Goal: Task Accomplishment & Management: Manage account settings

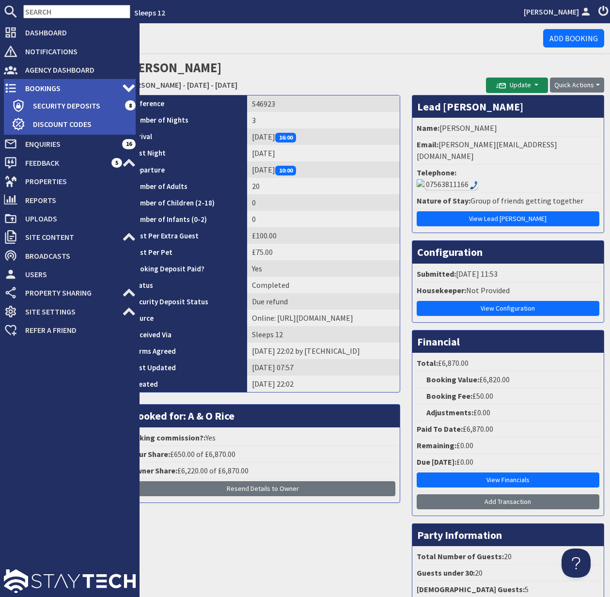
click at [53, 88] on span "Bookings" at bounding box center [69, 88] width 105 height 16
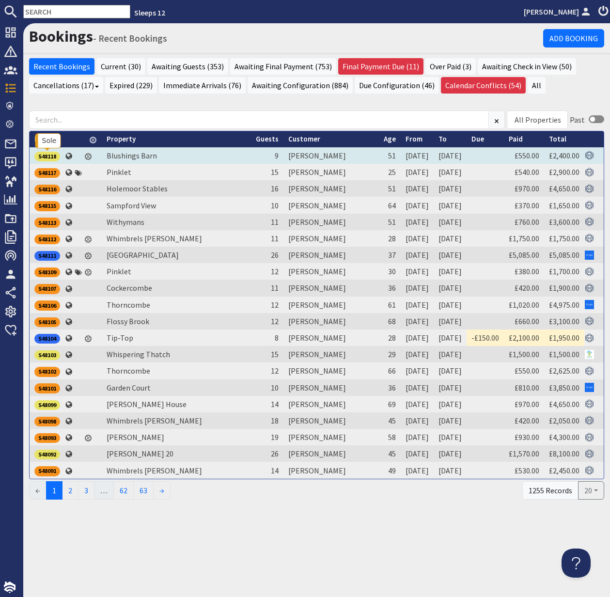
click at [50, 154] on div "S48118" at bounding box center [47, 157] width 26 height 10
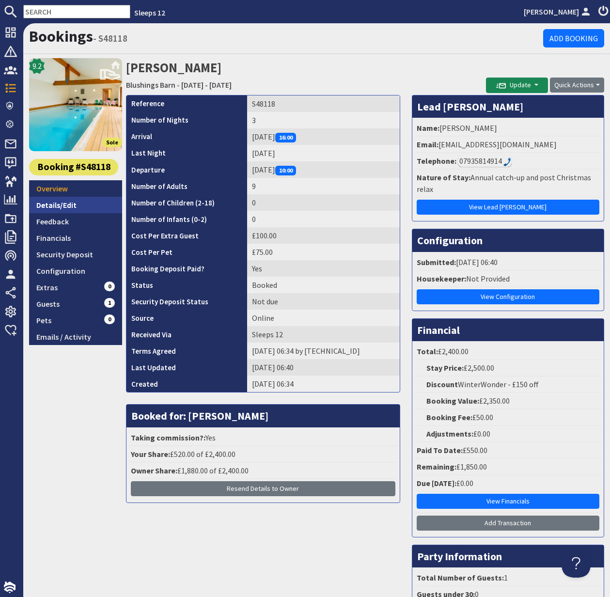
click at [56, 205] on link "Details/Edit" at bounding box center [75, 205] width 93 height 16
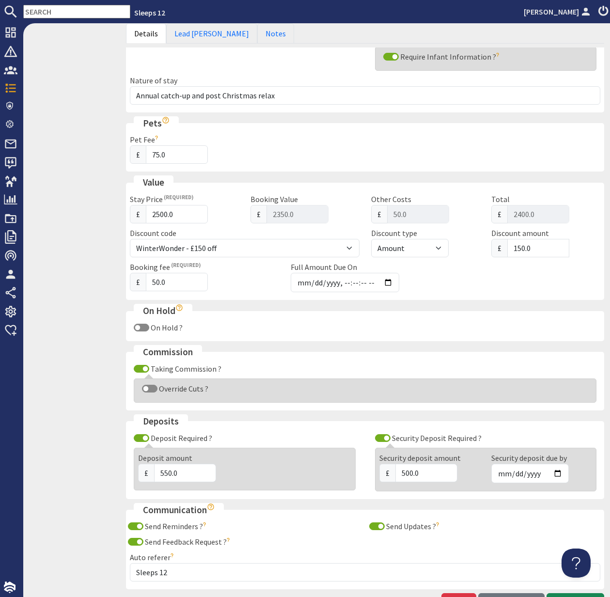
scroll to position [414, 0]
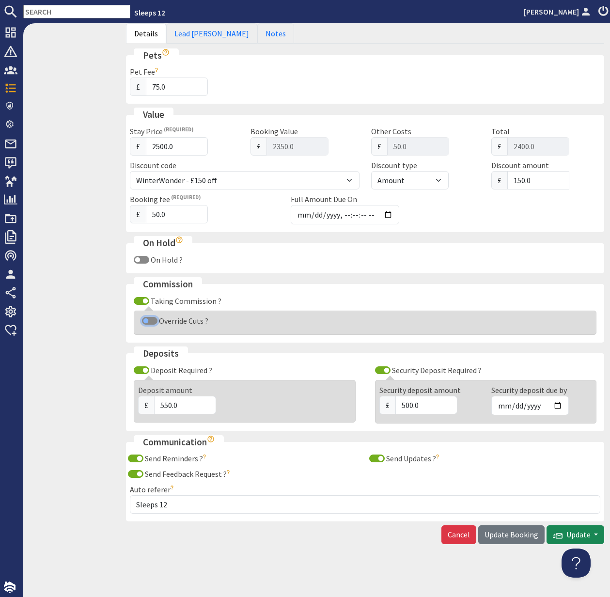
click at [147, 319] on input "Override Cuts ?" at bounding box center [150, 321] width 16 height 8
checkbox input "true"
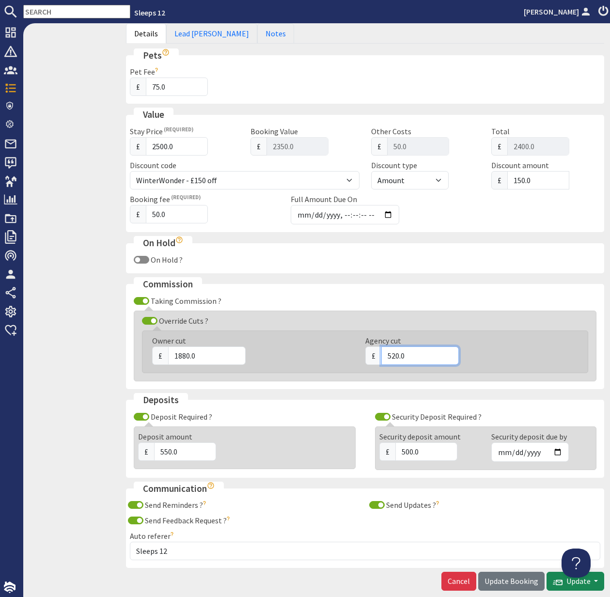
drag, startPoint x: 407, startPoint y: 354, endPoint x: 371, endPoint y: 354, distance: 35.9
click at [371, 354] on div "£ 520.0" at bounding box center [467, 356] width 202 height 18
type input "400"
drag, startPoint x: 204, startPoint y: 356, endPoint x: 210, endPoint y: 356, distance: 6.3
click at [204, 356] on input "1880.0" at bounding box center [207, 356] width 78 height 18
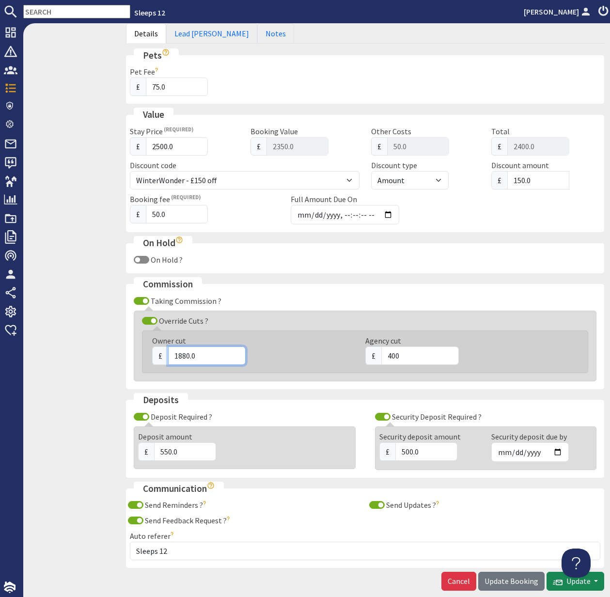
drag, startPoint x: 210, startPoint y: 356, endPoint x: 171, endPoint y: 355, distance: 38.8
click at [171, 355] on input "1880.0" at bounding box center [207, 356] width 78 height 18
click at [171, 355] on input "2000" at bounding box center [207, 356] width 78 height 18
type input "2000"
click at [509, 579] on span "Update Booking" at bounding box center [512, 581] width 54 height 10
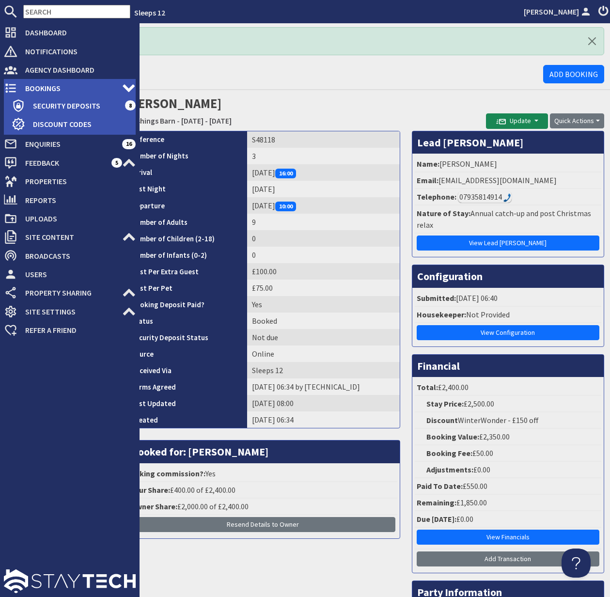
click at [45, 84] on span "Bookings" at bounding box center [69, 88] width 105 height 16
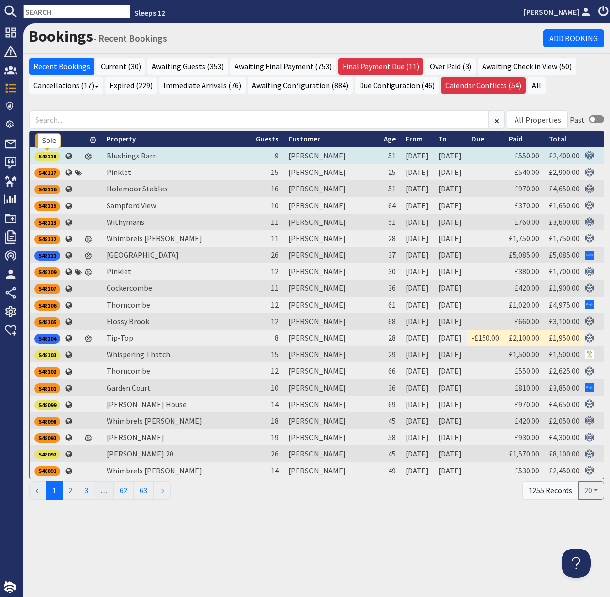
click at [46, 155] on div "S48118" at bounding box center [47, 157] width 26 height 10
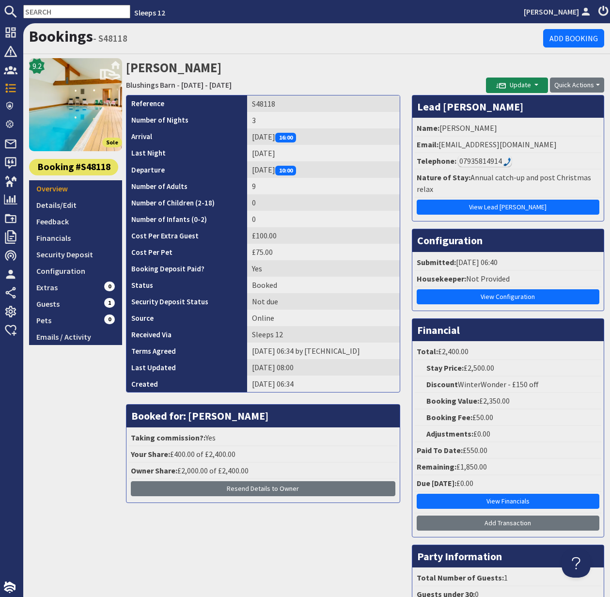
click at [37, 10] on input "text" at bounding box center [76, 12] width 107 height 14
paste input "wiccajayxx@aol.com"
type input "wiccajayxx@aol.com"
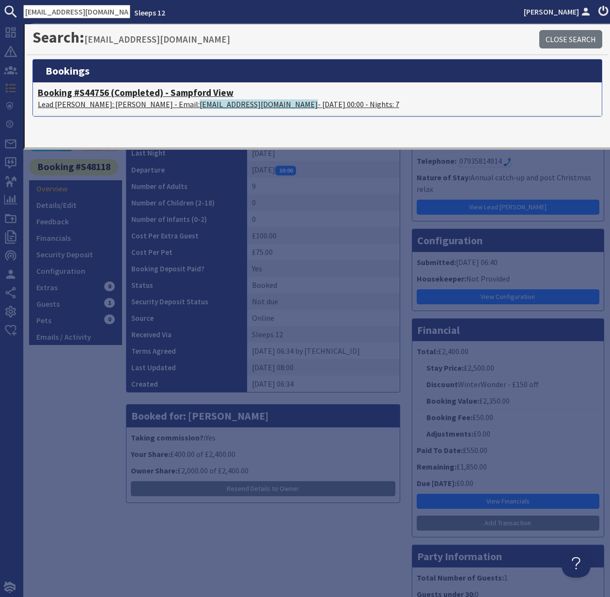
click at [82, 91] on h4 "Booking #S44756 (Completed) - Sampford View" at bounding box center [317, 92] width 559 height 11
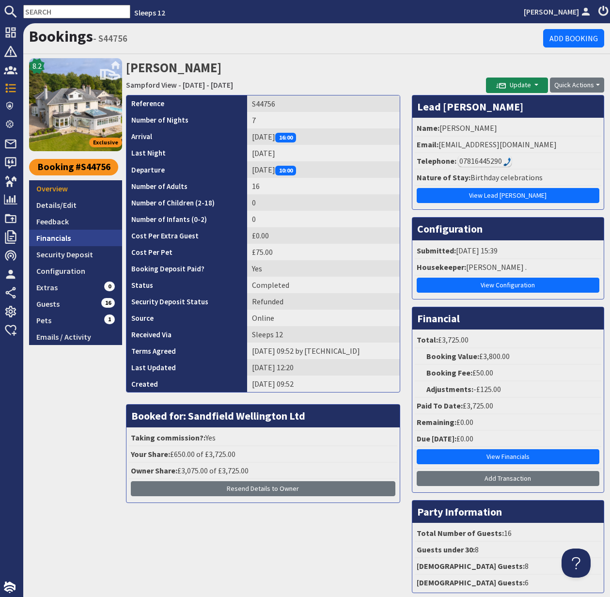
click at [68, 238] on link "Financials" at bounding box center [75, 238] width 93 height 16
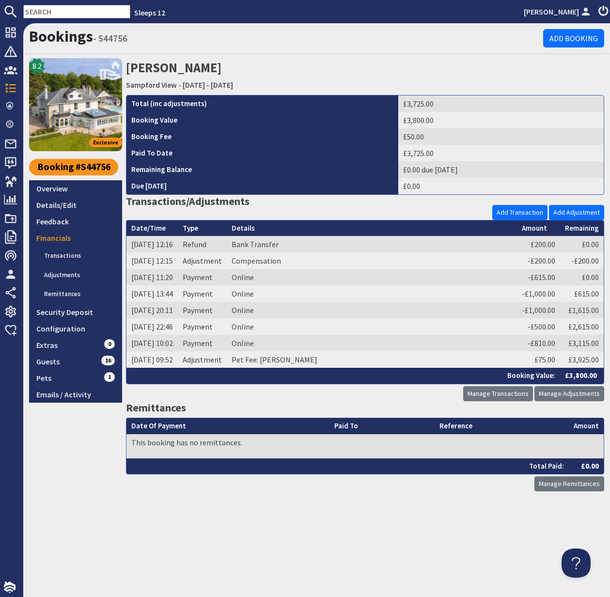
click at [44, 10] on input "text" at bounding box center [76, 12] width 107 height 14
paste input "mail@aaronboardley.co.uk"
type input "mail@aaronboardley.co.uk"
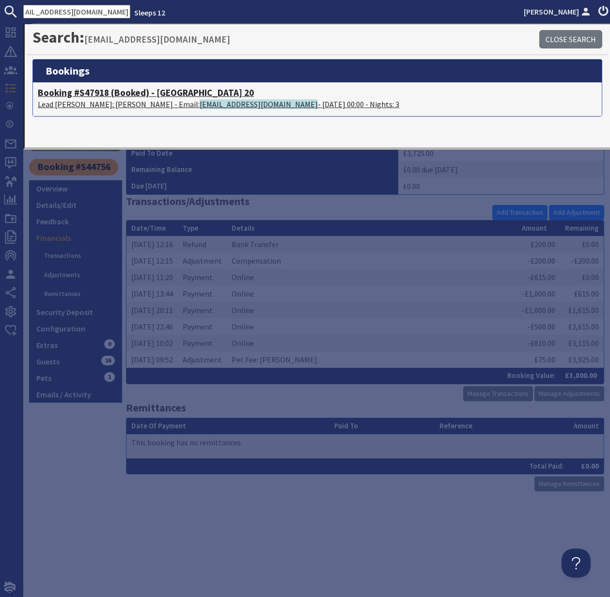
click at [93, 90] on h4 "Booking #S47918 (Booked) - Beaverbrook 20" at bounding box center [317, 92] width 559 height 11
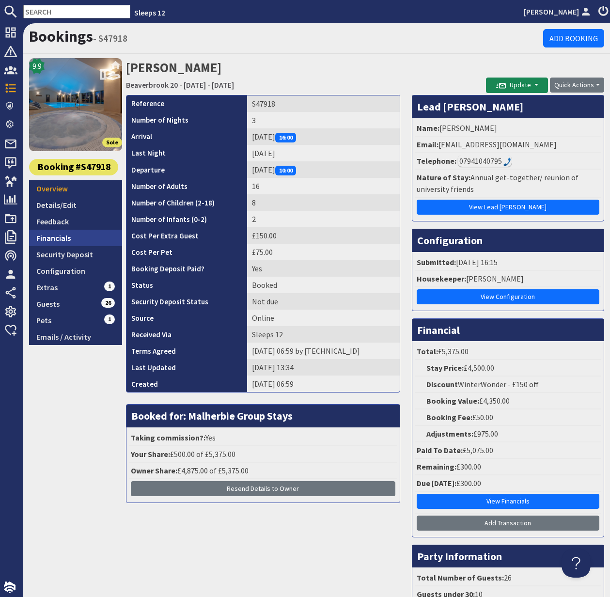
click at [58, 239] on link "Financials" at bounding box center [75, 238] width 93 height 16
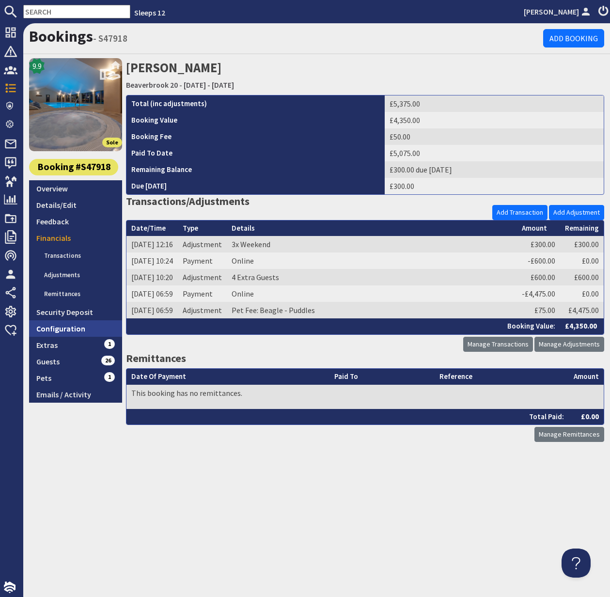
click at [67, 326] on link "Configuration" at bounding box center [75, 328] width 93 height 16
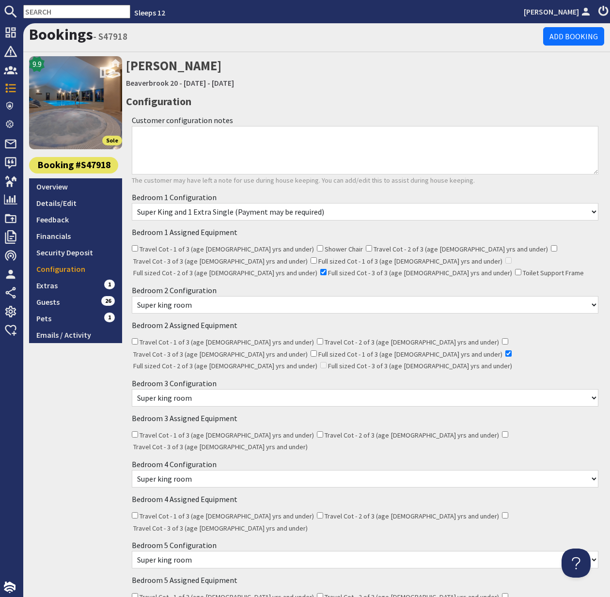
scroll to position [2, 0]
click at [48, 303] on link "Guests 26" at bounding box center [75, 301] width 93 height 16
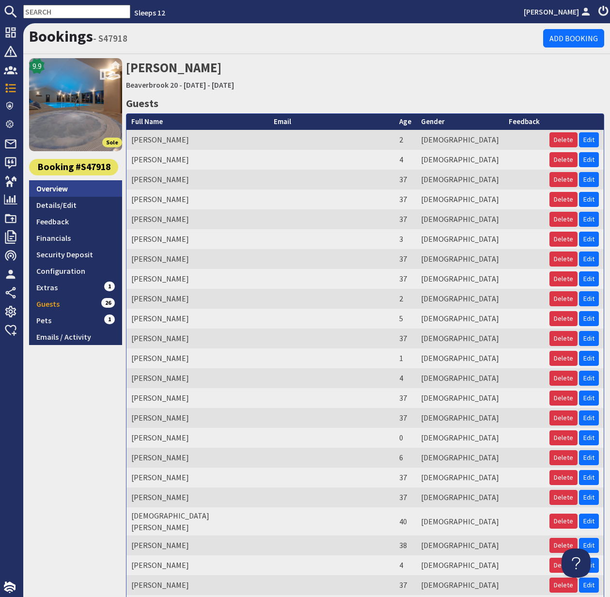
click at [59, 186] on link "Overview" at bounding box center [75, 188] width 93 height 16
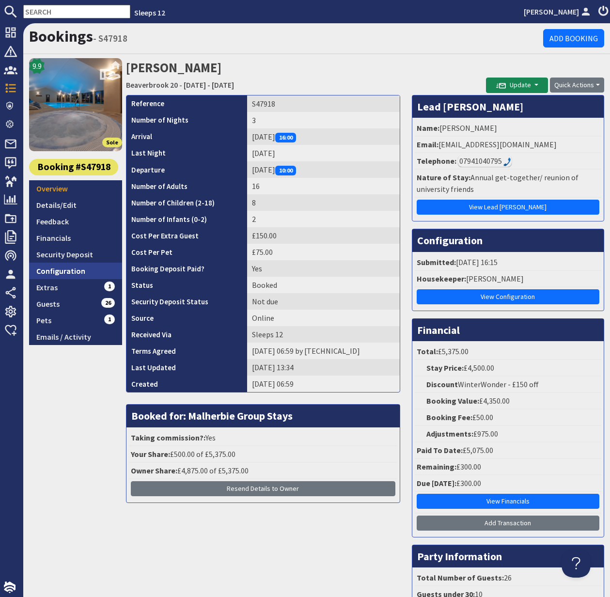
click at [53, 273] on link "Configuration" at bounding box center [75, 271] width 93 height 16
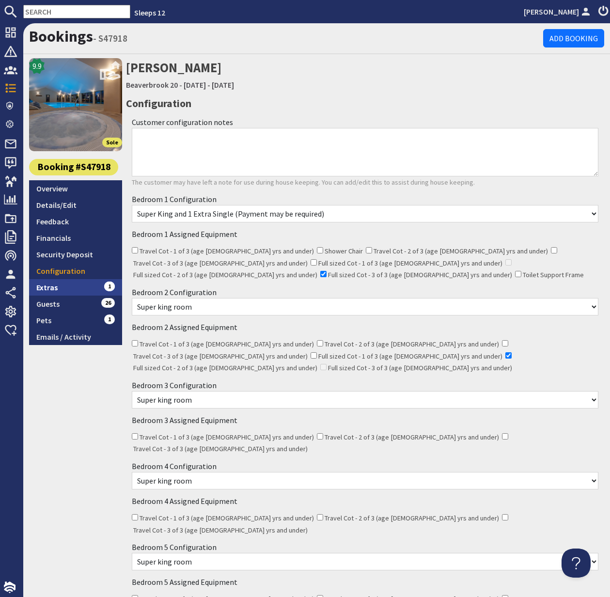
click at [47, 286] on link "Extras 1" at bounding box center [75, 287] width 93 height 16
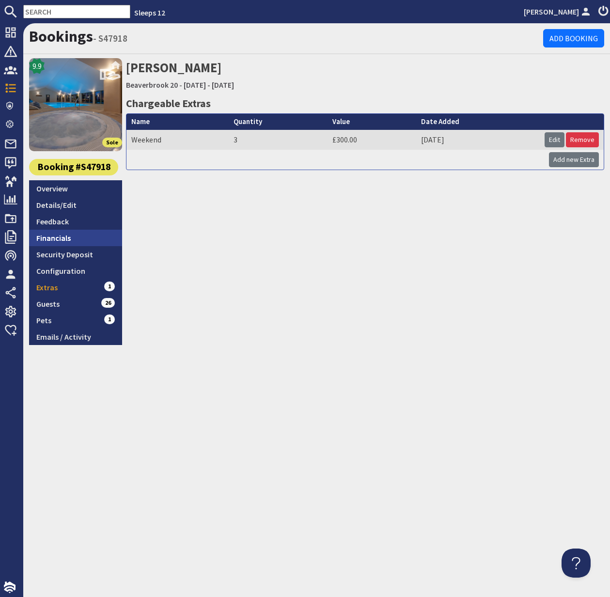
click at [61, 238] on link "Financials" at bounding box center [75, 238] width 93 height 16
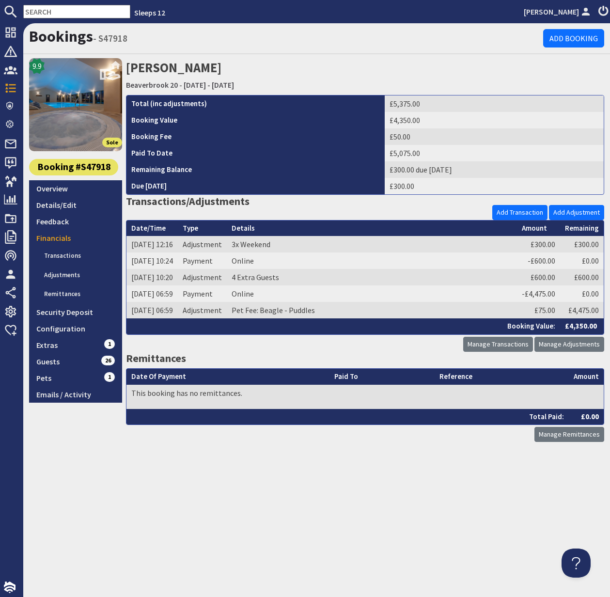
click at [41, 11] on input "text" at bounding box center [76, 12] width 107 height 14
click at [40, 10] on input "text" at bounding box center [76, 12] width 107 height 14
click at [142, 84] on link "Beaverbrook 20" at bounding box center [152, 85] width 52 height 10
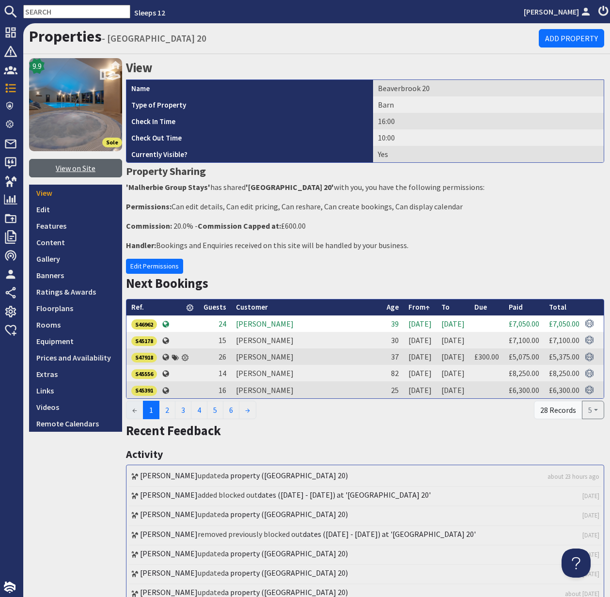
click at [75, 170] on link "View on Site" at bounding box center [75, 168] width 93 height 18
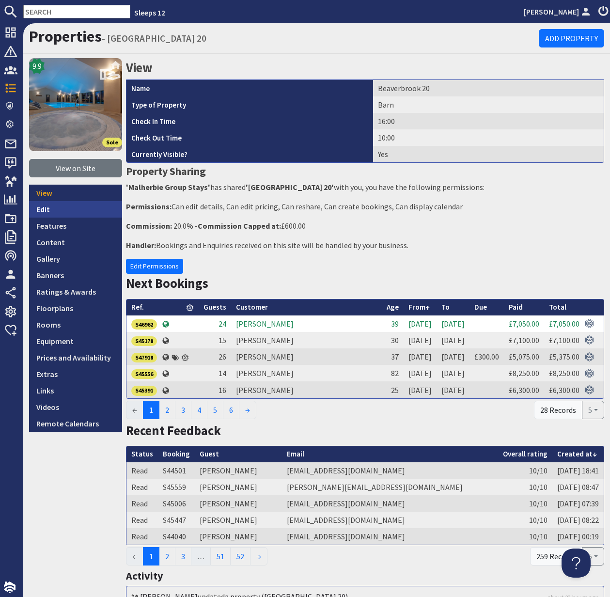
click at [47, 208] on link "Edit" at bounding box center [75, 209] width 93 height 16
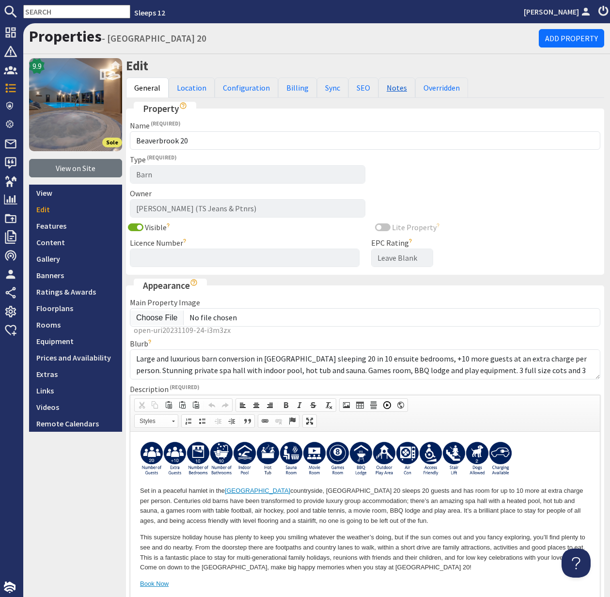
click at [389, 90] on link "Notes" at bounding box center [397, 88] width 37 height 20
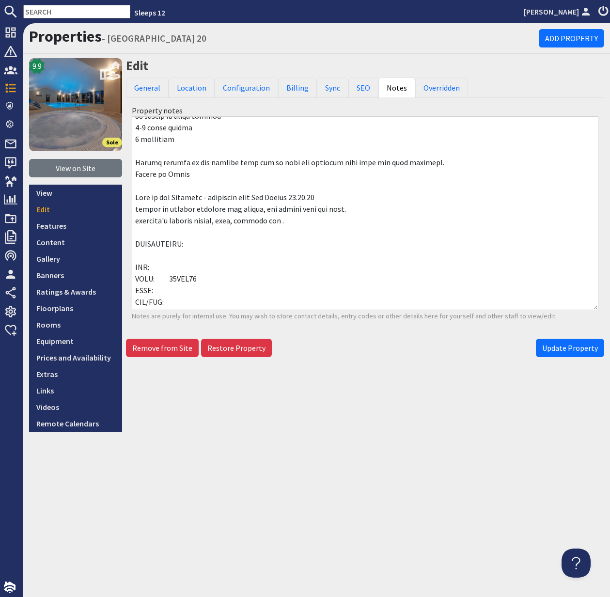
scroll to position [477, 0]
click at [80, 358] on link "Prices and Availability" at bounding box center [75, 358] width 93 height 16
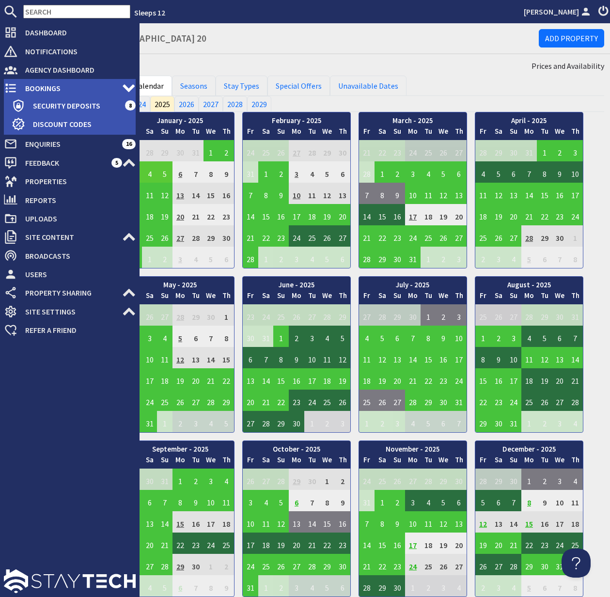
click at [56, 85] on span "Bookings" at bounding box center [69, 88] width 105 height 16
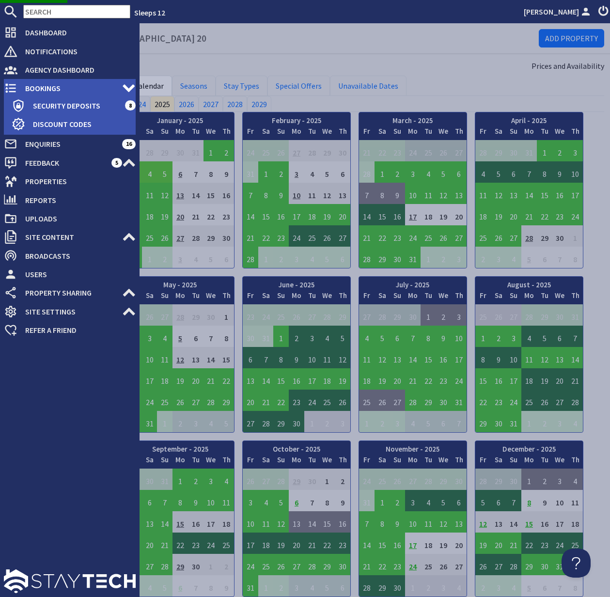
click at [49, 89] on span "Bookings" at bounding box center [69, 88] width 105 height 16
click at [45, 86] on span "Bookings" at bounding box center [69, 88] width 105 height 16
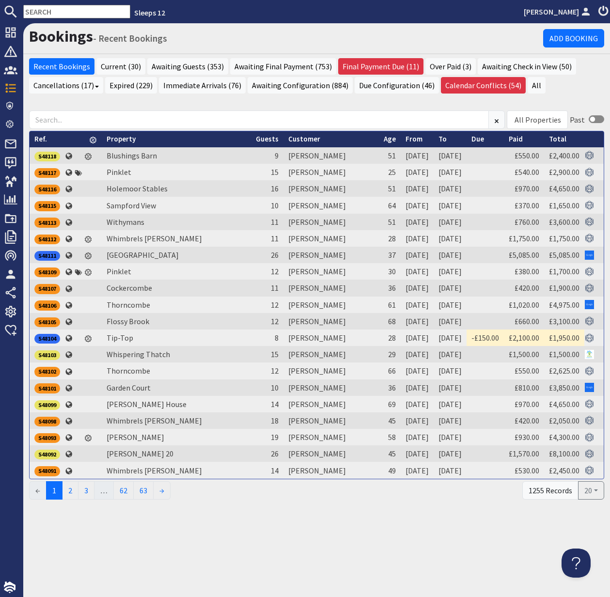
click at [41, 12] on input "text" at bounding box center [76, 12] width 107 height 14
click at [40, 12] on input "text" at bounding box center [76, 12] width 107 height 14
paste input "mail@aaronboardley.co.uk"
type input "mail@aaronboardley.co.uk"
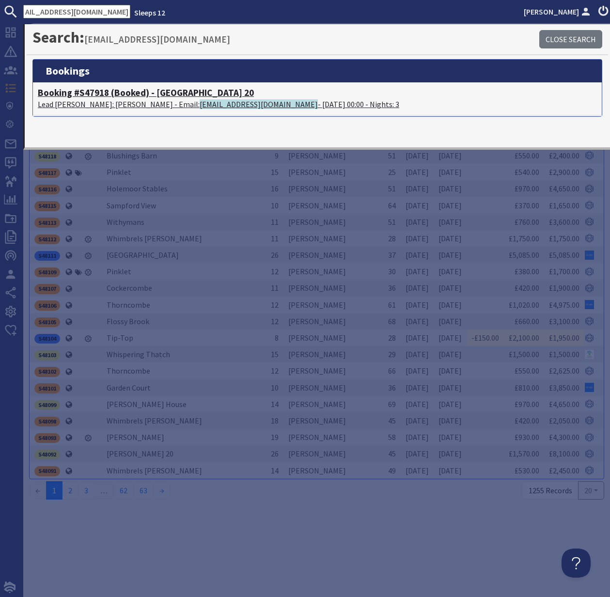
scroll to position [0, 0]
click at [81, 94] on h4 "Booking #S47918 (Booked) - Beaverbrook 20" at bounding box center [317, 92] width 559 height 11
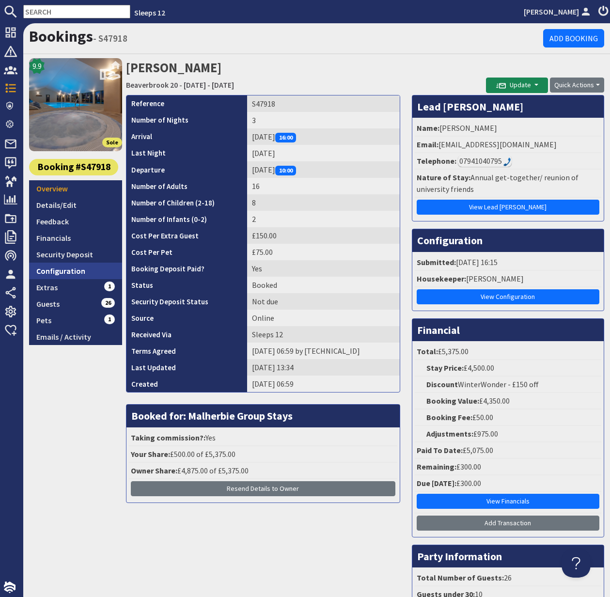
click at [66, 271] on link "Configuration" at bounding box center [75, 271] width 93 height 16
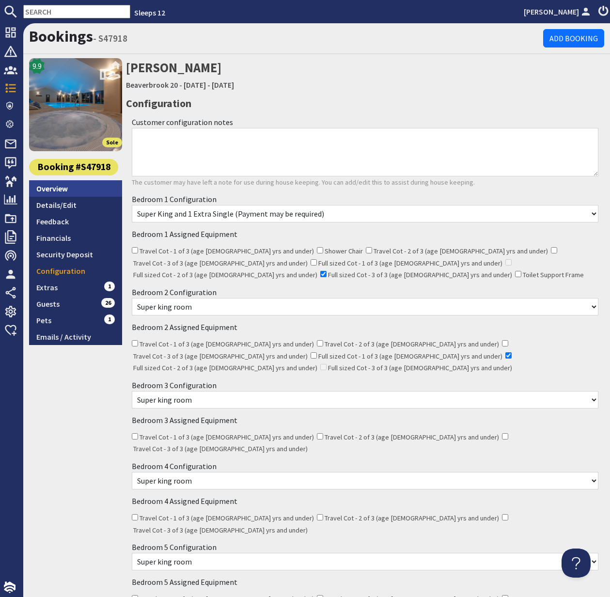
click at [59, 191] on link "Overview" at bounding box center [75, 188] width 93 height 16
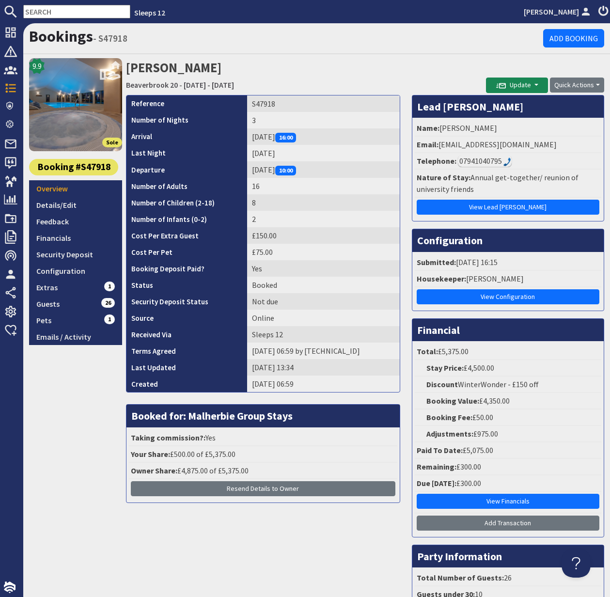
click at [480, 160] on div "07941040795" at bounding box center [485, 161] width 54 height 12
click at [480, 162] on div "07941040795" at bounding box center [485, 161] width 54 height 12
click at [501, 161] on div "07941040795" at bounding box center [485, 161] width 54 height 12
click at [473, 161] on div "07941040795" at bounding box center [485, 161] width 54 height 12
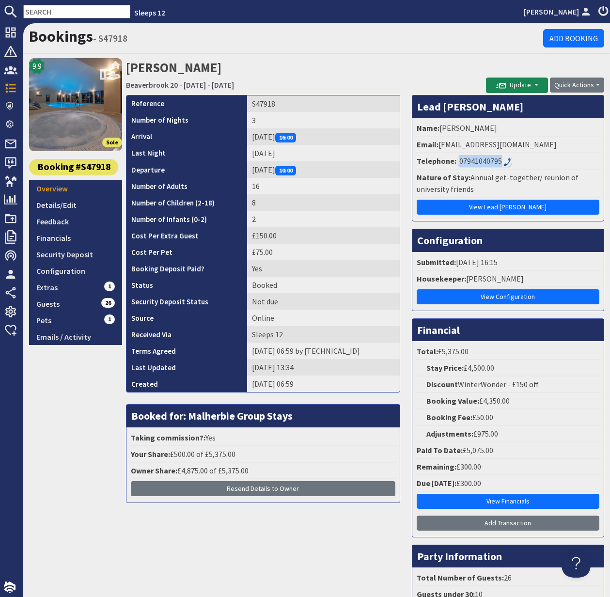
copy div "07941040795"
click at [482, 160] on div "07941040795" at bounding box center [485, 161] width 54 height 12
click at [506, 160] on img at bounding box center [508, 162] width 8 height 9
click at [504, 160] on img at bounding box center [508, 162] width 8 height 9
click at [56, 303] on link "Guests 26" at bounding box center [75, 304] width 93 height 16
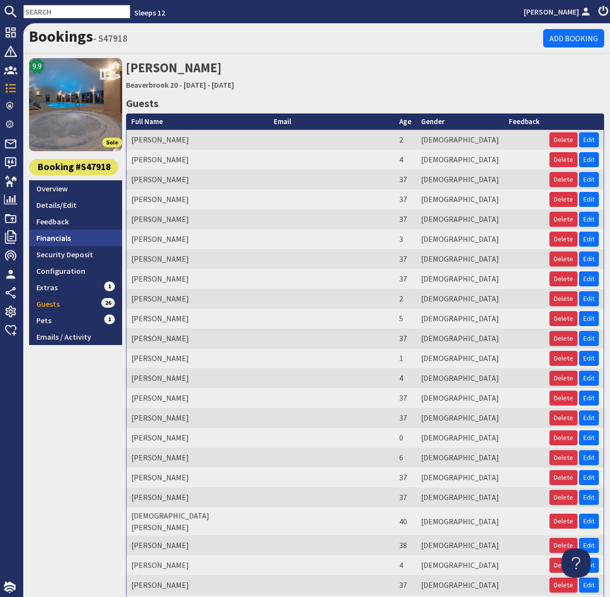
click at [56, 239] on link "Financials" at bounding box center [75, 238] width 93 height 16
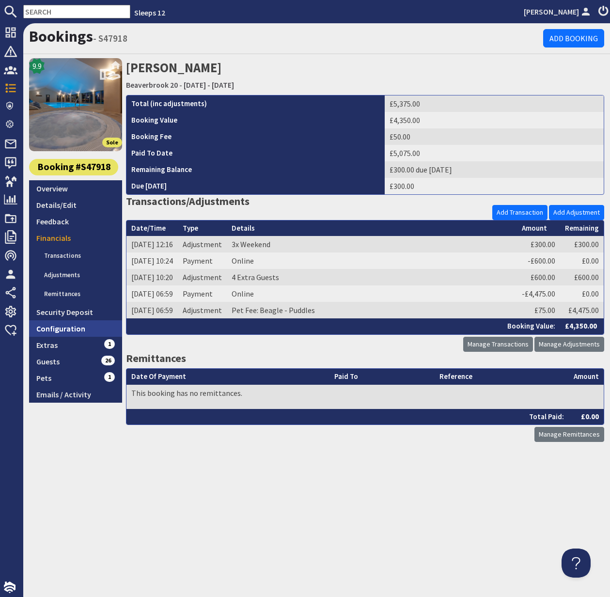
click at [70, 327] on link "Configuration" at bounding box center [75, 328] width 93 height 16
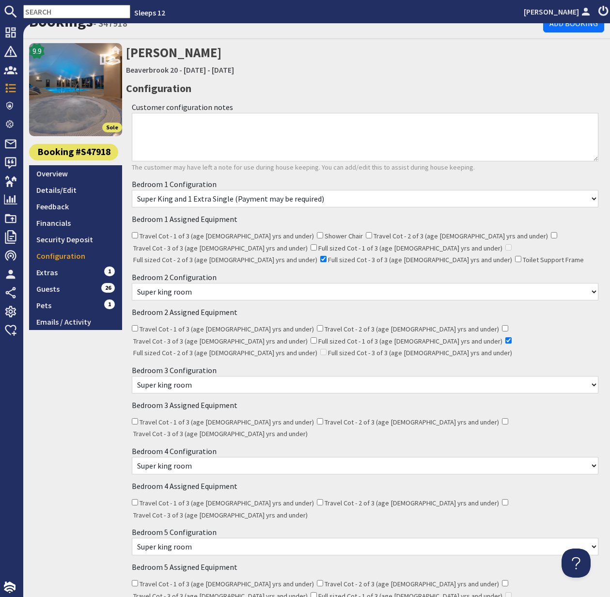
scroll to position [23, 0]
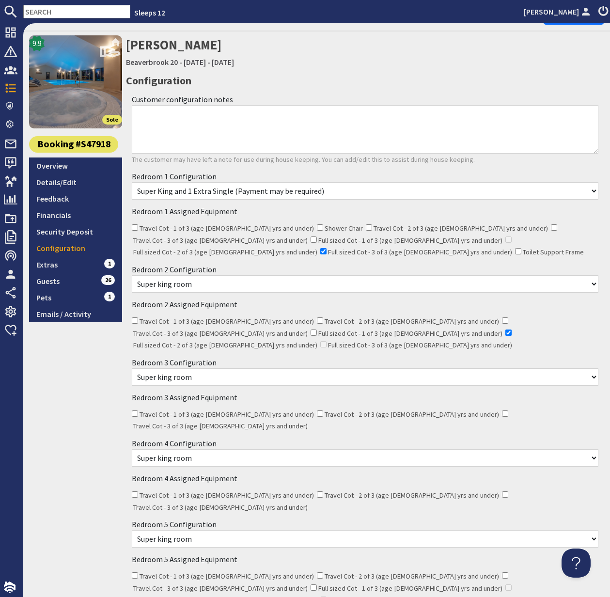
click at [48, 9] on input "text" at bounding box center [76, 12] width 107 height 14
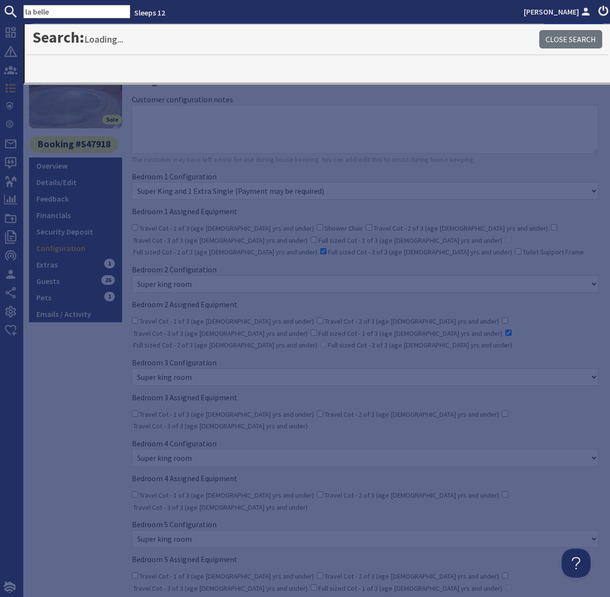
type input "la belle"
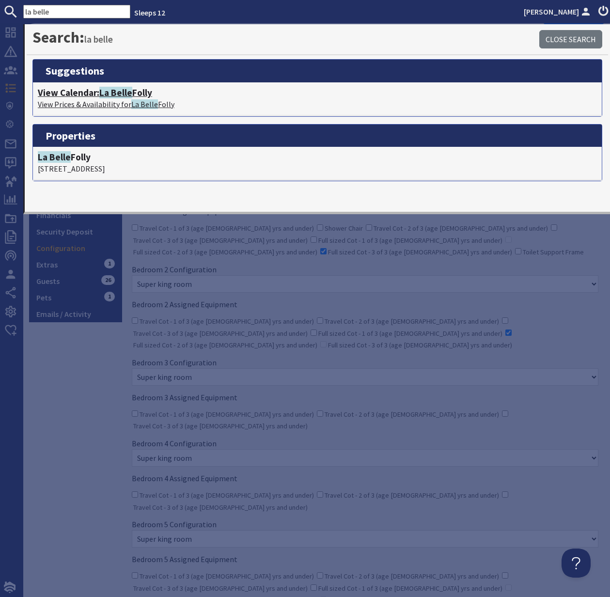
click at [103, 97] on span "La Belle" at bounding box center [115, 93] width 33 height 12
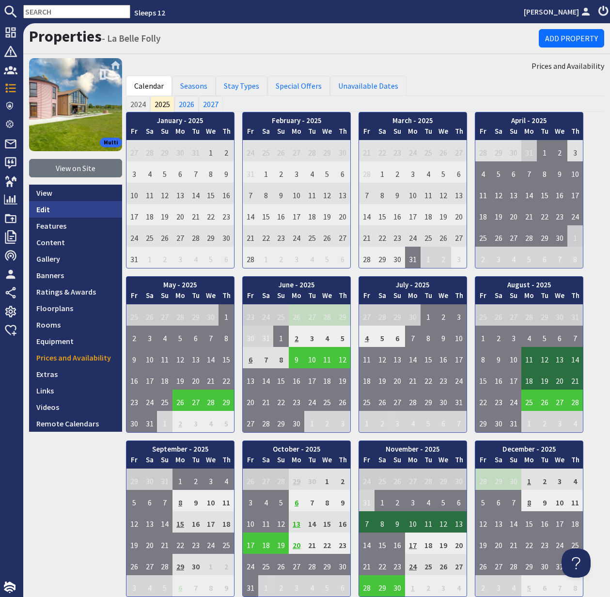
click at [45, 208] on link "Edit" at bounding box center [75, 209] width 93 height 16
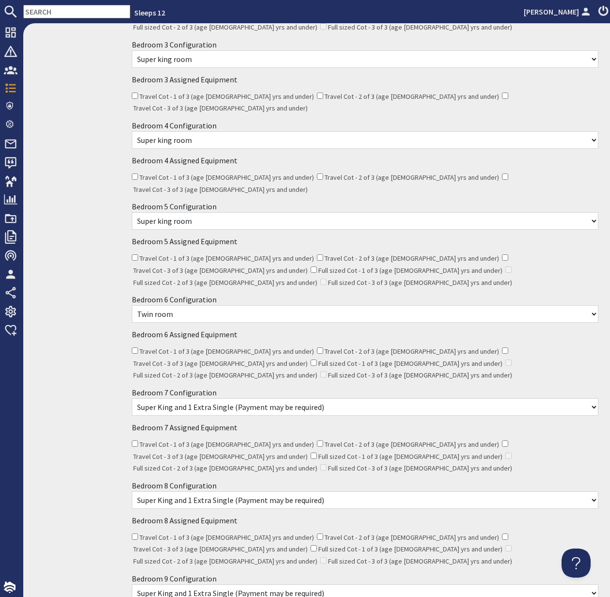
scroll to position [558, 0]
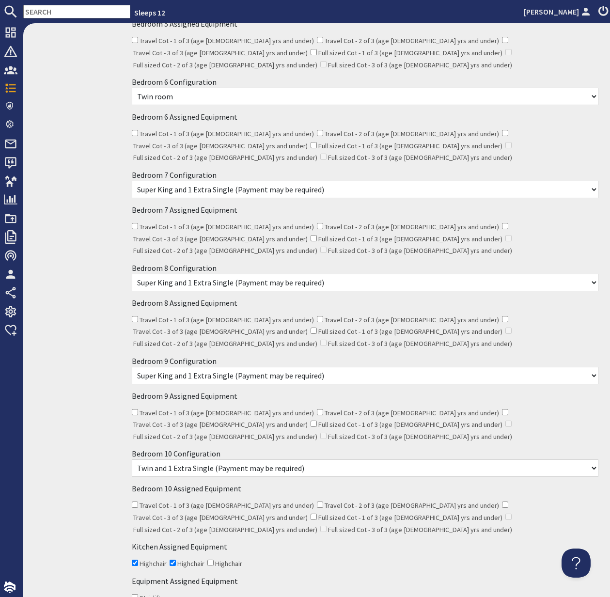
checkbox input "false"
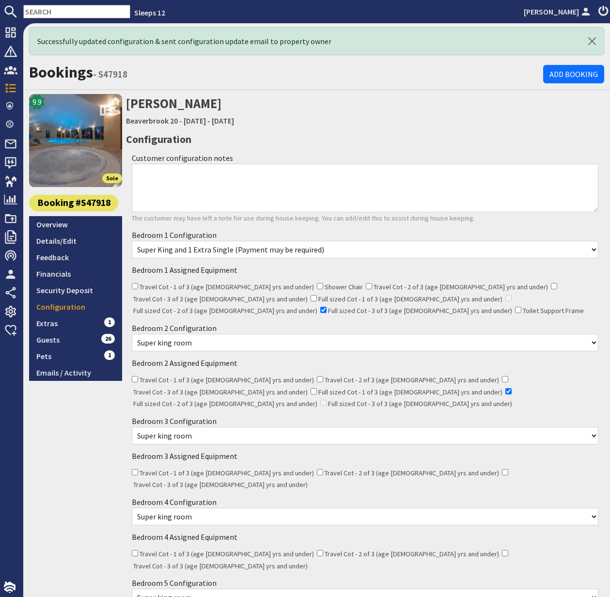
scroll to position [0, 0]
click at [38, 9] on input "text" at bounding box center [76, 12] width 107 height 14
click at [38, 10] on input "text" at bounding box center [76, 12] width 107 height 14
paste input "nfbeare@gmail.com"
type input "nfbeare@gmail.com"
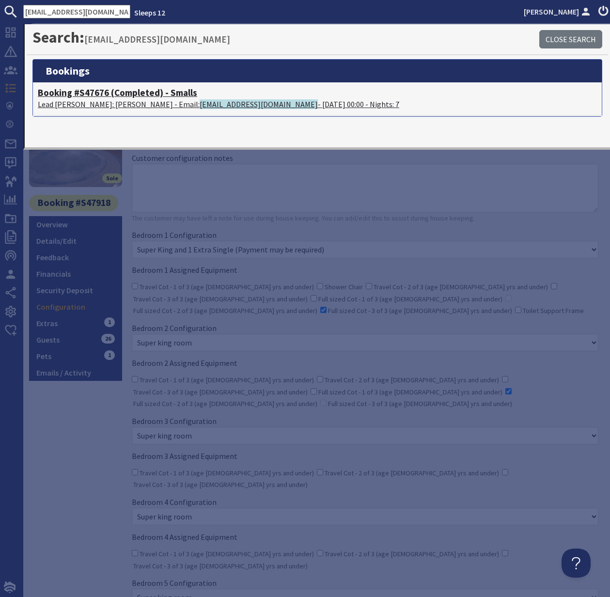
click at [90, 94] on h4 "Booking #S47676 (Completed) - Smalls" at bounding box center [317, 92] width 559 height 11
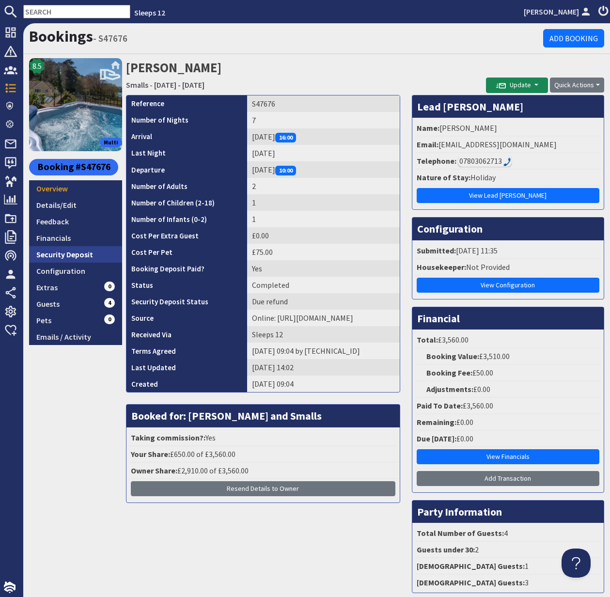
click at [75, 256] on link "Security Deposit" at bounding box center [75, 254] width 93 height 16
click at [67, 255] on link "Security Deposit" at bounding box center [75, 254] width 93 height 16
click at [40, 15] on input "text" at bounding box center [76, 12] width 107 height 14
paste input "joanncox@hotmail.com"
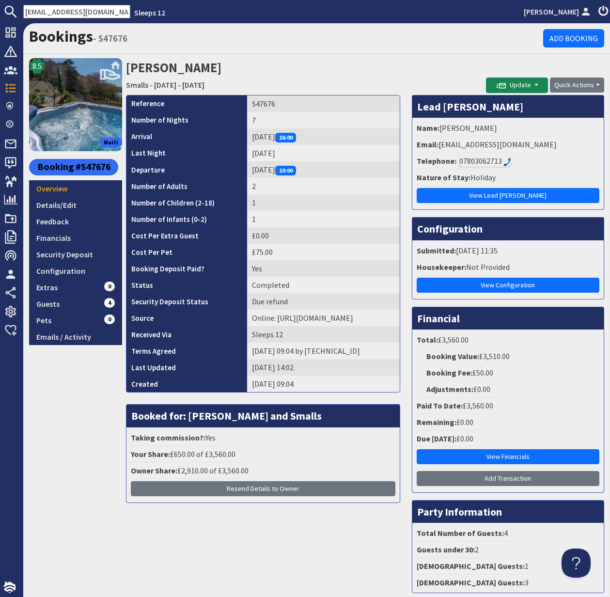
scroll to position [0, 0]
type input "joanncox@hotmail.com"
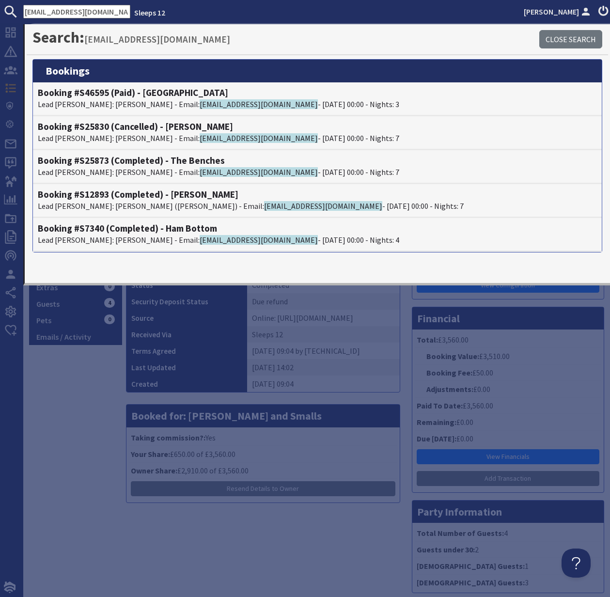
drag, startPoint x: 25, startPoint y: 11, endPoint x: 108, endPoint y: 8, distance: 82.5
click at [107, 8] on ul "joanncox@hotmail.com Sleeps 12 Kelly Dyke" at bounding box center [305, 12] width 610 height 14
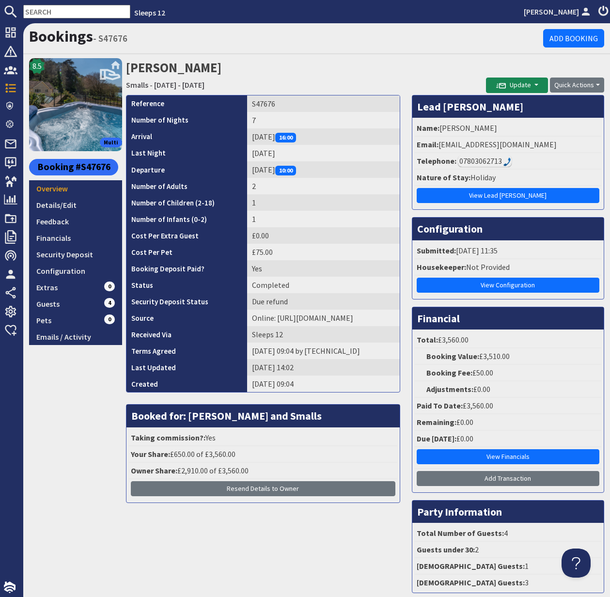
click at [47, 15] on input "text" at bounding box center [76, 12] width 107 height 14
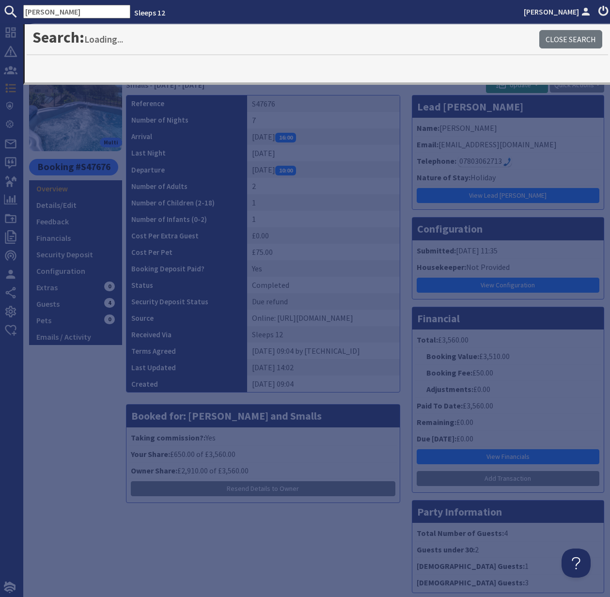
type input "shires"
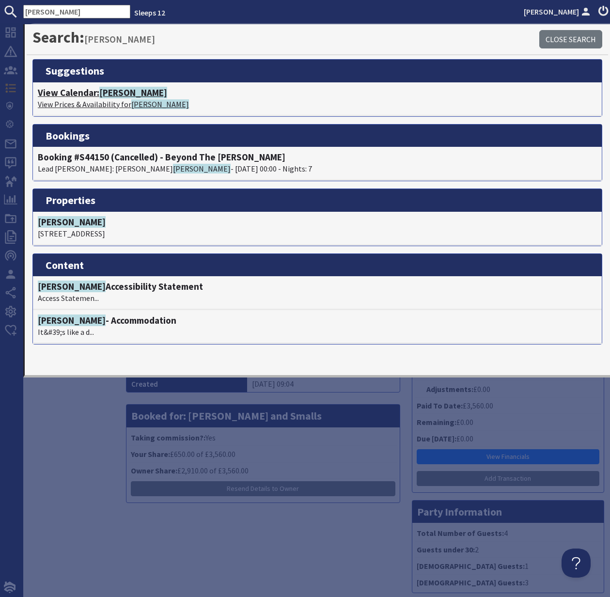
click at [85, 96] on h4 "View Calendar: Shires" at bounding box center [317, 92] width 559 height 11
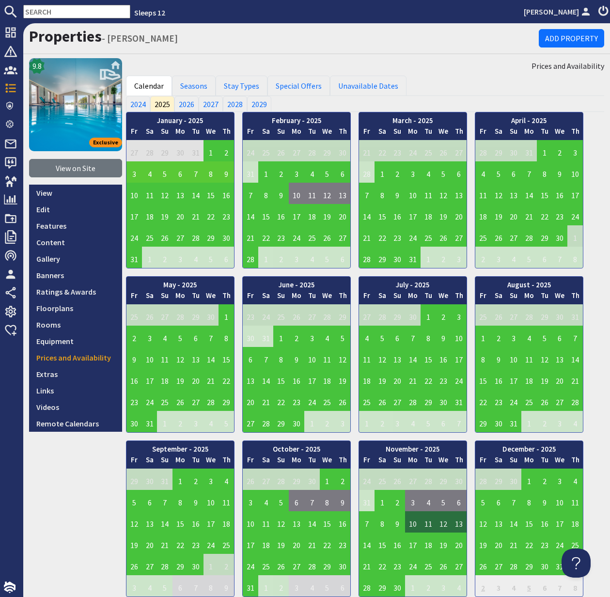
scroll to position [1, 0]
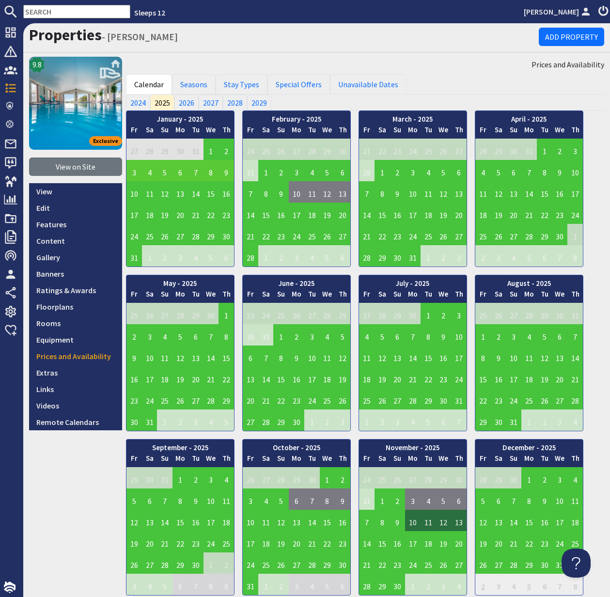
click at [41, 13] on input "text" at bounding box center [76, 12] width 107 height 14
click at [41, 12] on input "text" at bounding box center [76, 12] width 107 height 14
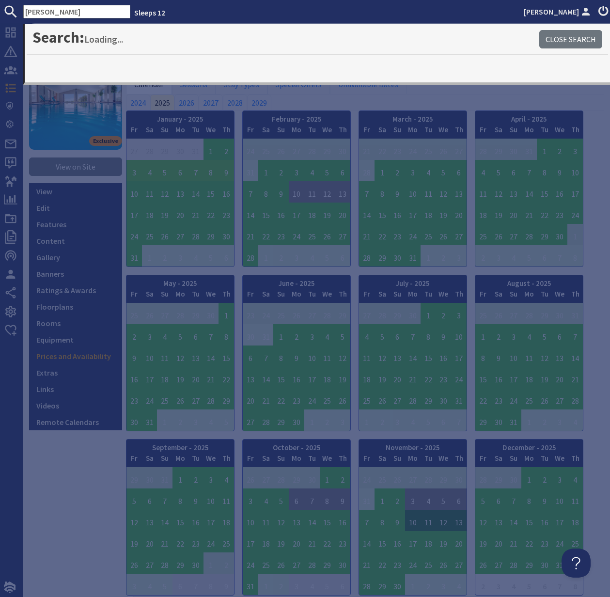
type input "shires"
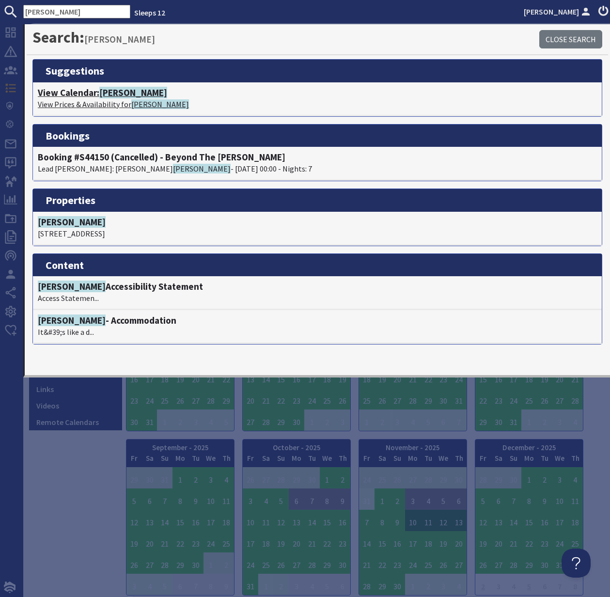
click at [96, 95] on h4 "View Calendar: Shires" at bounding box center [317, 92] width 559 height 11
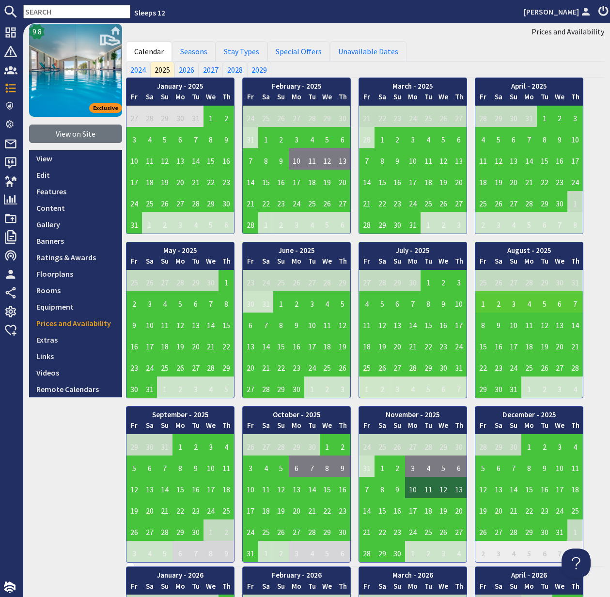
scroll to position [35, 0]
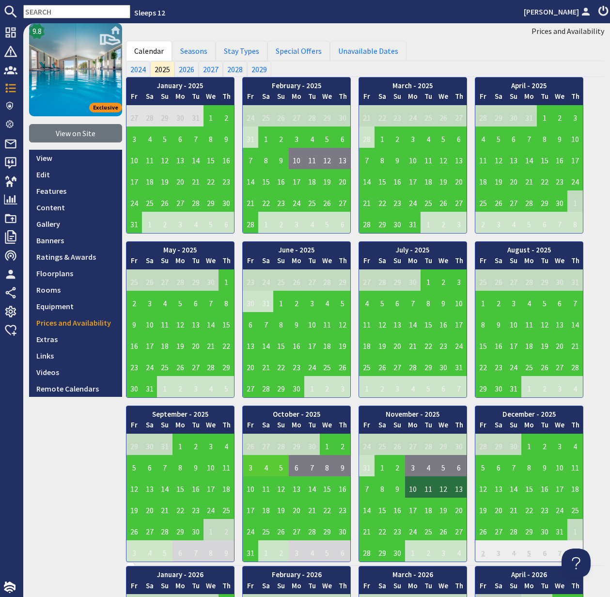
click at [250, 468] on td "3" at bounding box center [251, 465] width 16 height 21
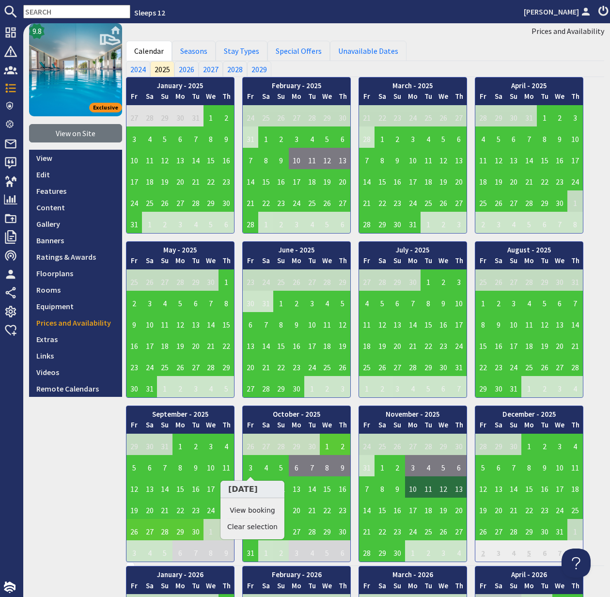
click at [152, 531] on td "27" at bounding box center [150, 529] width 16 height 21
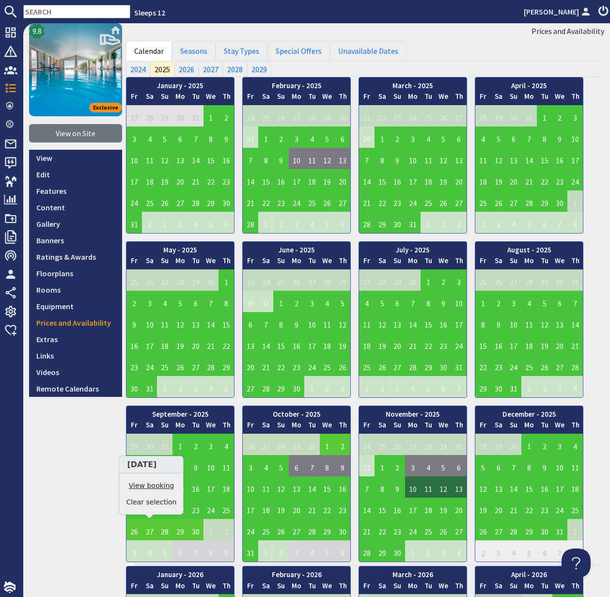
click at [160, 486] on link "View booking" at bounding box center [152, 486] width 50 height 10
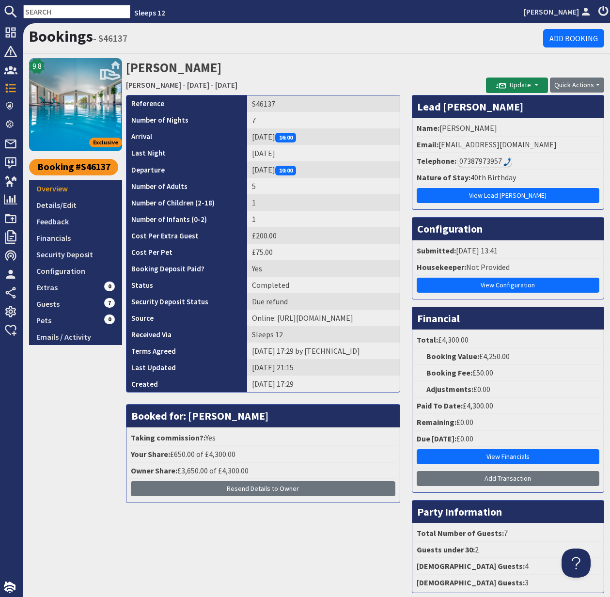
scroll to position [52, 0]
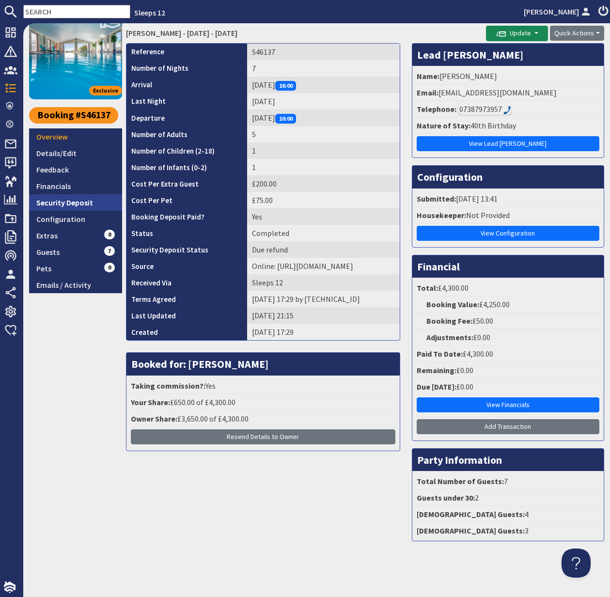
click at [65, 203] on link "Security Deposit" at bounding box center [75, 202] width 93 height 16
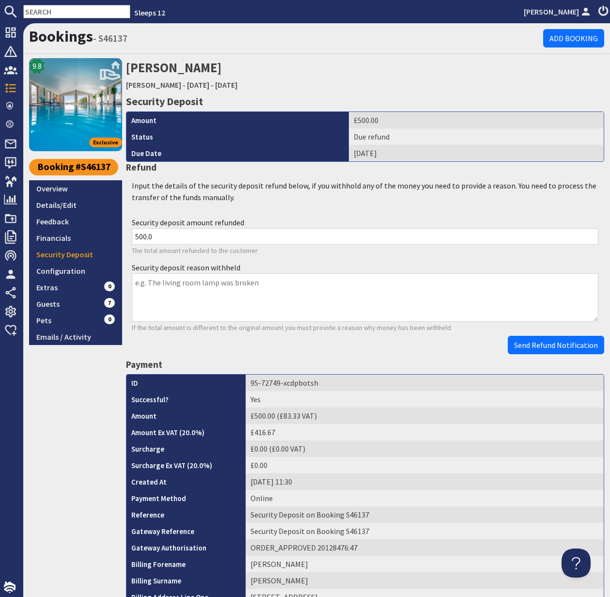
click at [287, 50] on div "Bookings - S46137 Add Booking" at bounding box center [316, 38] width 587 height 31
click at [62, 204] on link "Details/Edit" at bounding box center [75, 205] width 93 height 16
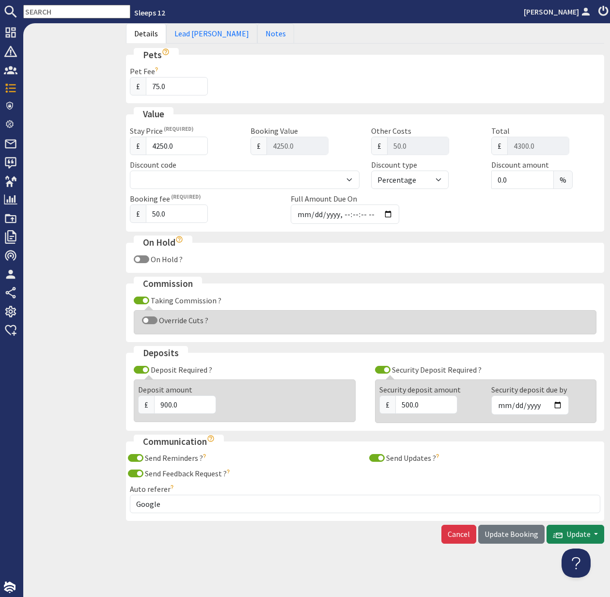
scroll to position [414, 0]
drag, startPoint x: 140, startPoint y: 458, endPoint x: 141, endPoint y: 469, distance: 11.2
click at [140, 458] on input "Send Reminders ?" at bounding box center [136, 459] width 16 height 8
checkbox input "false"
click at [141, 471] on input "Send Feedback Request ?" at bounding box center [136, 474] width 16 height 8
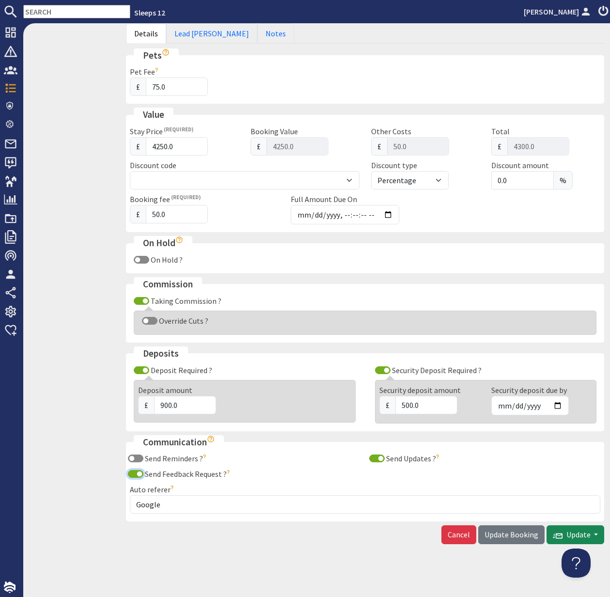
checkbox input "false"
click at [380, 459] on input "Send Updates ?" at bounding box center [377, 459] width 16 height 8
checkbox input "false"
click at [513, 531] on span "Update Booking" at bounding box center [512, 535] width 54 height 10
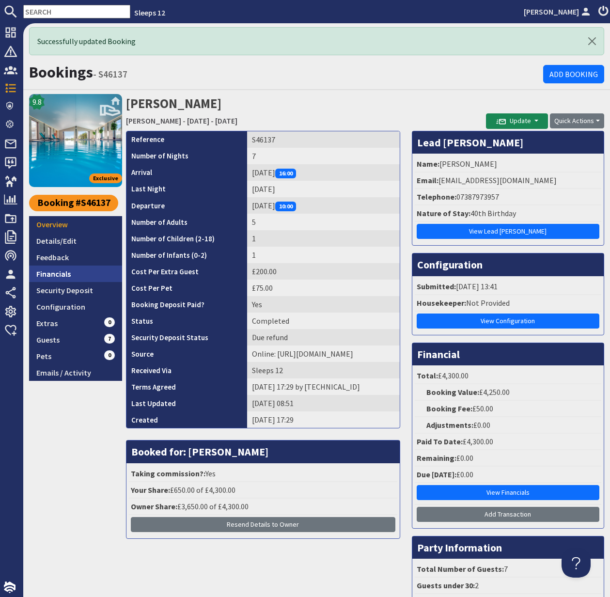
drag, startPoint x: 64, startPoint y: 275, endPoint x: 59, endPoint y: 273, distance: 5.2
click at [64, 275] on link "Financials" at bounding box center [75, 274] width 93 height 16
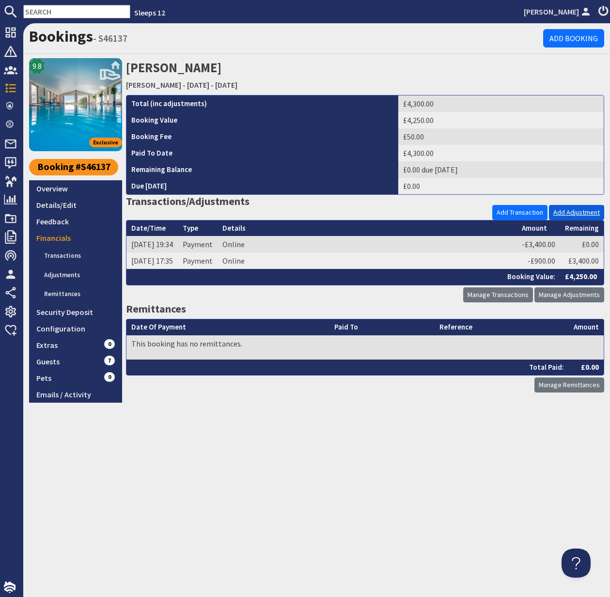
click at [580, 213] on link "Add Adjustment" at bounding box center [576, 212] width 55 height 15
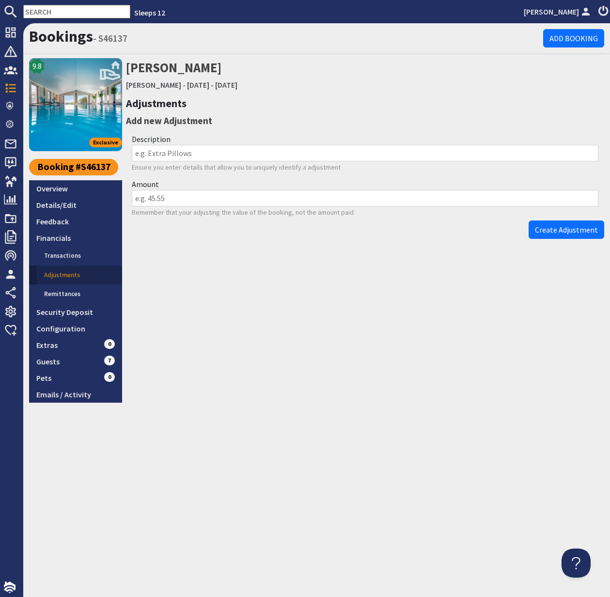
click at [159, 199] on input "Amount" at bounding box center [365, 198] width 467 height 16
type input ".10"
click at [152, 154] on input "Description" at bounding box center [365, 153] width 467 height 16
type input "Security Deposit Held Marker"
click at [571, 230] on span "Create Adjustment" at bounding box center [566, 230] width 63 height 10
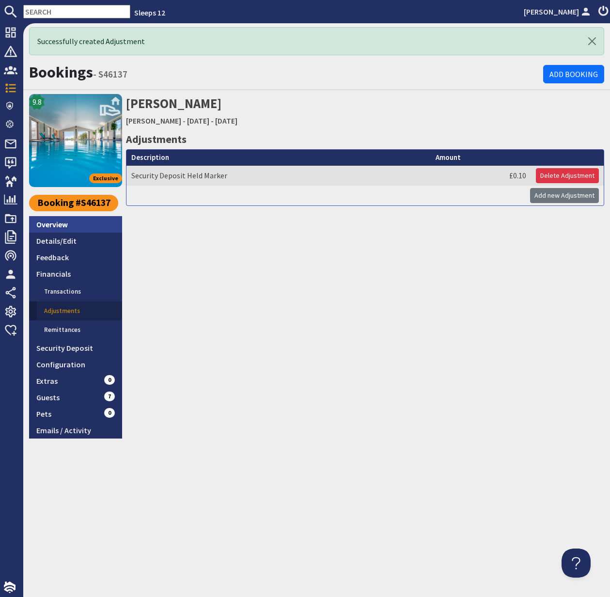
click at [56, 224] on link "Overview" at bounding box center [75, 224] width 93 height 16
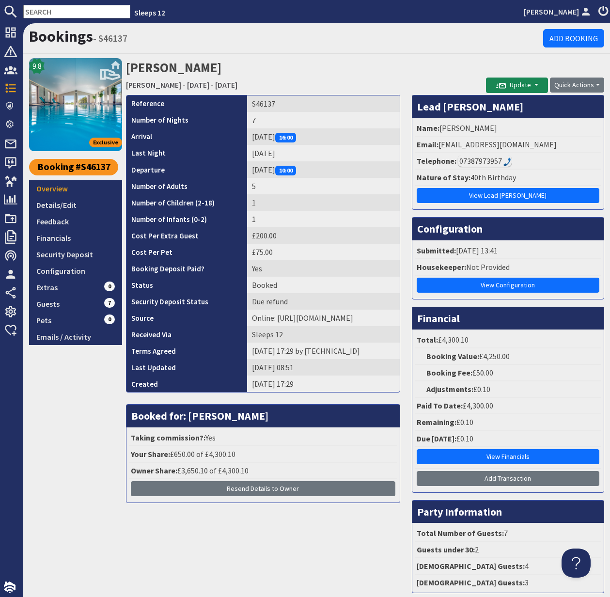
drag, startPoint x: 441, startPoint y: 143, endPoint x: 561, endPoint y: 149, distance: 120.9
click at [561, 149] on li "Email: kirsty.jones2009@hotmail.co.uk" at bounding box center [508, 145] width 187 height 16
copy li "kirsty.jones2009@hotmail.co.uk"
click at [70, 253] on link "Security Deposit" at bounding box center [75, 254] width 93 height 16
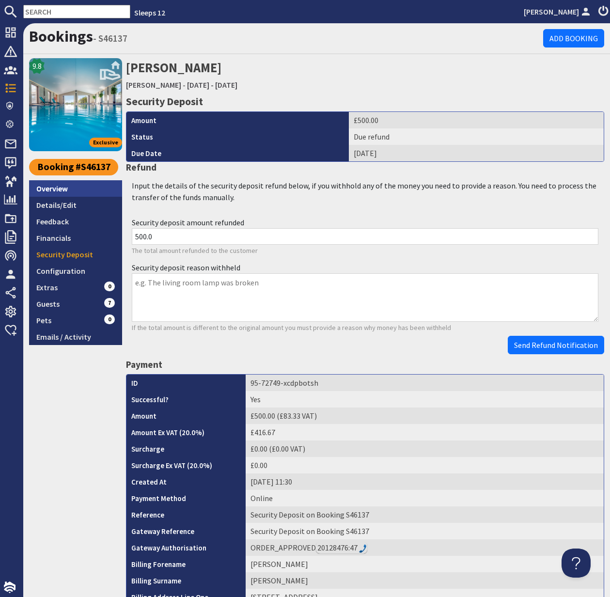
click at [60, 189] on link "Overview" at bounding box center [75, 188] width 93 height 16
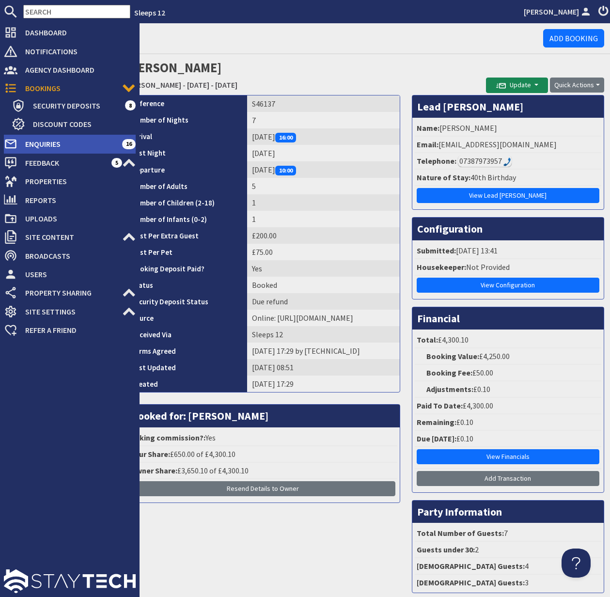
click at [57, 144] on span "Enquiries" at bounding box center [69, 144] width 105 height 16
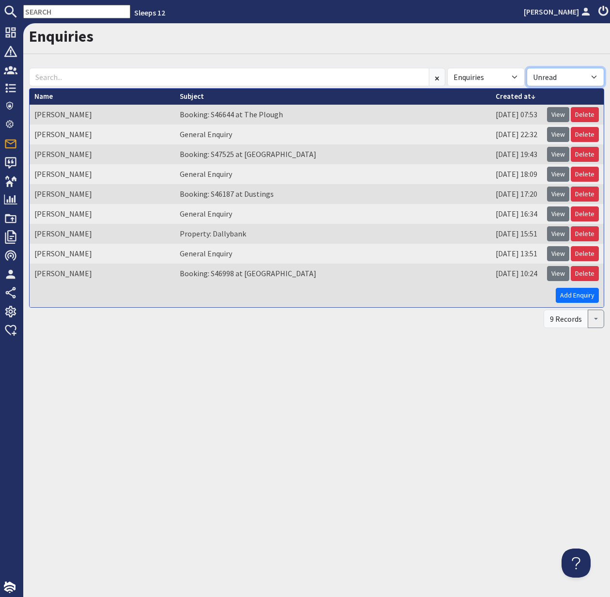
click at [593, 78] on select "All Read Unread" at bounding box center [566, 77] width 78 height 18
select select
click at [527, 68] on select "All Read Unread" at bounding box center [566, 77] width 78 height 18
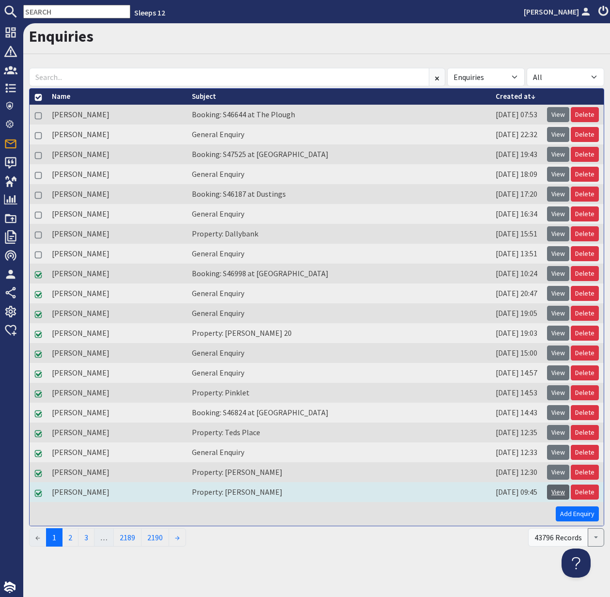
click at [559, 494] on link "View" at bounding box center [558, 492] width 22 height 15
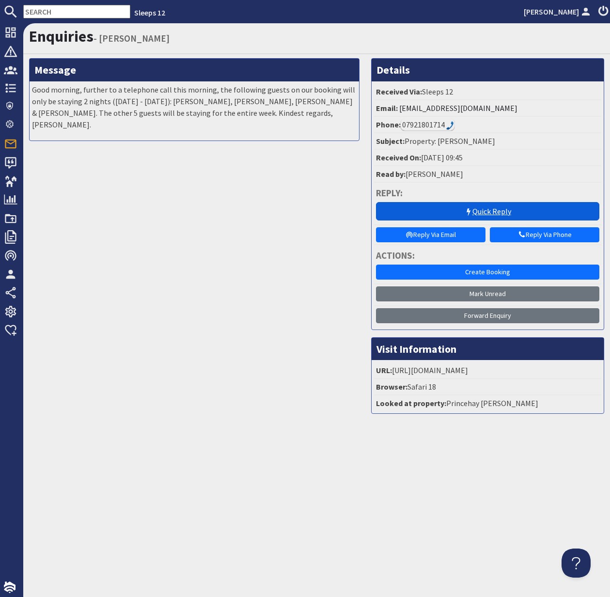
click at [495, 208] on link "Quick Reply" at bounding box center [487, 211] width 223 height 18
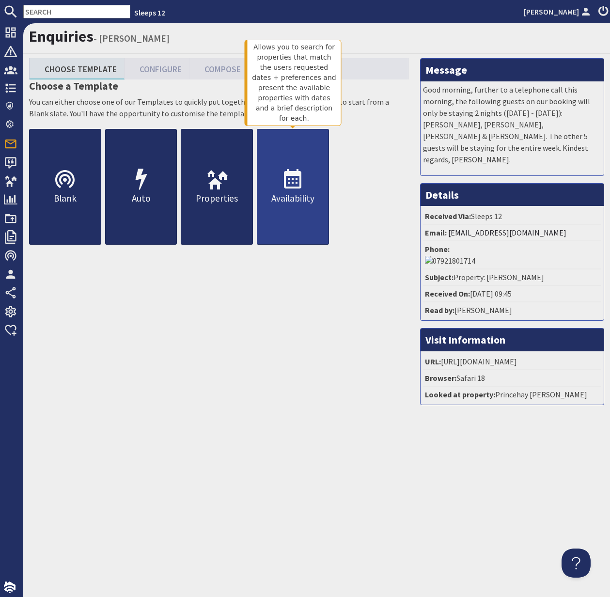
click at [289, 183] on use at bounding box center [292, 178] width 17 height 19
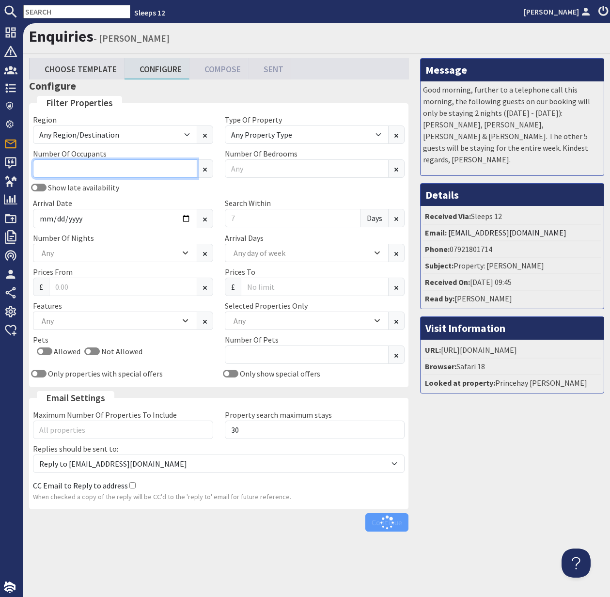
click at [78, 167] on input "Number Of Occupants" at bounding box center [115, 169] width 164 height 18
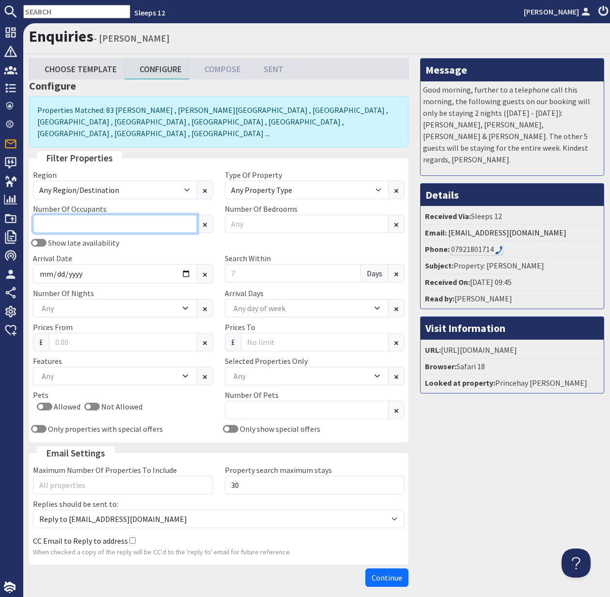
scroll to position [1, 0]
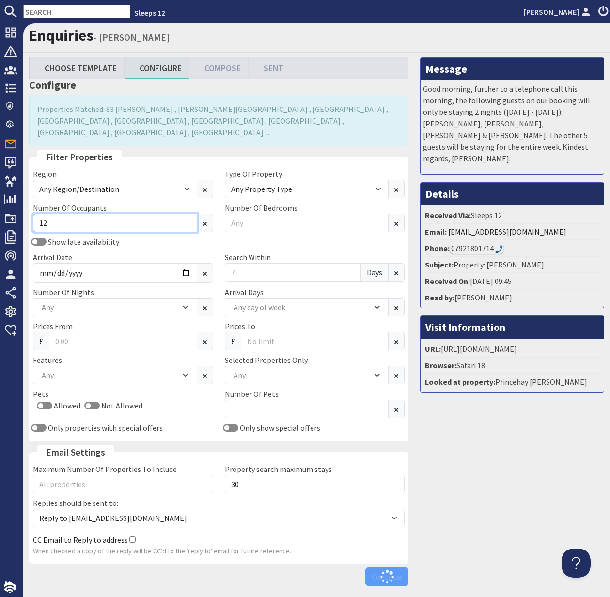
type input "12"
click at [183, 263] on input "Arrival Date" at bounding box center [115, 272] width 164 height 19
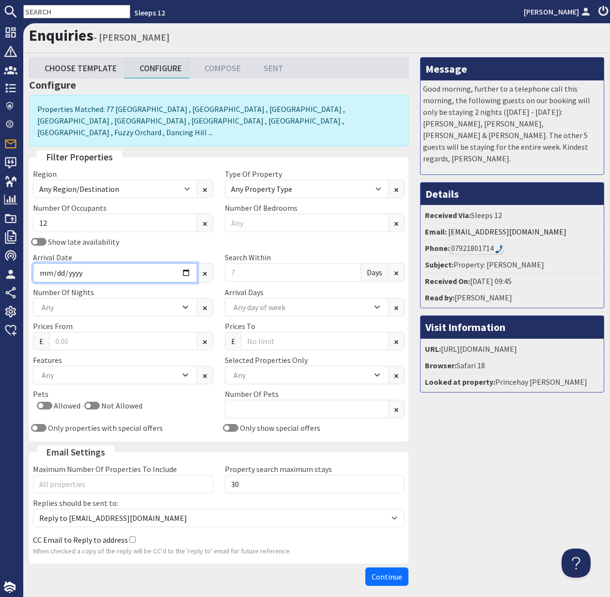
type input "2025-10-20"
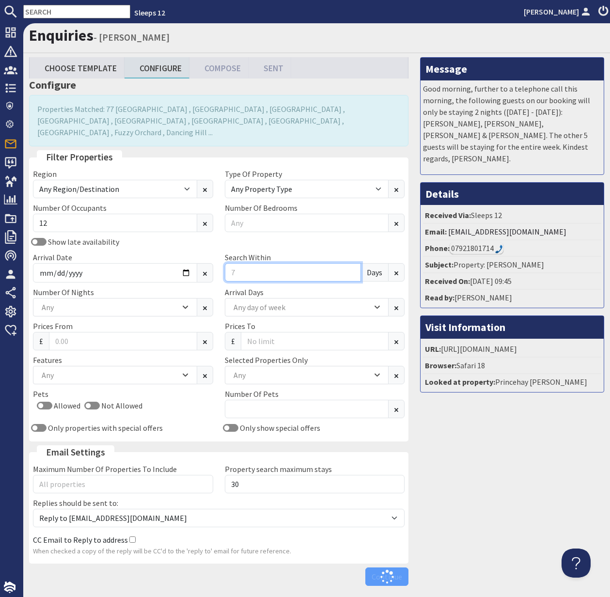
click at [236, 263] on input "Search Within" at bounding box center [293, 272] width 137 height 18
drag, startPoint x: 242, startPoint y: 260, endPoint x: 222, endPoint y: 259, distance: 20.9
click at [222, 259] on div "Search Within Days" at bounding box center [315, 267] width 192 height 31
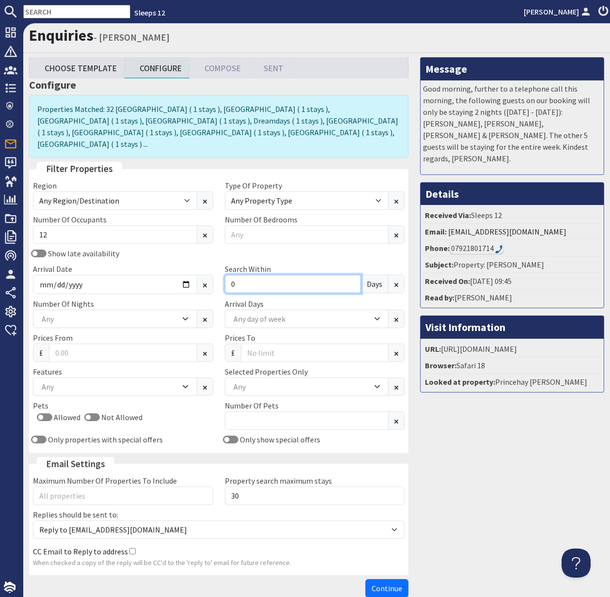
type input "0"
click at [120, 382] on div "Any" at bounding box center [109, 387] width 141 height 11
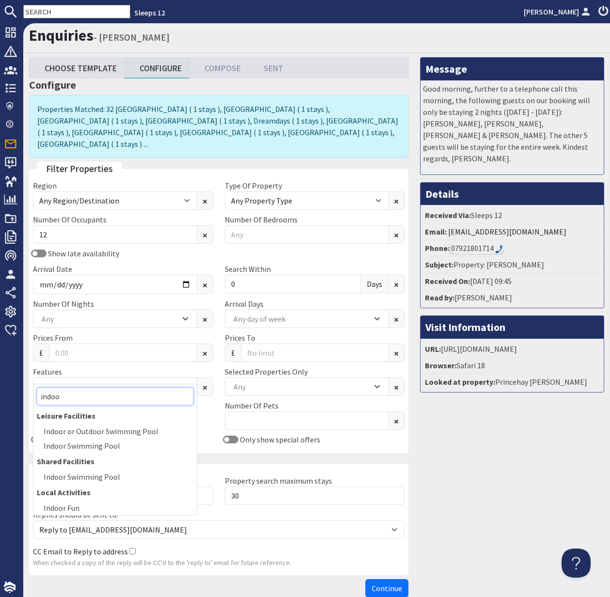
scroll to position [8, 0]
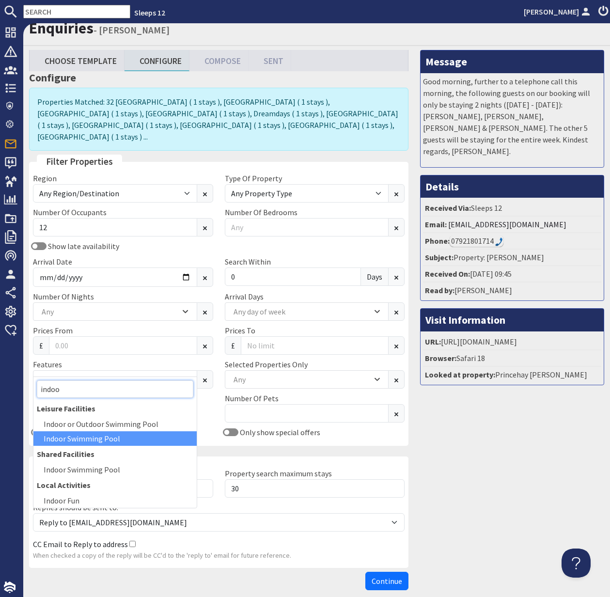
type input "indoo"
click at [106, 440] on div "Indoor Swimming Pool" at bounding box center [114, 438] width 163 height 15
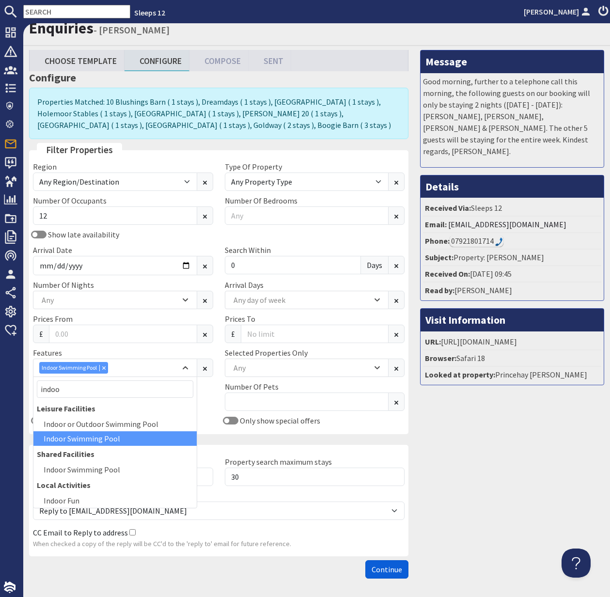
click at [395, 569] on span "Continue" at bounding box center [387, 570] width 31 height 10
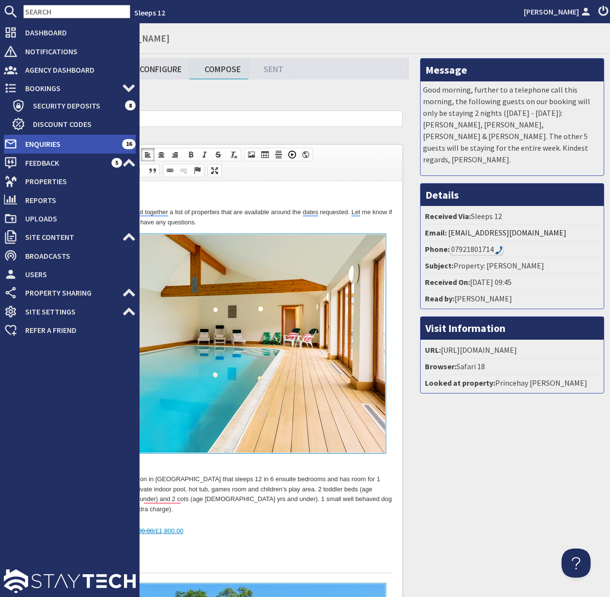
click at [48, 144] on span "Enquiries" at bounding box center [69, 144] width 105 height 16
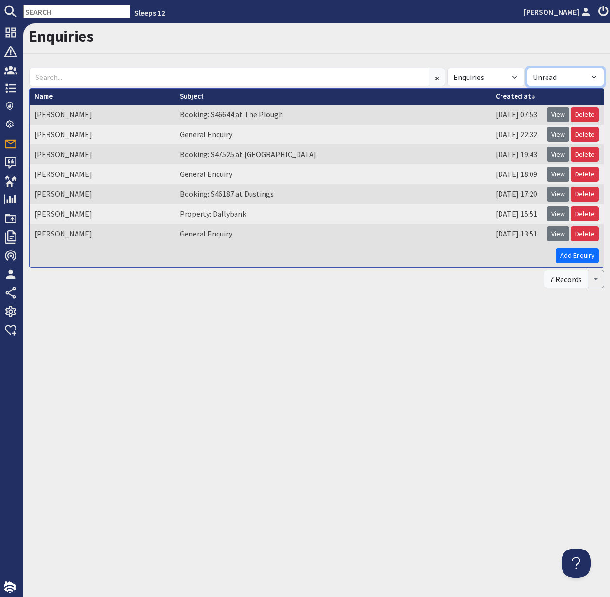
click at [592, 75] on select "All Read Unread" at bounding box center [566, 77] width 78 height 18
select select
click at [527, 68] on select "All Read Unread" at bounding box center [566, 77] width 78 height 18
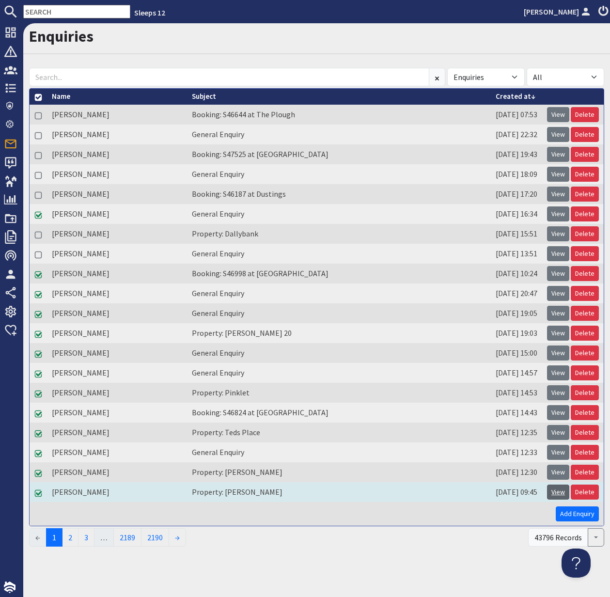
click at [558, 488] on link "View" at bounding box center [558, 492] width 22 height 15
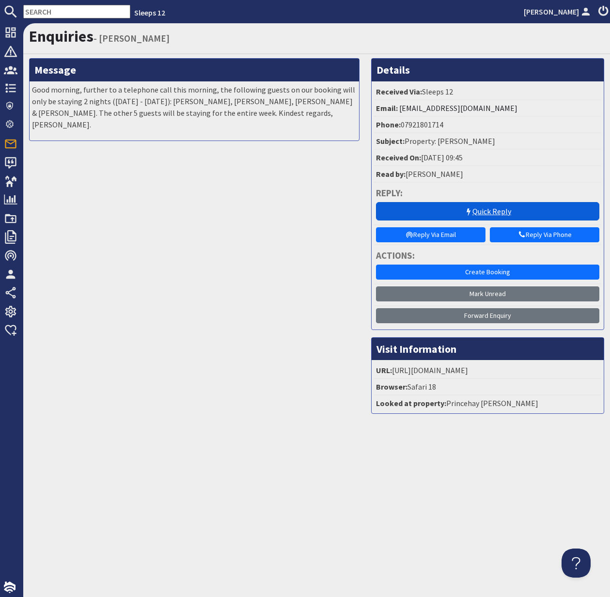
click at [489, 206] on link "Quick Reply" at bounding box center [487, 211] width 223 height 18
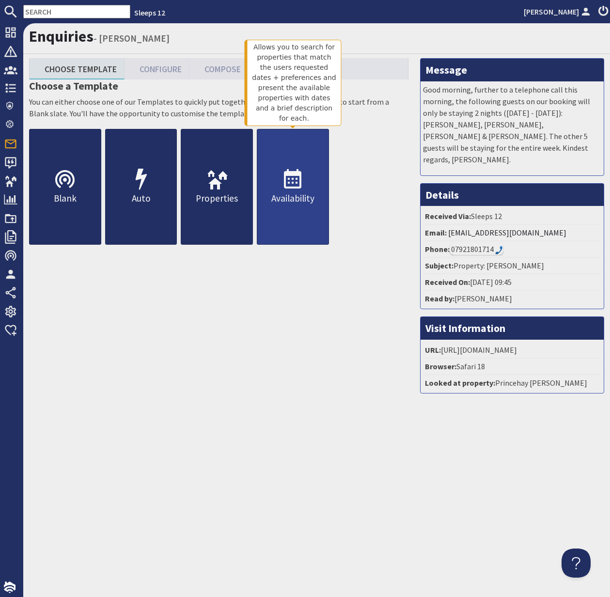
click at [309, 201] on p "Availability" at bounding box center [292, 198] width 71 height 14
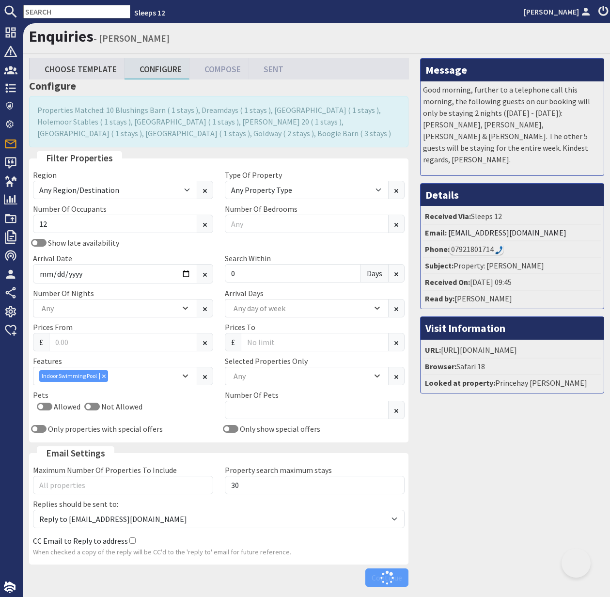
click at [306, 197] on div "Region Any Region/Destination UK UK / England UK / England / Bristol UK / Engla…" at bounding box center [218, 304] width 383 height 270
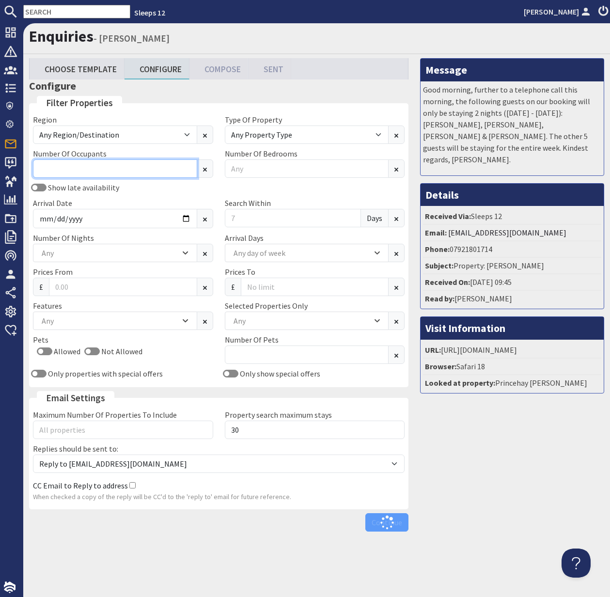
click at [69, 174] on input "Number Of Occupants" at bounding box center [115, 169] width 164 height 18
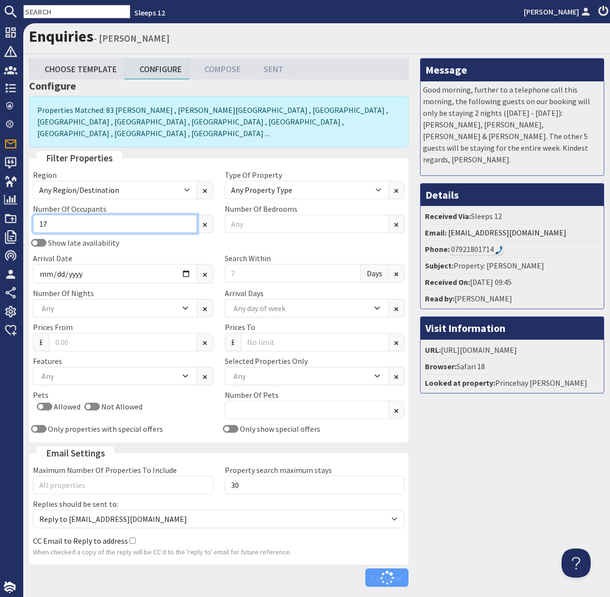
type input "17"
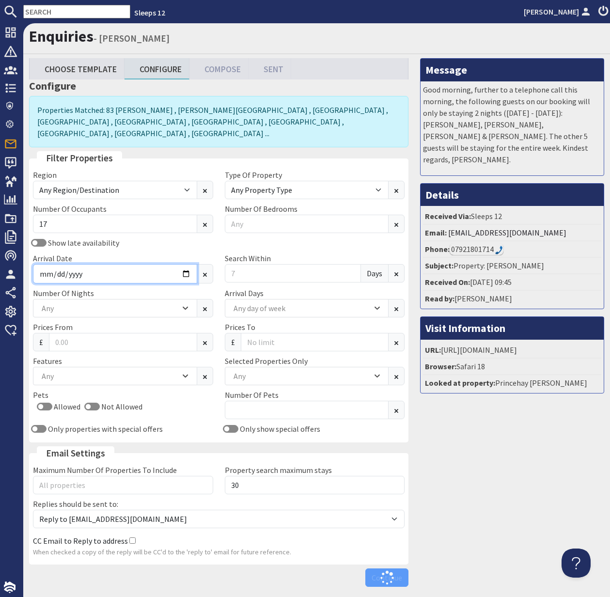
click at [185, 264] on input "Arrival Date" at bounding box center [115, 273] width 164 height 19
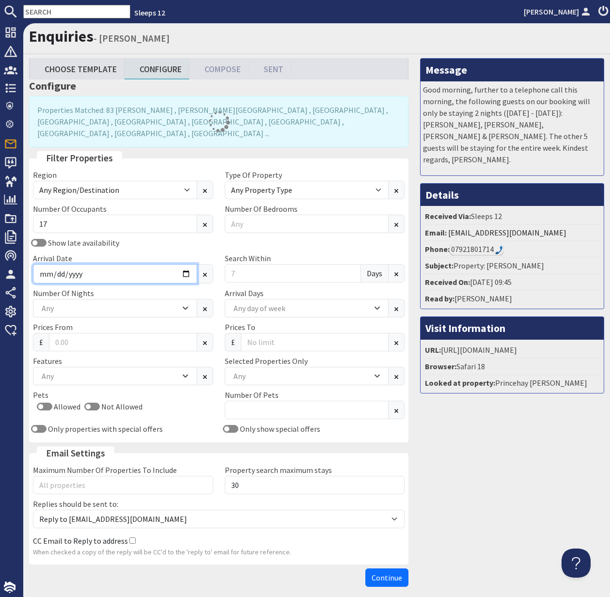
click at [185, 264] on input "Arrival Date" at bounding box center [115, 273] width 164 height 19
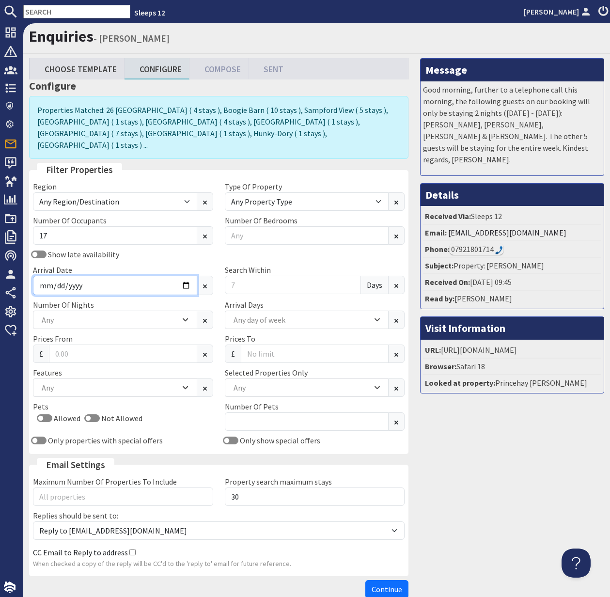
type input "2025-12-05"
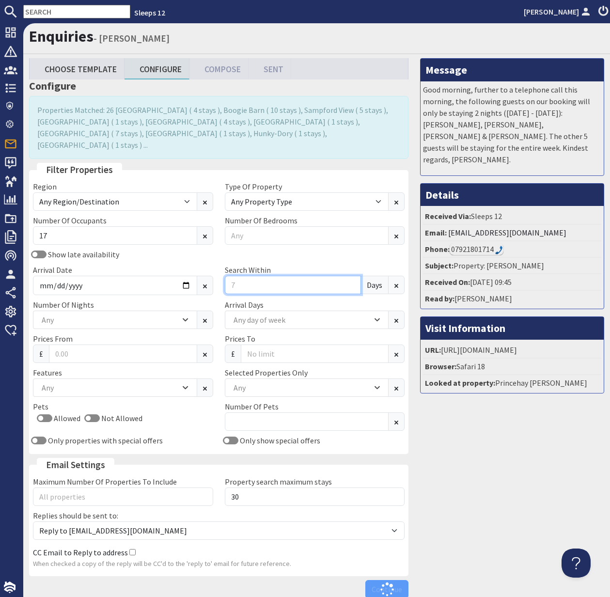
drag, startPoint x: 246, startPoint y: 273, endPoint x: 219, endPoint y: 273, distance: 27.1
click at [219, 273] on div "Search Within Days" at bounding box center [315, 279] width 192 height 31
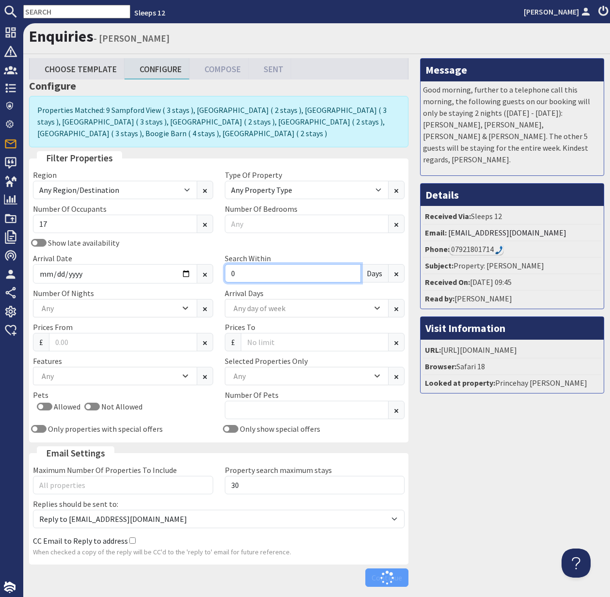
type input "0"
click at [130, 310] on div "Any" at bounding box center [109, 308] width 141 height 11
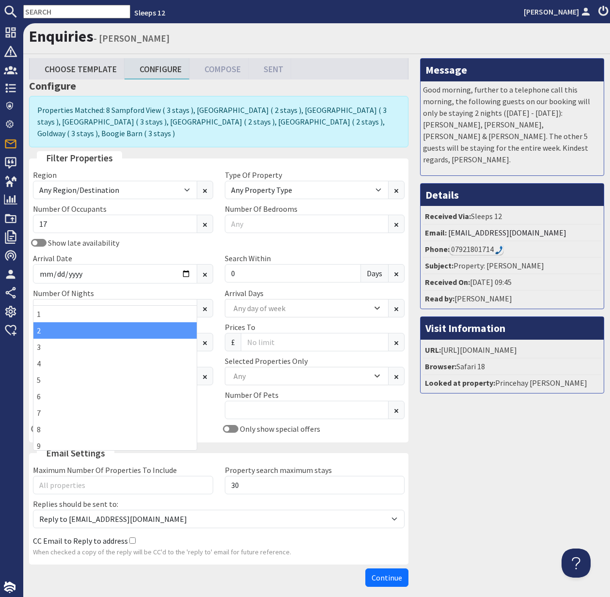
click at [86, 343] on div "3" at bounding box center [114, 347] width 163 height 16
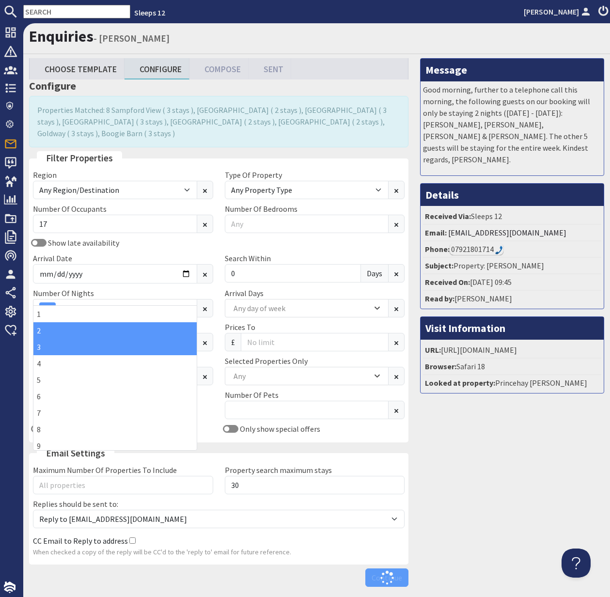
click at [83, 334] on div "2" at bounding box center [114, 330] width 163 height 16
click at [212, 389] on div "Pets Allowed Not Allowed" at bounding box center [123, 406] width 192 height 34
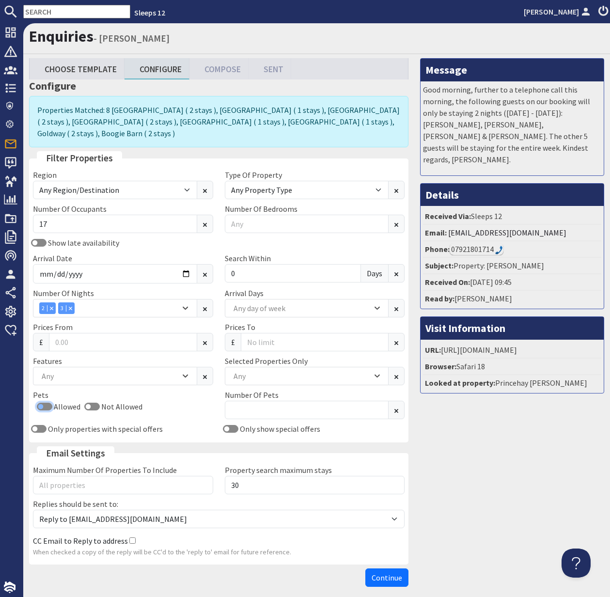
click at [39, 403] on input "Allowed" at bounding box center [45, 407] width 16 height 8
checkbox input "true"
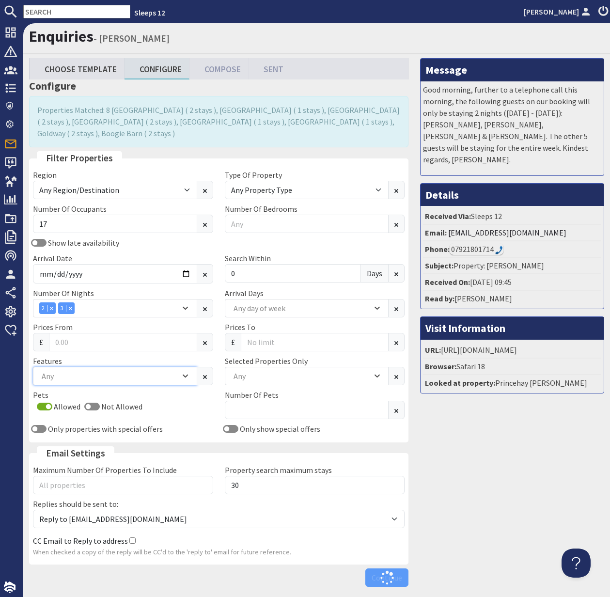
click at [187, 375] on icon "Combobox" at bounding box center [186, 376] width 4 height 2
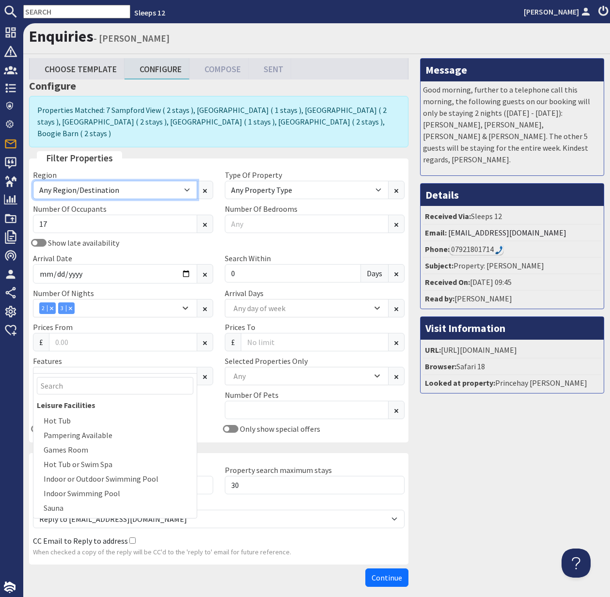
click at [186, 181] on select "Any Region/Destination UK UK / England UK / England / Bristol UK / England / De…" at bounding box center [115, 190] width 164 height 18
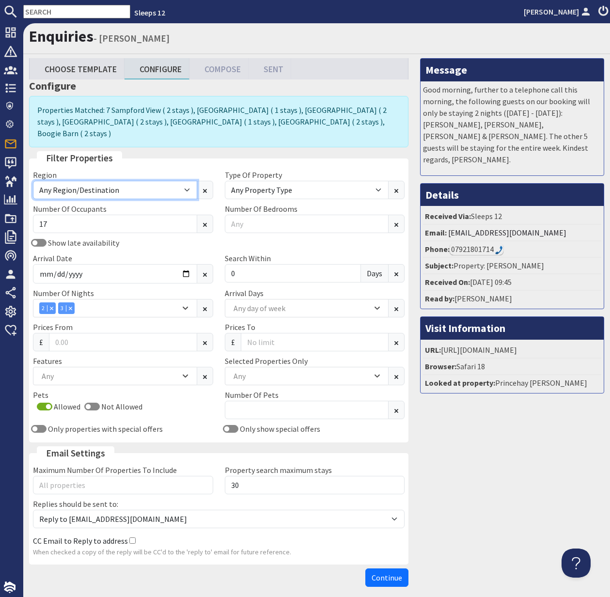
select select "uk-england-somerset"
click at [33, 181] on select "Any Region/Destination UK UK / England UK / England / Bristol UK / England / De…" at bounding box center [115, 190] width 164 height 18
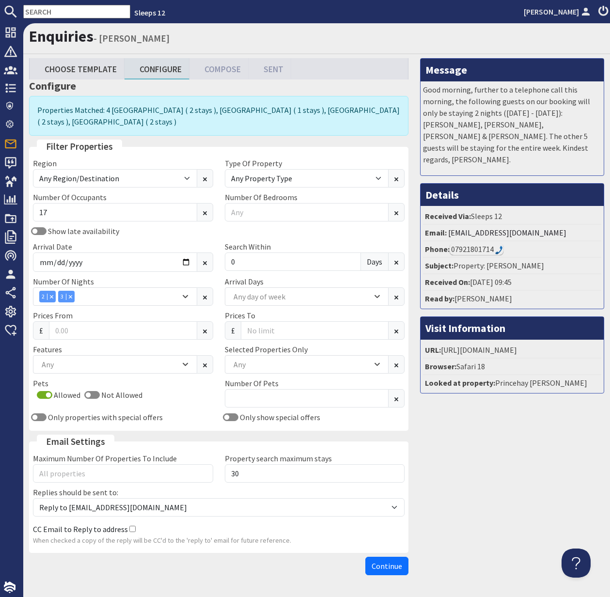
click at [388, 561] on span "Continue" at bounding box center [387, 566] width 31 height 10
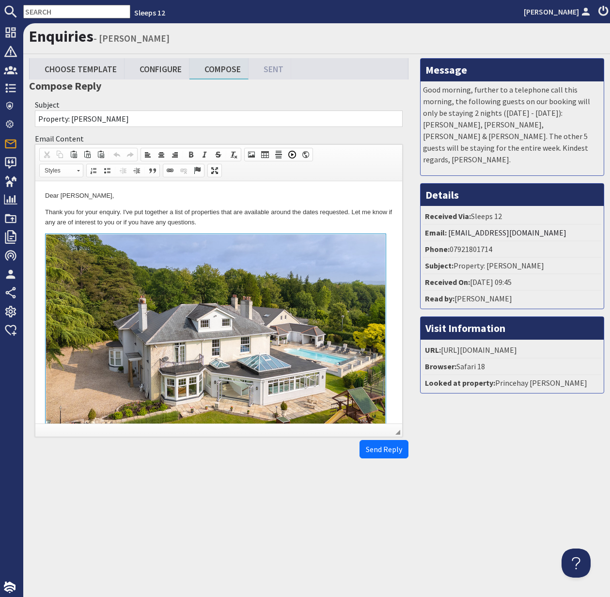
click at [46, 212] on p "Thank you for your enquiry. I've put together a list of properties that are ava…" at bounding box center [219, 217] width 348 height 20
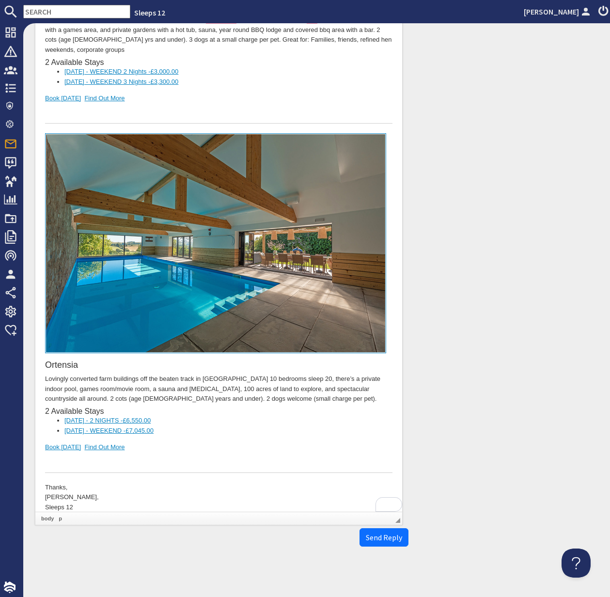
scroll to position [1171, 0]
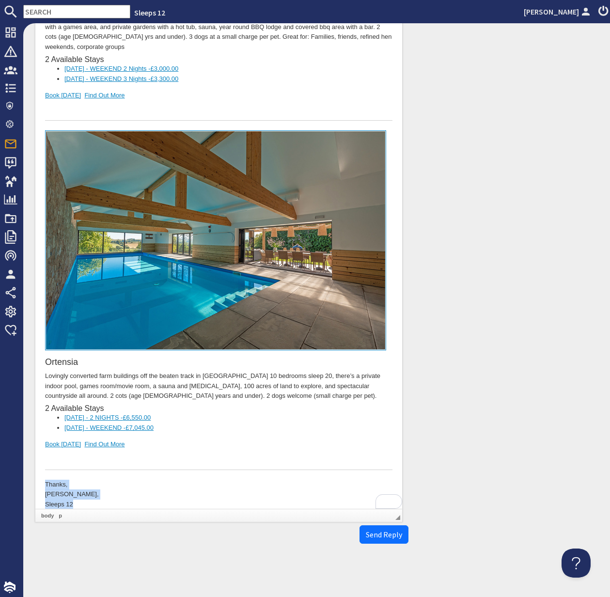
drag, startPoint x: 64, startPoint y: 489, endPoint x: 40, endPoint y: 471, distance: 29.8
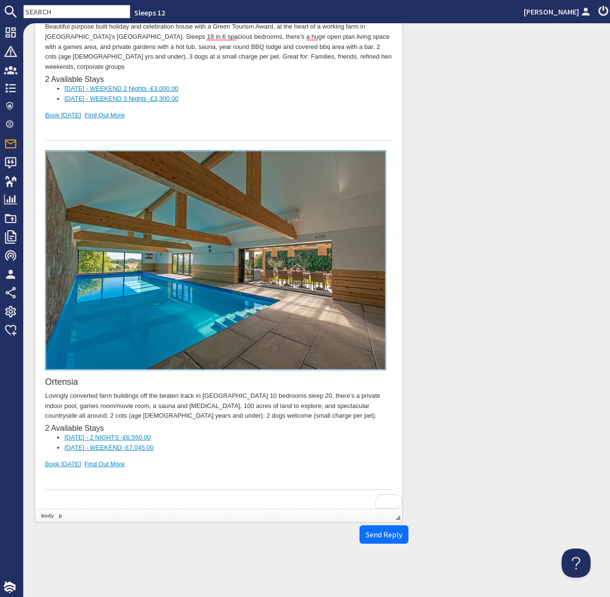
scroll to position [1151, 0]
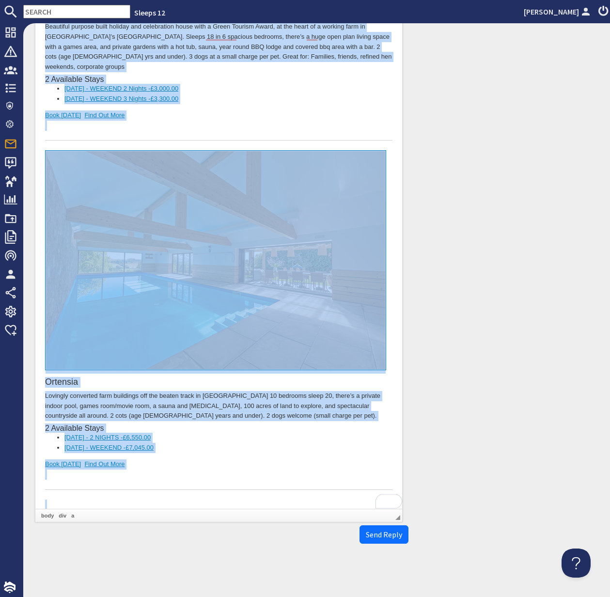
copy body "Dear Helen Edwards, Thank you for your enquiry. I've put together a list of pro…"
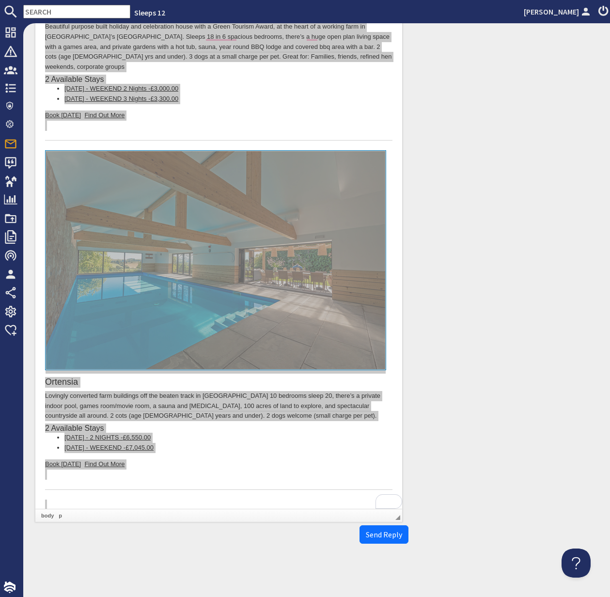
click at [42, 10] on input "text" at bounding box center [76, 12] width 107 height 14
click at [41, 10] on input "text" at bounding box center [76, 12] width 107 height 14
type input "joanncox@hotmail.com"
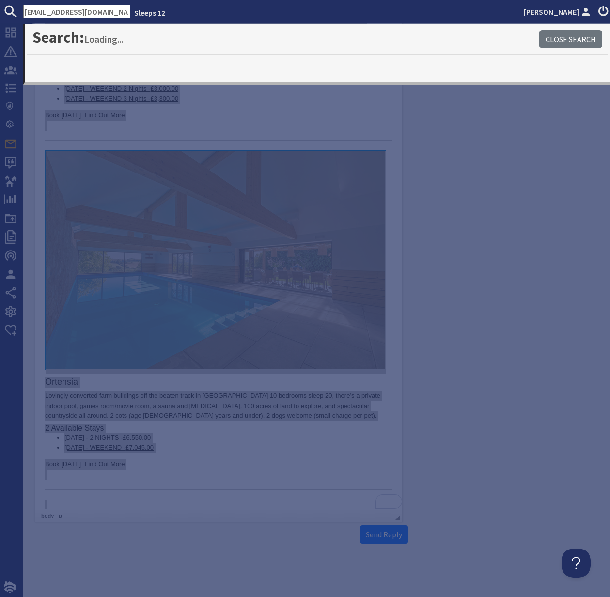
scroll to position [0, 0]
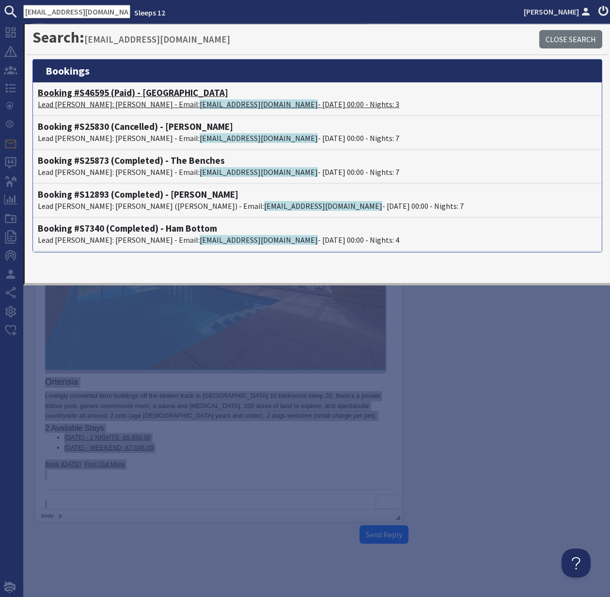
click at [105, 97] on h4 "Booking #S46595 (Paid) - Foxcombe" at bounding box center [317, 92] width 559 height 11
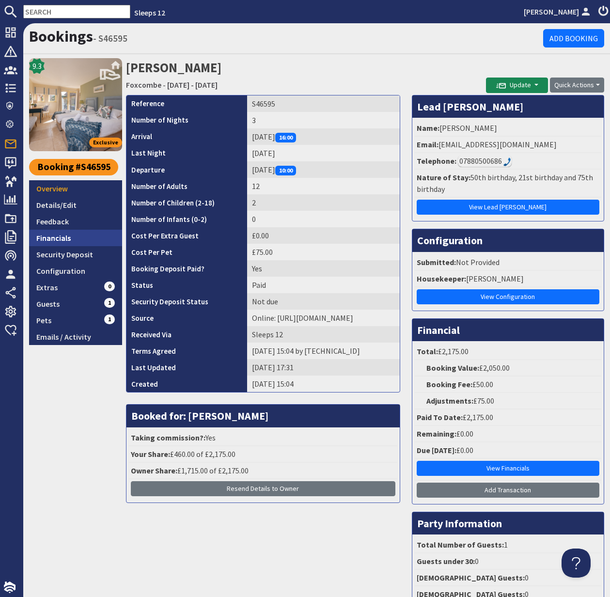
click at [61, 239] on link "Financials" at bounding box center [75, 238] width 93 height 16
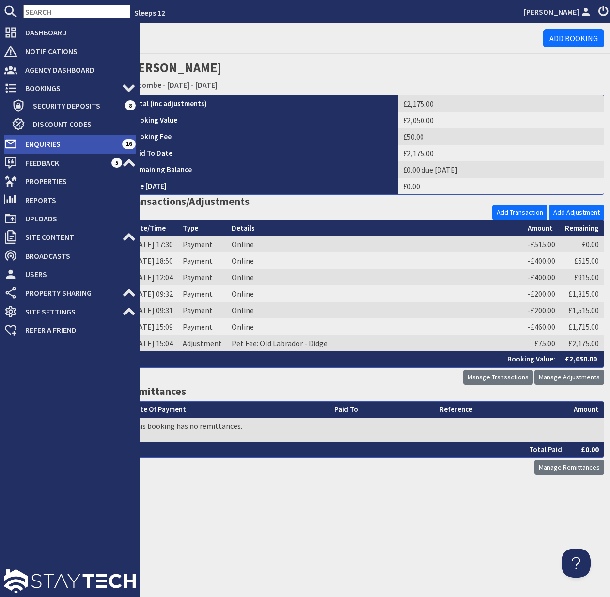
click at [49, 144] on span "Enquiries" at bounding box center [69, 144] width 105 height 16
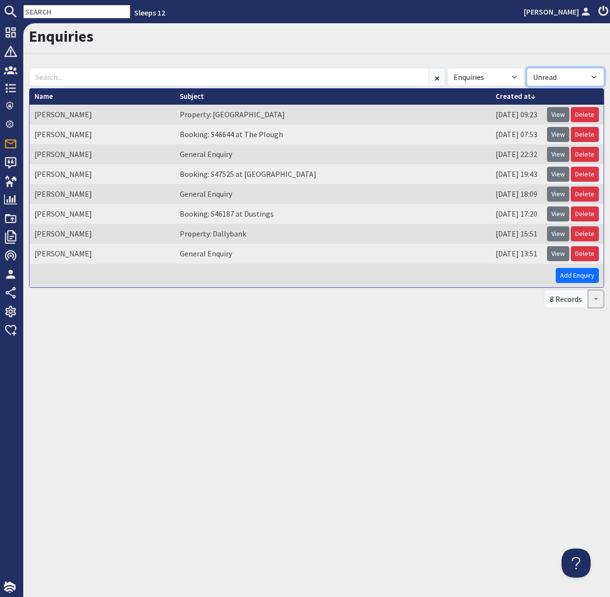
click at [593, 78] on select "All Read Unread" at bounding box center [566, 77] width 78 height 18
select select
click at [527, 68] on select "All Read Unread" at bounding box center [566, 77] width 78 height 18
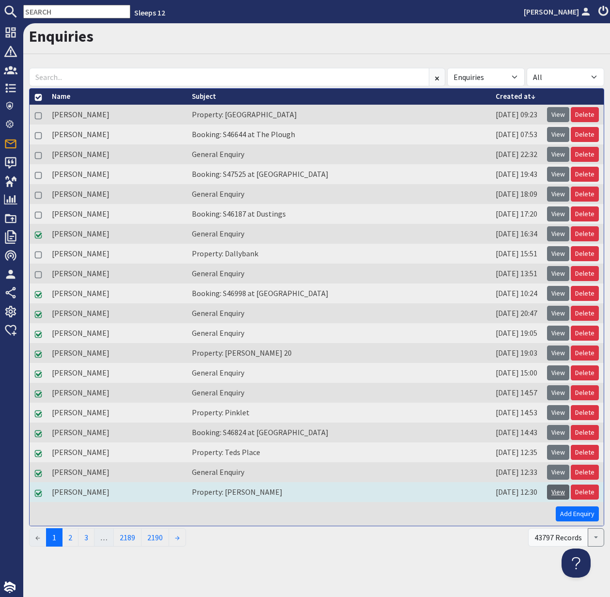
click at [562, 490] on link "View" at bounding box center [558, 492] width 22 height 15
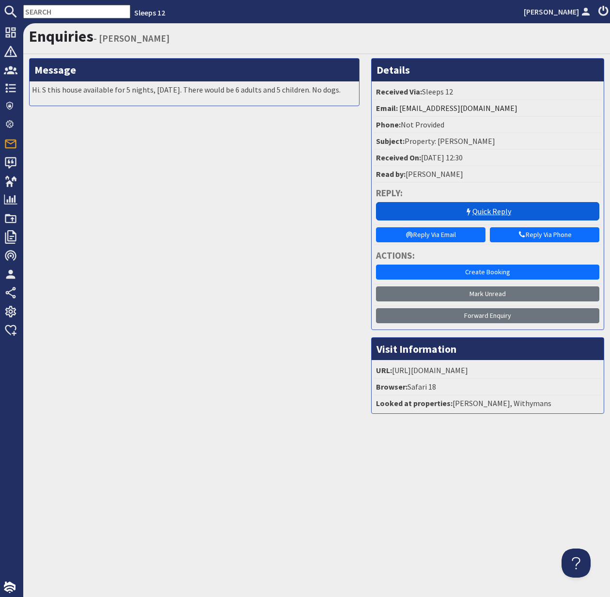
click at [495, 209] on link "Quick Reply" at bounding box center [487, 211] width 223 height 18
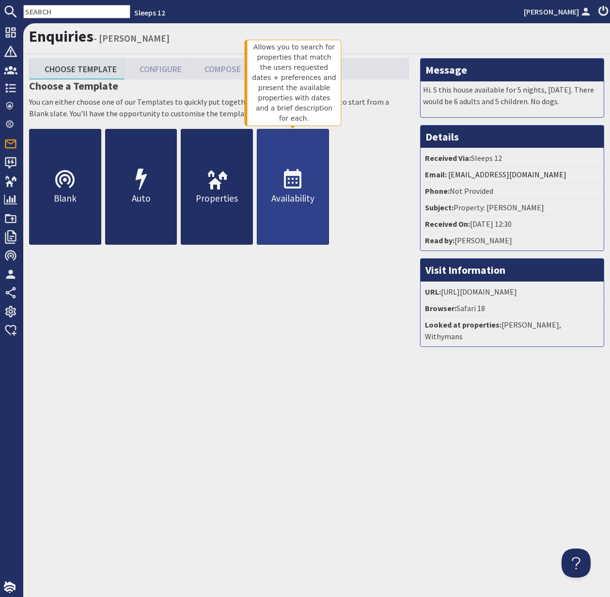
click at [284, 188] on icon at bounding box center [292, 179] width 23 height 23
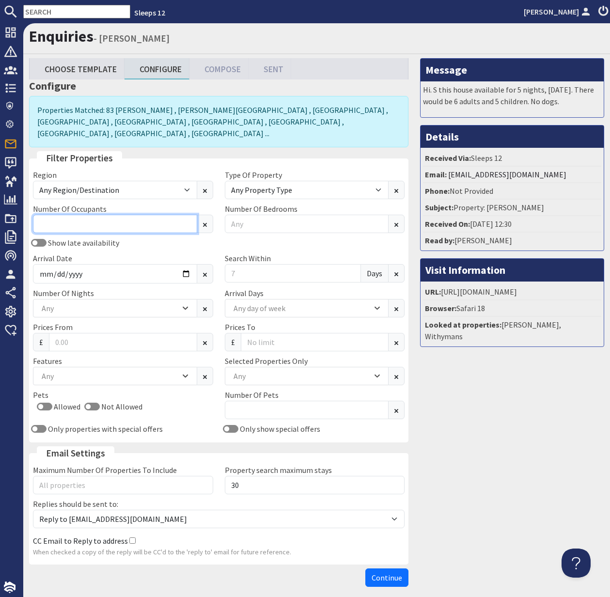
click at [124, 215] on input "Number Of Occupants" at bounding box center [115, 224] width 164 height 18
type input "17"
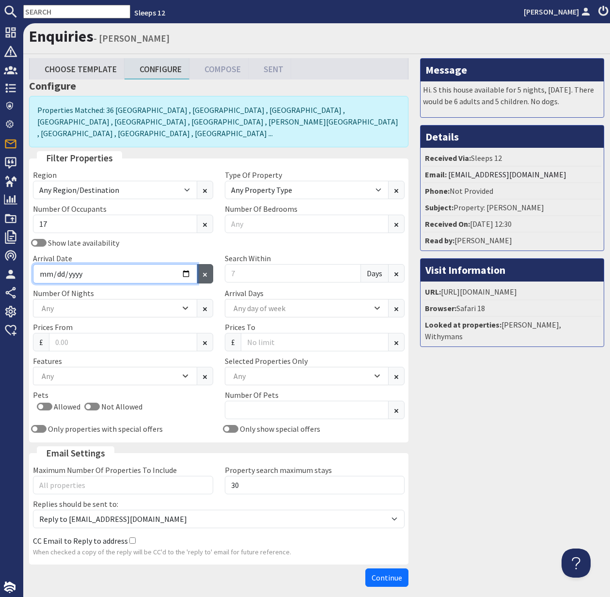
drag, startPoint x: 176, startPoint y: 258, endPoint x: 200, endPoint y: 262, distance: 23.6
click at [176, 264] on input "Arrival Date" at bounding box center [115, 273] width 164 height 19
click at [183, 264] on input "Arrival Date" at bounding box center [115, 273] width 164 height 19
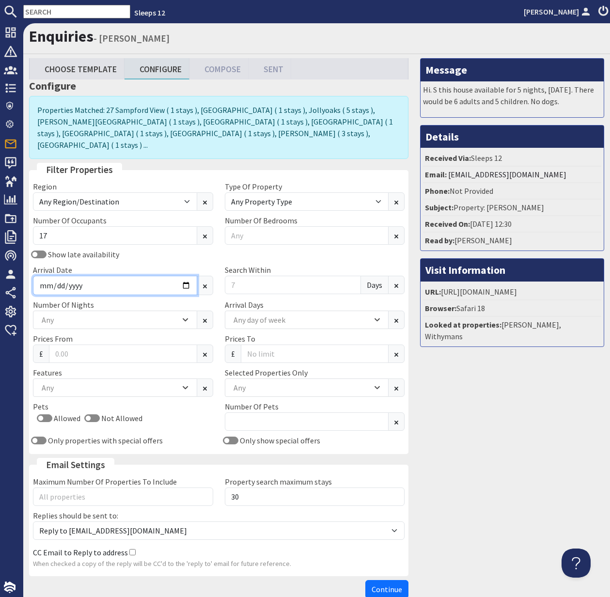
type input "2026-01-30"
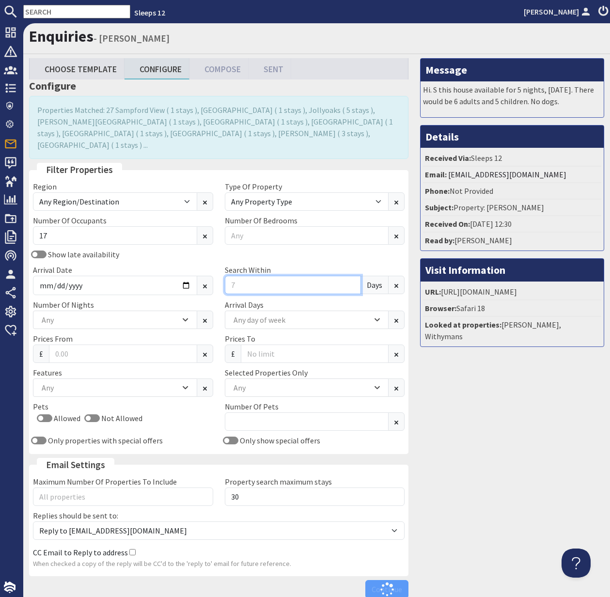
drag, startPoint x: 237, startPoint y: 272, endPoint x: 226, endPoint y: 272, distance: 10.7
click at [226, 276] on input "Search Within" at bounding box center [293, 285] width 137 height 18
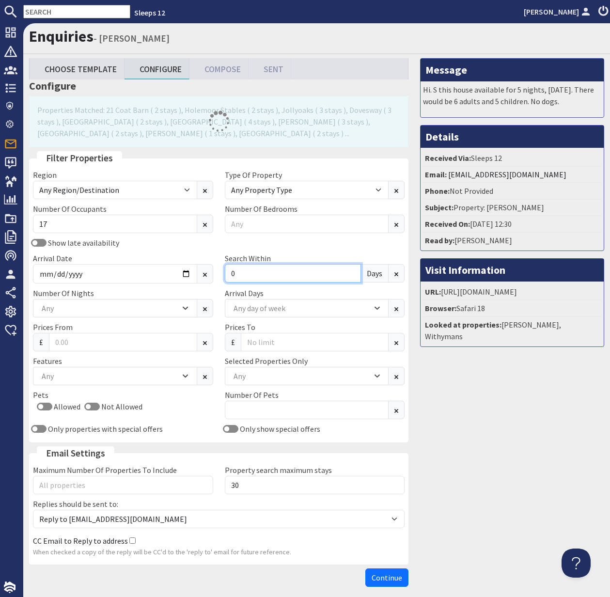
type input "0"
click at [116, 307] on div "Any" at bounding box center [109, 308] width 141 height 11
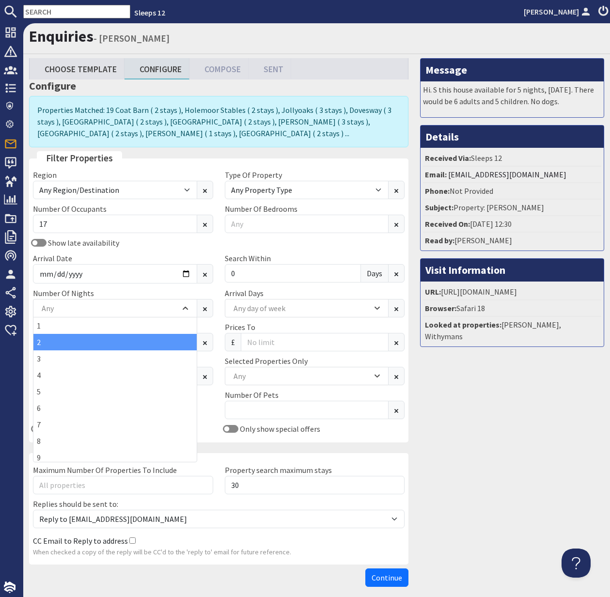
click at [86, 342] on div "2" at bounding box center [114, 342] width 163 height 16
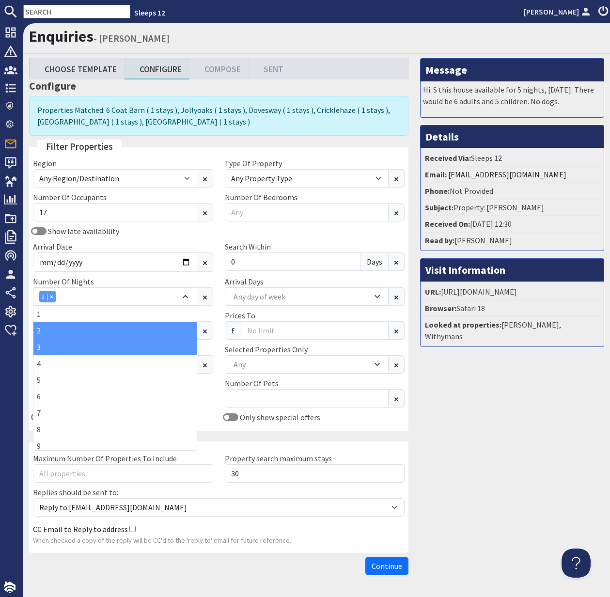
click at [71, 354] on div "3" at bounding box center [114, 347] width 163 height 16
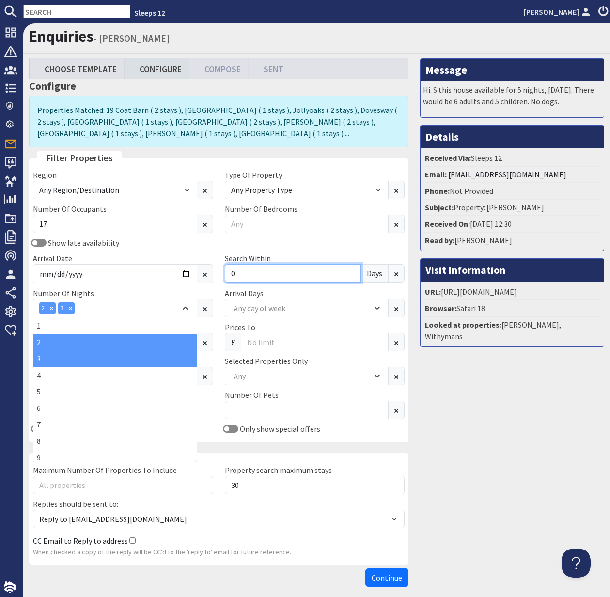
click at [258, 268] on input "0" at bounding box center [293, 273] width 137 height 18
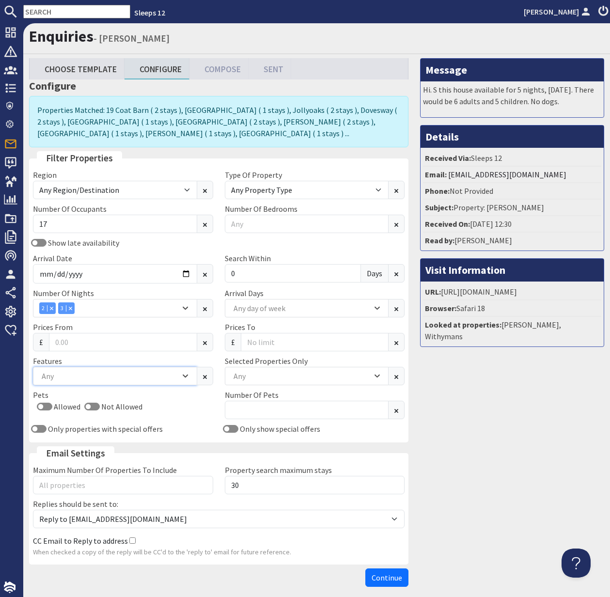
click at [96, 376] on div "Any" at bounding box center [109, 376] width 141 height 11
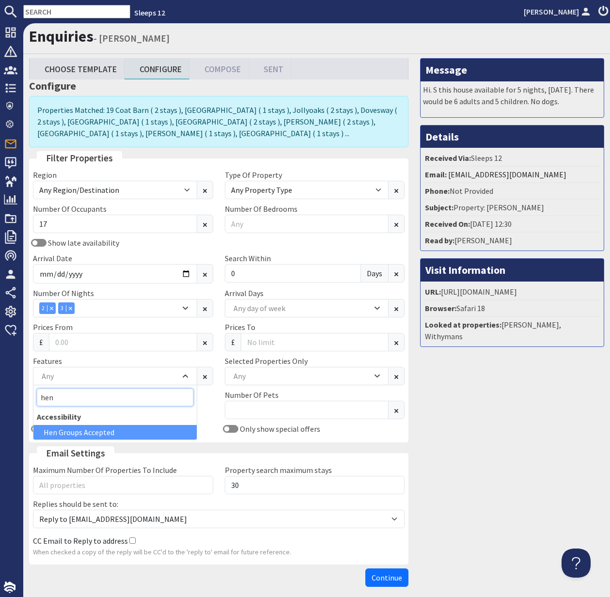
type input "hen"
click at [107, 433] on div "Hen Groups Accepted" at bounding box center [114, 432] width 163 height 15
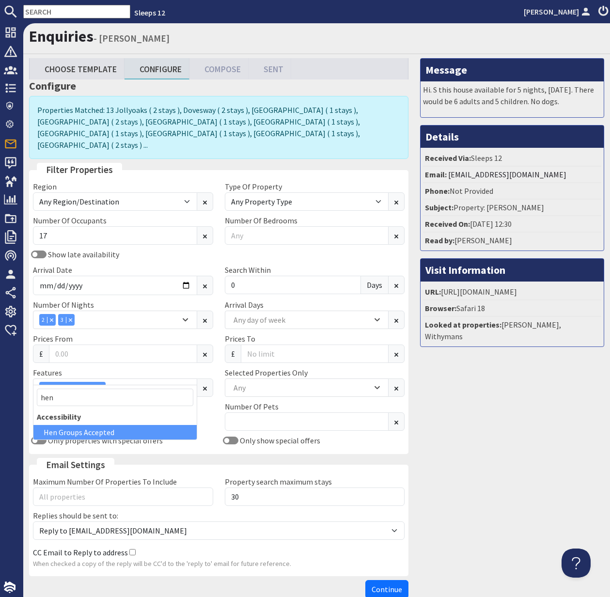
click at [384, 585] on span "Continue" at bounding box center [387, 590] width 31 height 10
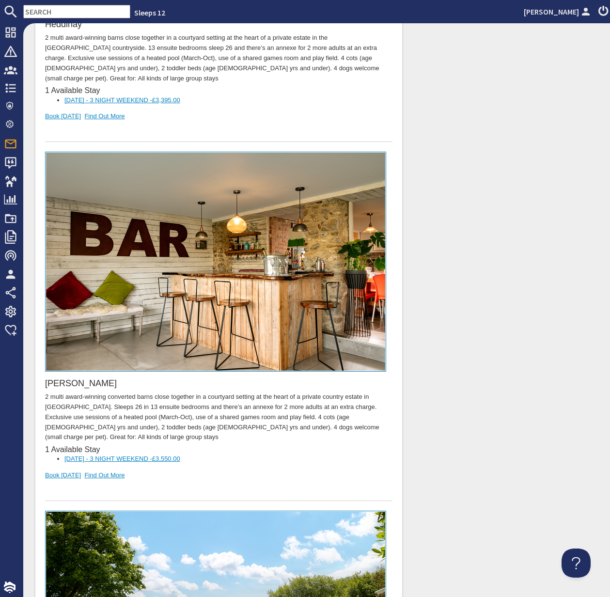
scroll to position [4261, 0]
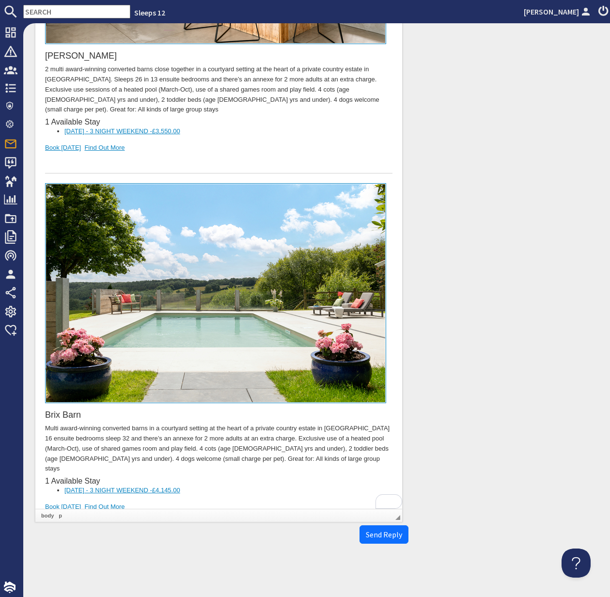
drag, startPoint x: 75, startPoint y: 493, endPoint x: 40, endPoint y: 473, distance: 40.0
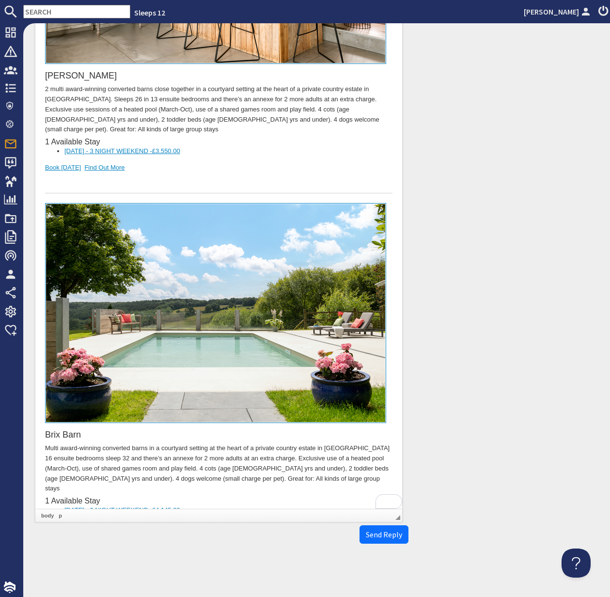
scroll to position [4241, 0]
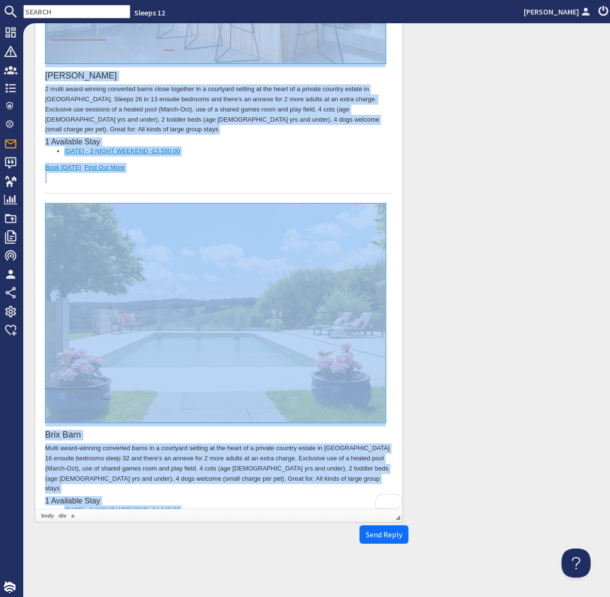
copy body "Dear Catherine Thompson, Thank you for your enquiry. I've put together a list o…"
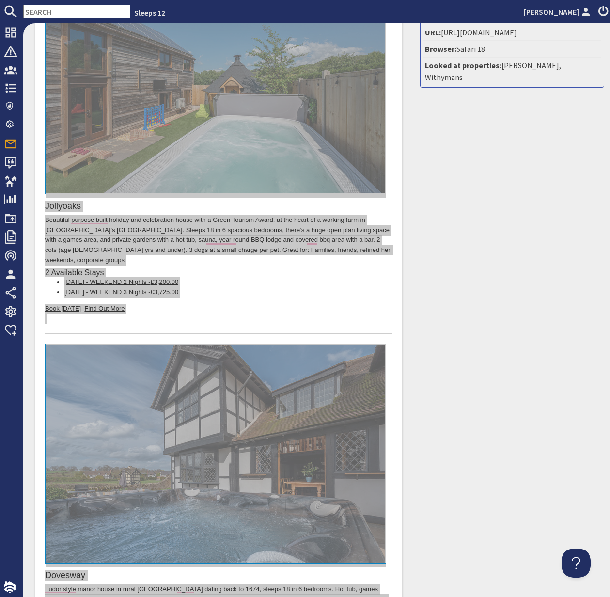
scroll to position [0, 0]
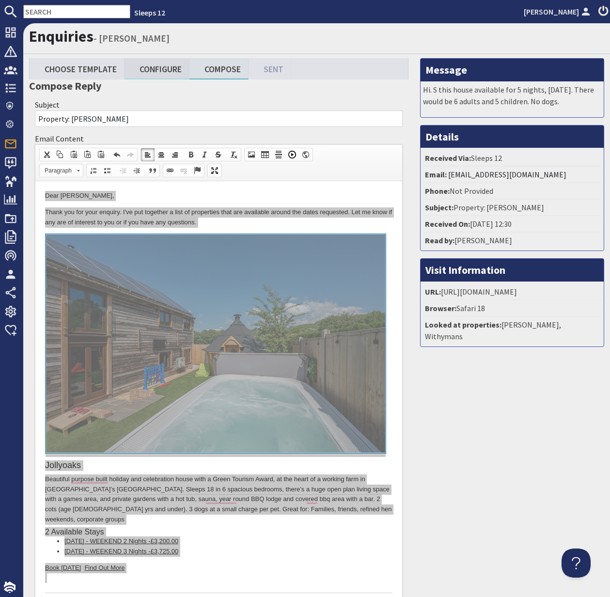
click at [170, 70] on link "Configure" at bounding box center [157, 68] width 65 height 21
type textarea "<p>Dear Catherine Thompson,</p> <p>Thank you for your enquiry. I&#39;ve put tog…"
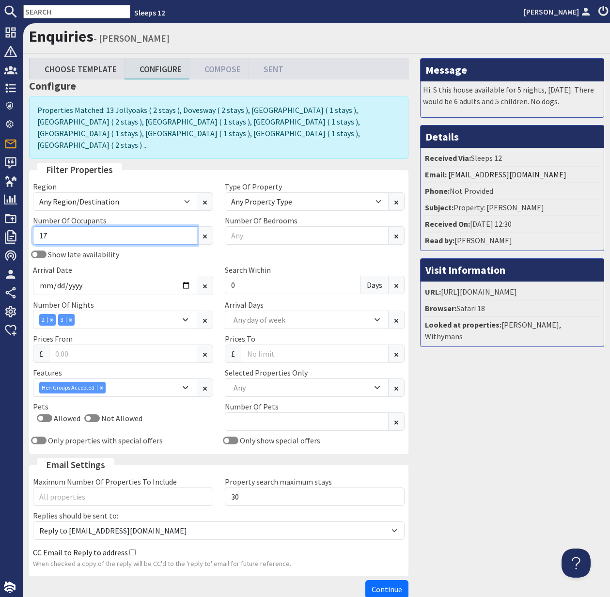
drag, startPoint x: 59, startPoint y: 220, endPoint x: 31, endPoint y: 221, distance: 27.7
click at [31, 221] on div "Number Of Occupants 17" at bounding box center [123, 230] width 192 height 30
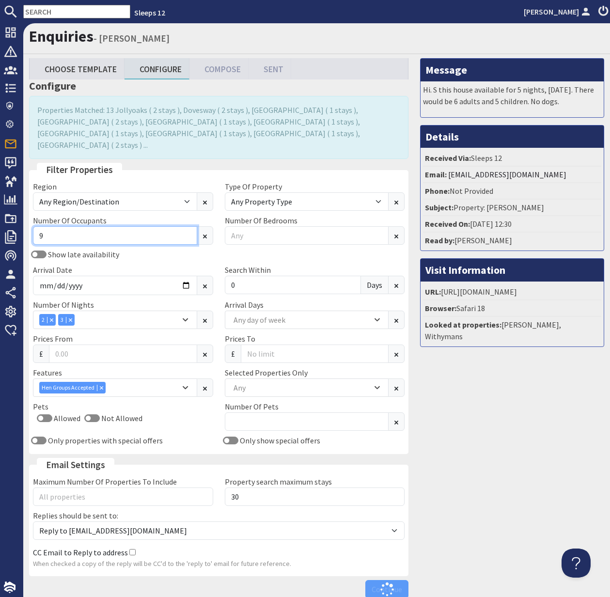
scroll to position [43, 0]
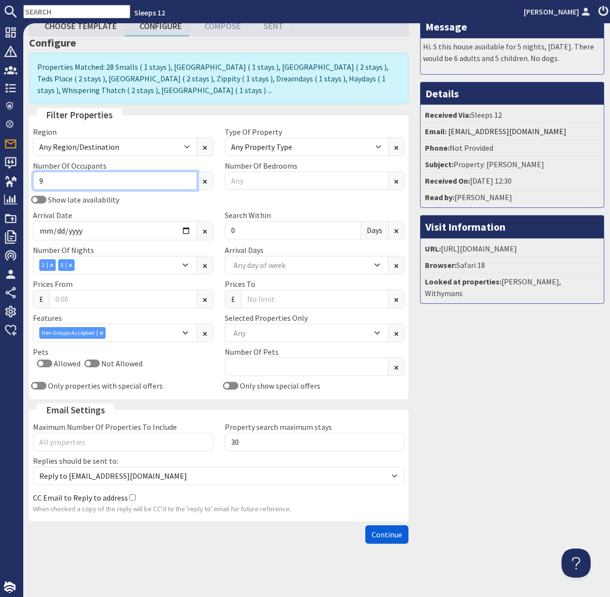
type input "9"
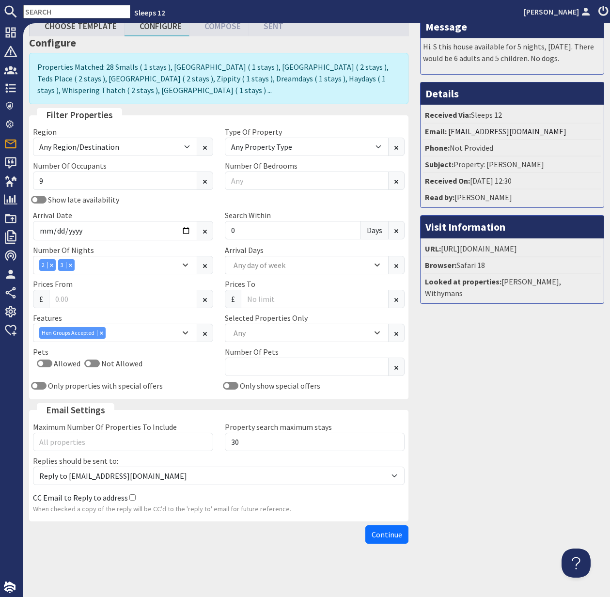
click at [395, 537] on span "Continue" at bounding box center [387, 535] width 31 height 10
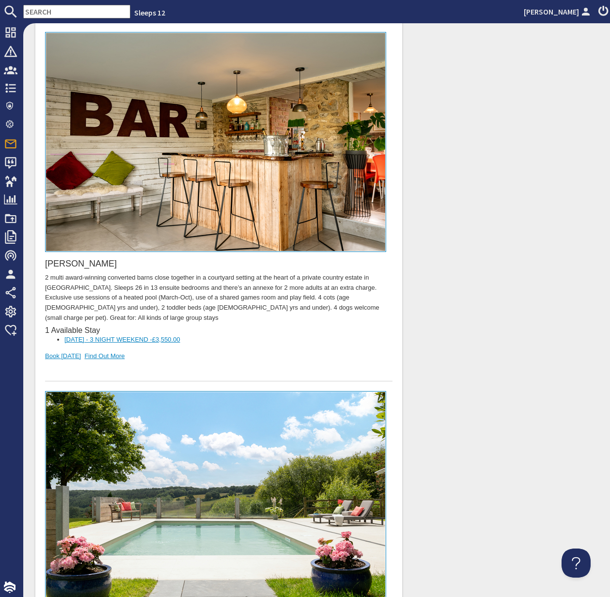
scroll to position [9414, 0]
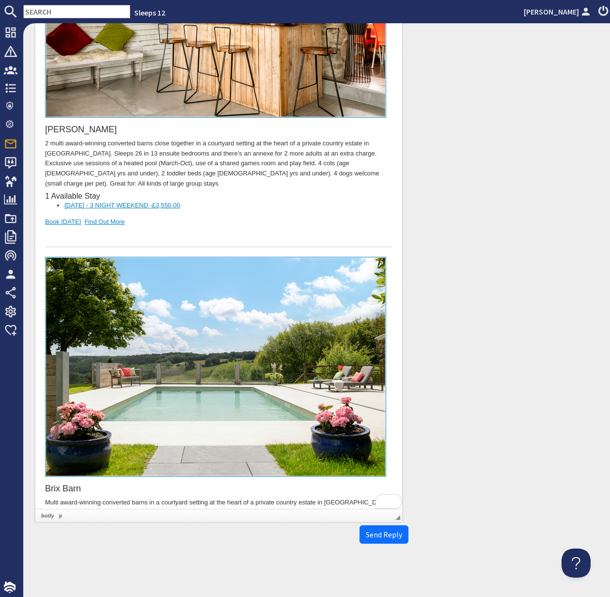
drag, startPoint x: 79, startPoint y: 494, endPoint x: 42, endPoint y: 472, distance: 42.4
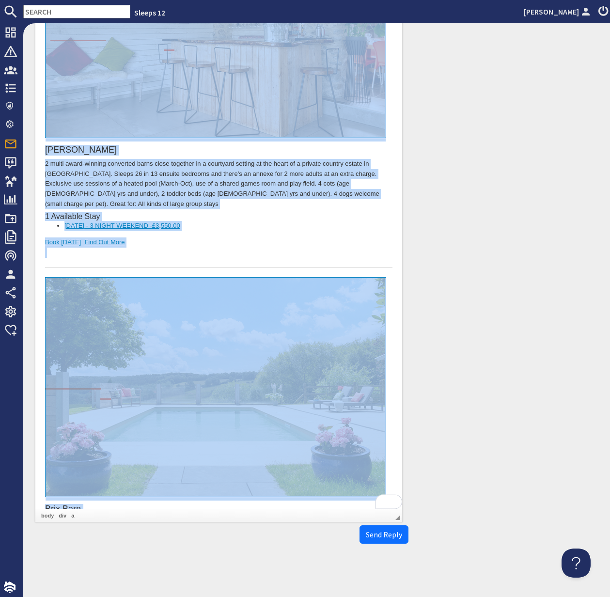
copy body "Dear Catherine Thompson, Thank you for your enquiry. I've put together a list o…"
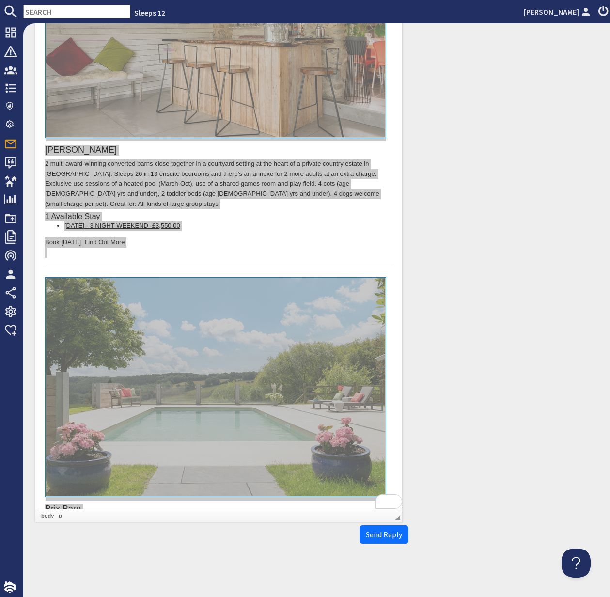
click at [50, 13] on input "text" at bounding box center [76, 12] width 107 height 14
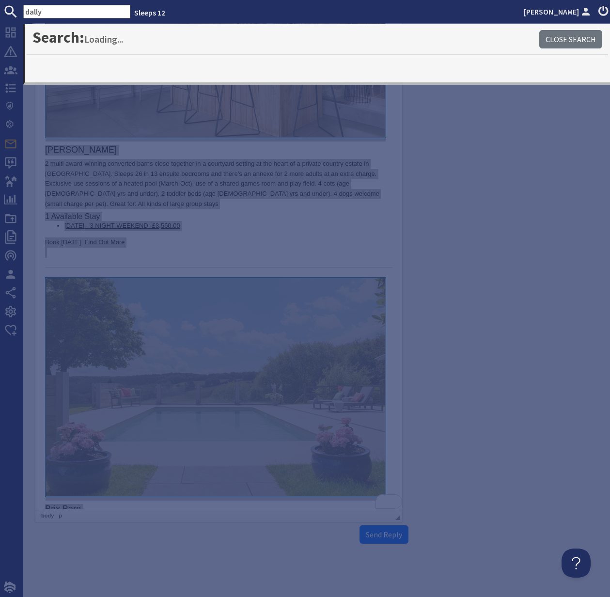
type input "dally"
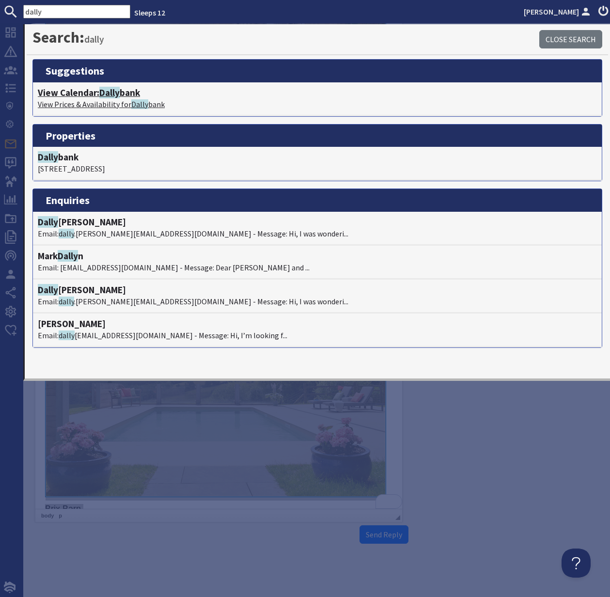
click at [77, 95] on h4 "View Calendar: Dally bank" at bounding box center [317, 92] width 559 height 11
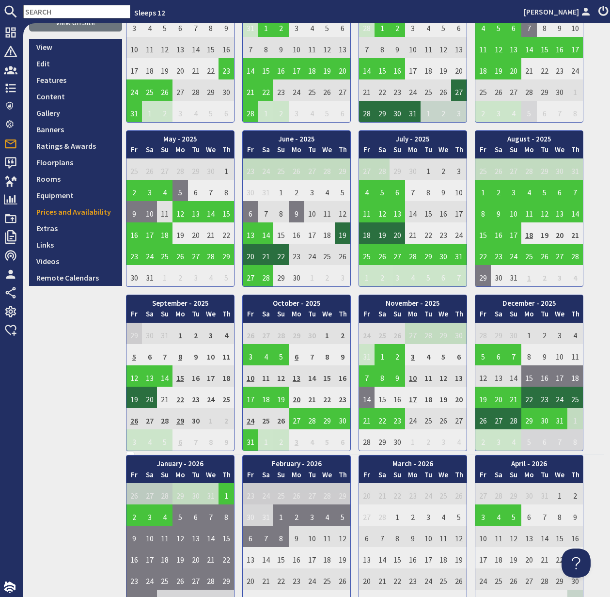
scroll to position [53, 0]
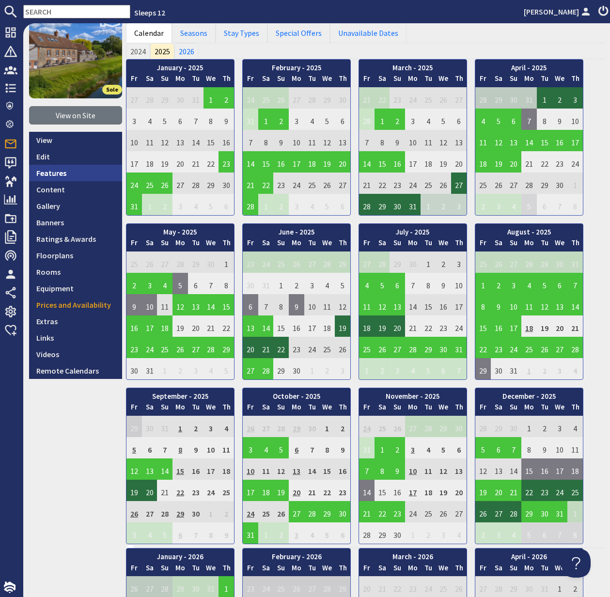
click at [63, 173] on link "Features" at bounding box center [75, 173] width 93 height 16
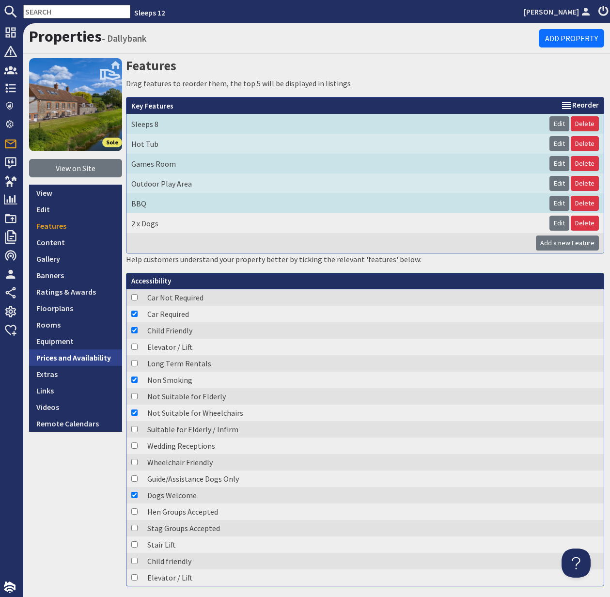
click at [72, 354] on link "Prices and Availability" at bounding box center [75, 358] width 93 height 16
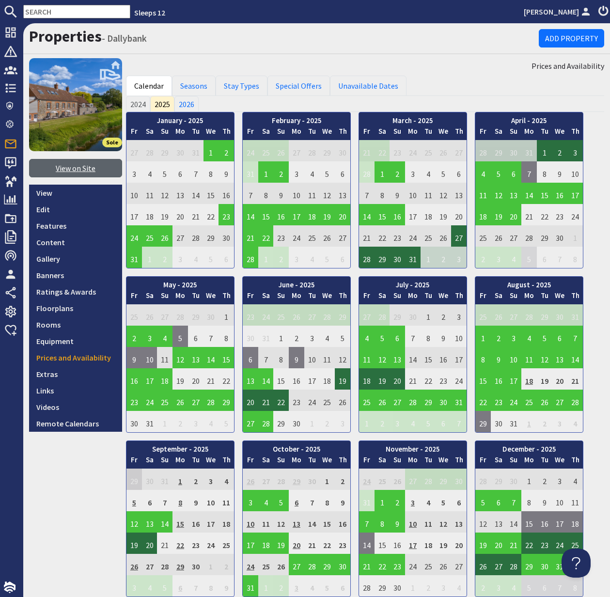
click at [72, 166] on link "View on Site" at bounding box center [75, 168] width 93 height 18
click at [57, 11] on input "text" at bounding box center [76, 12] width 107 height 14
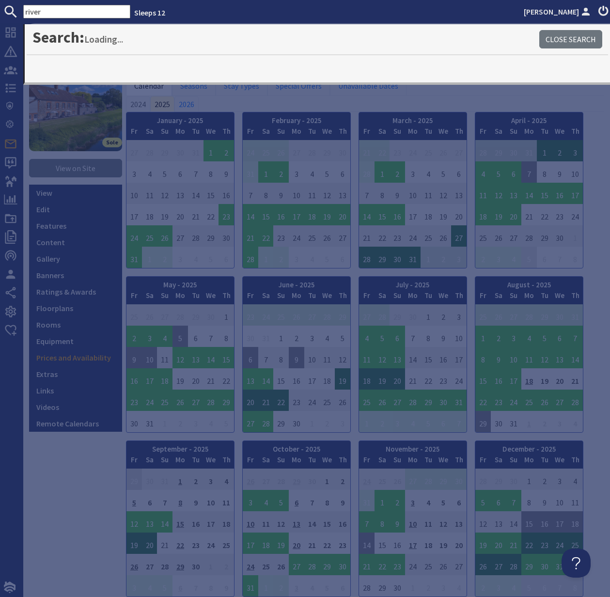
type input "river"
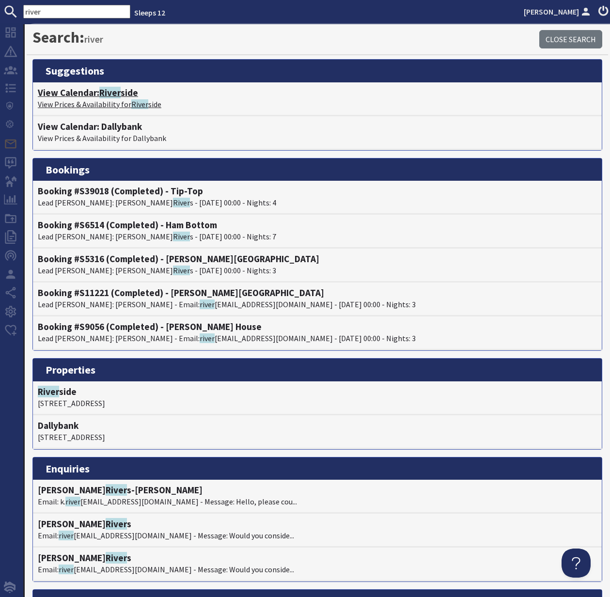
click at [86, 102] on p "View Prices & Availability for River side" at bounding box center [317, 104] width 559 height 12
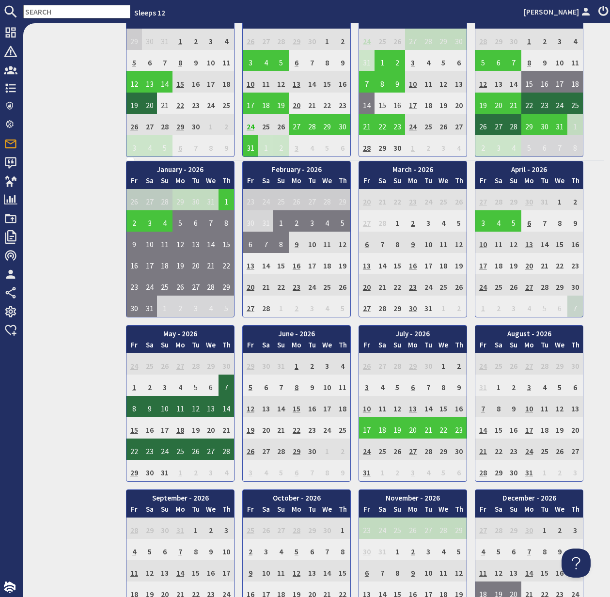
scroll to position [441, 0]
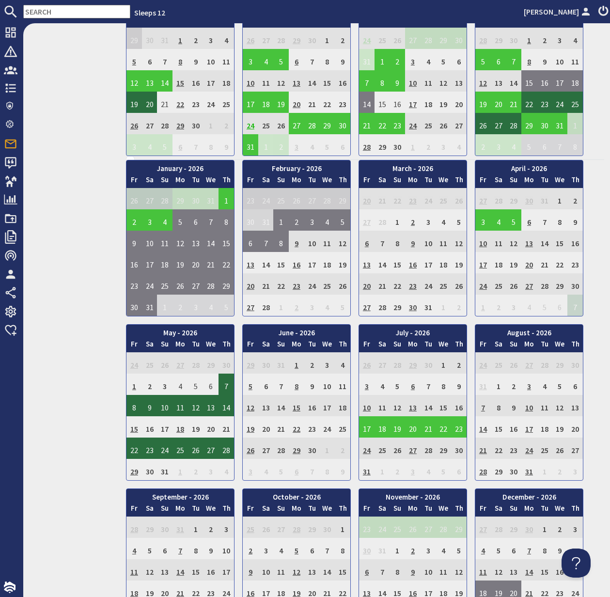
click at [367, 385] on td "3" at bounding box center [367, 384] width 16 height 21
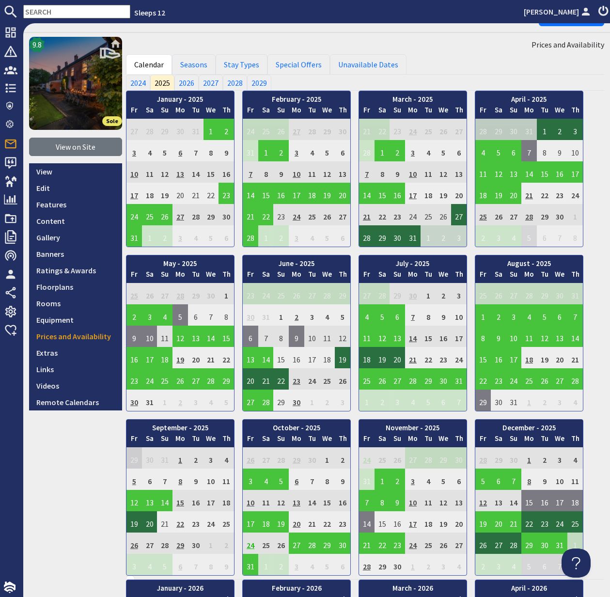
scroll to position [0, 0]
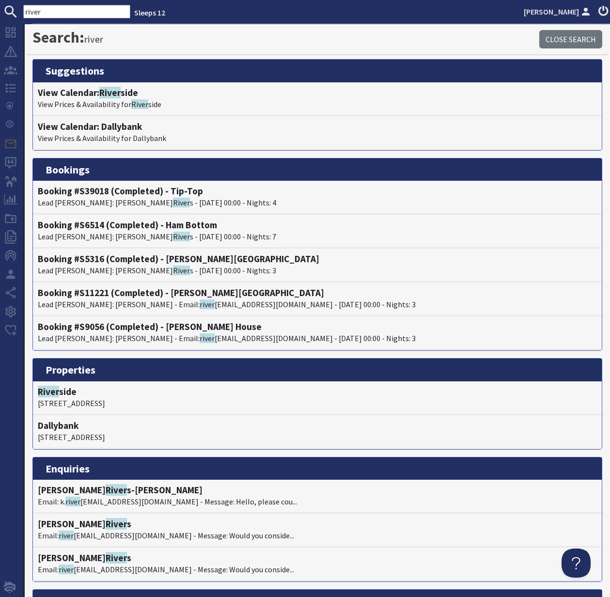
drag, startPoint x: 48, startPoint y: 11, endPoint x: 25, endPoint y: 10, distance: 22.3
click at [25, 10] on input "river" at bounding box center [76, 12] width 107 height 14
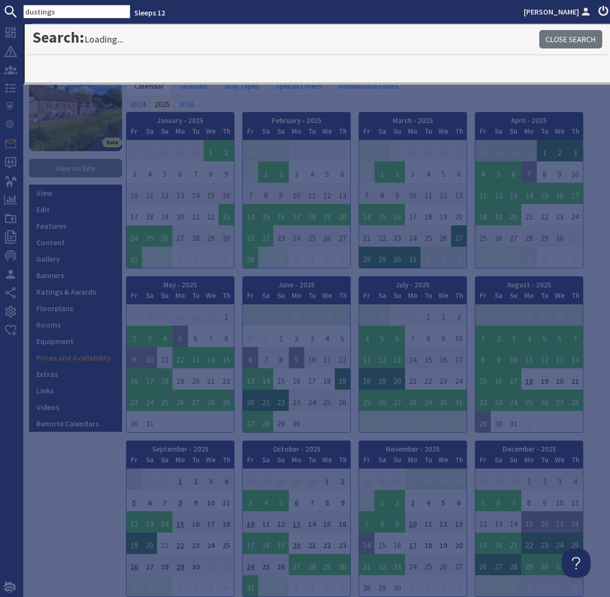
type input "dustings"
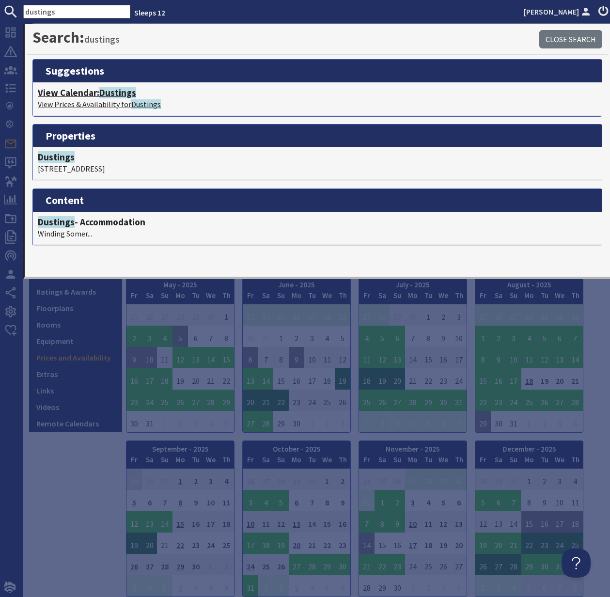
click at [106, 96] on span "Dustings" at bounding box center [117, 93] width 37 height 12
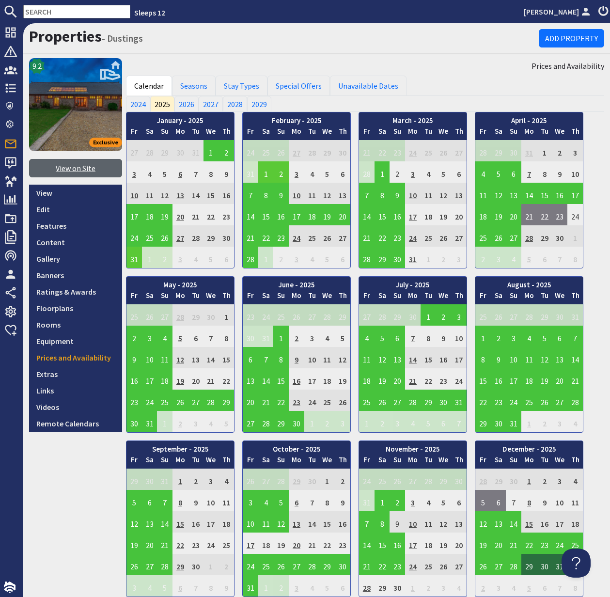
click at [74, 168] on link "View on Site" at bounding box center [75, 168] width 93 height 18
click at [49, 210] on link "Edit" at bounding box center [75, 209] width 93 height 16
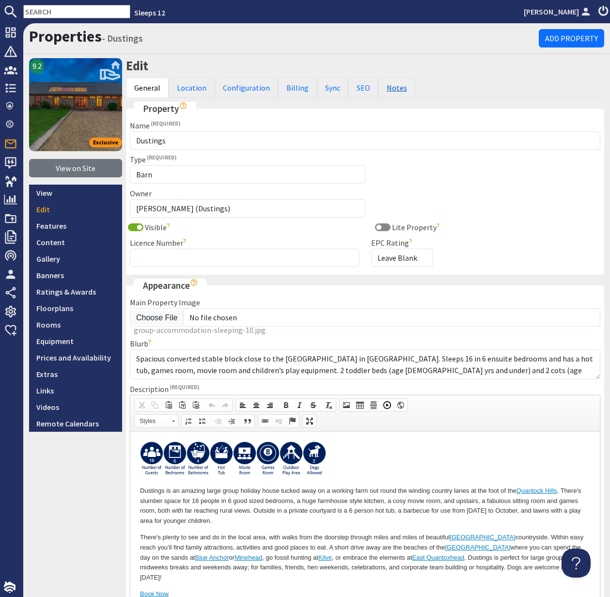
click at [398, 87] on link "Notes" at bounding box center [397, 88] width 37 height 20
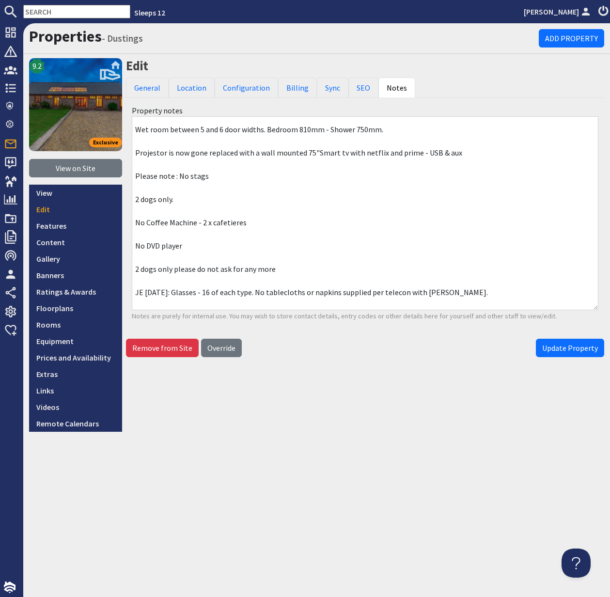
scroll to position [108, 0]
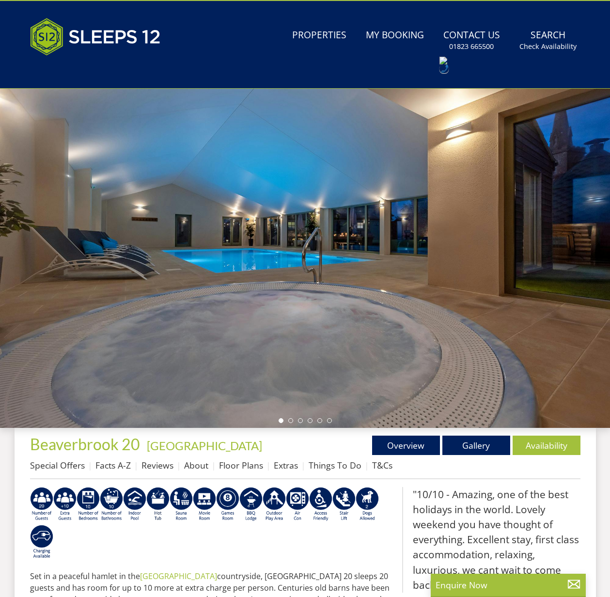
scroll to position [28, 0]
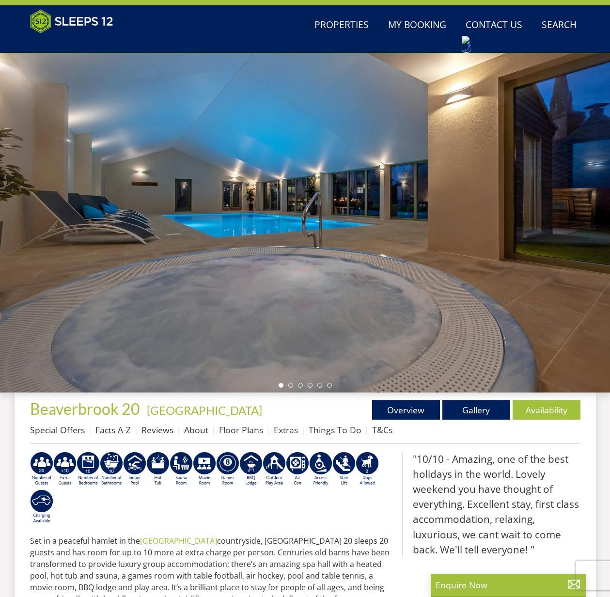
click at [113, 432] on link "Facts A-Z" at bounding box center [113, 430] width 35 height 12
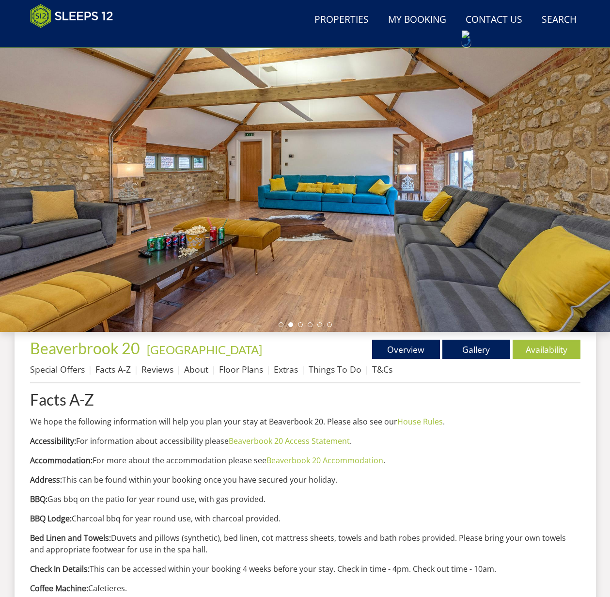
scroll to position [59, 0]
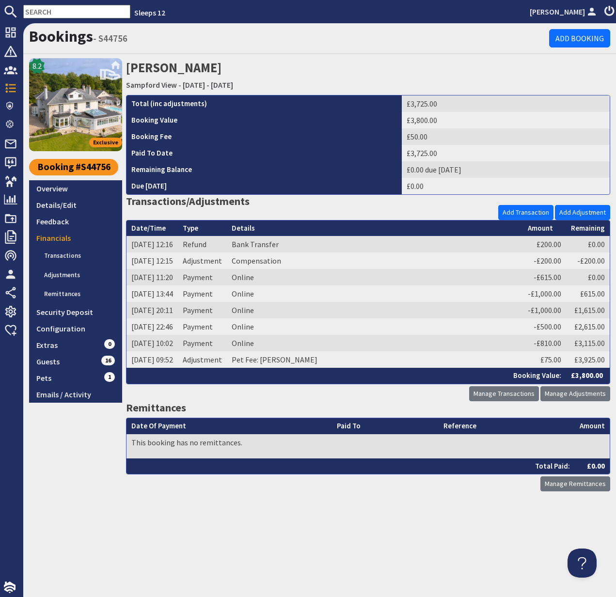
click at [36, 11] on input "text" at bounding box center [76, 12] width 107 height 14
click at [37, 11] on input "text" at bounding box center [76, 12] width 107 height 14
paste input "joeychard@gmail.com"
type input "joeychard@gmail.com"
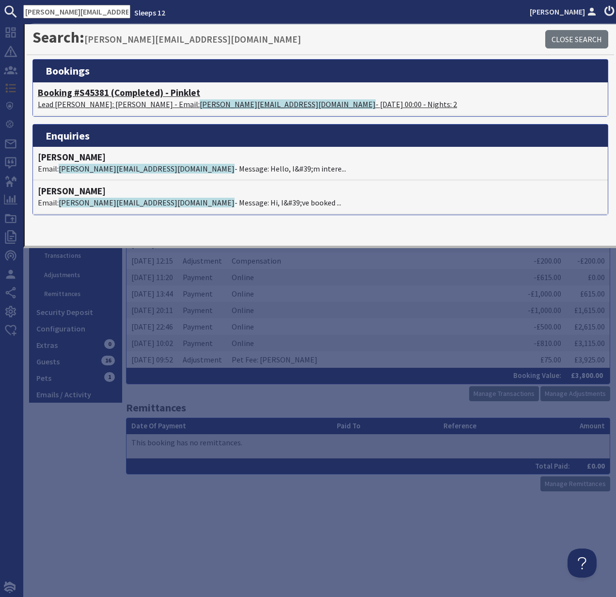
click at [84, 94] on h4 "Booking #S45381 (Completed) - Pinklet" at bounding box center [320, 92] width 565 height 11
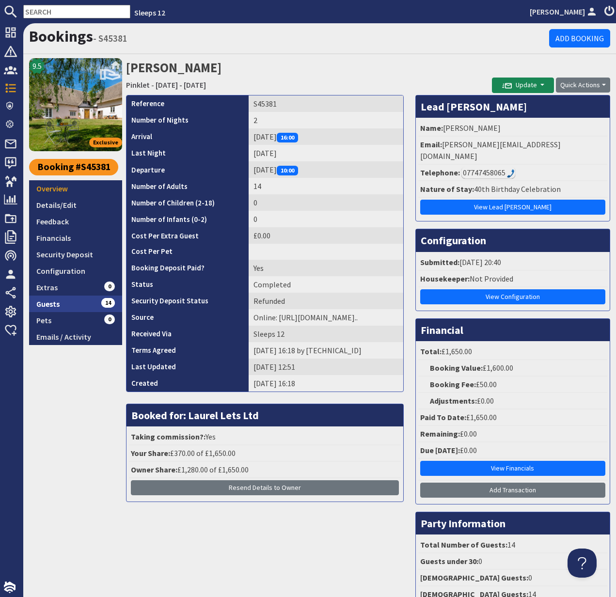
click at [48, 303] on link "Guests 14" at bounding box center [75, 304] width 93 height 16
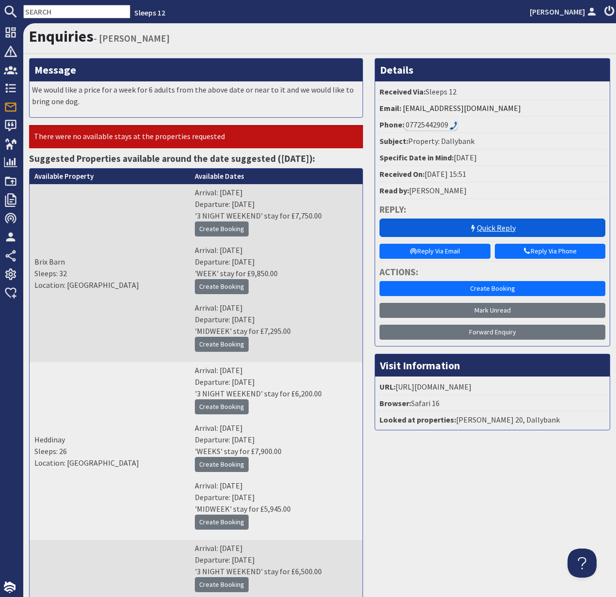
click at [499, 226] on link "Quick Reply" at bounding box center [493, 228] width 226 height 18
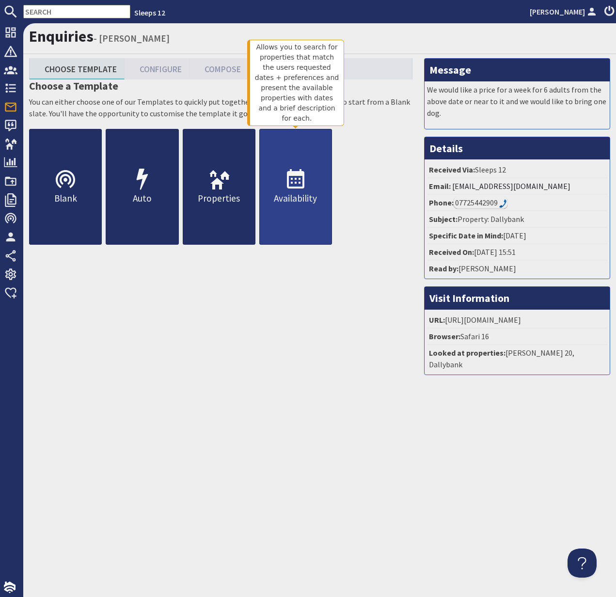
click at [296, 192] on p "Availability" at bounding box center [296, 198] width 72 height 14
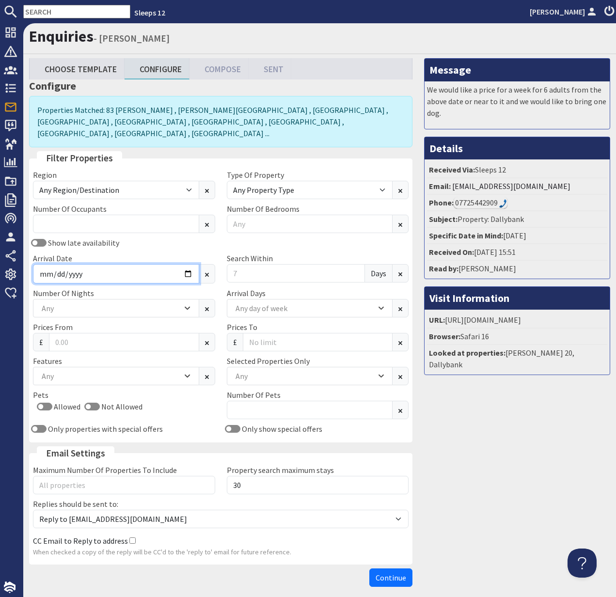
click at [188, 264] on input "Arrival Date" at bounding box center [116, 273] width 166 height 19
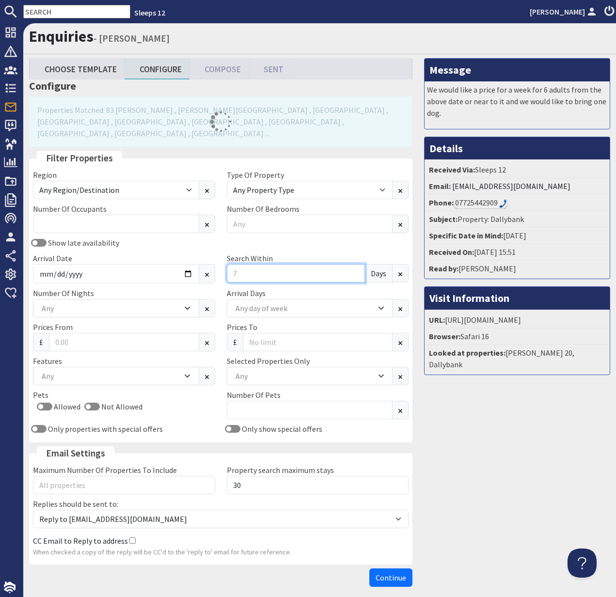
type input "2026-07-03"
click at [240, 264] on input "Search Within" at bounding box center [296, 273] width 139 height 18
drag, startPoint x: 241, startPoint y: 262, endPoint x: 231, endPoint y: 261, distance: 9.7
click at [231, 264] on input "Search Within" at bounding box center [296, 273] width 139 height 18
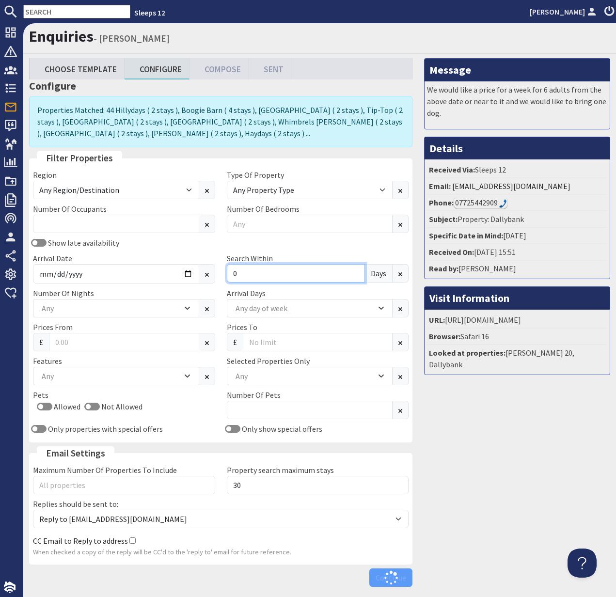
type input "0"
click at [96, 310] on div "Any" at bounding box center [110, 308] width 143 height 11
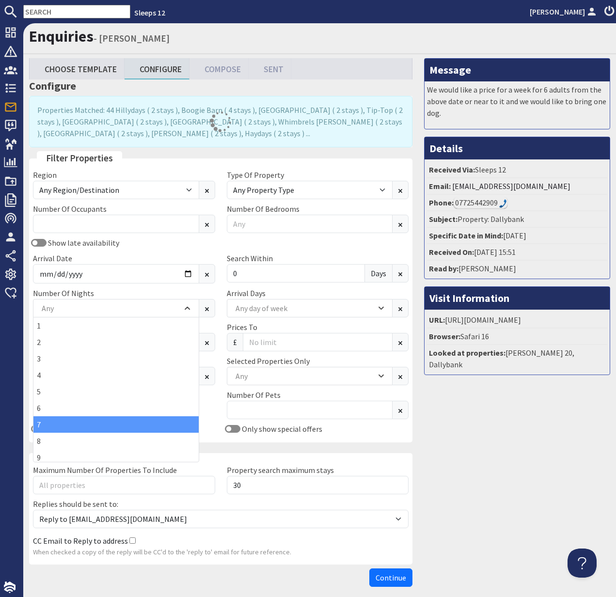
click at [103, 418] on div "7" at bounding box center [115, 424] width 165 height 16
click at [216, 393] on div "Pets Allowed Not Allowed" at bounding box center [124, 406] width 194 height 34
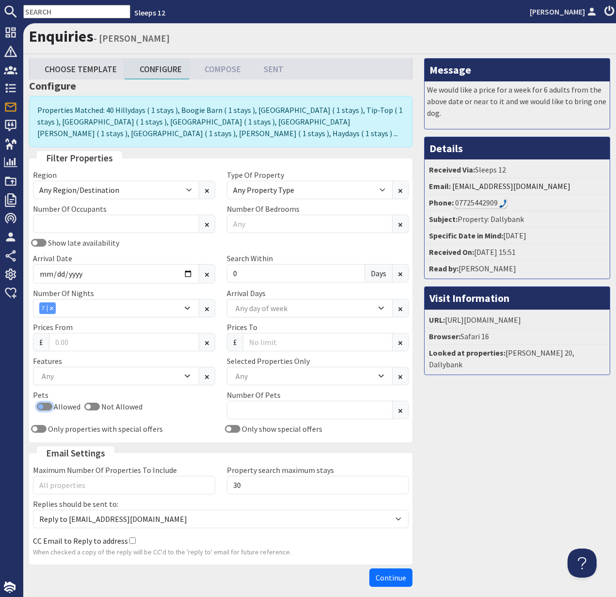
click at [40, 407] on input "Allowed" at bounding box center [45, 407] width 16 height 8
checkbox input "true"
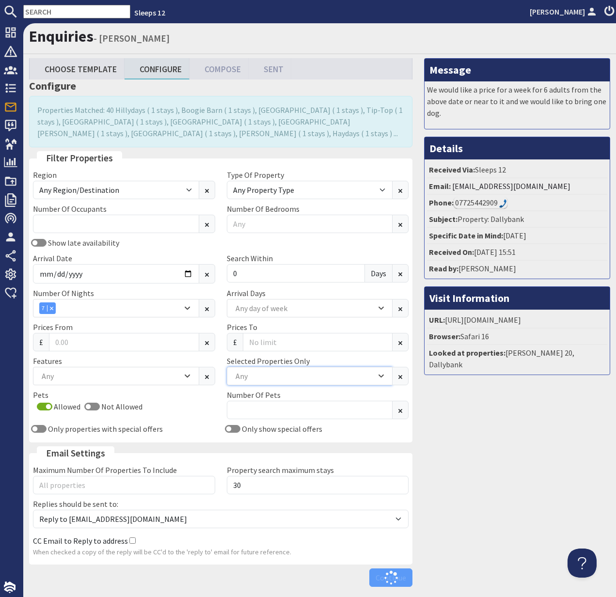
click at [261, 374] on div "Any" at bounding box center [304, 376] width 143 height 11
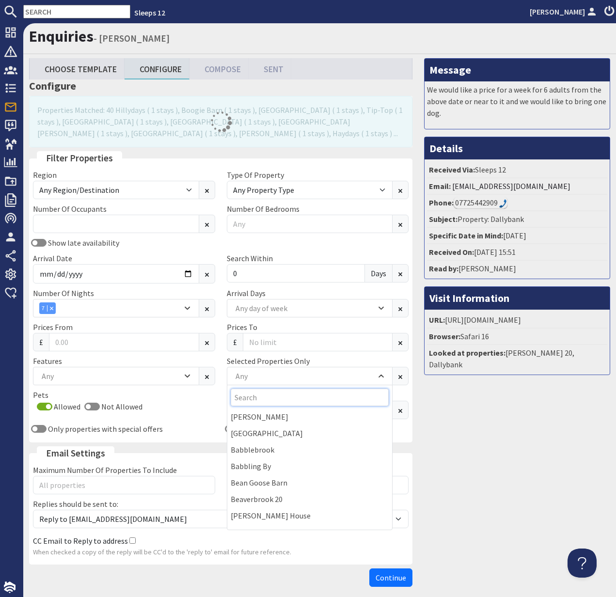
type input "f"
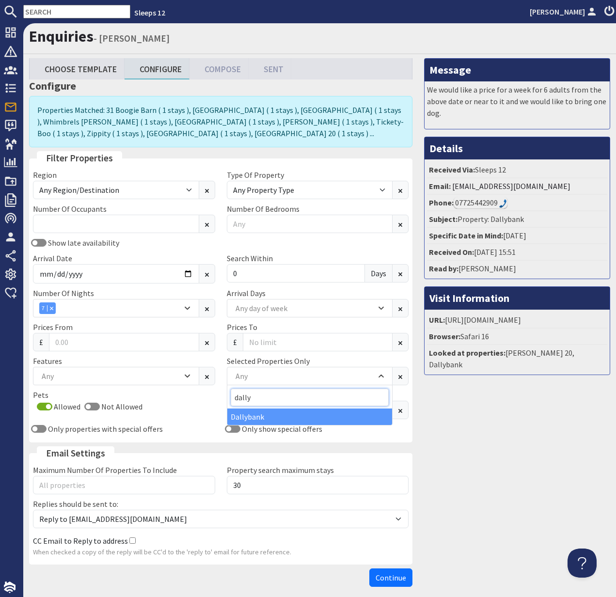
type input "dally"
click at [261, 413] on div "Dallybank" at bounding box center [309, 417] width 165 height 16
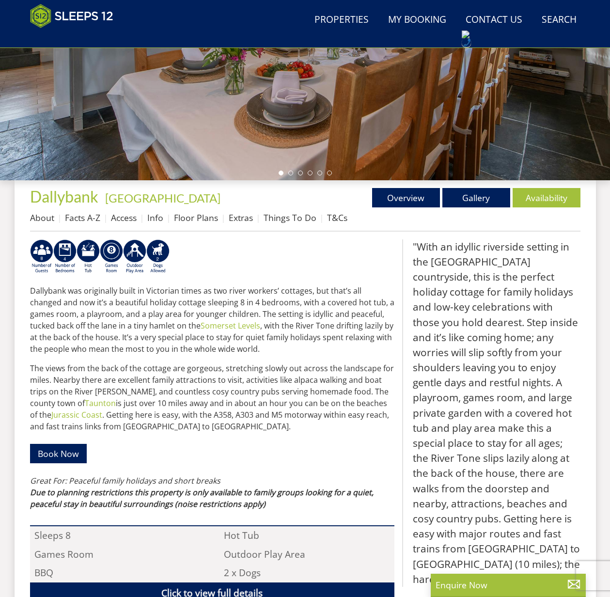
scroll to position [240, 0]
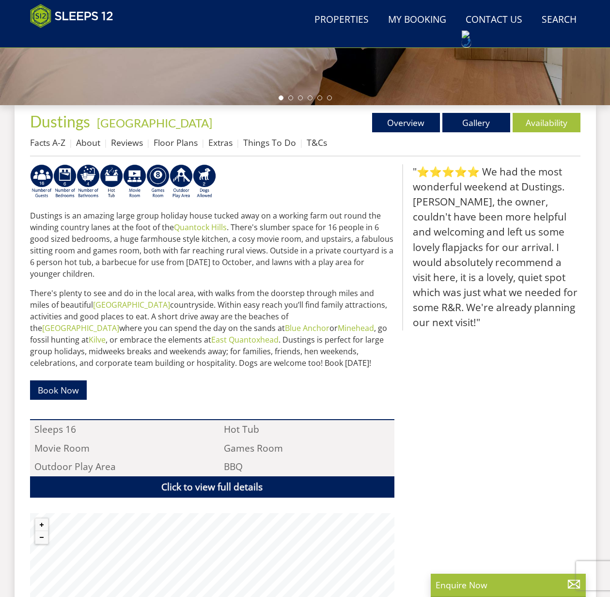
scroll to position [314, 0]
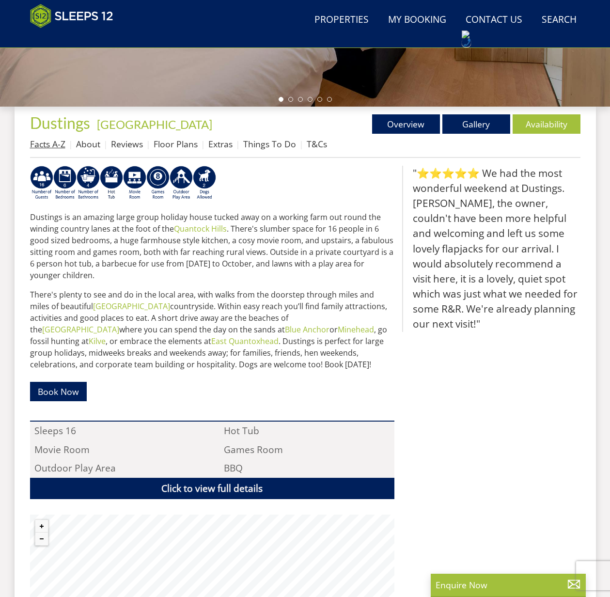
click at [52, 146] on link "Facts A-Z" at bounding box center [47, 144] width 35 height 12
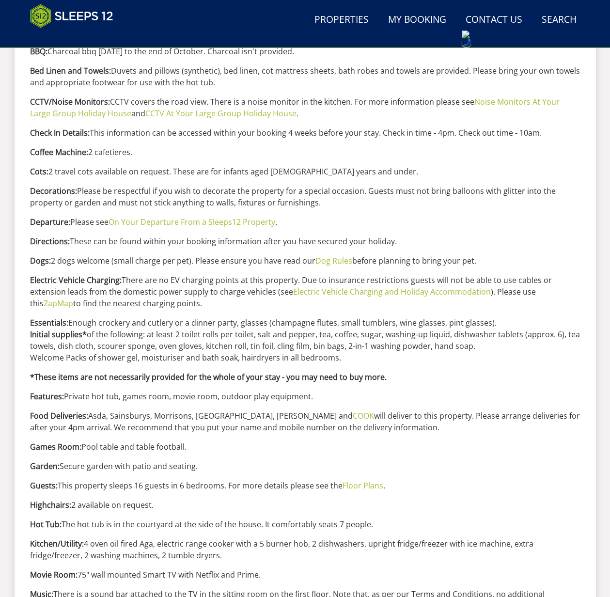
scroll to position [719, 0]
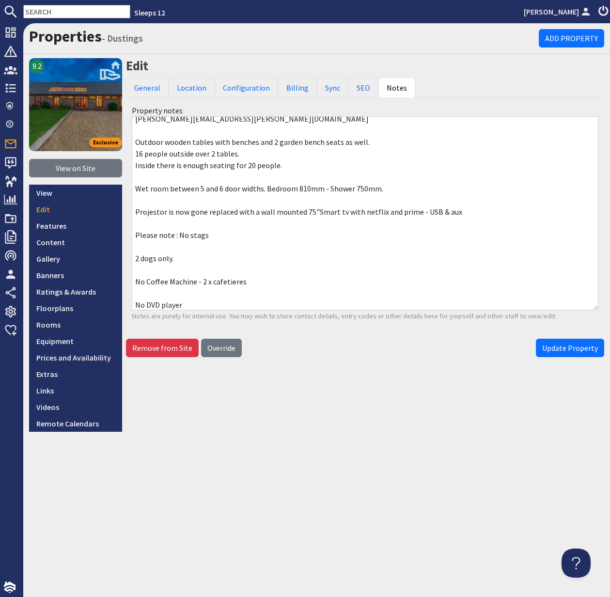
scroll to position [0, 0]
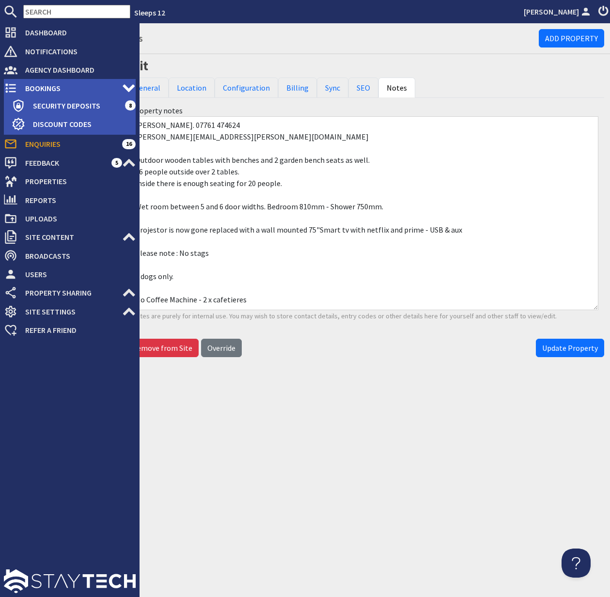
click at [55, 88] on span "Bookings" at bounding box center [69, 88] width 105 height 16
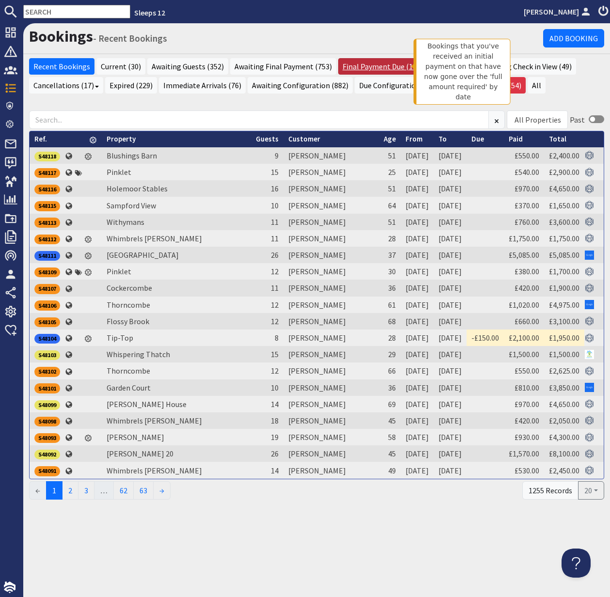
click at [382, 65] on link "Final Payment Due (12)" at bounding box center [380, 66] width 85 height 16
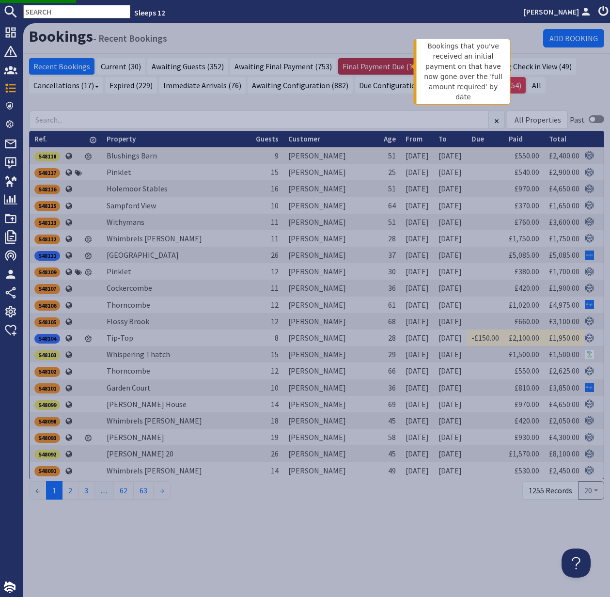
click at [370, 65] on link "Final Payment Due (12)" at bounding box center [380, 66] width 85 height 16
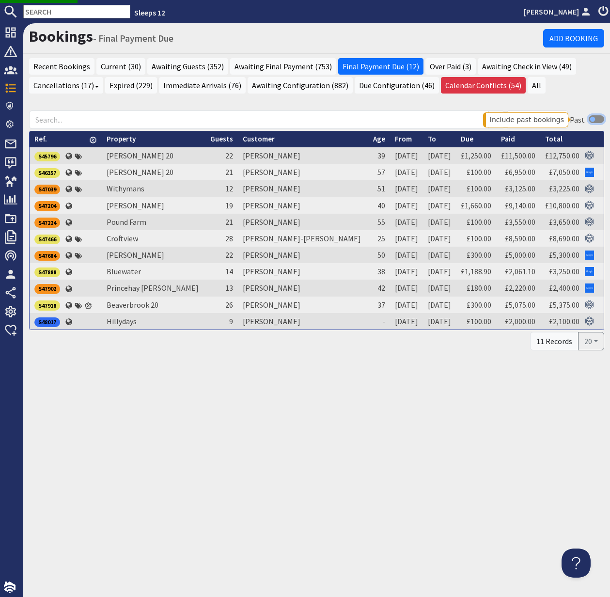
click at [594, 118] on input "checkbox" at bounding box center [597, 119] width 16 height 8
checkbox input "true"
click at [593, 119] on input "checkbox" at bounding box center [597, 119] width 16 height 8
checkbox input "true"
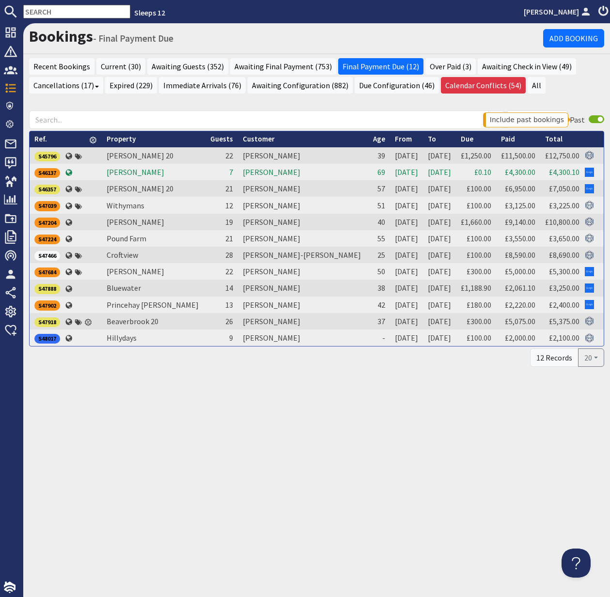
click at [51, 13] on input "text" at bounding box center [76, 12] width 107 height 14
click at [44, 14] on input "text" at bounding box center [76, 12] width 107 height 14
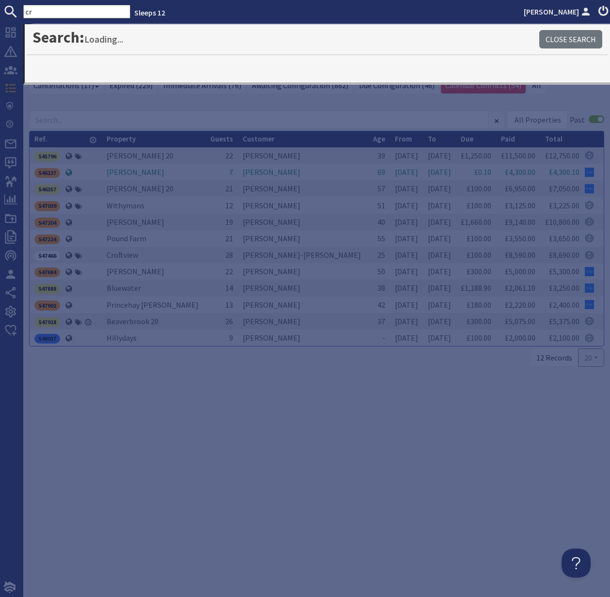
type input "cr"
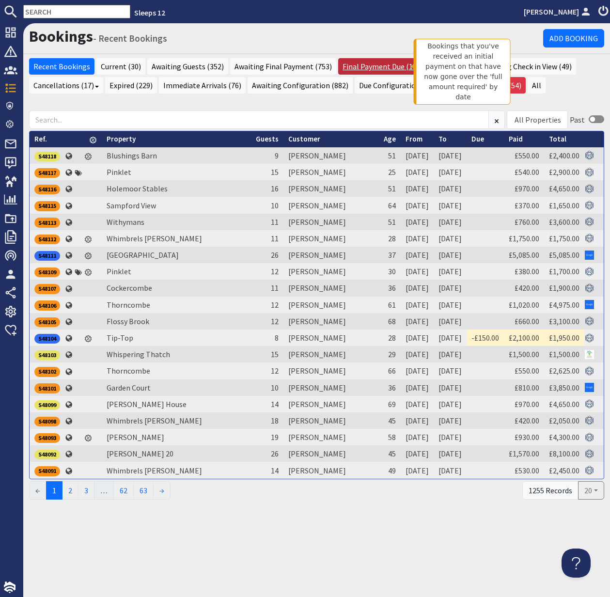
click at [375, 68] on link "Final Payment Due (12)" at bounding box center [380, 66] width 85 height 16
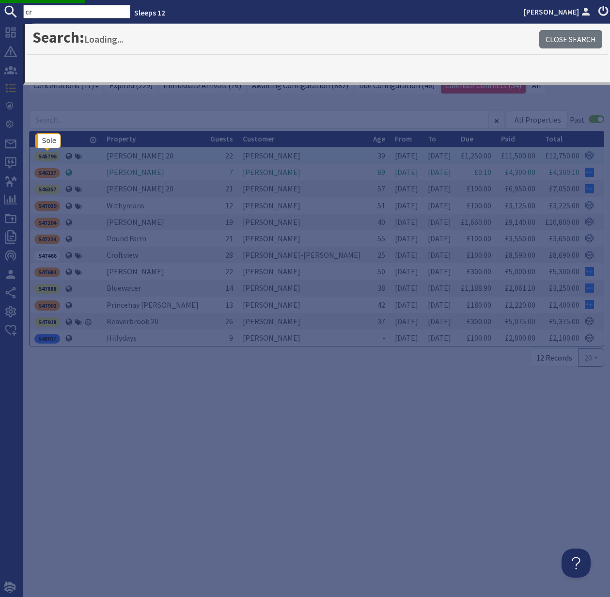
click at [52, 155] on div "S45796" at bounding box center [47, 157] width 26 height 10
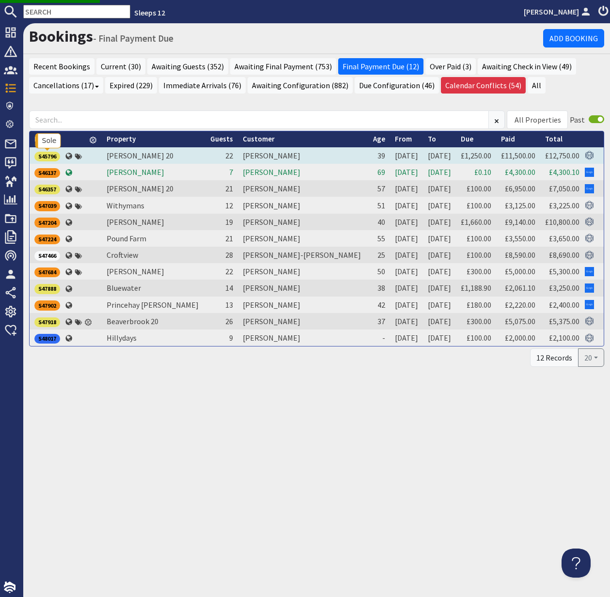
click at [49, 156] on div "S45796" at bounding box center [47, 157] width 26 height 10
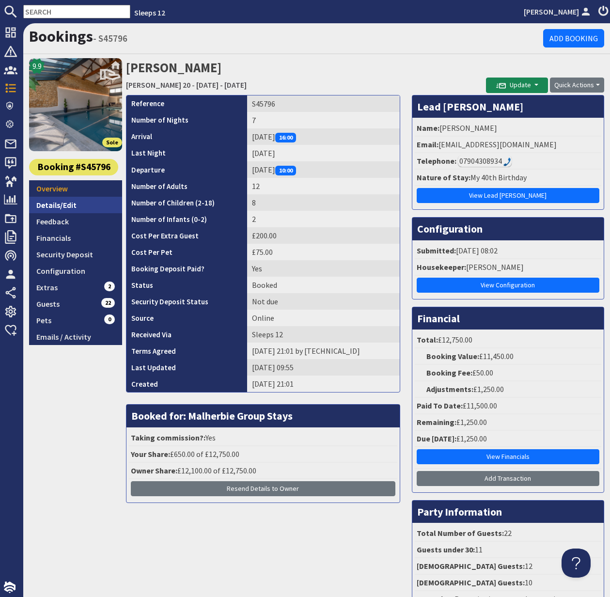
click at [63, 205] on link "Details/Edit" at bounding box center [75, 205] width 93 height 16
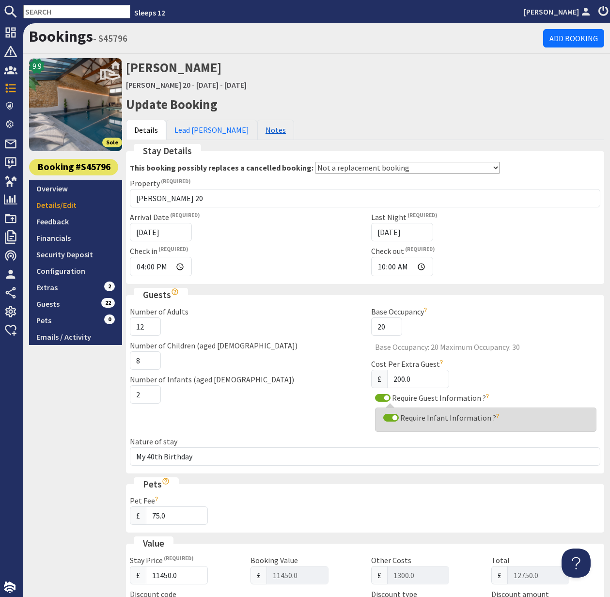
click at [257, 129] on link "Notes" at bounding box center [275, 130] width 37 height 20
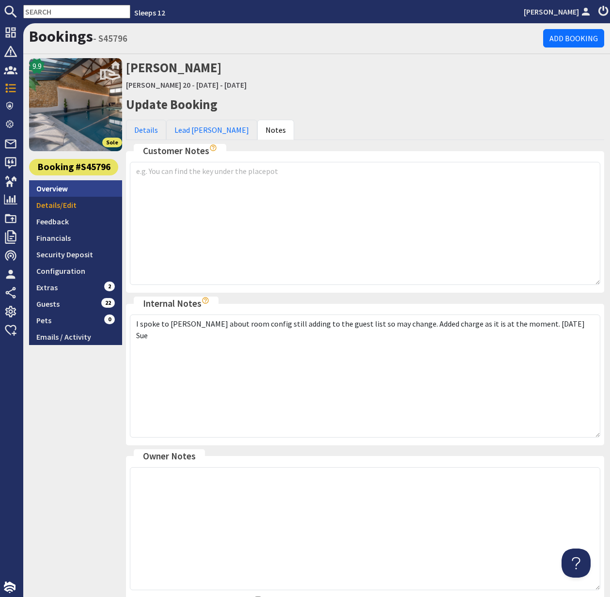
click at [56, 190] on link "Overview" at bounding box center [75, 188] width 93 height 16
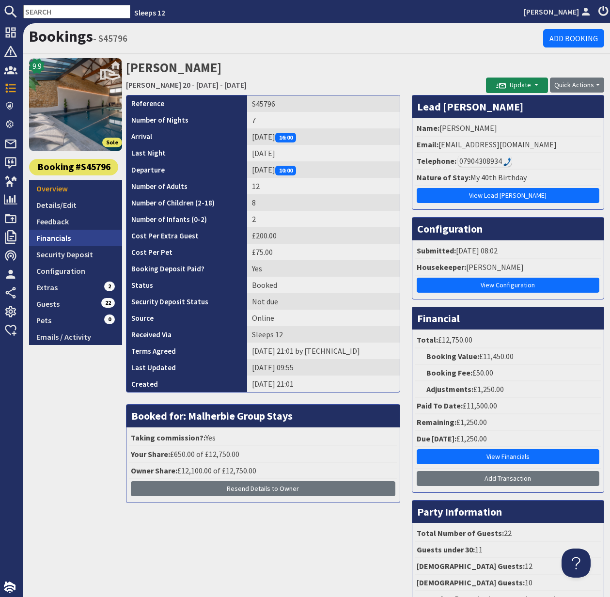
click at [55, 237] on link "Financials" at bounding box center [75, 238] width 93 height 16
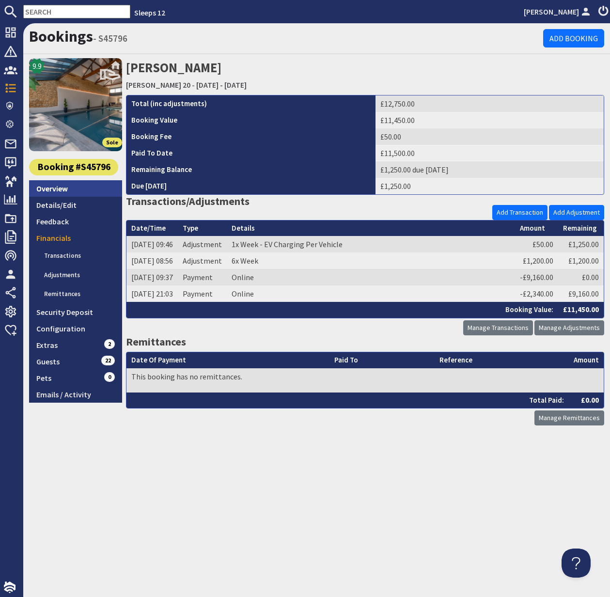
click at [57, 191] on link "Overview" at bounding box center [75, 188] width 93 height 16
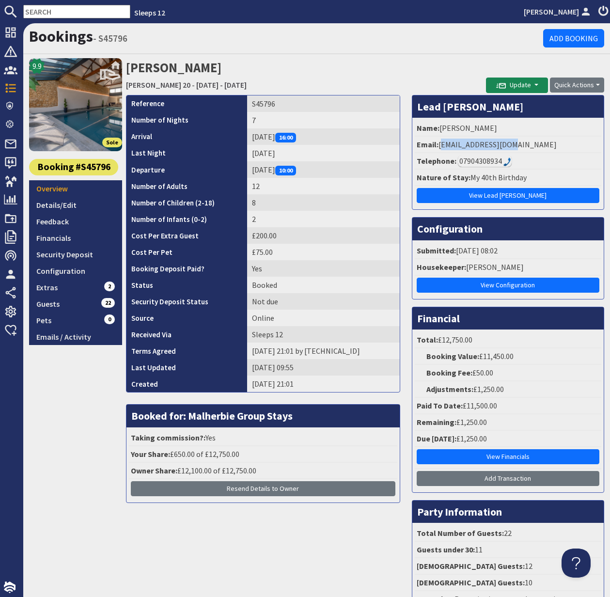
drag, startPoint x: 440, startPoint y: 143, endPoint x: 530, endPoint y: 144, distance: 90.7
click at [530, 144] on li "Email: jhheward@gmail.com" at bounding box center [508, 145] width 187 height 16
copy li "jhheward@gmail.com"
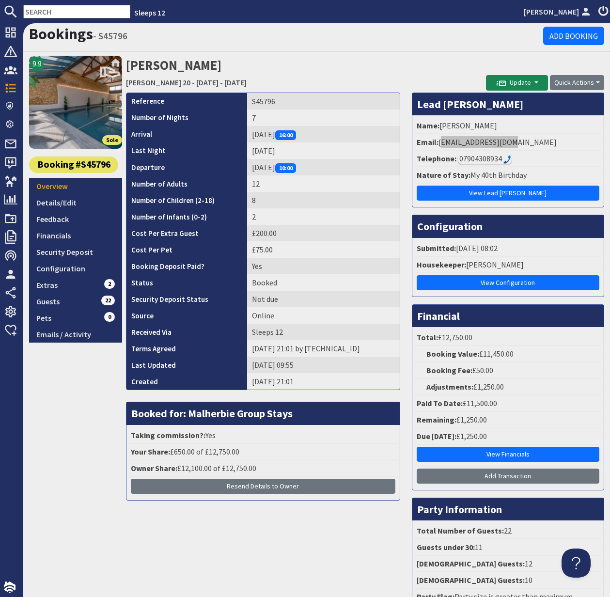
scroll to position [5, 0]
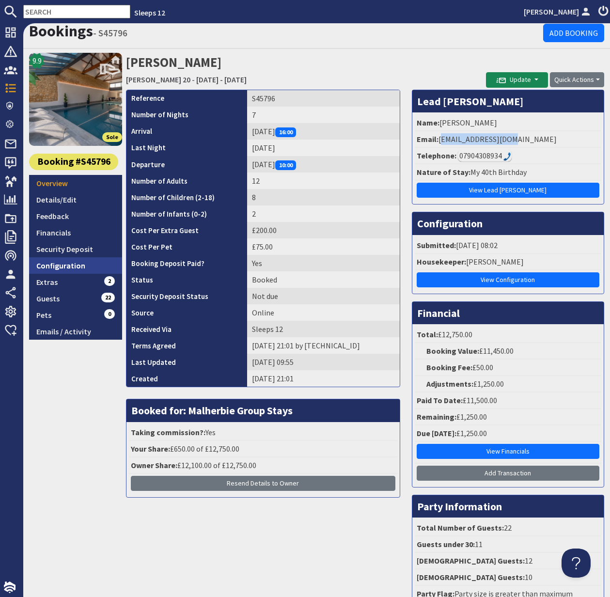
click at [64, 269] on link "Configuration" at bounding box center [75, 265] width 93 height 16
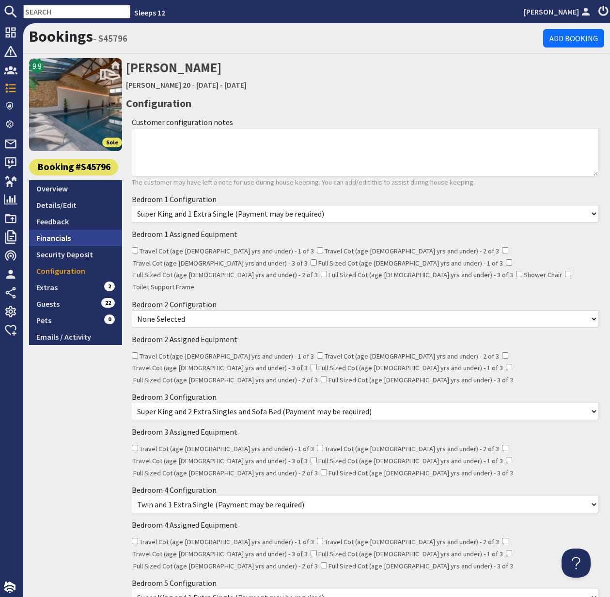
click at [58, 237] on link "Financials" at bounding box center [75, 238] width 93 height 16
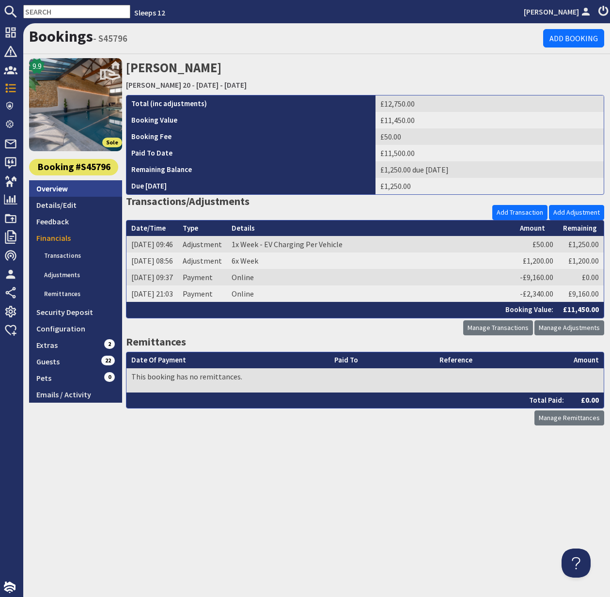
click at [49, 189] on link "Overview" at bounding box center [75, 188] width 93 height 16
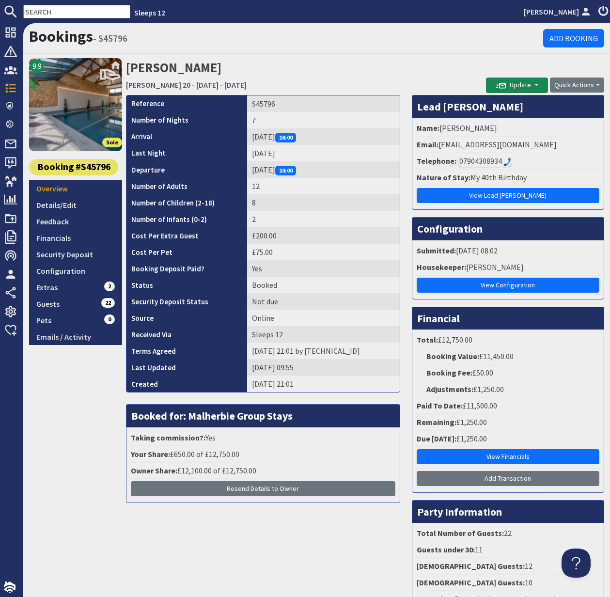
drag, startPoint x: 541, startPoint y: 159, endPoint x: 530, endPoint y: 159, distance: 10.2
click at [540, 159] on li "Telephone: 07904308934" at bounding box center [508, 161] width 187 height 16
click at [487, 160] on div "07904308934" at bounding box center [485, 161] width 54 height 12
click at [470, 159] on div "07904308934" at bounding box center [485, 161] width 54 height 12
click at [483, 161] on div "07904308934" at bounding box center [485, 161] width 54 height 12
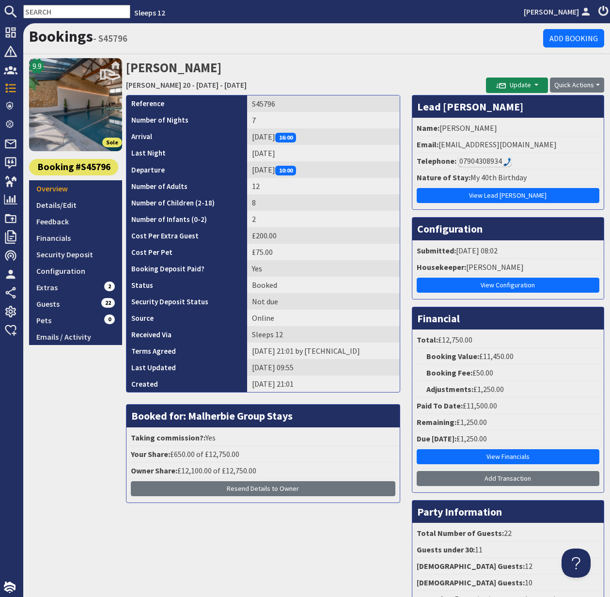
click at [506, 160] on img at bounding box center [508, 162] width 8 height 9
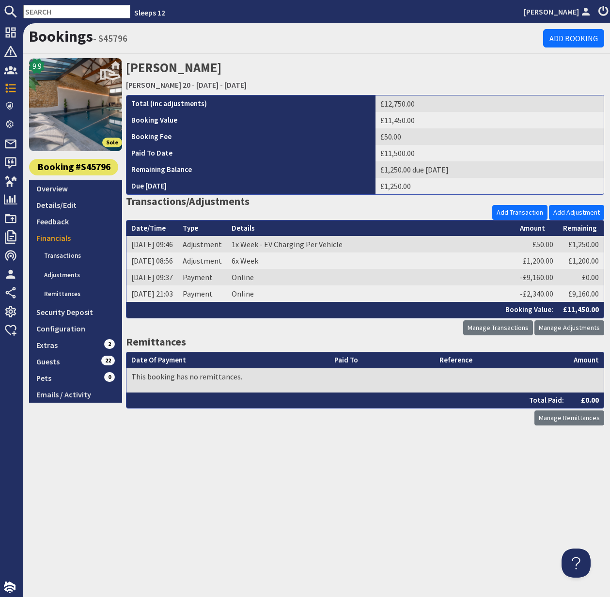
click at [57, 13] on input "text" at bounding box center [76, 12] width 107 height 14
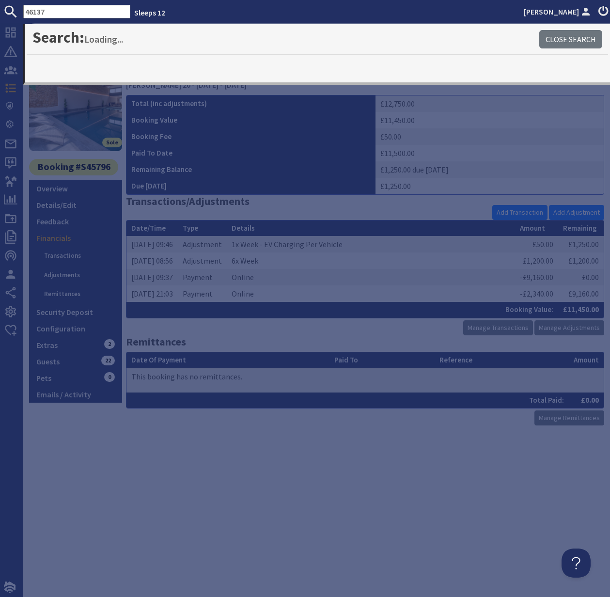
type input "46137"
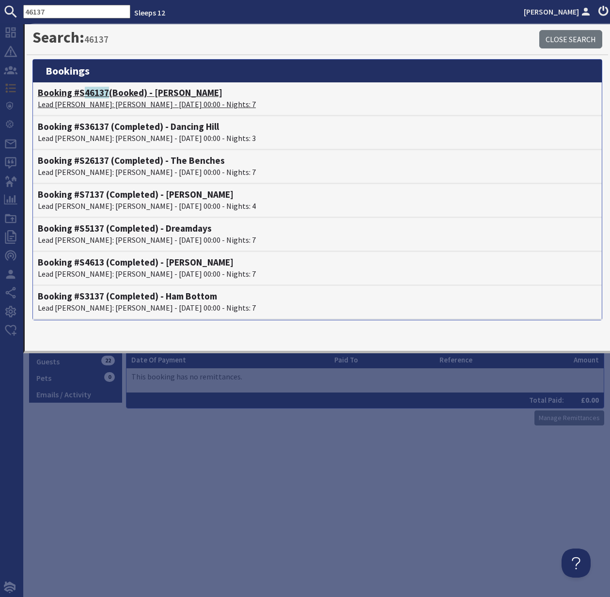
click at [104, 100] on p "Lead Booker: Martin Jones - 26/09/2025 00:00 - Nights: 7" at bounding box center [317, 104] width 559 height 12
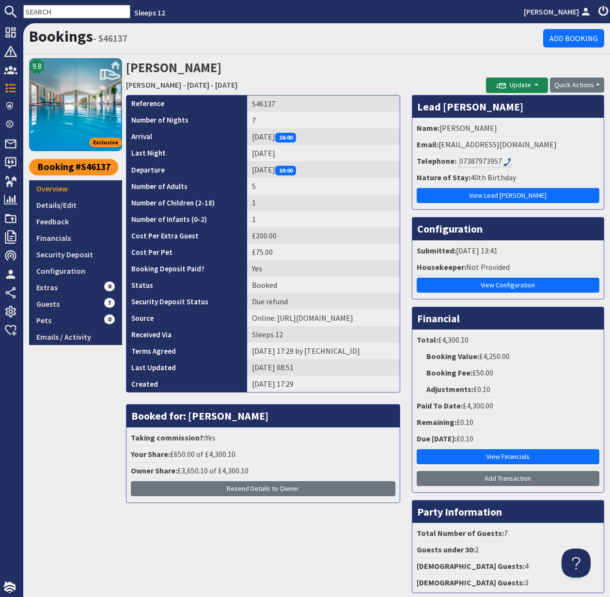
click at [38, 15] on input "text" at bounding box center [76, 12] width 107 height 14
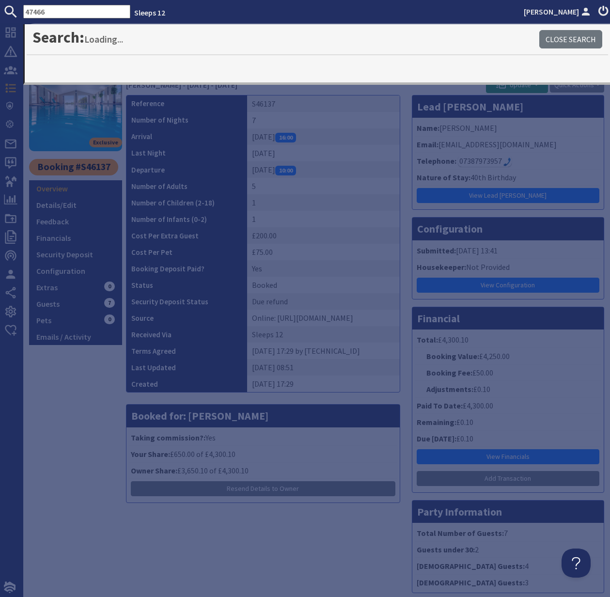
type input "47466"
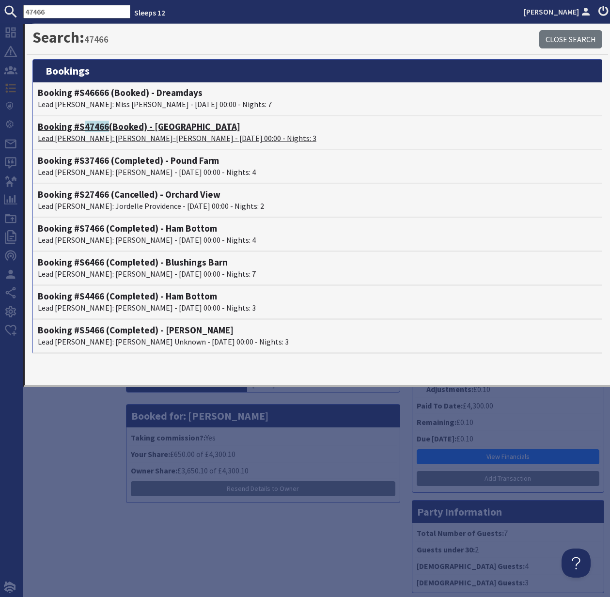
click at [81, 130] on h4 "Booking #S 47466 (Booked) - Croftview" at bounding box center [317, 126] width 559 height 11
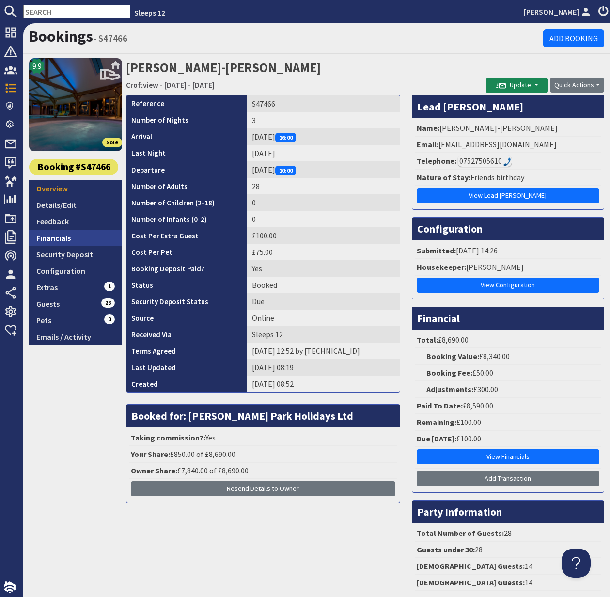
click at [62, 239] on link "Financials" at bounding box center [75, 238] width 93 height 16
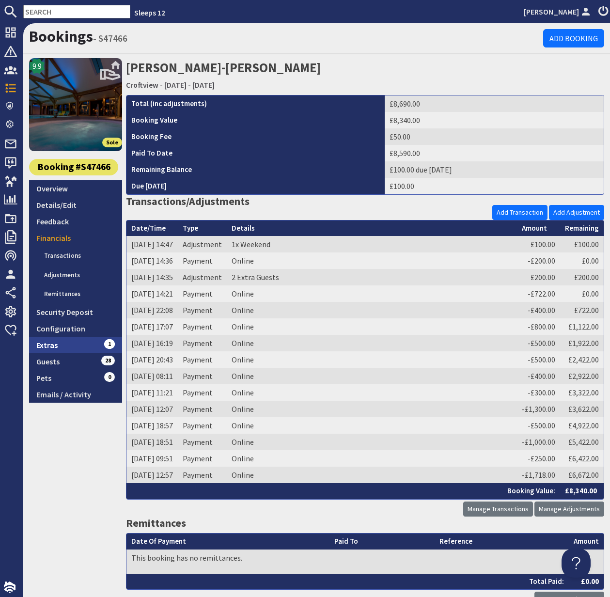
click at [57, 345] on link "Extras 1" at bounding box center [75, 345] width 93 height 16
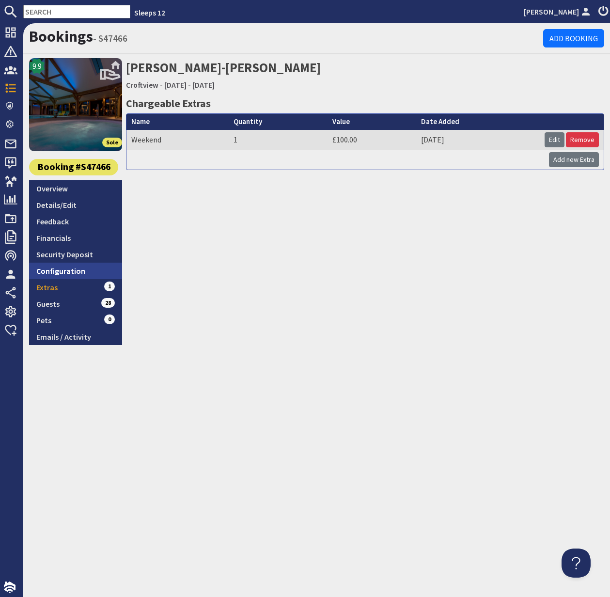
click at [75, 273] on link "Configuration" at bounding box center [75, 271] width 93 height 16
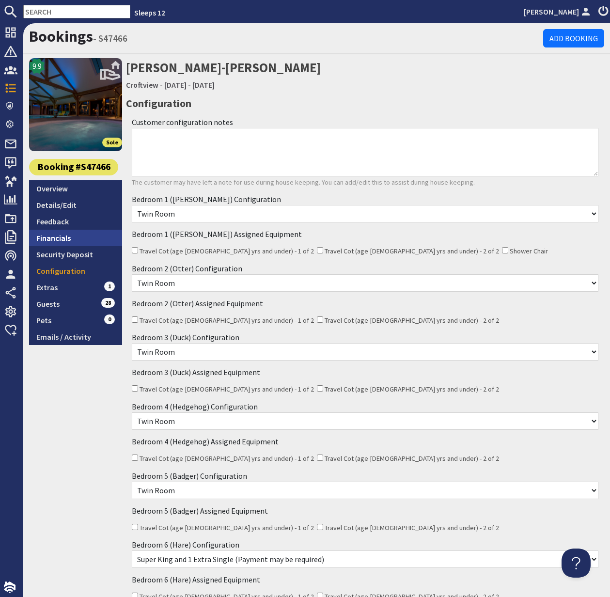
click at [56, 239] on link "Financials" at bounding box center [75, 238] width 93 height 16
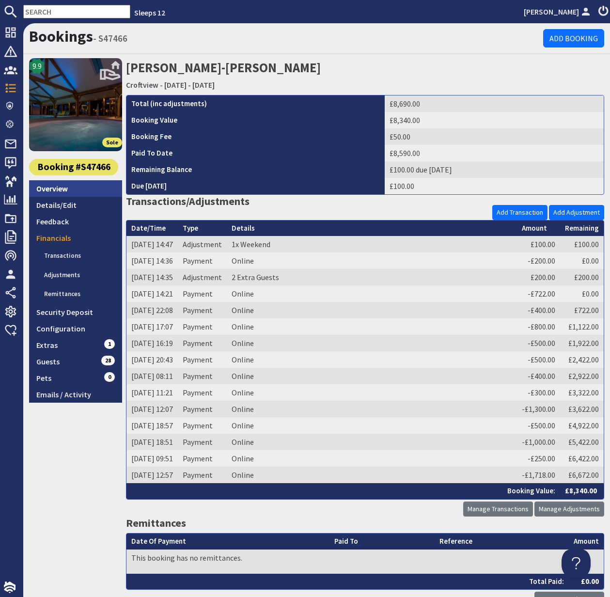
click at [61, 189] on link "Overview" at bounding box center [75, 188] width 93 height 16
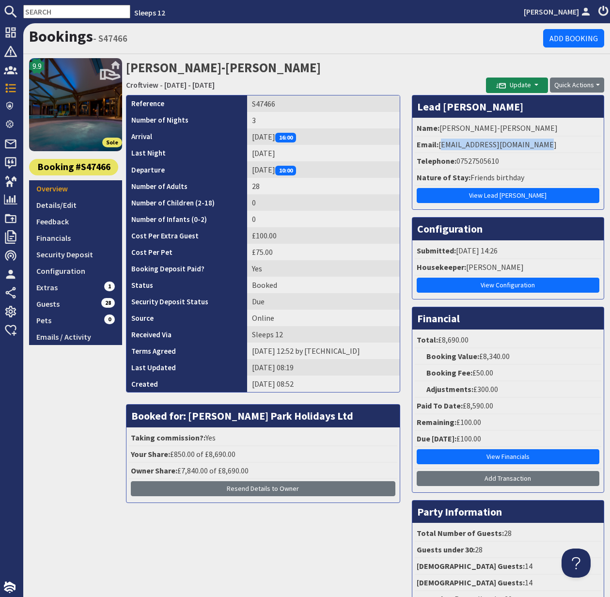
drag, startPoint x: 440, startPoint y: 144, endPoint x: 542, endPoint y: 144, distance: 102.8
click at [543, 144] on li "Email: tylerjadeadams16@gmail.com" at bounding box center [508, 145] width 187 height 16
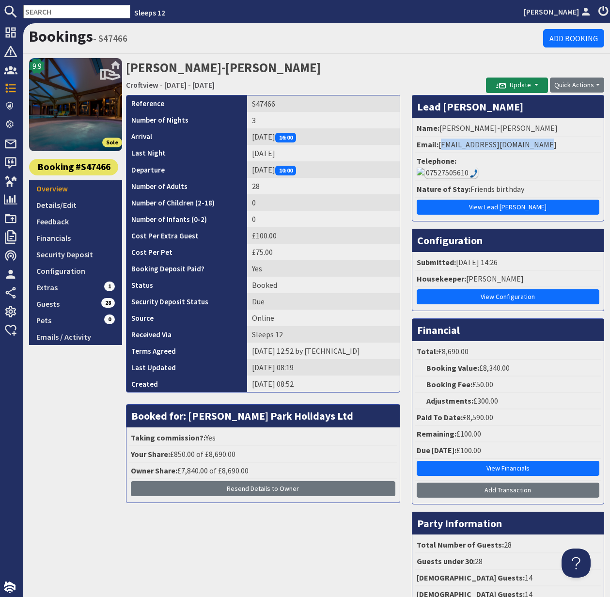
copy li "tylerjadeadams16@gmail.com"
click at [66, 205] on link "Details/Edit" at bounding box center [75, 205] width 93 height 16
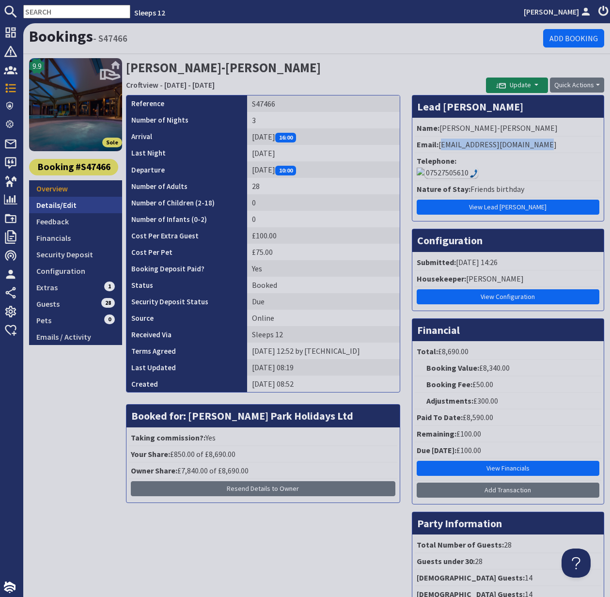
click at [66, 205] on link "Details/Edit" at bounding box center [75, 205] width 93 height 16
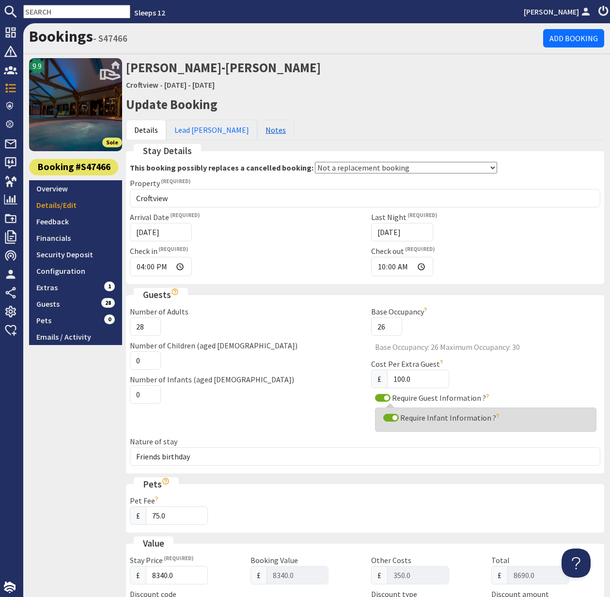
click at [257, 128] on link "Notes" at bounding box center [275, 130] width 37 height 20
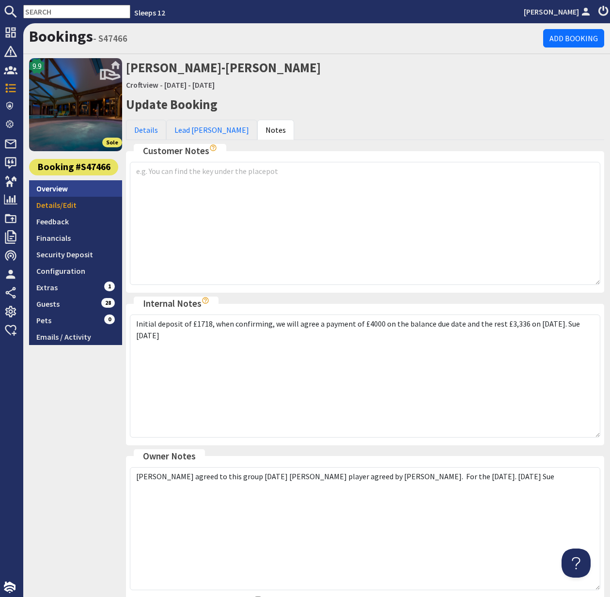
click at [64, 187] on link "Overview" at bounding box center [75, 188] width 93 height 16
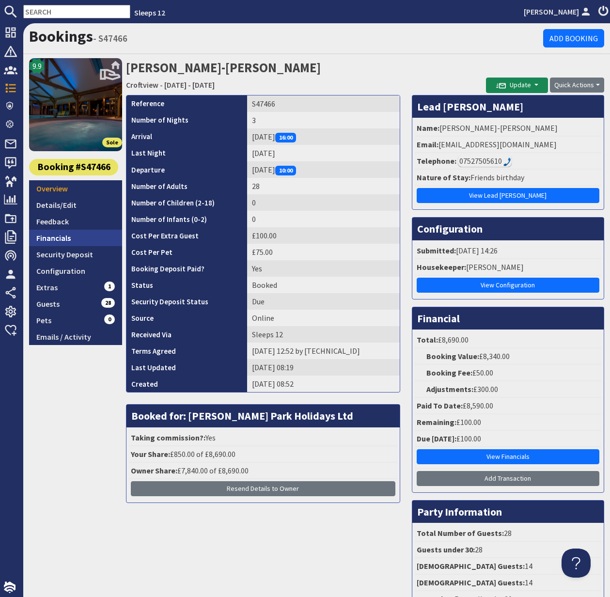
click at [56, 235] on link "Financials" at bounding box center [75, 238] width 93 height 16
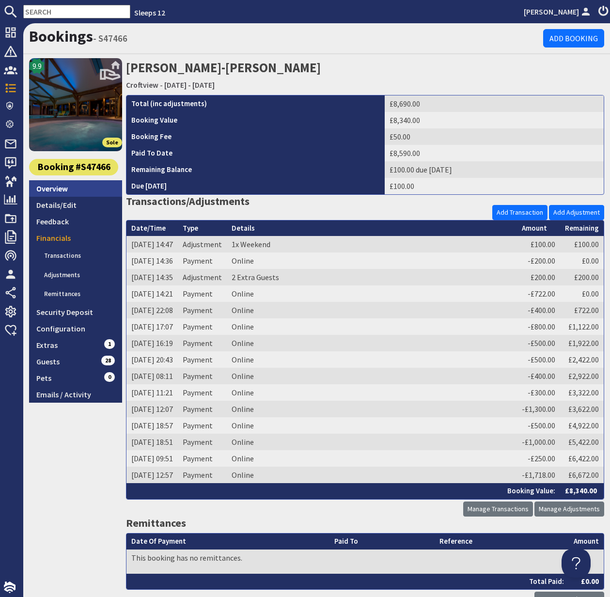
click at [56, 186] on link "Overview" at bounding box center [75, 188] width 93 height 16
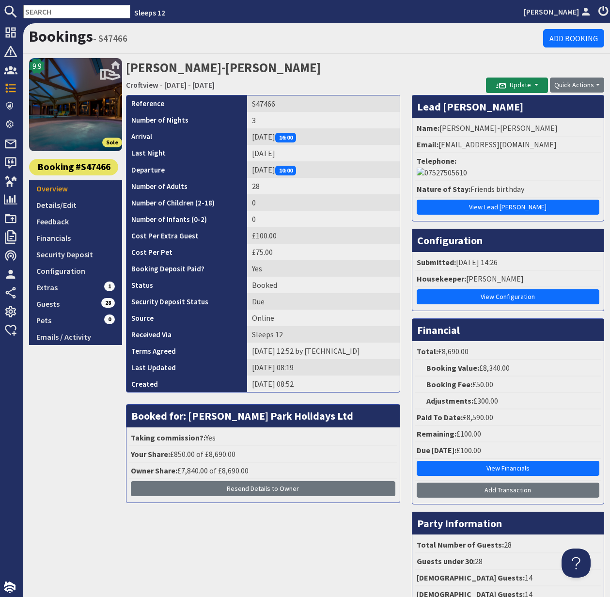
click at [482, 167] on div "07527505610" at bounding box center [508, 173] width 183 height 12
click at [72, 274] on link "Configuration" at bounding box center [75, 271] width 93 height 16
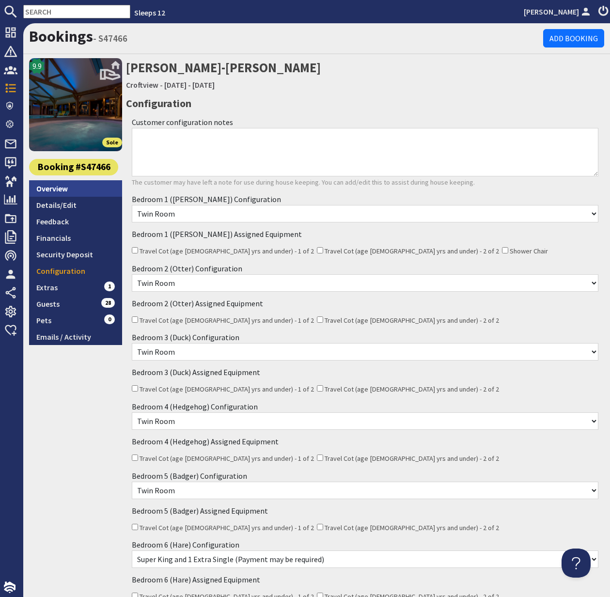
click at [55, 189] on link "Overview" at bounding box center [75, 188] width 93 height 16
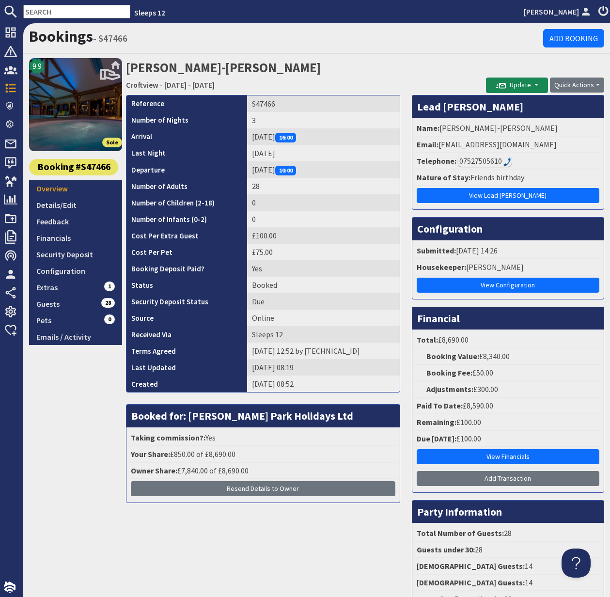
click at [45, 13] on input "text" at bounding box center [76, 12] width 107 height 14
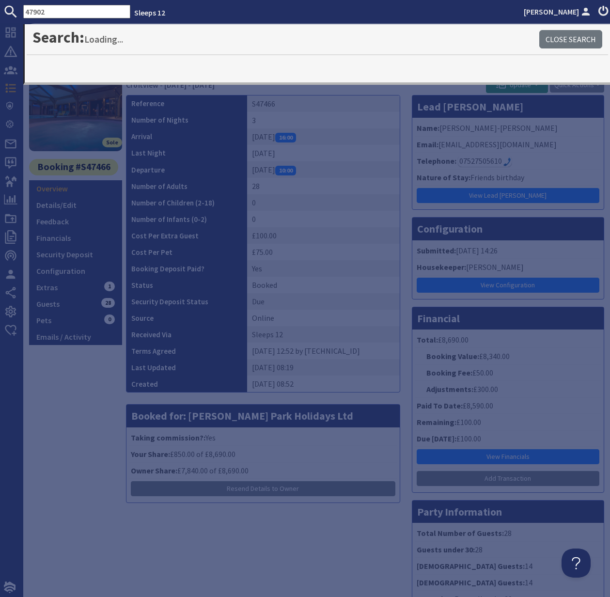
type input "47902"
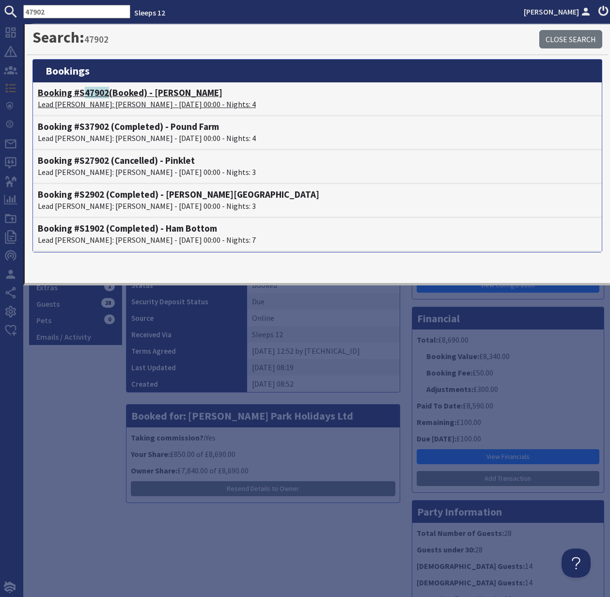
click at [94, 98] on p "Lead Booker: Zainab Salim - 01/12/2025 00:00 - Nights: 4" at bounding box center [317, 104] width 559 height 12
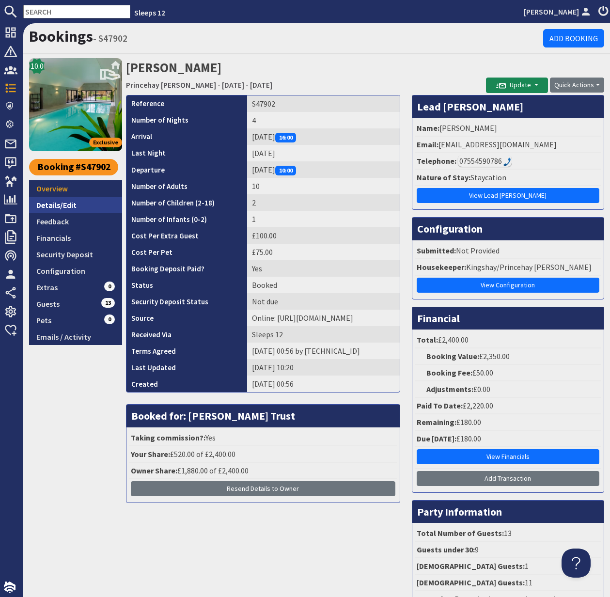
click at [55, 203] on link "Details/Edit" at bounding box center [75, 205] width 93 height 16
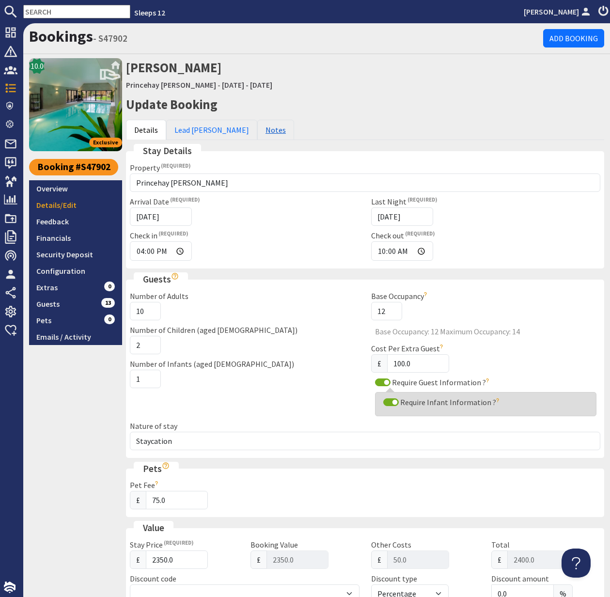
click at [257, 129] on link "Notes" at bounding box center [275, 130] width 37 height 20
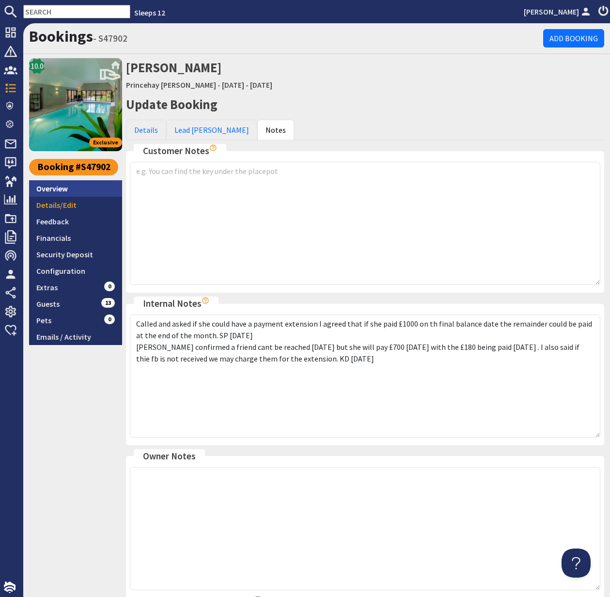
click at [50, 191] on link "Overview" at bounding box center [75, 188] width 93 height 16
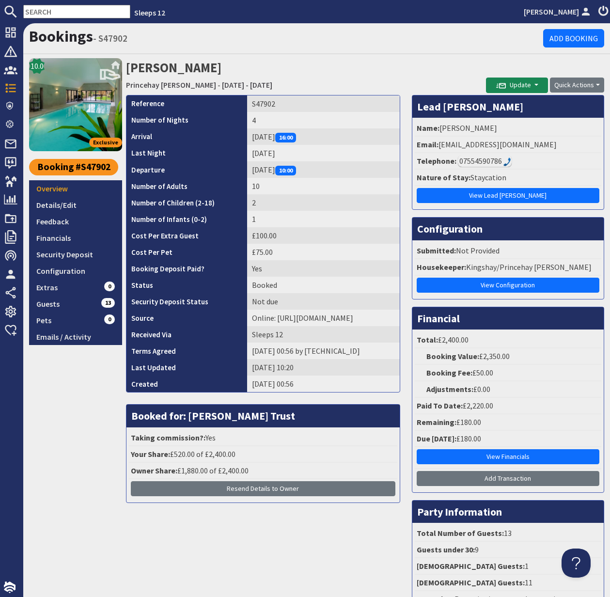
click at [440, 144] on li "Email: hayatdeen01@outlook.com" at bounding box center [508, 145] width 187 height 16
click at [83, 339] on link "Emails / Activity" at bounding box center [75, 337] width 93 height 16
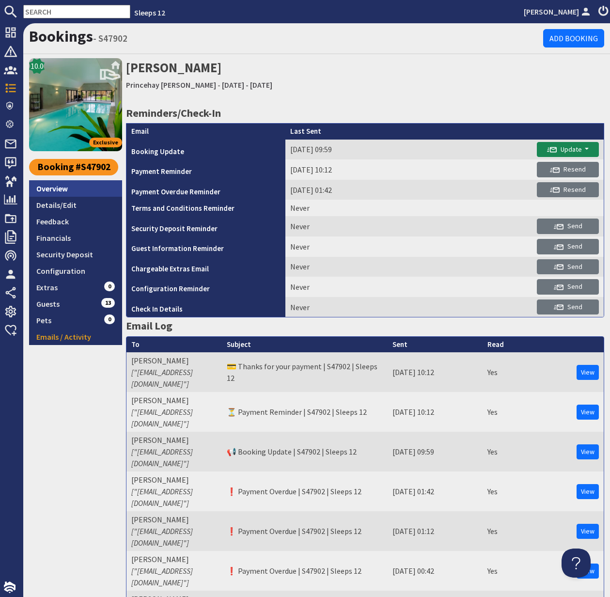
click at [67, 192] on link "Overview" at bounding box center [75, 188] width 93 height 16
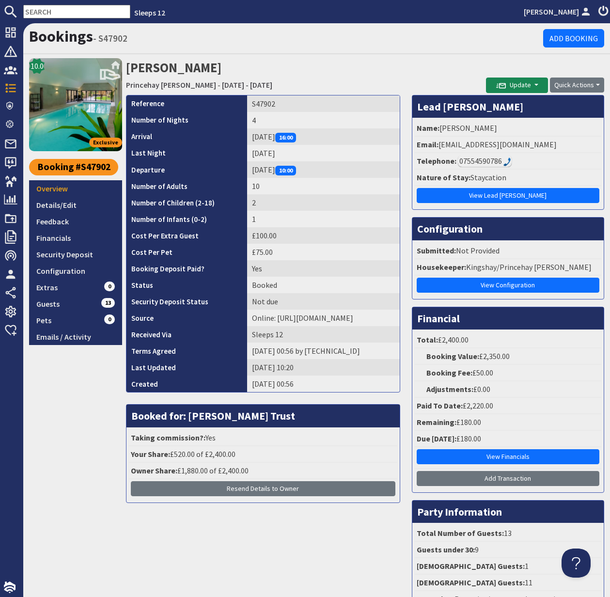
click at [483, 161] on div "07554590786" at bounding box center [485, 161] width 54 height 12
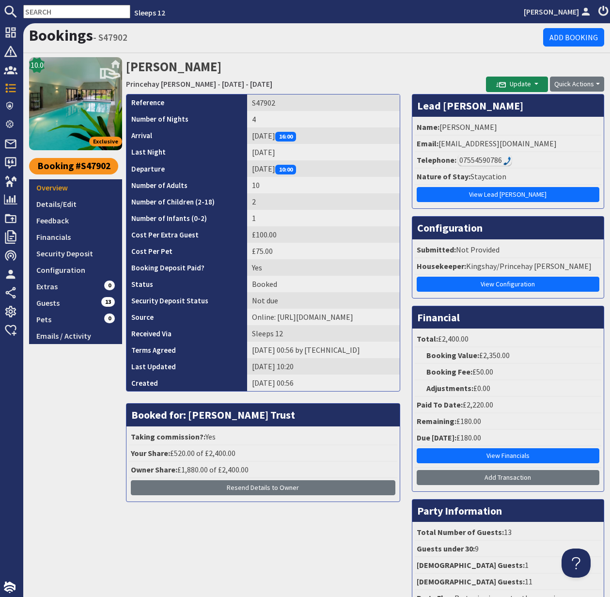
scroll to position [2, 0]
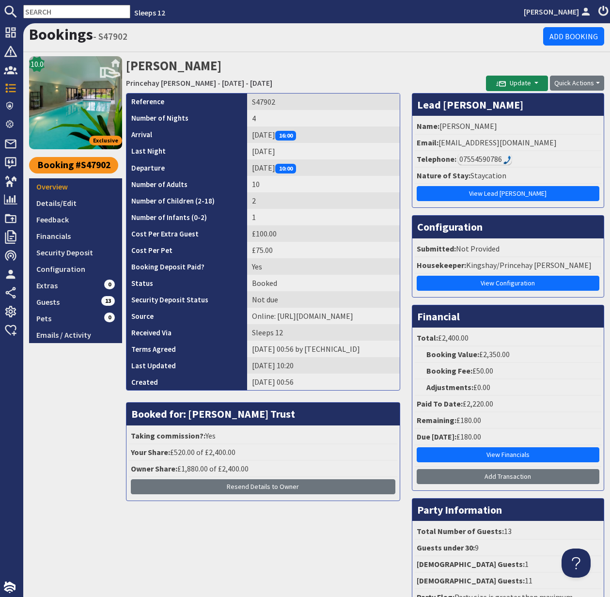
click at [467, 158] on div "07554590786" at bounding box center [485, 159] width 54 height 12
click at [504, 160] on img at bounding box center [508, 160] width 8 height 9
click at [507, 159] on img at bounding box center [508, 160] width 8 height 9
click at [495, 159] on div "07554590786" at bounding box center [485, 159] width 54 height 12
click at [61, 203] on link "Details/Edit" at bounding box center [75, 203] width 93 height 16
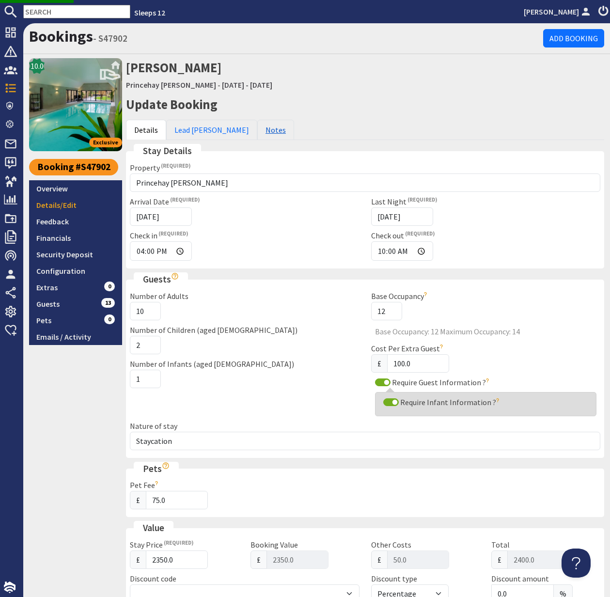
click at [257, 130] on link "Notes" at bounding box center [275, 130] width 37 height 20
click at [257, 128] on link "Notes" at bounding box center [275, 130] width 37 height 20
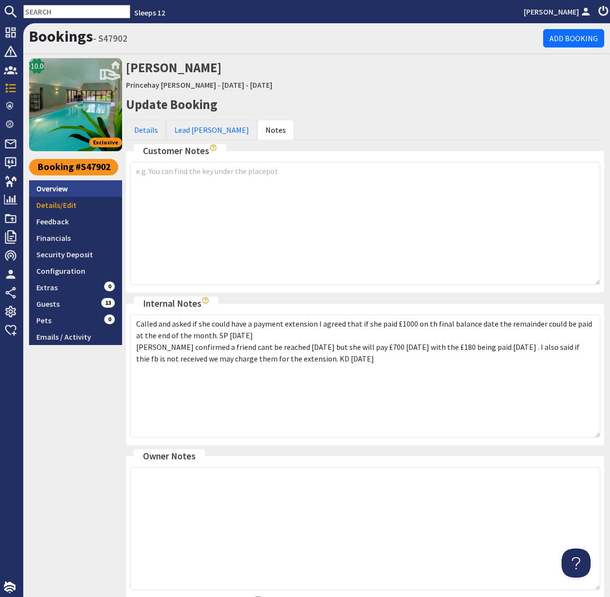
click at [52, 190] on link "Overview" at bounding box center [75, 188] width 93 height 16
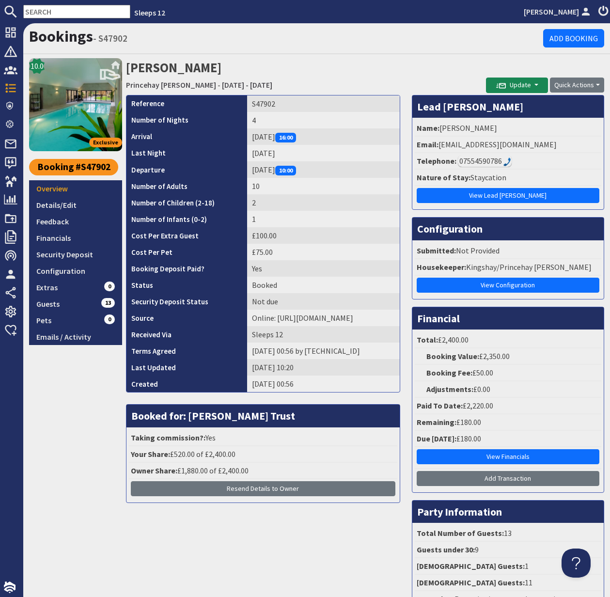
click at [60, 14] on input "text" at bounding box center [76, 12] width 107 height 14
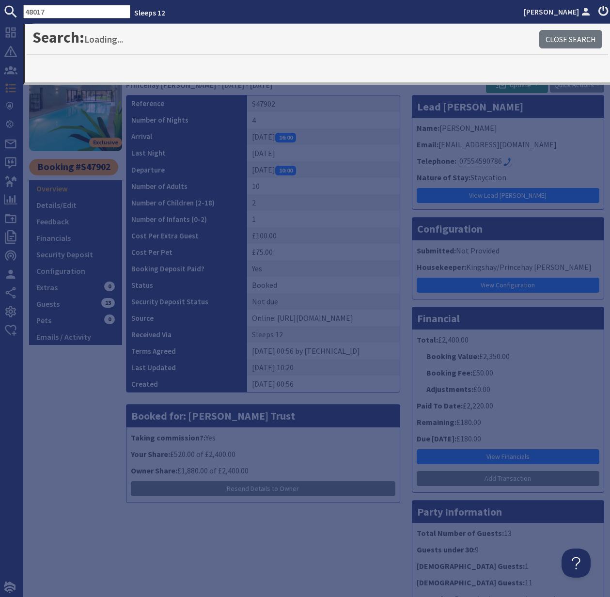
type input "48017"
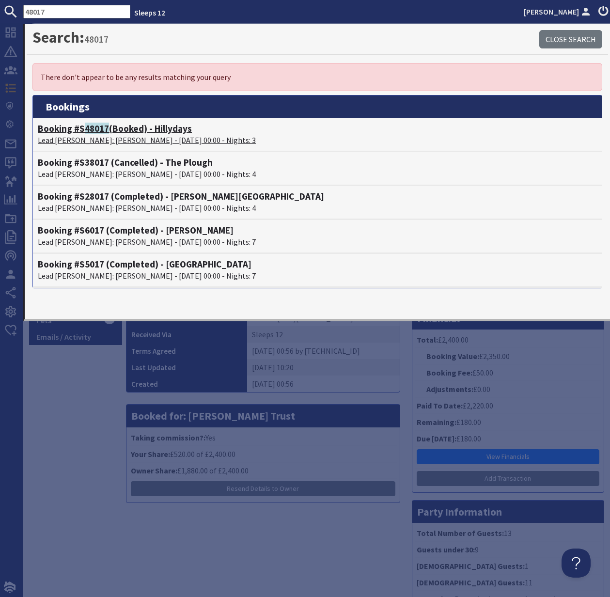
click at [106, 135] on p "Lead Booker: Mrs Rachel Tyrrell - 24/10/2025 00:00 - Nights: 3" at bounding box center [317, 140] width 559 height 12
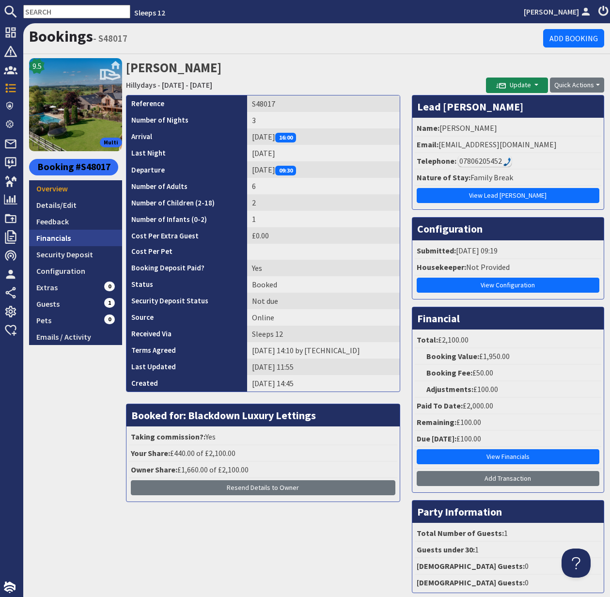
click at [55, 238] on link "Financials" at bounding box center [75, 238] width 93 height 16
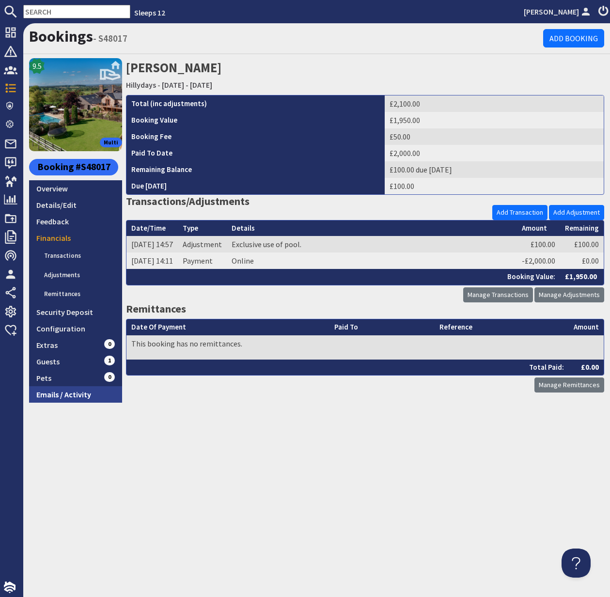
click at [68, 393] on link "Emails / Activity" at bounding box center [75, 394] width 93 height 16
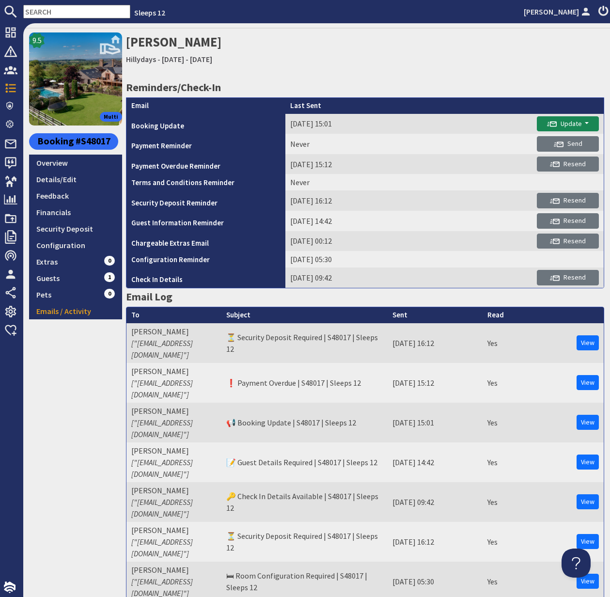
scroll to position [49, 0]
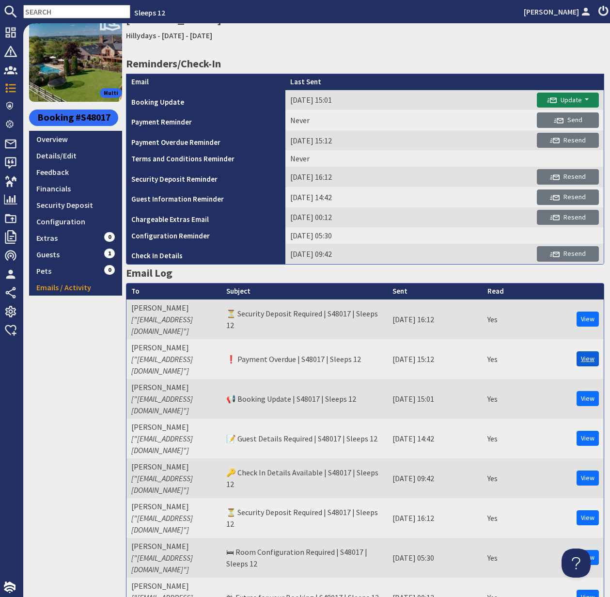
click at [590, 351] on link "View" at bounding box center [588, 358] width 22 height 15
click at [44, 8] on input "text" at bounding box center [76, 12] width 107 height 14
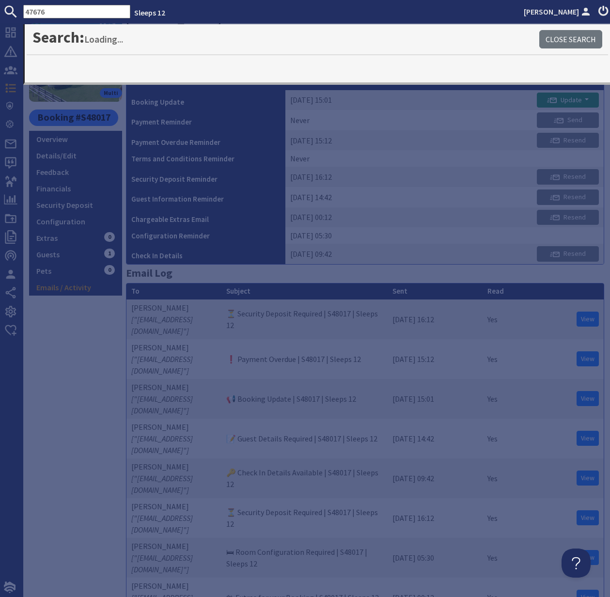
type input "47676"
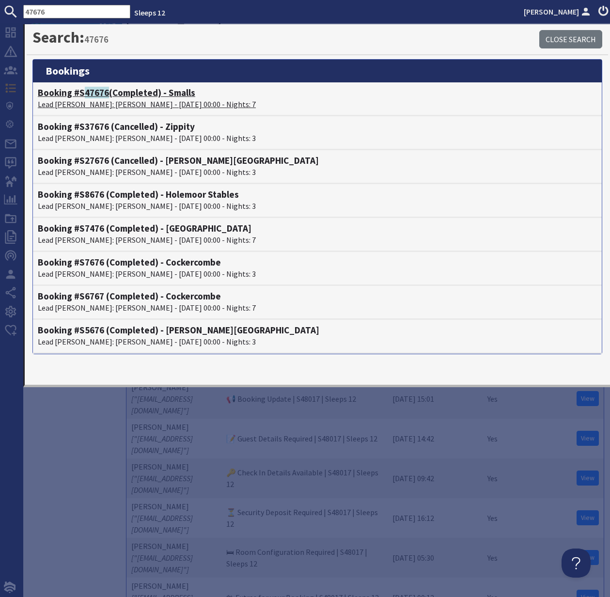
click at [99, 99] on p "Lead Booker: Natasha Beare - 15/09/2025 00:00 - Nights: 7" at bounding box center [317, 104] width 559 height 12
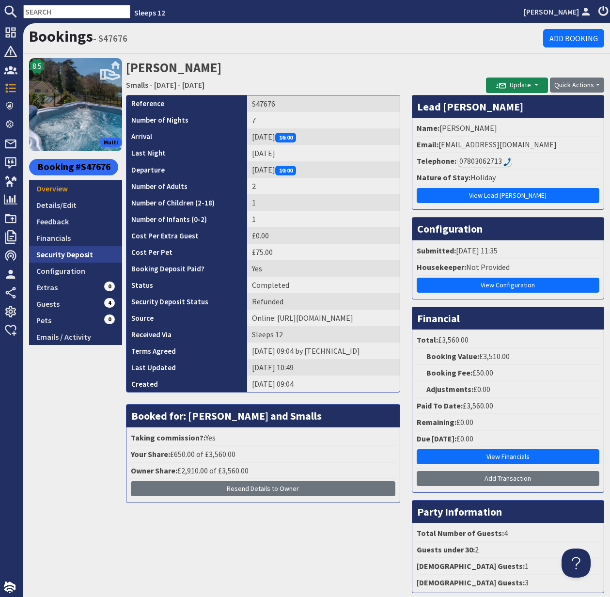
click at [78, 256] on link "Security Deposit" at bounding box center [75, 254] width 93 height 16
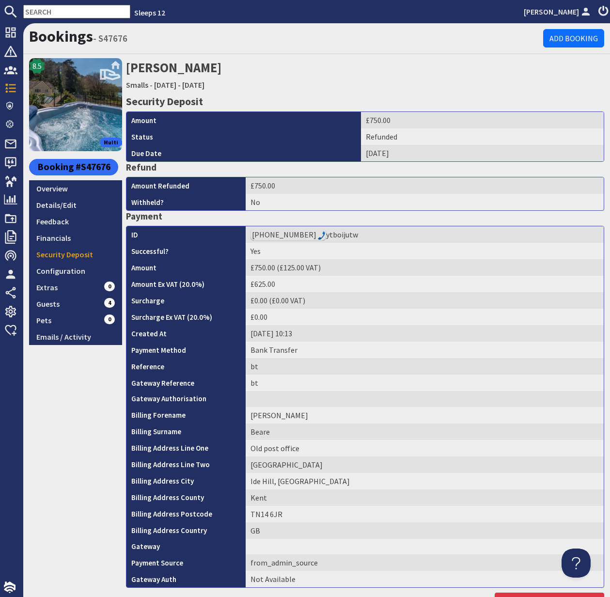
click at [41, 10] on input "text" at bounding box center [76, 12] width 107 height 14
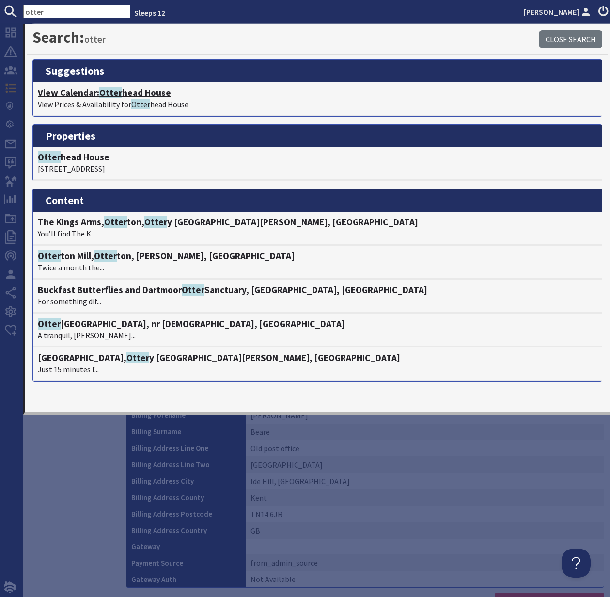
type input "otter"
click at [115, 97] on span "Otter" at bounding box center [110, 93] width 23 height 12
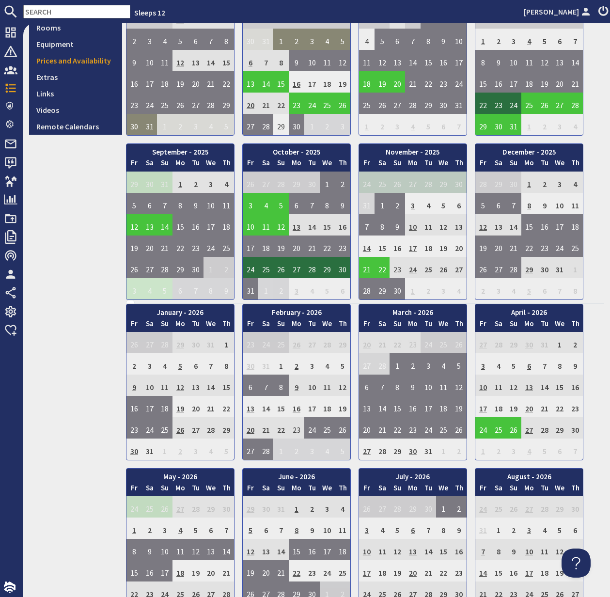
scroll to position [354, 0]
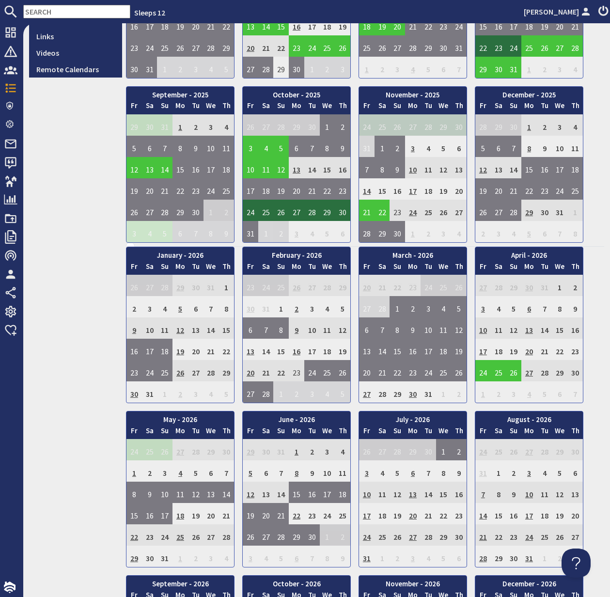
click at [135, 393] on td "30" at bounding box center [135, 392] width 16 height 21
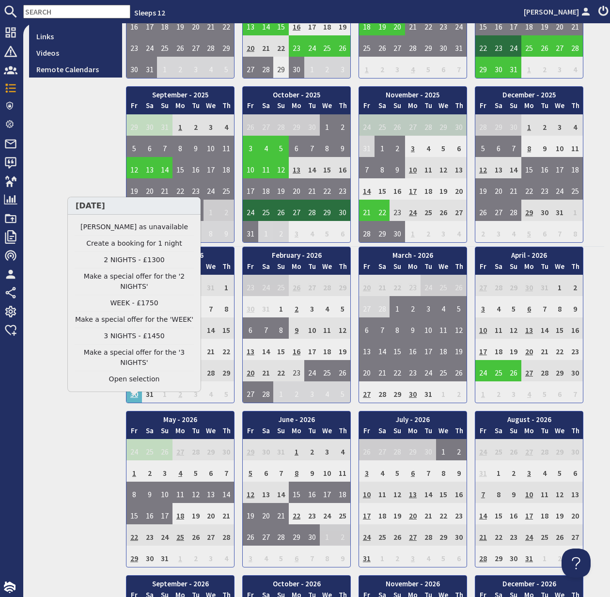
scroll to position [0, 0]
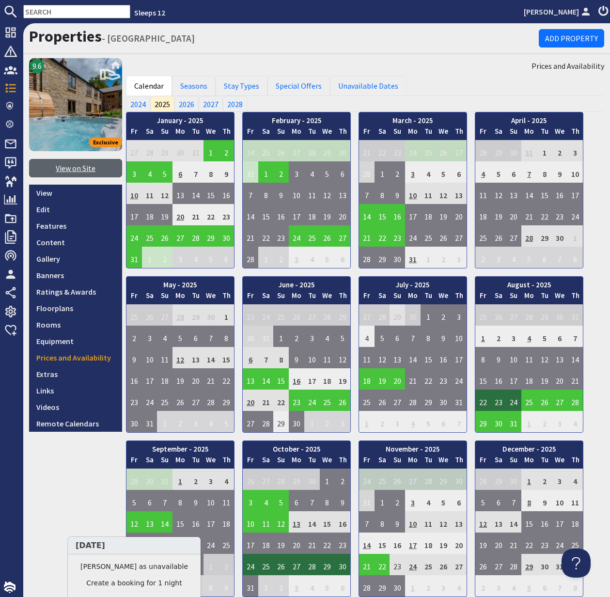
click at [73, 169] on link "View on Site" at bounding box center [75, 168] width 93 height 18
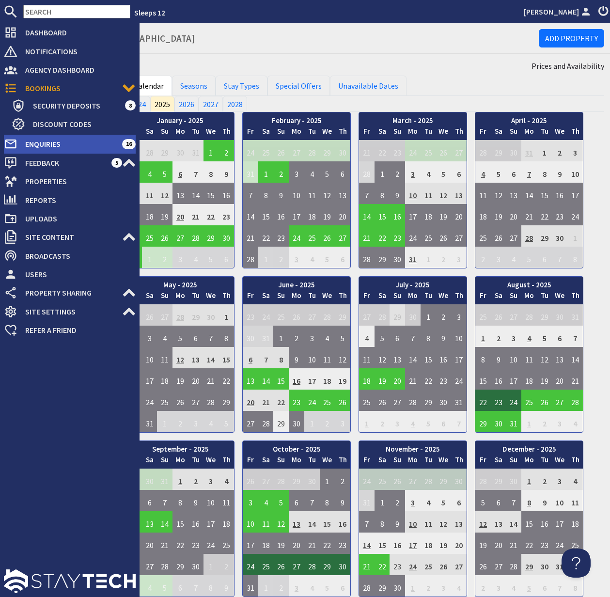
click at [50, 146] on span "Enquiries" at bounding box center [69, 144] width 105 height 16
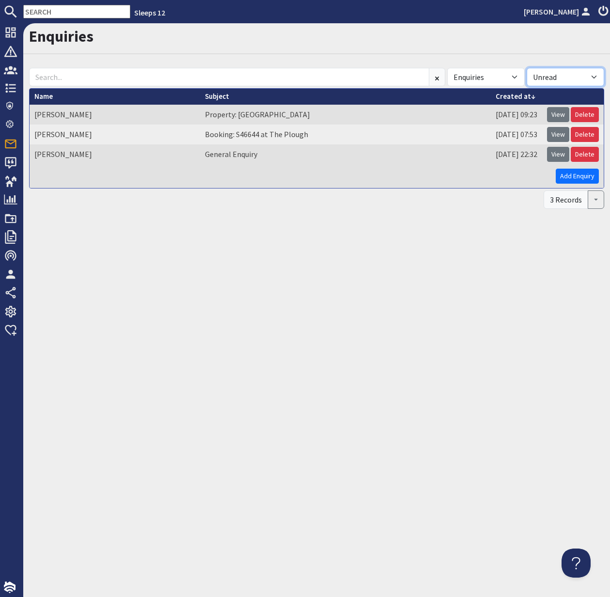
click at [593, 75] on select "All Read Unread" at bounding box center [566, 77] width 78 height 18
select select
click at [527, 68] on select "All Read Unread" at bounding box center [566, 77] width 78 height 18
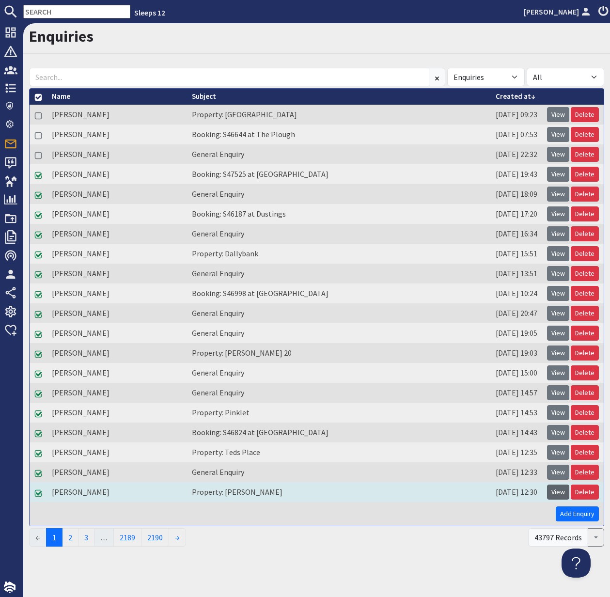
click at [556, 491] on link "View" at bounding box center [558, 492] width 22 height 15
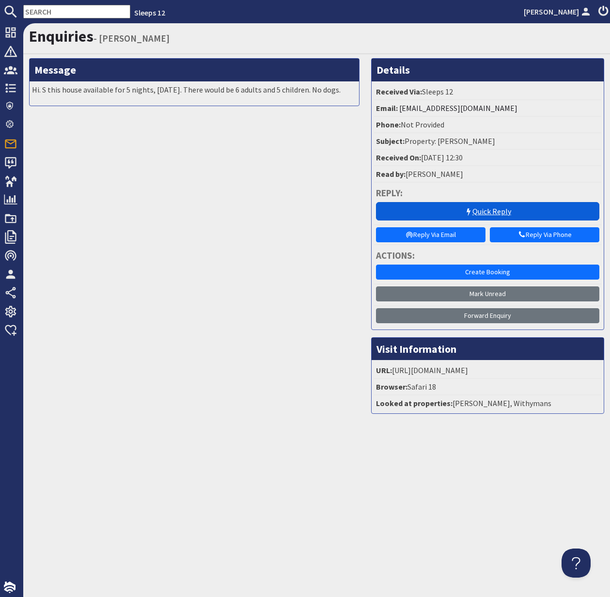
click at [498, 211] on link "Quick Reply" at bounding box center [487, 211] width 223 height 18
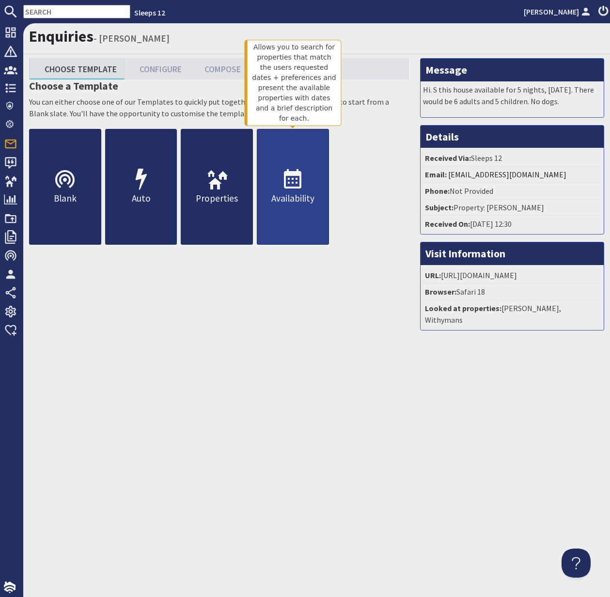
click at [295, 191] on p "Availability" at bounding box center [292, 198] width 71 height 14
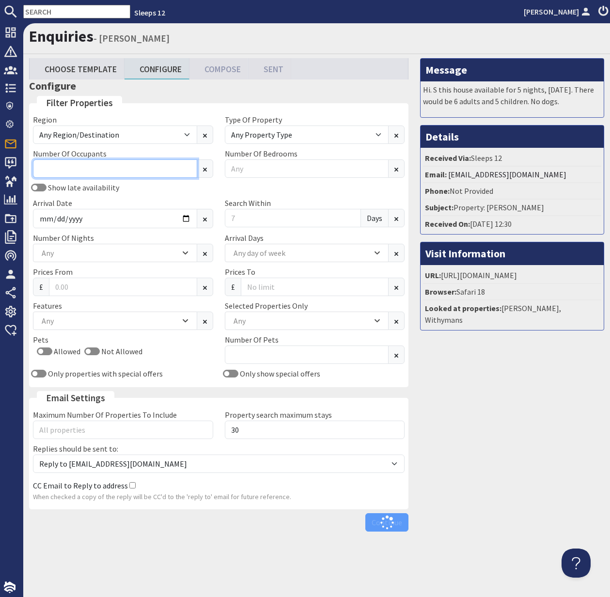
click at [66, 169] on input "Number Of Occupants" at bounding box center [115, 169] width 164 height 18
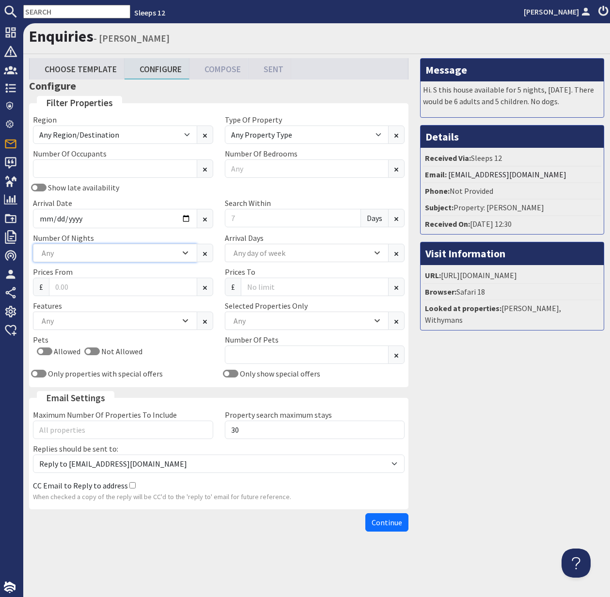
click at [110, 255] on div "Any" at bounding box center [109, 253] width 141 height 11
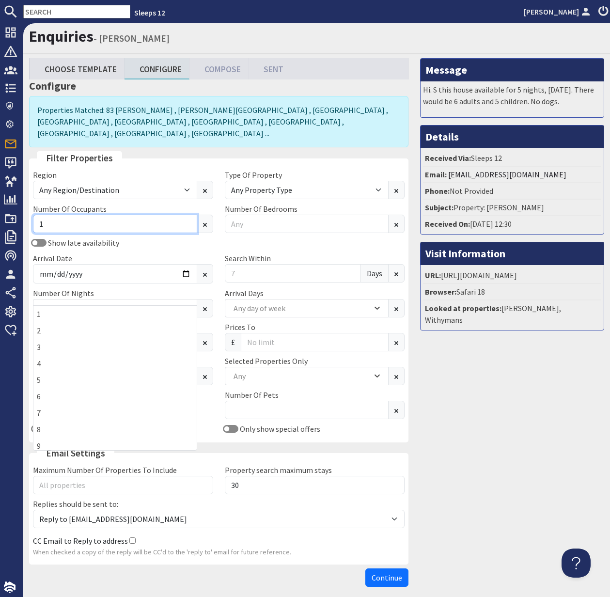
type input "1"
click at [184, 216] on input "1" at bounding box center [115, 224] width 164 height 18
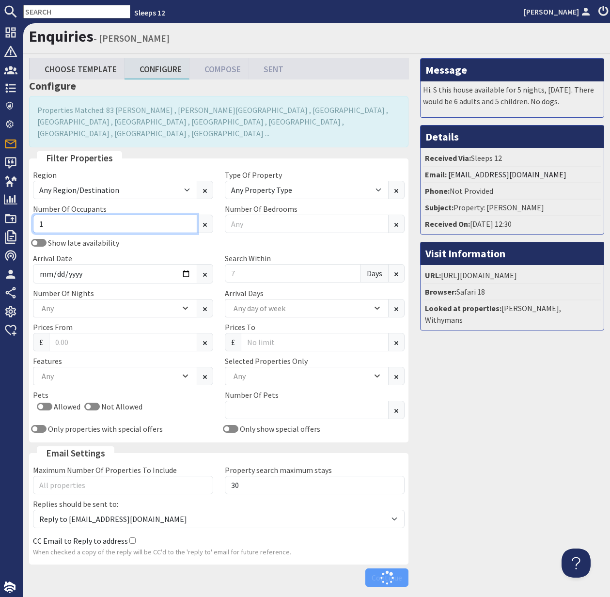
drag, startPoint x: 41, startPoint y: 215, endPoint x: 35, endPoint y: 214, distance: 5.9
click at [35, 215] on input "1" at bounding box center [115, 224] width 164 height 18
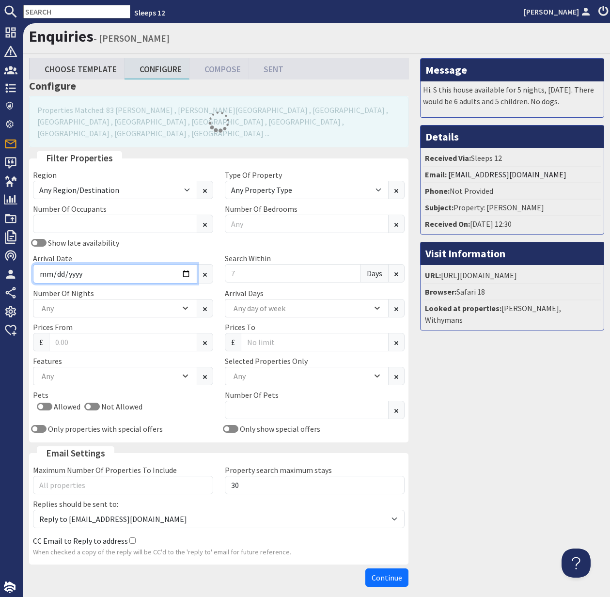
click at [182, 264] on input "Arrival Date" at bounding box center [115, 273] width 164 height 19
type input "2026-01-30"
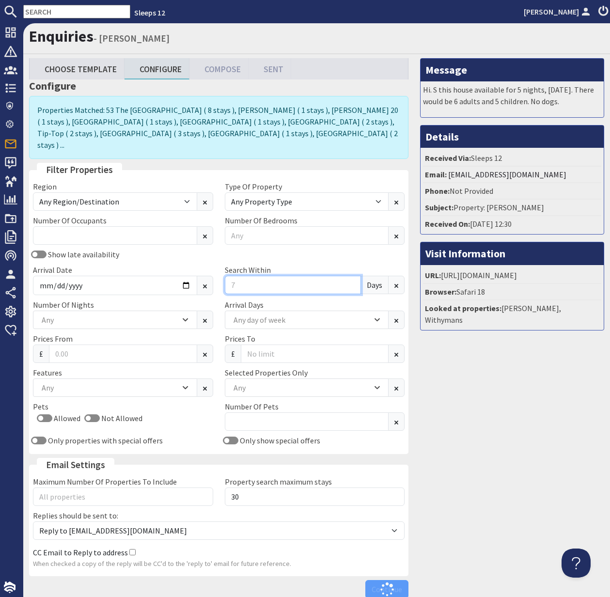
drag, startPoint x: 240, startPoint y: 272, endPoint x: 223, endPoint y: 273, distance: 17.5
click at [223, 273] on div "Search Within Days" at bounding box center [315, 279] width 192 height 31
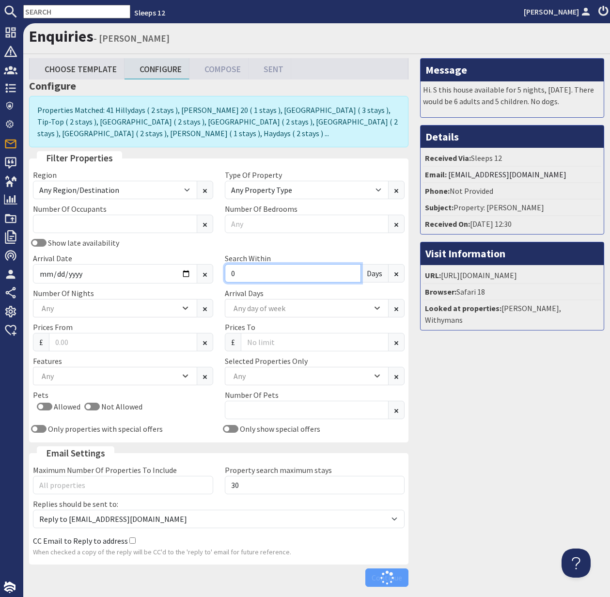
type input "0"
click at [83, 305] on div "Any" at bounding box center [109, 308] width 141 height 11
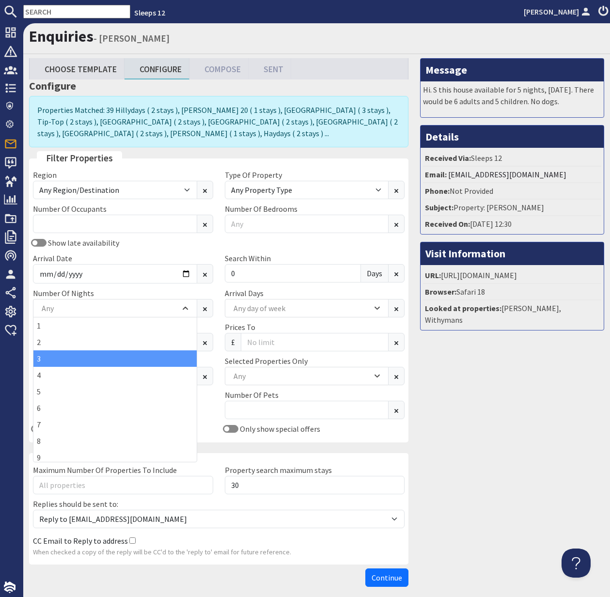
click at [80, 357] on div "3" at bounding box center [114, 359] width 163 height 16
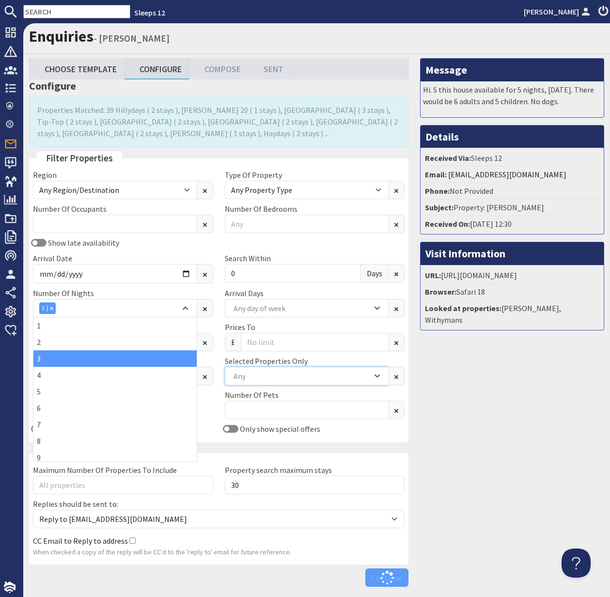
click at [252, 373] on div "Any" at bounding box center [301, 376] width 141 height 11
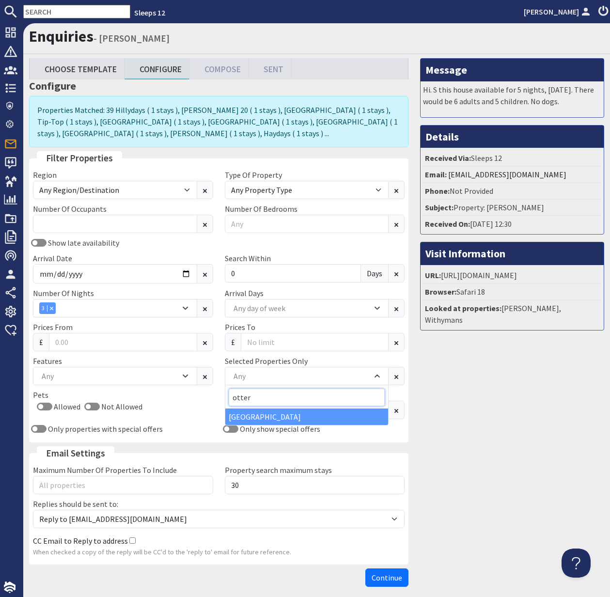
type input "otter"
click at [272, 415] on div "[GEOGRAPHIC_DATA]" at bounding box center [306, 417] width 163 height 16
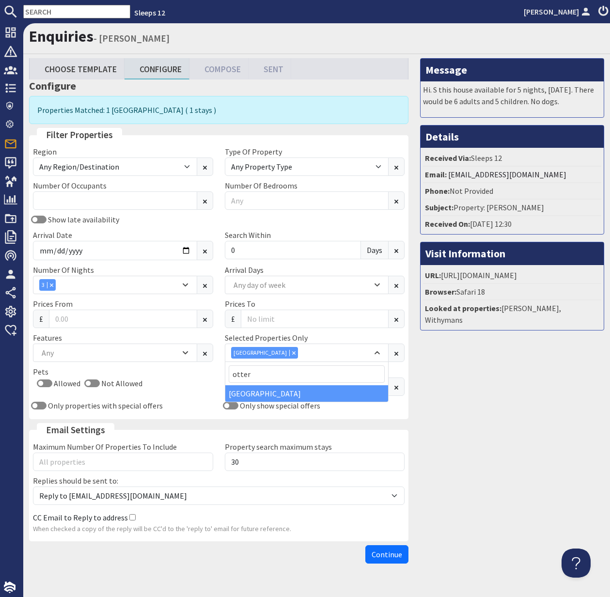
click at [393, 554] on span "Continue" at bounding box center [387, 555] width 31 height 10
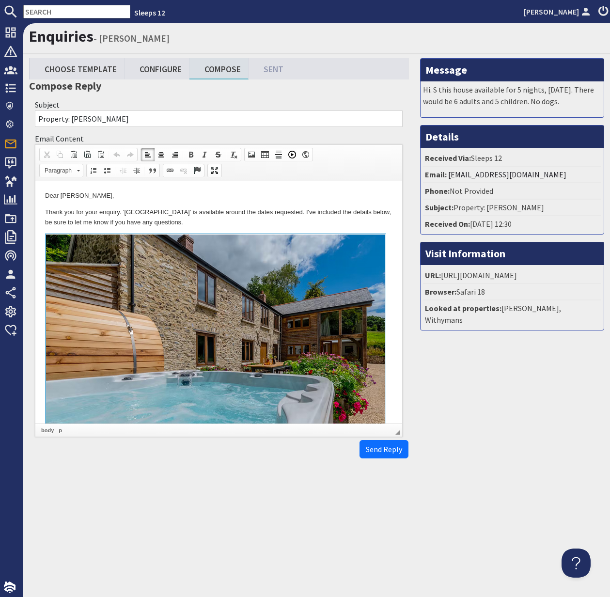
click at [44, 210] on html "Dear Catherine Thompson, Thank you for your enquiry. 'Otterhead House' is avail…" at bounding box center [218, 402] width 367 height 442
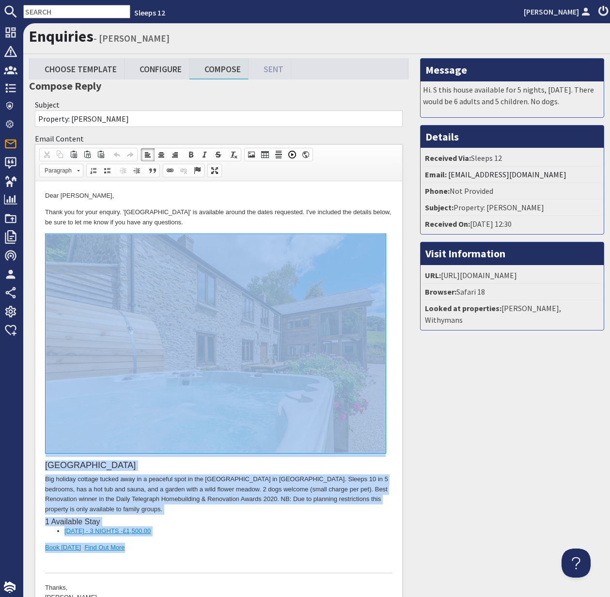
drag, startPoint x: 130, startPoint y: 549, endPoint x: 89, endPoint y: 402, distance: 152.6
click at [89, 402] on div "Otterhead House Big holiday cottage tucked away in a peaceful spot in the Black…" at bounding box center [219, 403] width 348 height 339
copy div "Otterhead House Big holiday cottage tucked away in a peaceful spot in the Black…"
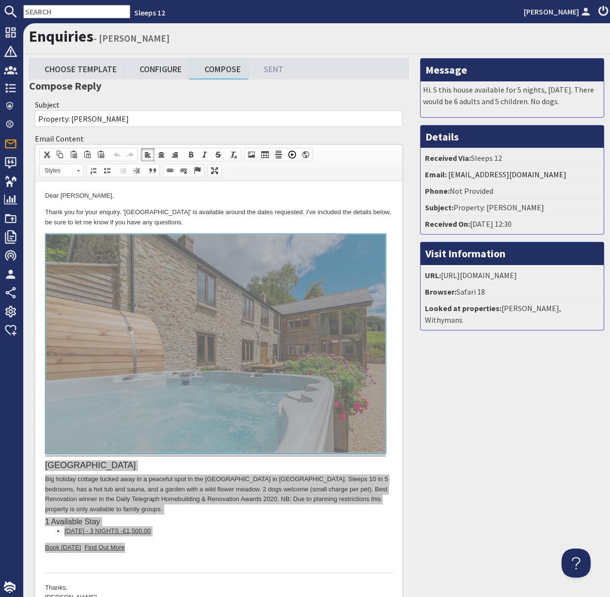
click at [44, 10] on input "text" at bounding box center [76, 12] width 107 height 14
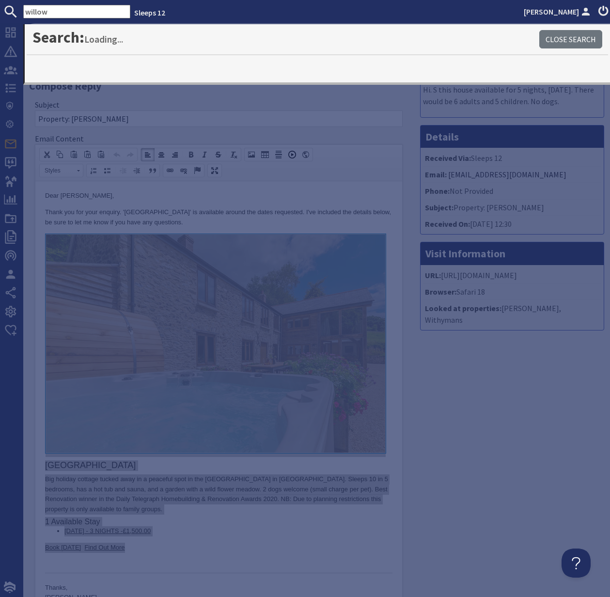
type input "willow"
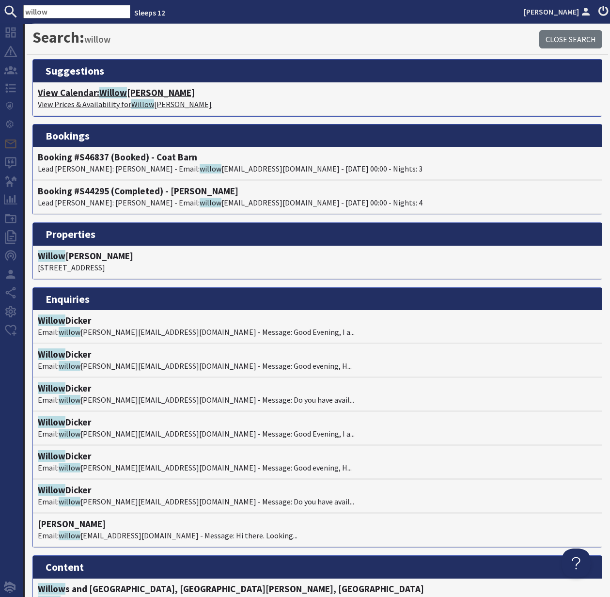
click at [93, 98] on p "View Prices & Availability for Willow hayes" at bounding box center [317, 104] width 559 height 12
type textarea "<p>Dear Catherine Thompson,</p> <p>Thank you for your enquiry. &#39;Otterhead H…"
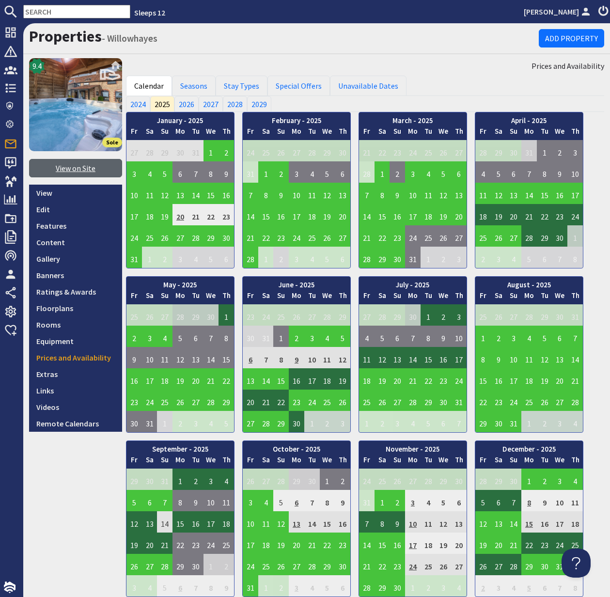
click at [75, 169] on link "View on Site" at bounding box center [75, 168] width 93 height 18
click at [49, 11] on input "text" at bounding box center [76, 12] width 107 height 14
paste input "S48118"
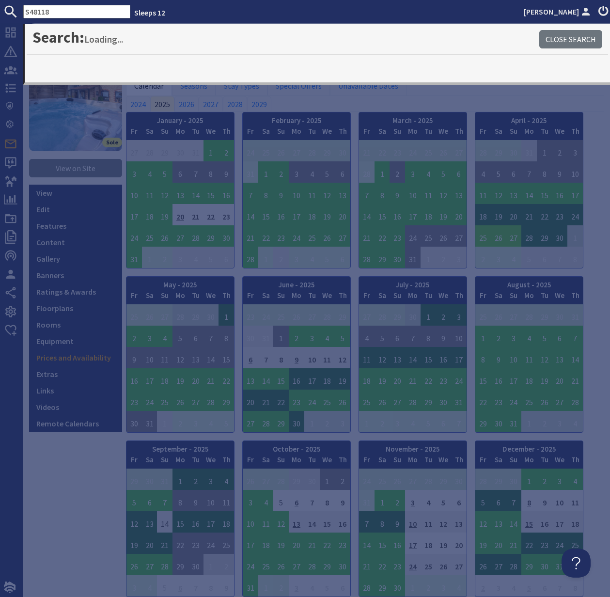
type input "S48118"
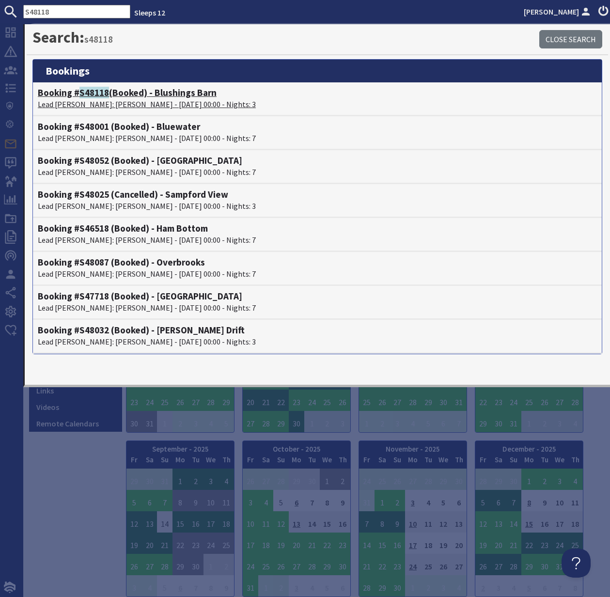
click at [102, 102] on p "Lead Booker: Mrs Georgina Forson - 23/01/2026 00:00 - Nights: 3" at bounding box center [317, 104] width 559 height 12
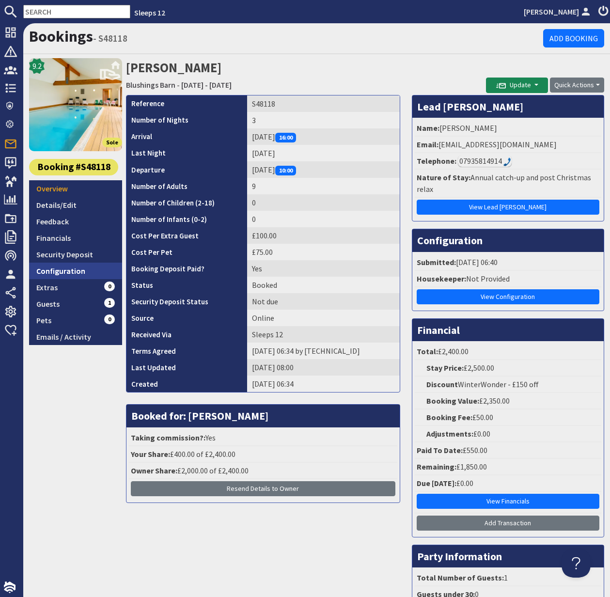
click at [65, 271] on link "Configuration" at bounding box center [75, 271] width 93 height 16
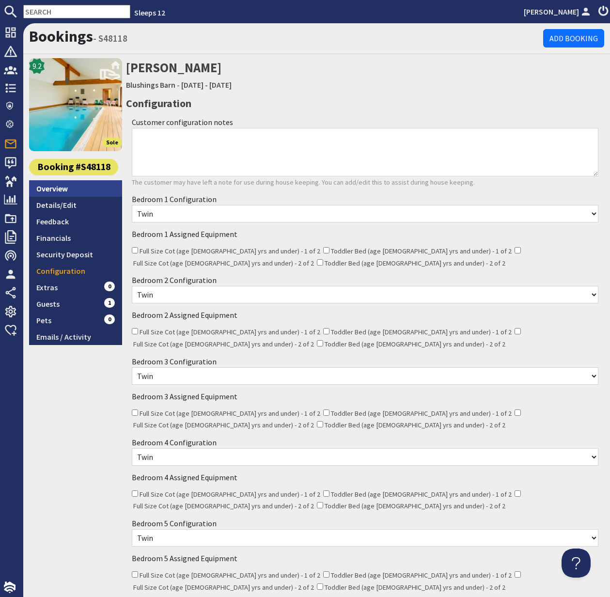
click at [54, 189] on link "Overview" at bounding box center [75, 188] width 93 height 16
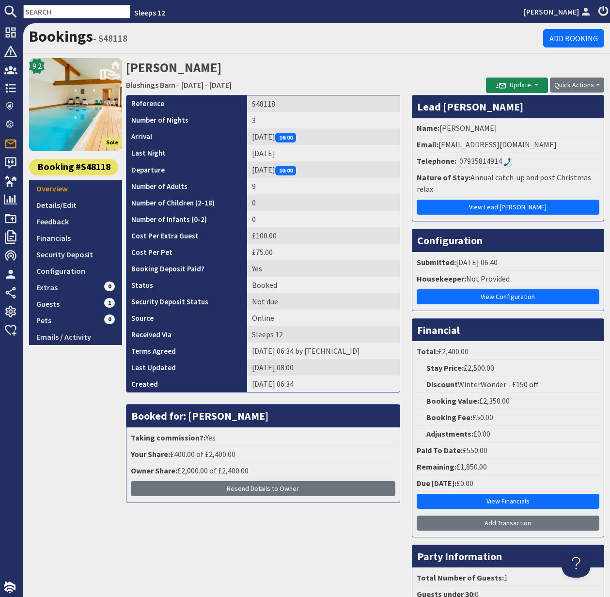
click at [48, 12] on input "text" at bounding box center [76, 12] width 107 height 14
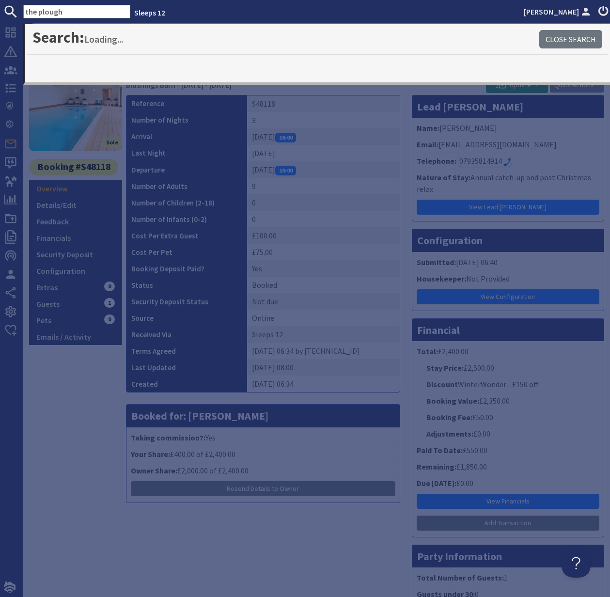
type input "the plough"
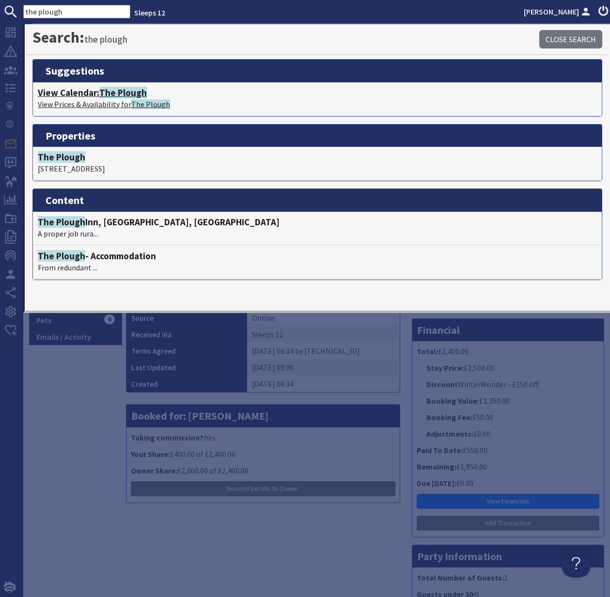
click at [99, 95] on h4 "View Calendar: The Plough" at bounding box center [317, 92] width 559 height 11
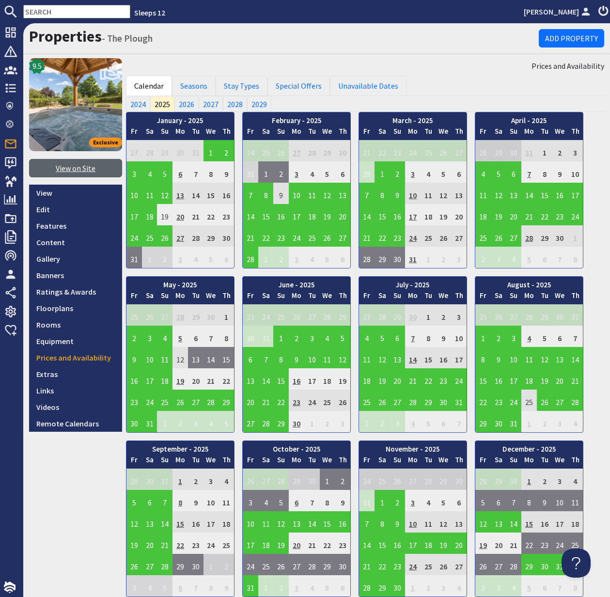
click at [75, 167] on link "View on Site" at bounding box center [75, 168] width 93 height 18
click at [45, 208] on link "Edit" at bounding box center [75, 209] width 93 height 16
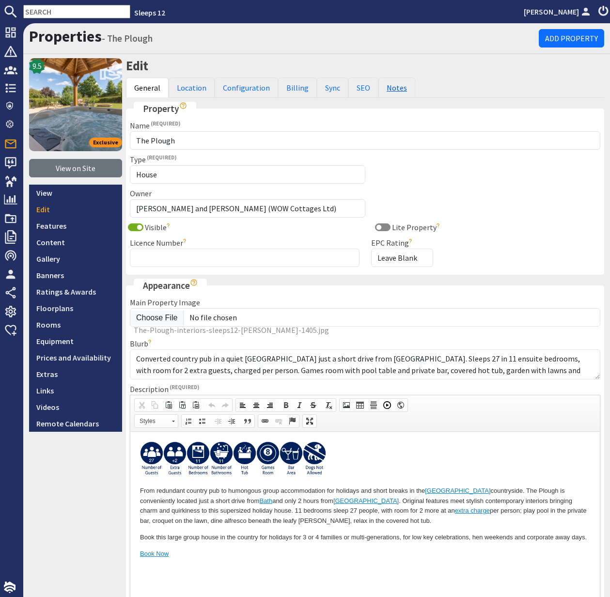
click at [394, 88] on link "Notes" at bounding box center [397, 88] width 37 height 20
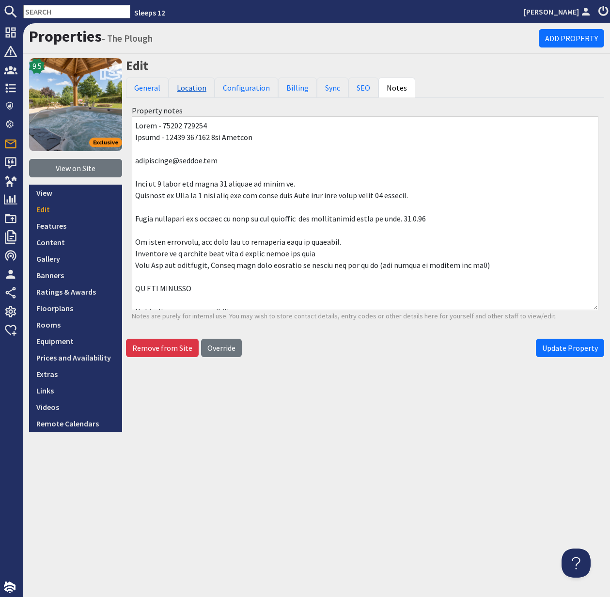
click at [179, 86] on link "Location" at bounding box center [192, 88] width 46 height 20
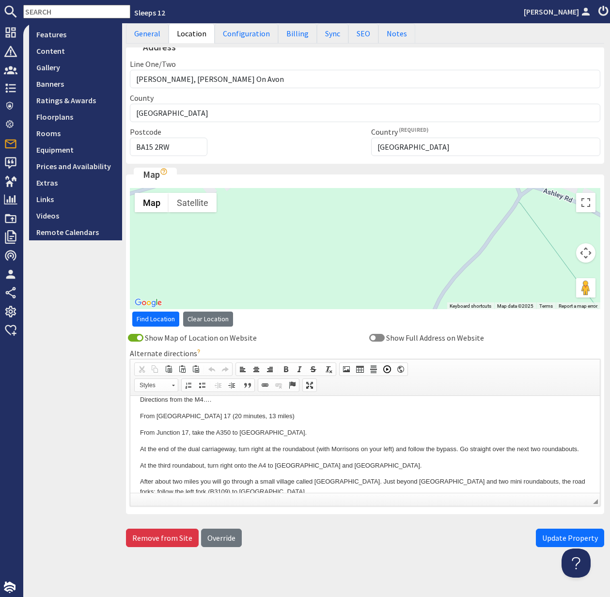
scroll to position [43, 0]
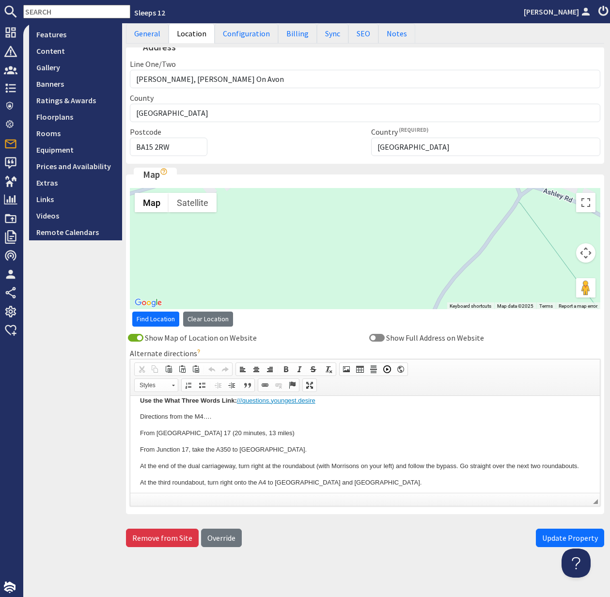
click at [44, 11] on input "text" at bounding box center [76, 12] width 107 height 14
paste input "mail@aaronboardley.co.uk"
type input "mail@aaronboardley.co.uk"
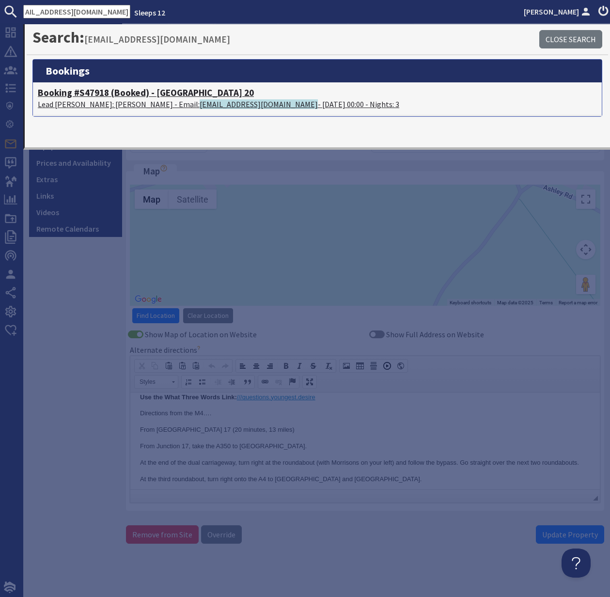
scroll to position [0, 0]
click at [79, 94] on h4 "Booking #S47918 (Booked) - Beaverbrook 20" at bounding box center [317, 92] width 559 height 11
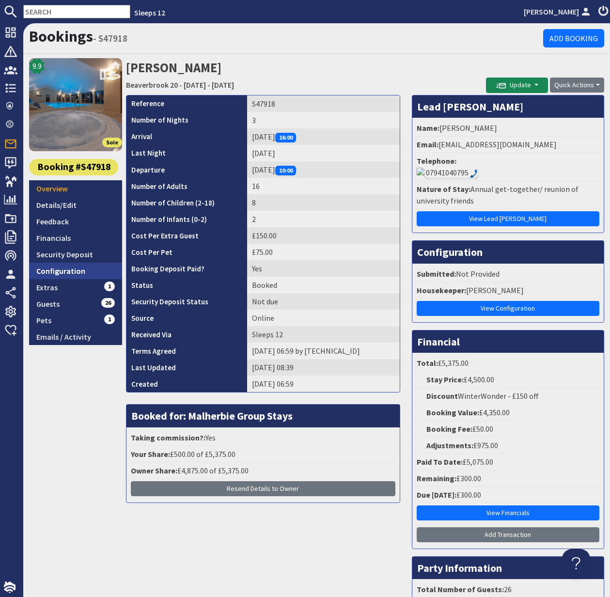
click at [52, 265] on link "Configuration" at bounding box center [75, 271] width 93 height 16
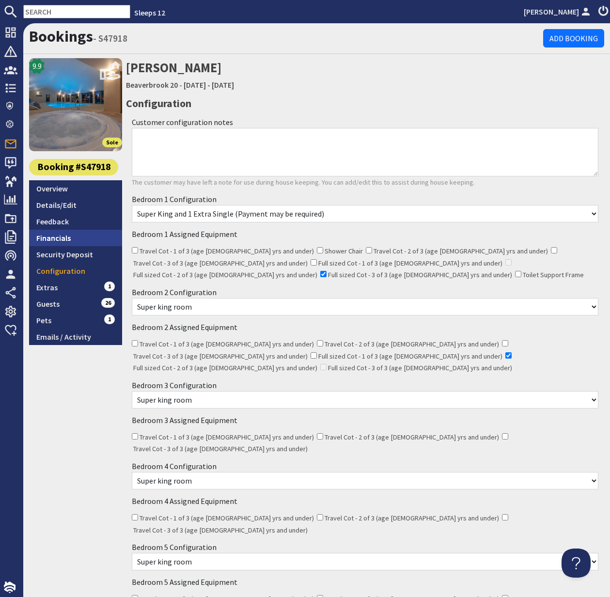
click at [55, 236] on link "Financials" at bounding box center [75, 238] width 93 height 16
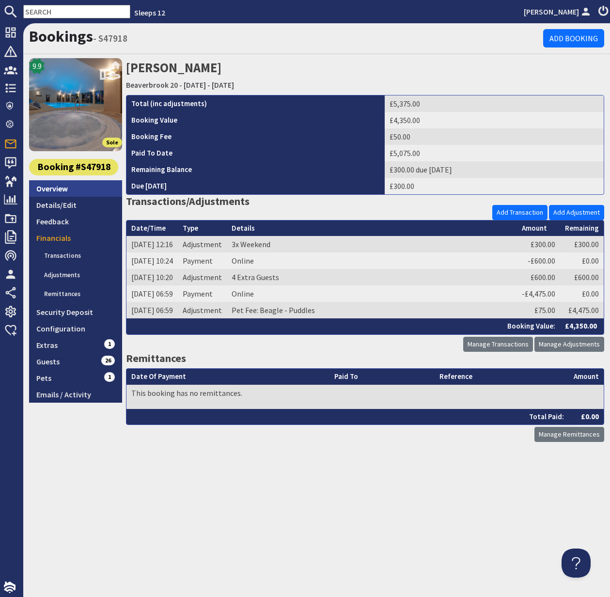
click at [63, 186] on link "Overview" at bounding box center [75, 188] width 93 height 16
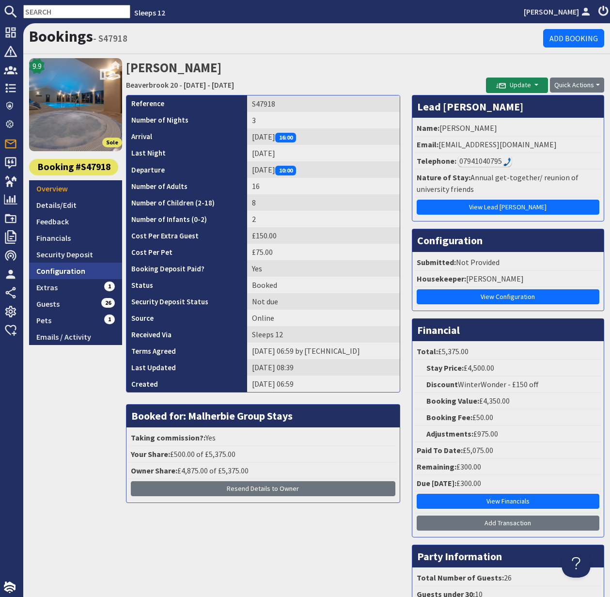
click at [67, 271] on link "Configuration" at bounding box center [75, 271] width 93 height 16
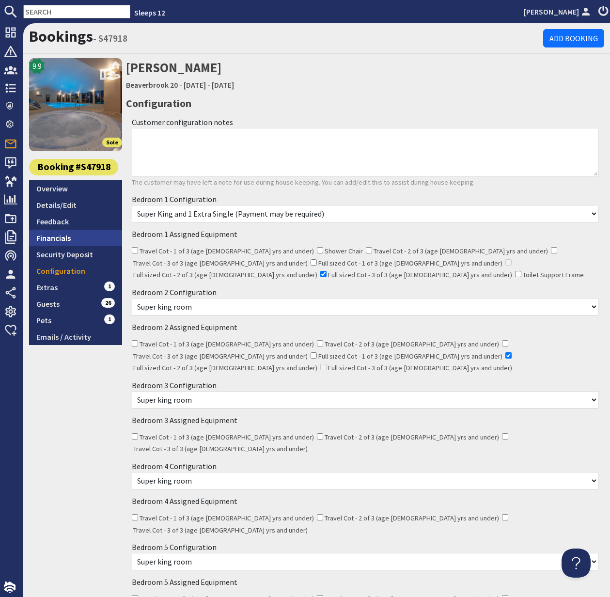
click at [62, 237] on link "Financials" at bounding box center [75, 238] width 93 height 16
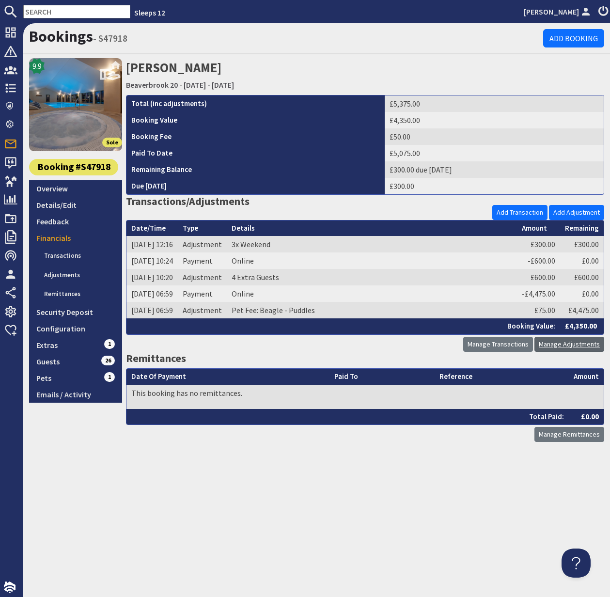
click at [566, 345] on link "Manage Adjustments" at bounding box center [570, 344] width 70 height 15
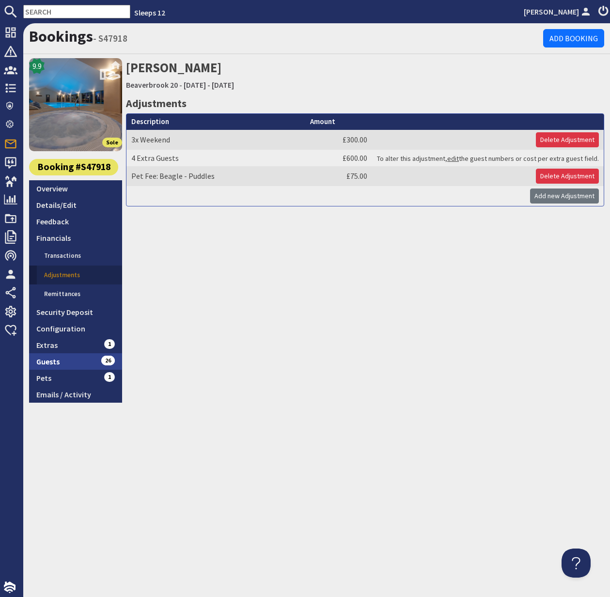
click at [50, 357] on link "Guests 26" at bounding box center [75, 361] width 93 height 16
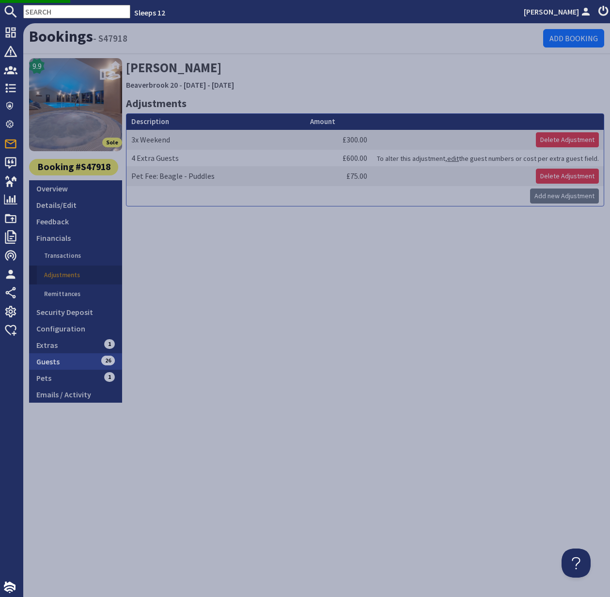
click at [51, 361] on link "Guests 26" at bounding box center [75, 361] width 93 height 16
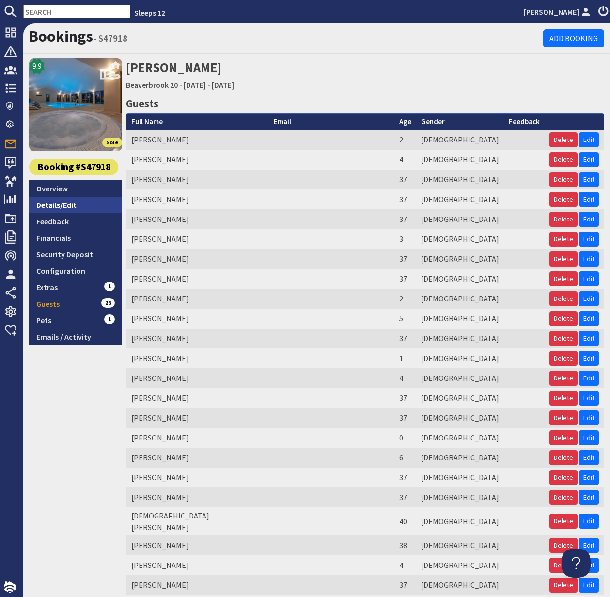
click at [51, 206] on link "Details/Edit" at bounding box center [75, 205] width 93 height 16
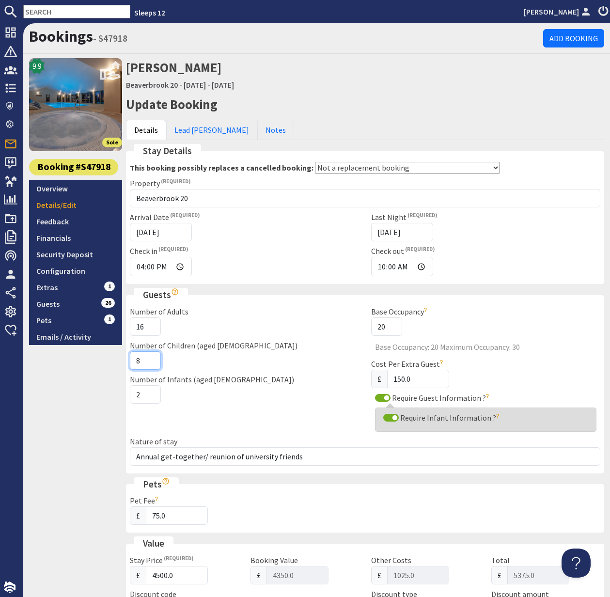
drag, startPoint x: 142, startPoint y: 362, endPoint x: 130, endPoint y: 359, distance: 11.4
click at [130, 360] on input "8" at bounding box center [145, 360] width 31 height 18
type input "6"
drag, startPoint x: 142, startPoint y: 395, endPoint x: 136, endPoint y: 395, distance: 5.8
click at [136, 395] on input "2" at bounding box center [145, 394] width 31 height 18
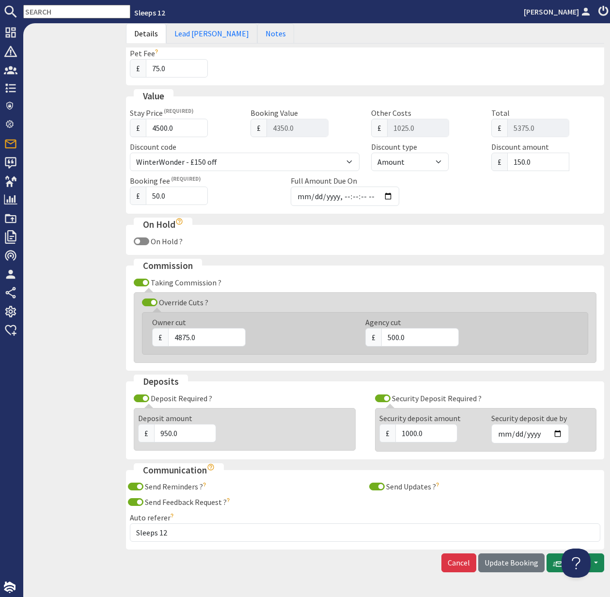
scroll to position [476, 0]
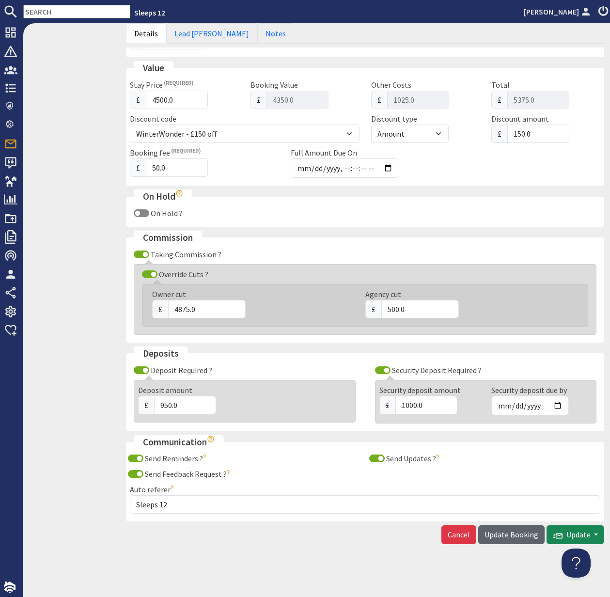
type input "4"
click at [510, 532] on span "Update Booking" at bounding box center [512, 535] width 54 height 10
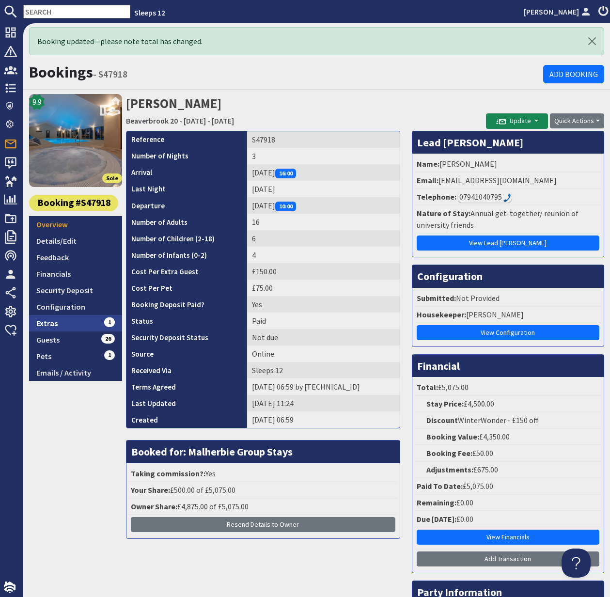
click at [57, 323] on link "Extras 1" at bounding box center [75, 323] width 93 height 16
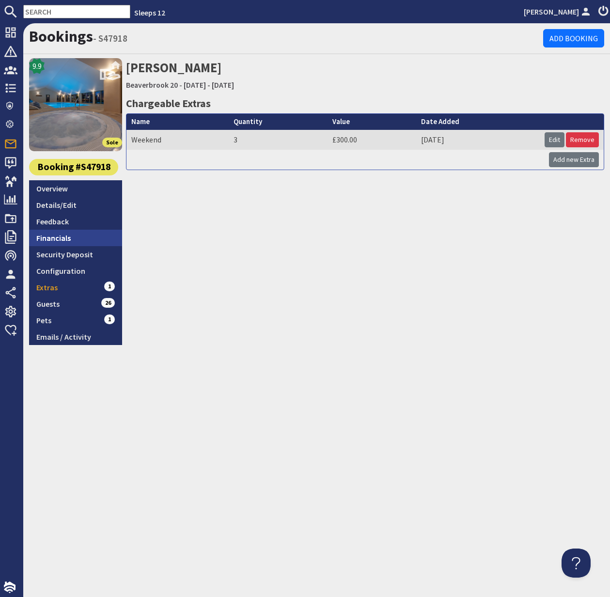
click at [59, 238] on link "Financials" at bounding box center [75, 238] width 93 height 16
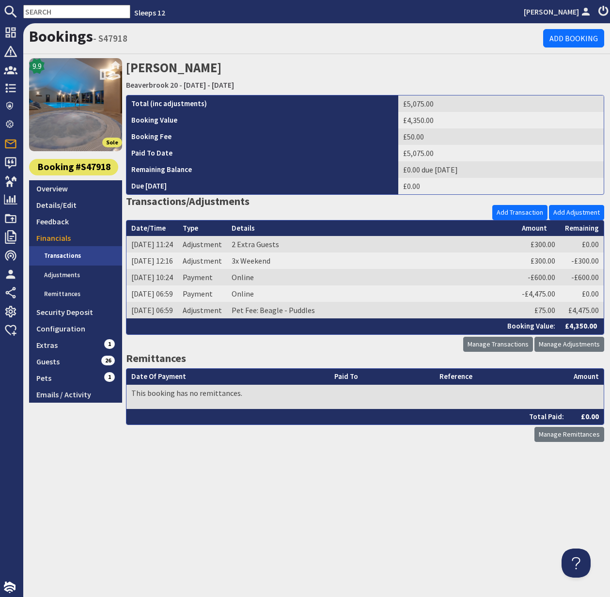
click at [69, 257] on link "Transactions" at bounding box center [79, 255] width 85 height 19
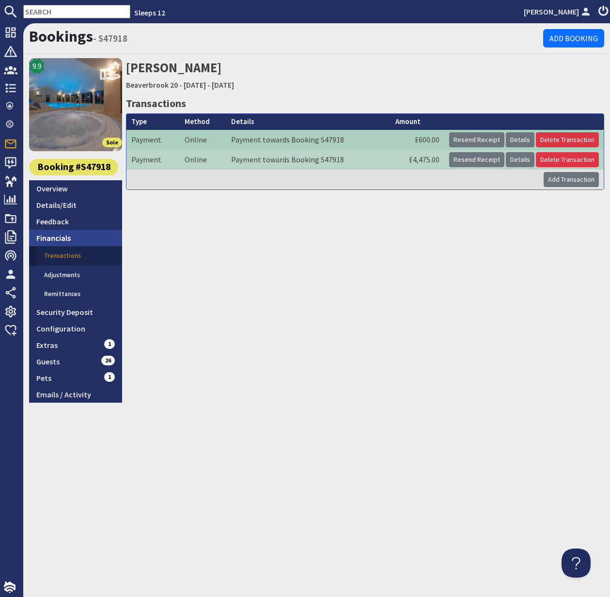
click at [63, 238] on link "Financials" at bounding box center [75, 238] width 93 height 16
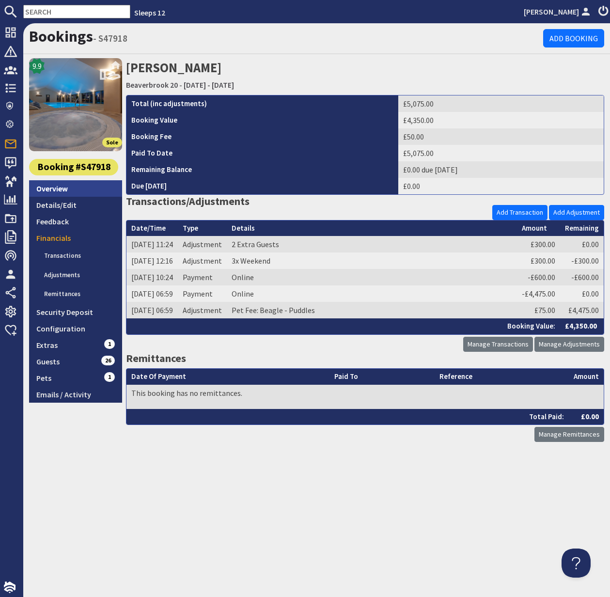
click at [56, 188] on link "Overview" at bounding box center [75, 188] width 93 height 16
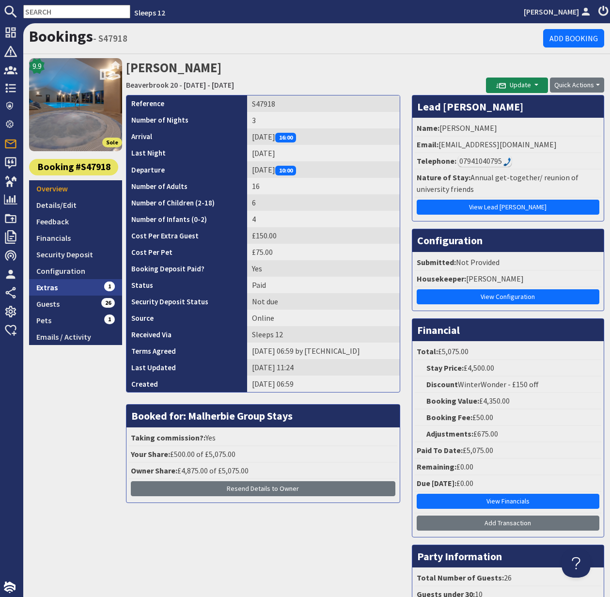
click at [52, 287] on link "Extras 1" at bounding box center [75, 287] width 93 height 16
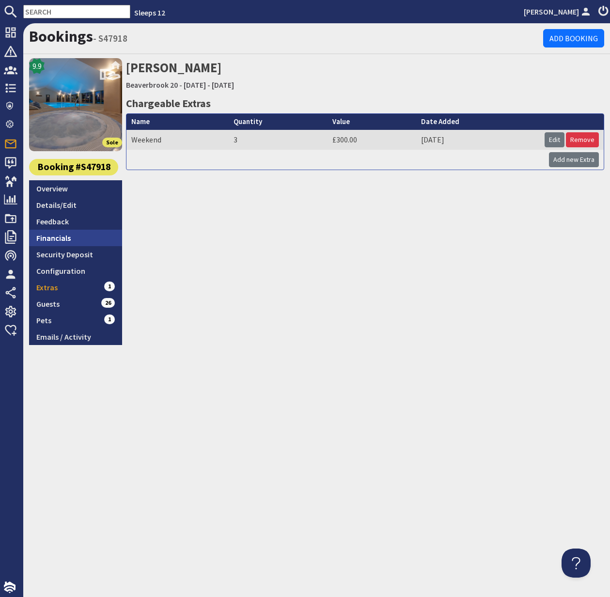
click at [61, 236] on link "Financials" at bounding box center [75, 238] width 93 height 16
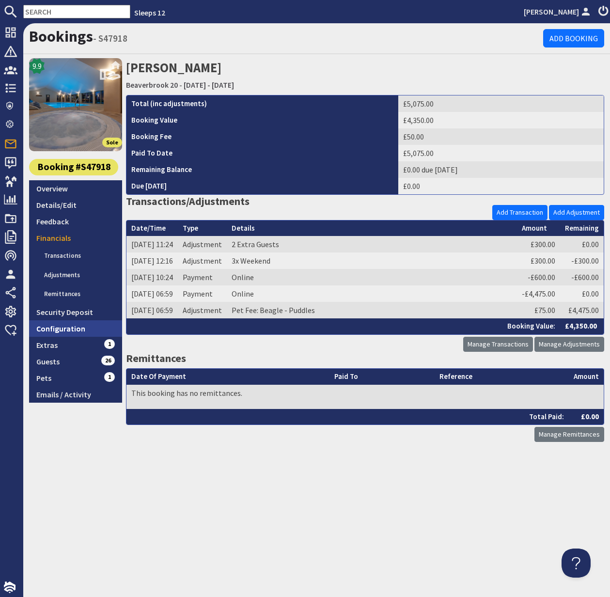
click at [62, 329] on link "Configuration" at bounding box center [75, 328] width 93 height 16
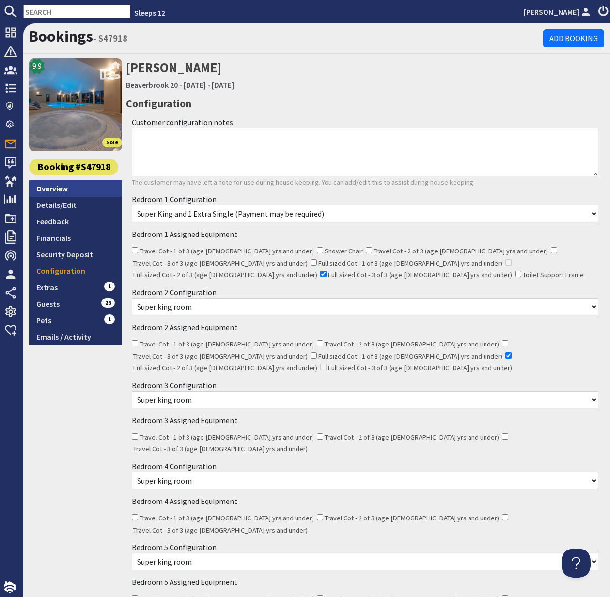
click at [55, 190] on link "Overview" at bounding box center [75, 188] width 93 height 16
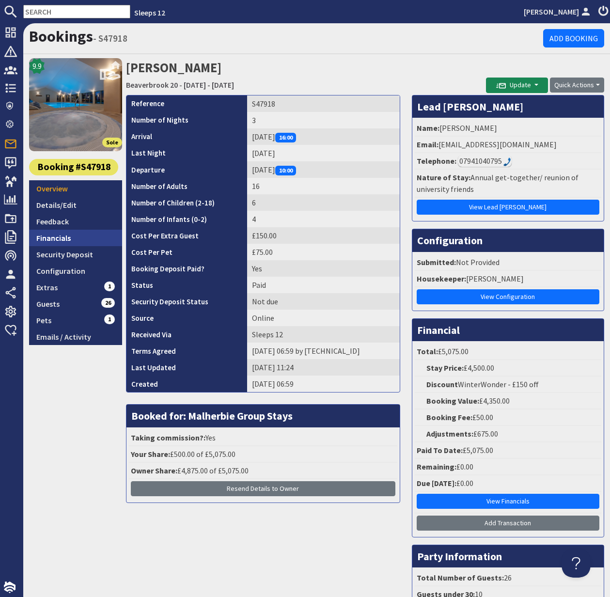
click at [66, 239] on link "Financials" at bounding box center [75, 238] width 93 height 16
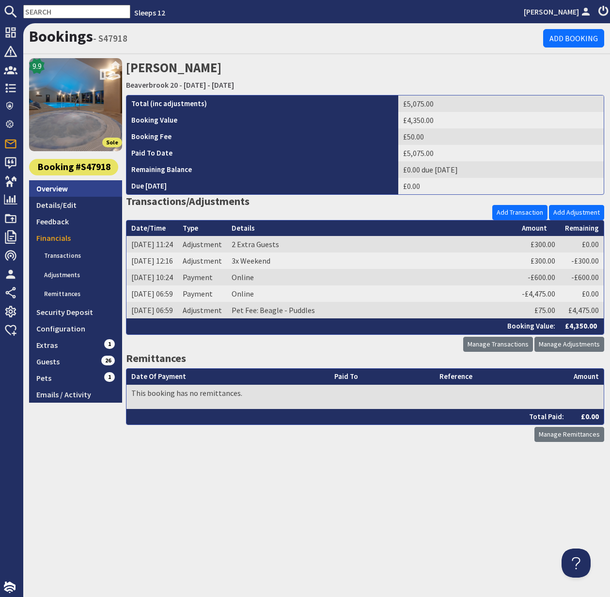
click at [65, 197] on link "Details/Edit" at bounding box center [75, 205] width 93 height 16
click at [64, 196] on ul "Overview Details/Edit Feedback Financials Transactions Adjustments Remittances …" at bounding box center [75, 291] width 93 height 223
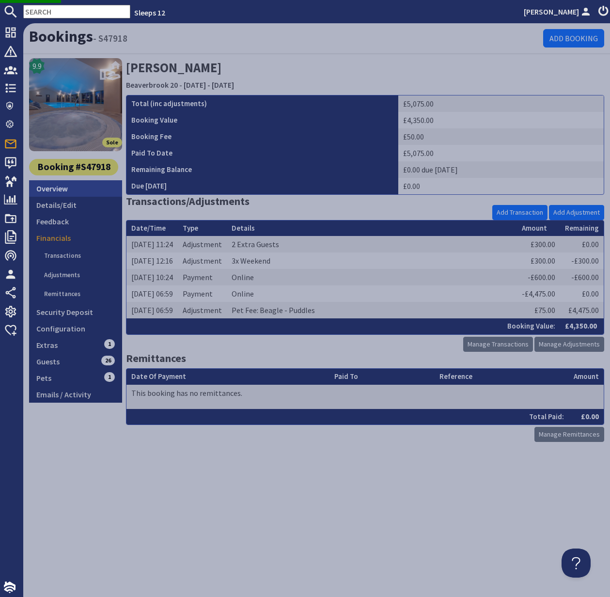
click at [63, 195] on link "Overview" at bounding box center [75, 188] width 93 height 16
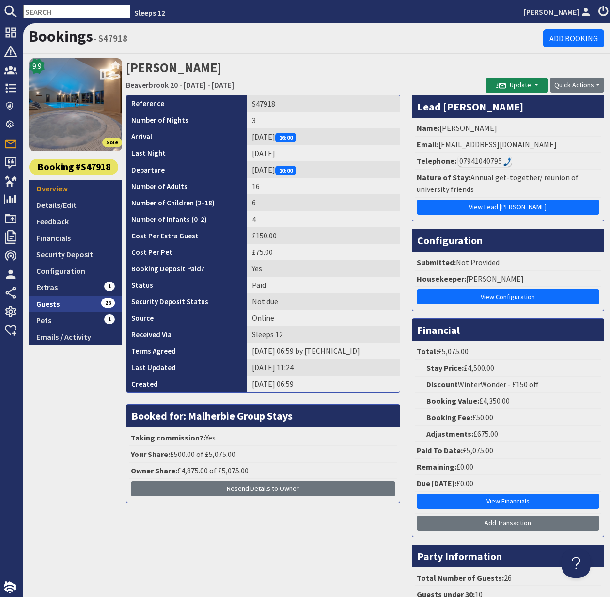
click at [58, 306] on link "Guests 26" at bounding box center [75, 304] width 93 height 16
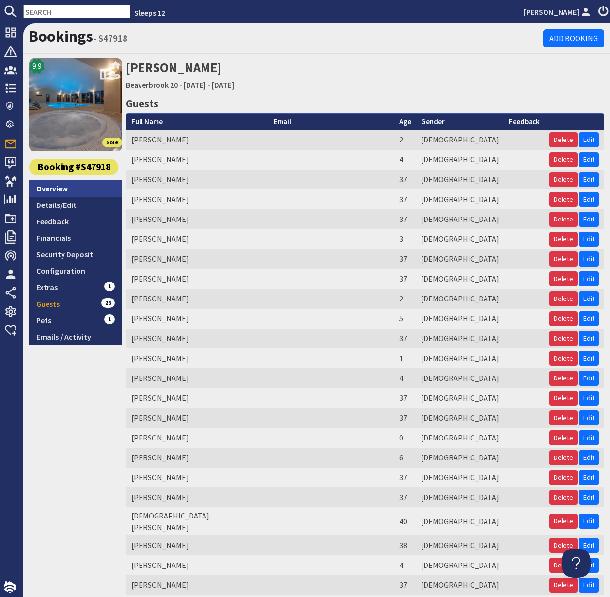
click at [59, 188] on link "Overview" at bounding box center [75, 188] width 93 height 16
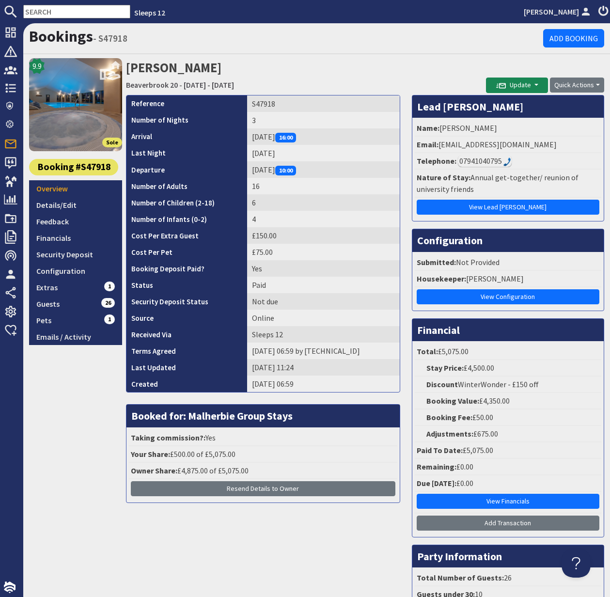
click at [43, 11] on input "text" at bounding box center [76, 12] width 107 height 14
click at [56, 12] on input "text" at bounding box center [76, 12] width 107 height 14
click at [49, 15] on input "text" at bounding box center [76, 12] width 107 height 14
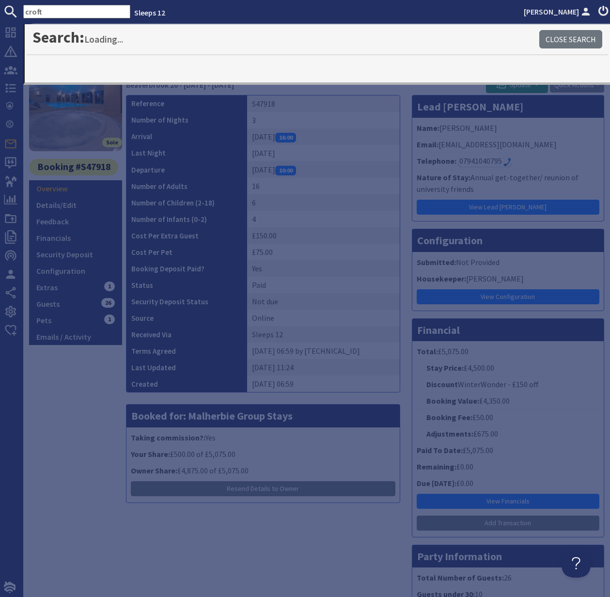
type input "croft"
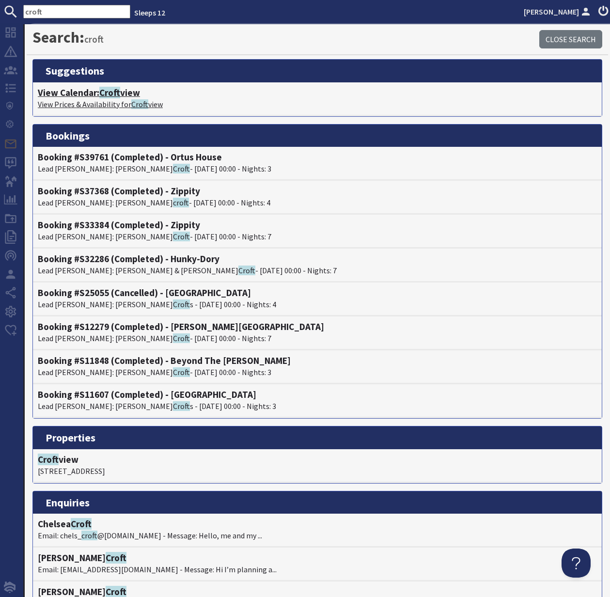
click at [94, 99] on p "View Prices & Availability for Croft view" at bounding box center [317, 104] width 559 height 12
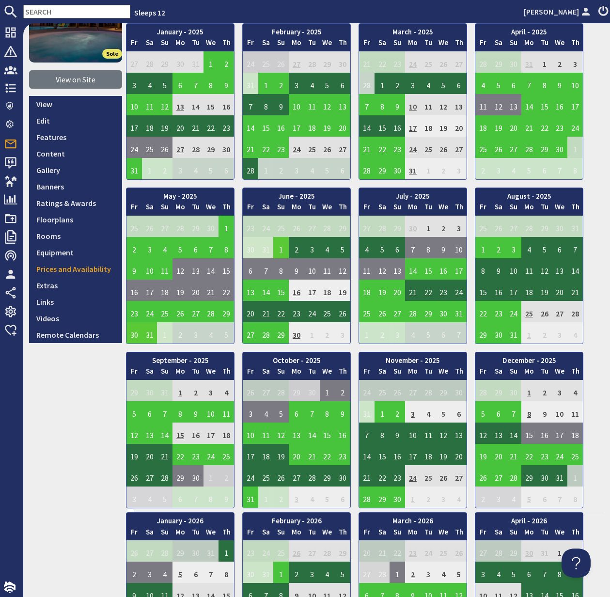
scroll to position [109, 0]
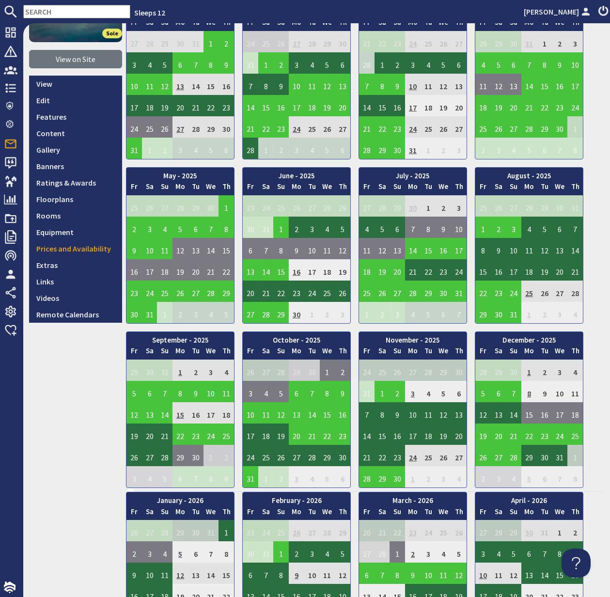
click at [50, 12] on input "text" at bounding box center [76, 12] width 107 height 14
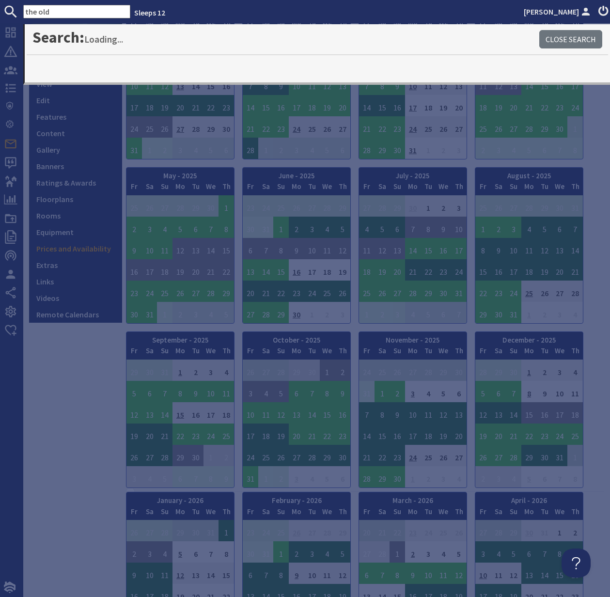
type input "the old"
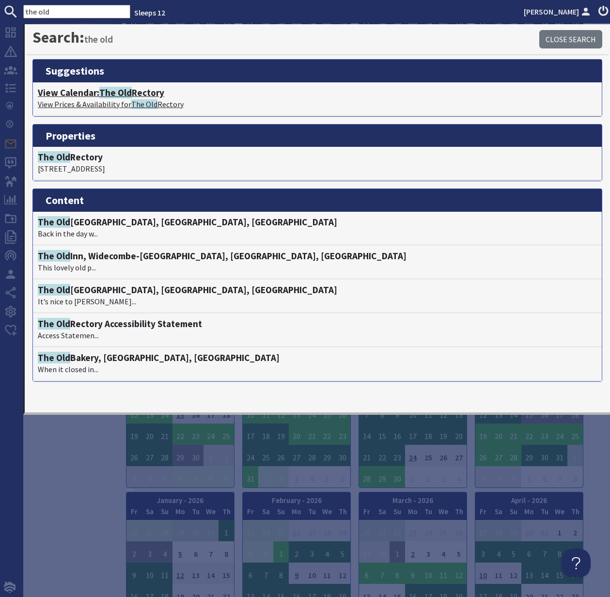
click at [116, 98] on p "View Prices & Availability for The Old Rectory" at bounding box center [317, 104] width 559 height 12
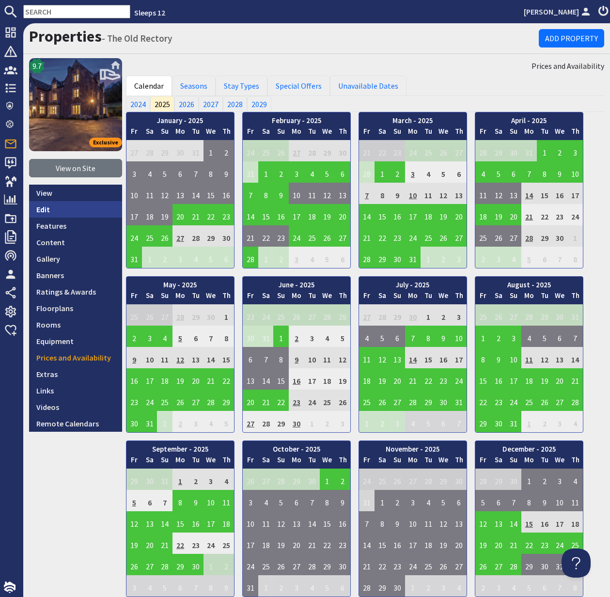
click at [47, 211] on link "Edit" at bounding box center [75, 209] width 93 height 16
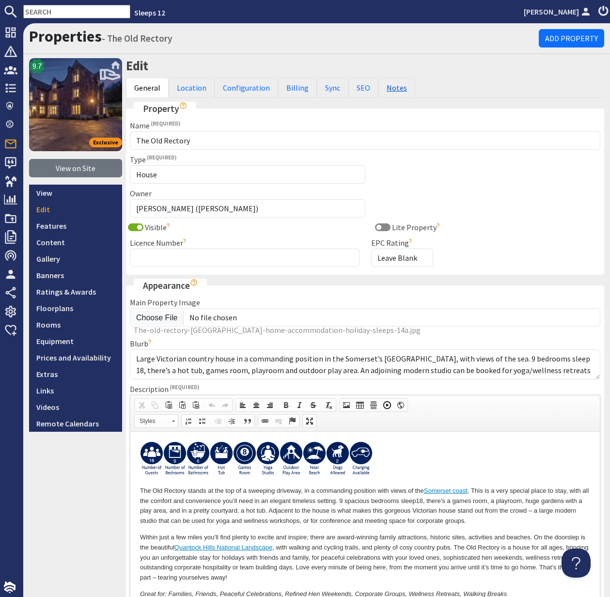
click at [390, 85] on link "Notes" at bounding box center [397, 88] width 37 height 20
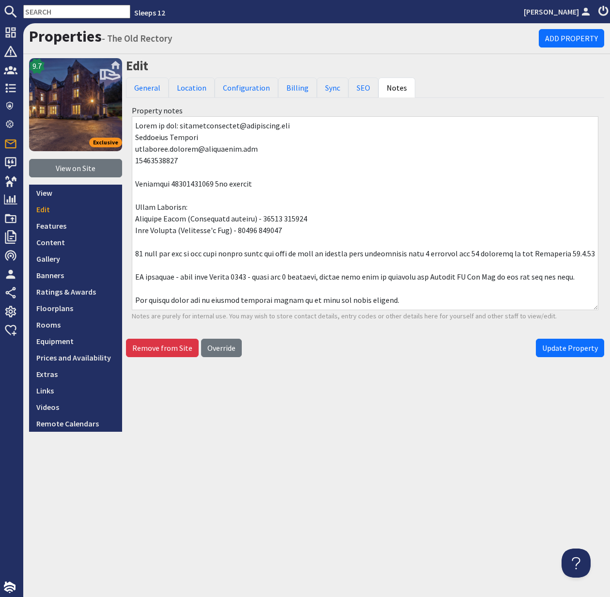
click at [58, 11] on input "text" at bounding box center [76, 12] width 107 height 14
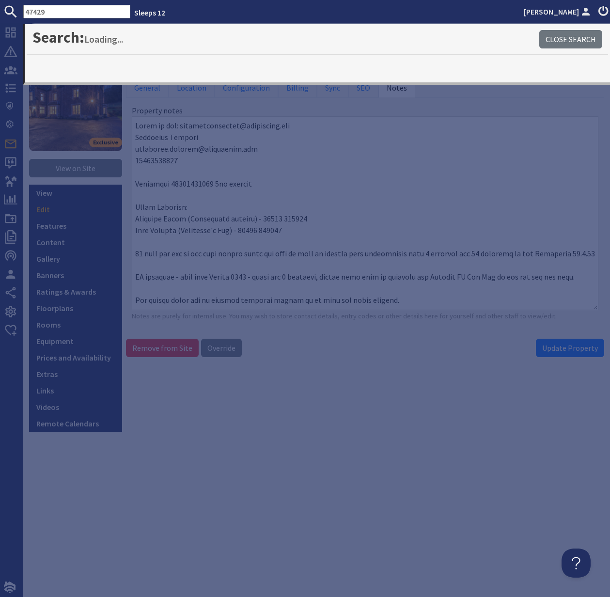
type input "47429"
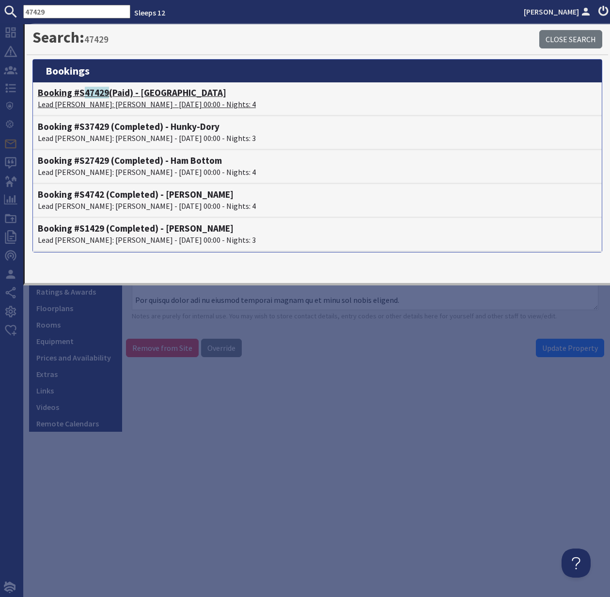
click at [101, 94] on span "47429" at bounding box center [97, 93] width 24 height 12
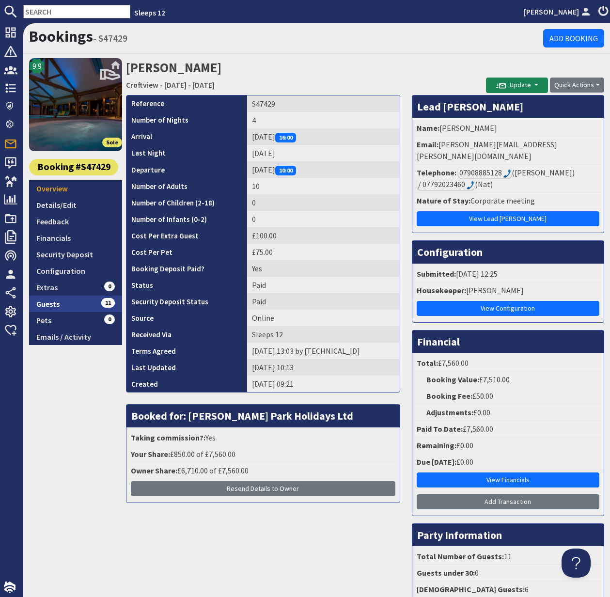
click at [50, 300] on link "Guests 11" at bounding box center [75, 304] width 93 height 16
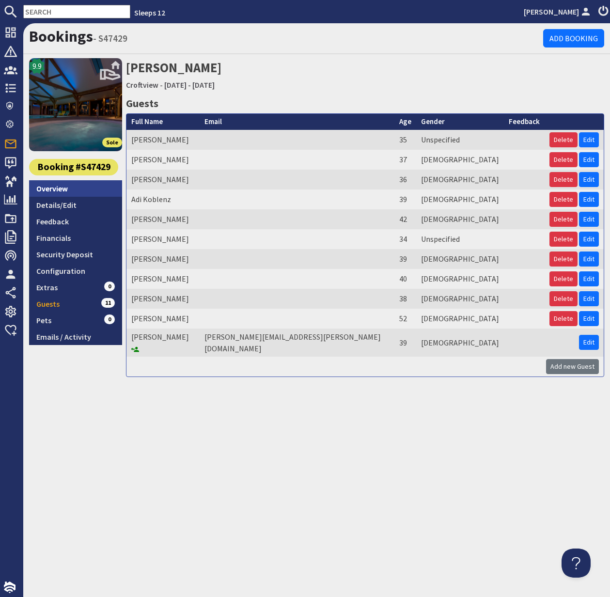
click at [60, 187] on link "Overview" at bounding box center [75, 188] width 93 height 16
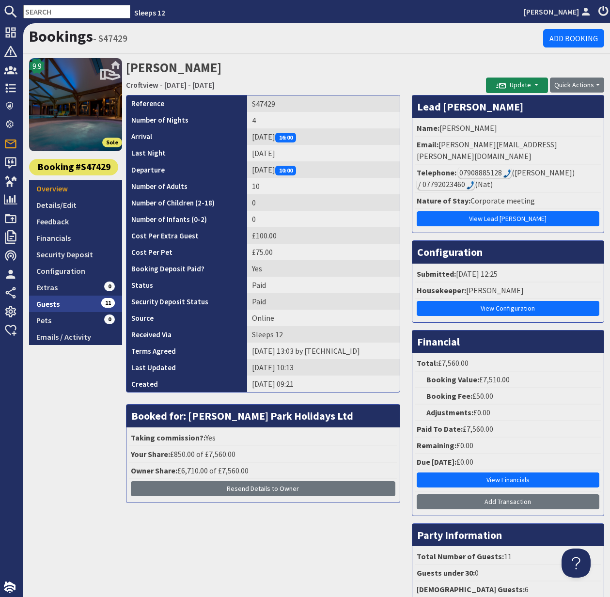
click at [53, 305] on link "Guests 11" at bounding box center [75, 304] width 93 height 16
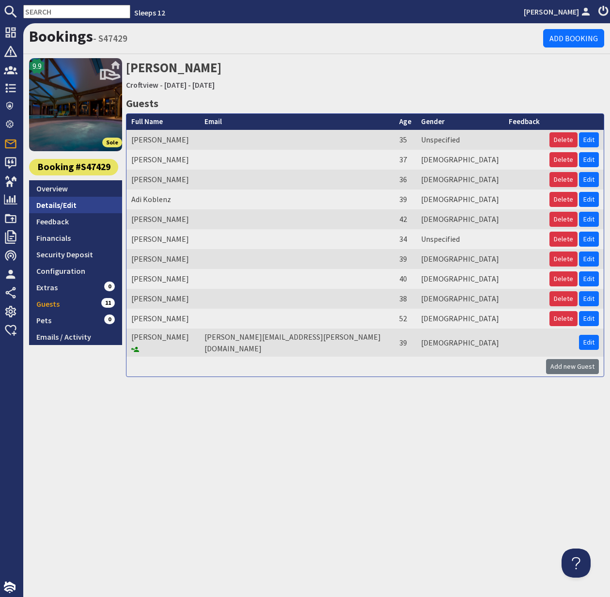
click at [61, 203] on link "Details/Edit" at bounding box center [75, 205] width 93 height 16
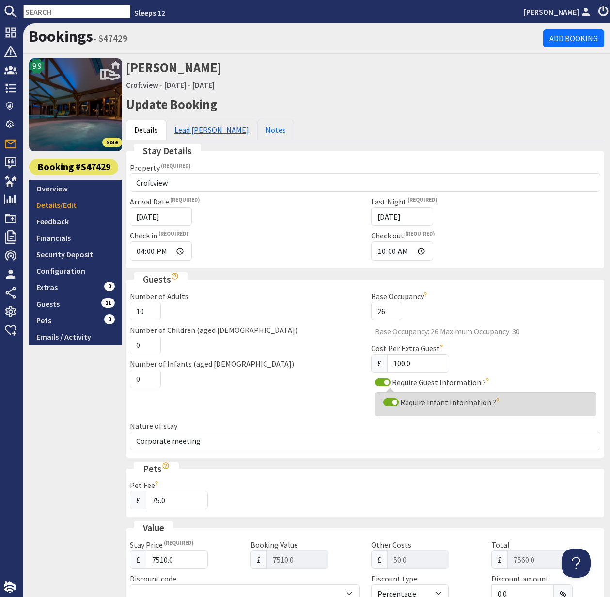
click at [190, 130] on link "Lead Booker" at bounding box center [211, 130] width 91 height 20
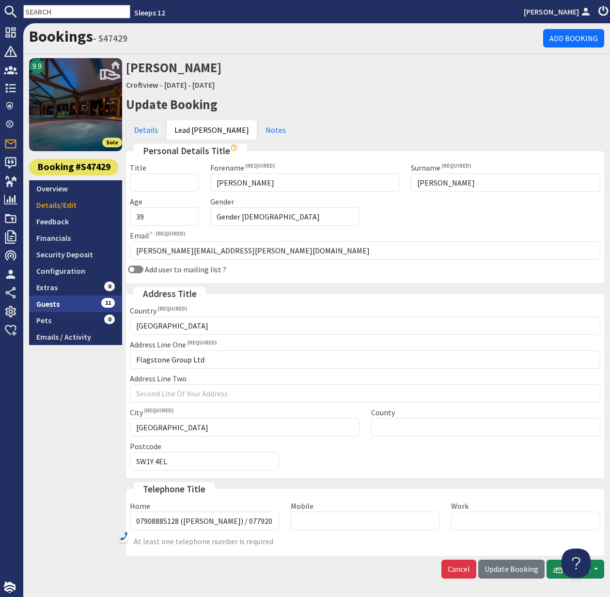
click at [52, 300] on link "Guests 11" at bounding box center [75, 304] width 93 height 16
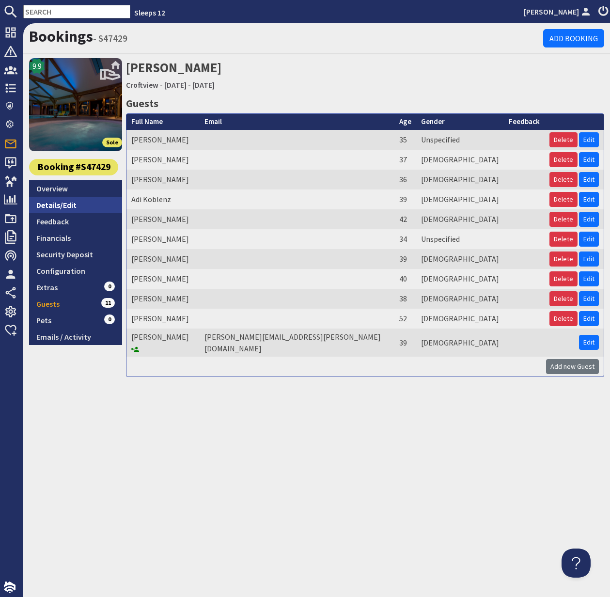
click at [64, 203] on link "Details/Edit" at bounding box center [75, 205] width 93 height 16
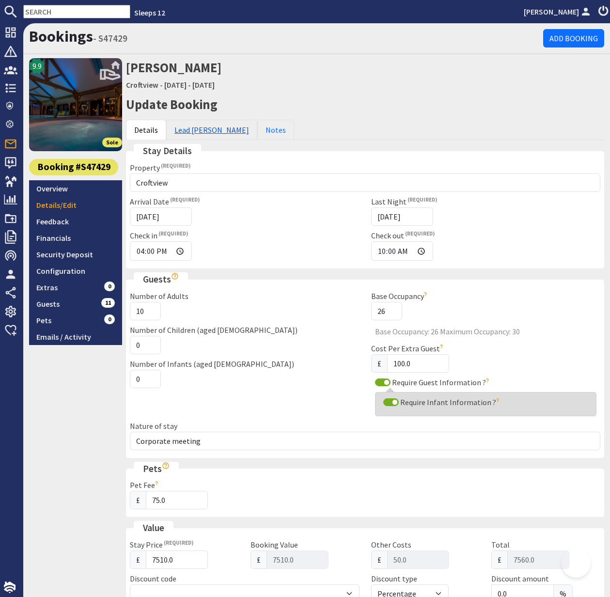
click at [193, 130] on link "Lead Booker" at bounding box center [211, 130] width 91 height 20
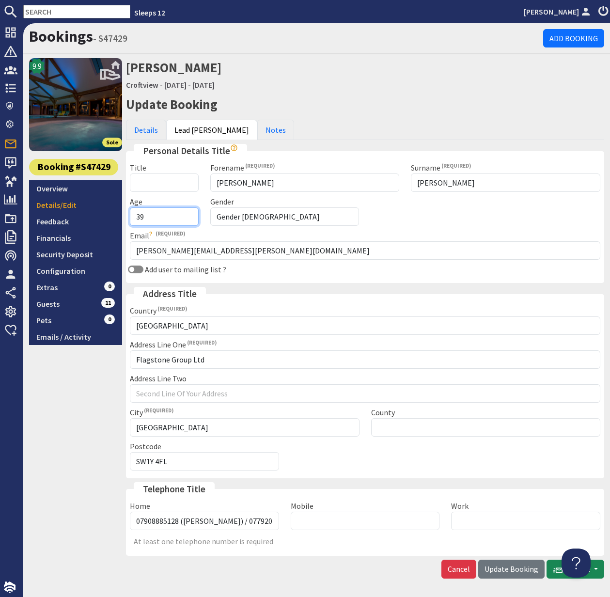
click at [150, 217] on input "39" at bounding box center [164, 216] width 69 height 18
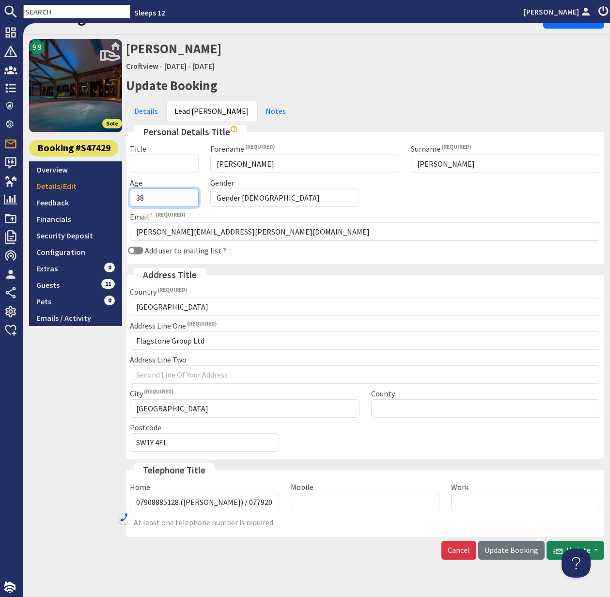
type input "38"
drag, startPoint x: 250, startPoint y: 164, endPoint x: 208, endPoint y: 163, distance: 41.7
click at [208, 163] on div "Forename Kelly" at bounding box center [305, 158] width 201 height 30
type input "Sussanah"
click at [444, 165] on input "Elston" at bounding box center [506, 164] width 190 height 18
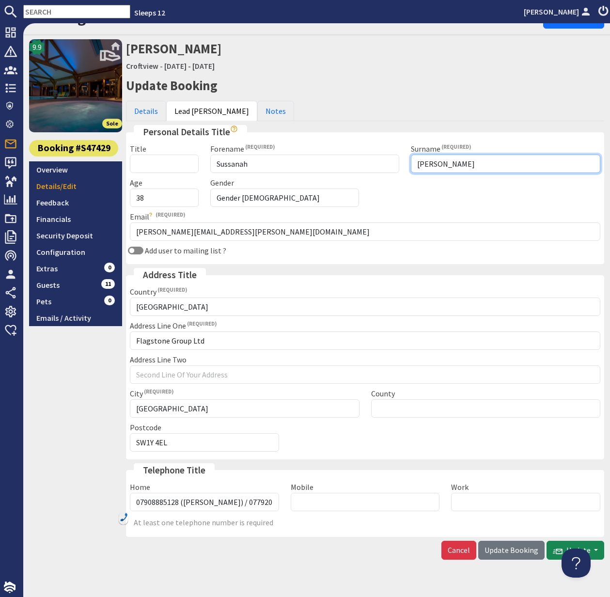
click at [425, 164] on input "Elston" at bounding box center [506, 164] width 190 height 18
click at [423, 163] on input "Elston" at bounding box center [506, 164] width 190 height 18
type input "Brown"
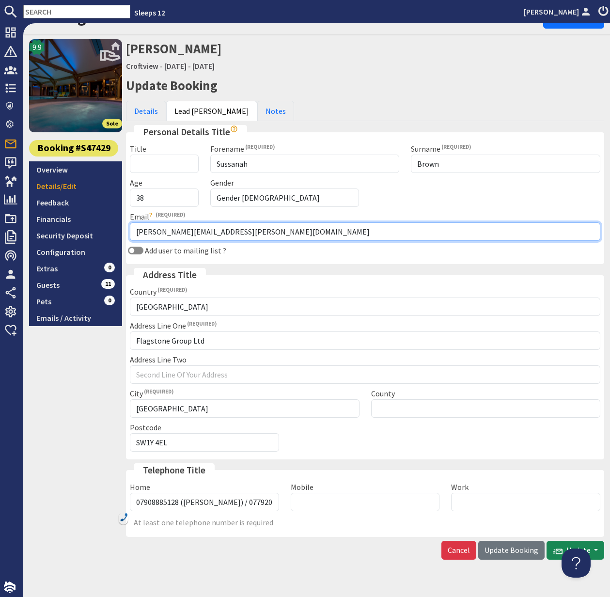
click at [249, 233] on input "kelly.elston@flagstoneim.com" at bounding box center [365, 232] width 471 height 18
drag, startPoint x: 238, startPoint y: 232, endPoint x: 131, endPoint y: 233, distance: 106.7
click at [130, 233] on input "kelly.elston@flagstoneim.com" at bounding box center [365, 232] width 471 height 18
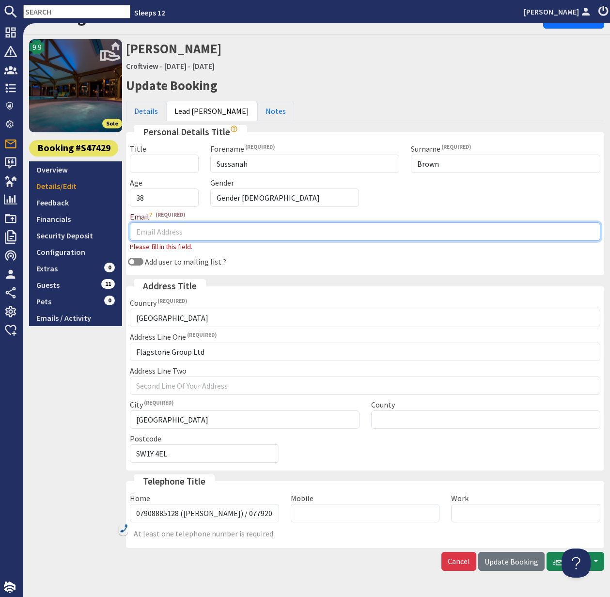
click at [150, 232] on input "Email" at bounding box center [365, 232] width 471 height 18
paste input "nat.solis@flagstoneim.com"
type input "nat.solis@flagstoneim.com"
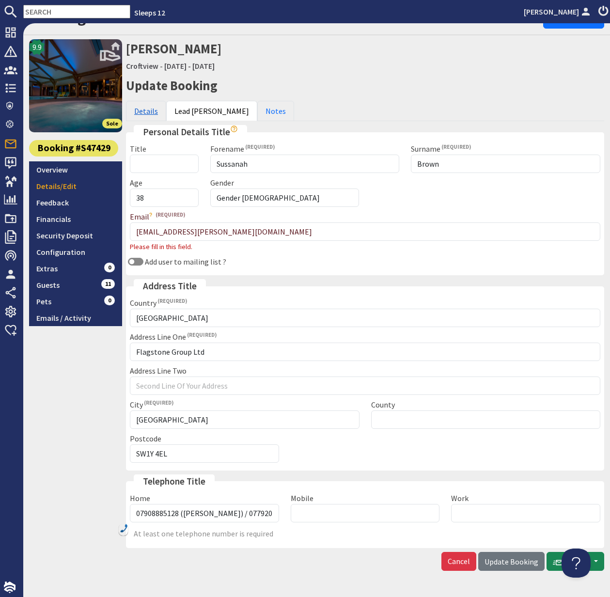
click at [148, 112] on link "Details" at bounding box center [146, 111] width 40 height 20
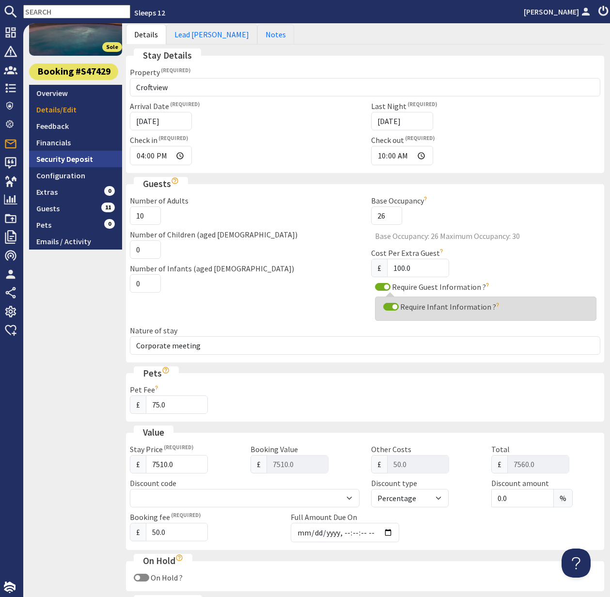
scroll to position [84, 0]
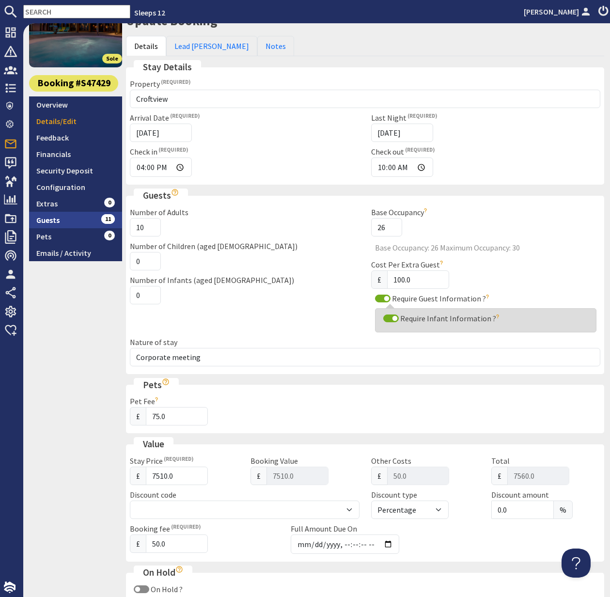
click at [50, 222] on link "Guests 11" at bounding box center [75, 220] width 93 height 16
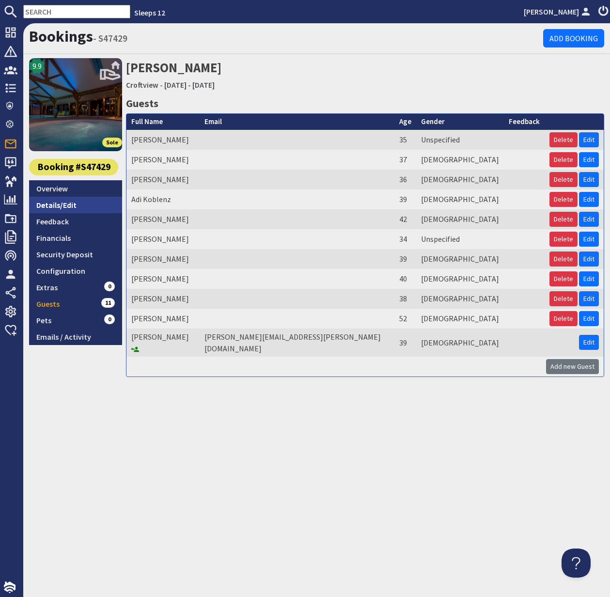
click at [57, 200] on link "Details/Edit" at bounding box center [75, 205] width 93 height 16
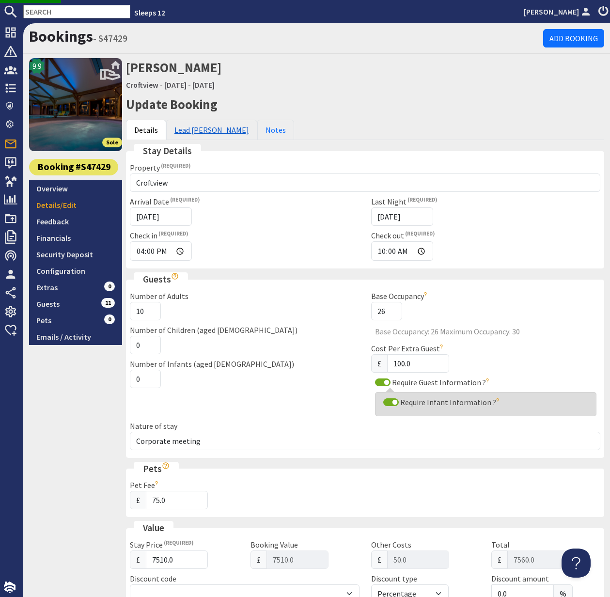
click at [192, 128] on link "Lead Booker" at bounding box center [211, 130] width 91 height 20
click at [197, 132] on link "Lead Booker" at bounding box center [211, 130] width 91 height 20
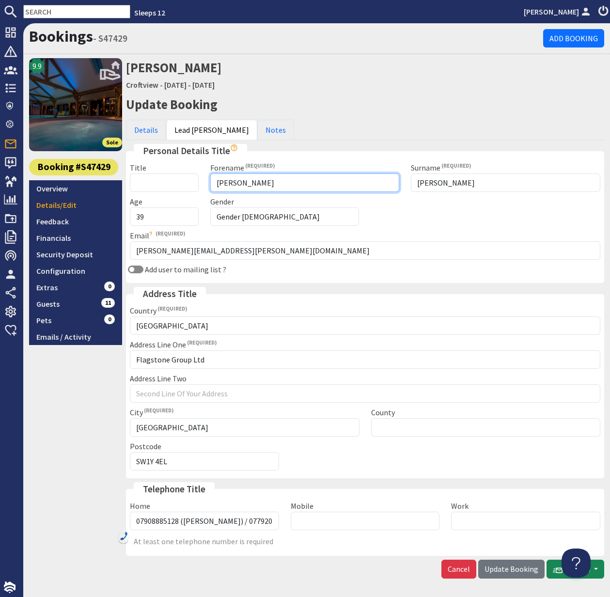
drag, startPoint x: 246, startPoint y: 182, endPoint x: 206, endPoint y: 183, distance: 39.8
click at [206, 183] on div "Forename Kelly" at bounding box center [305, 177] width 201 height 30
type input "Sussanna"
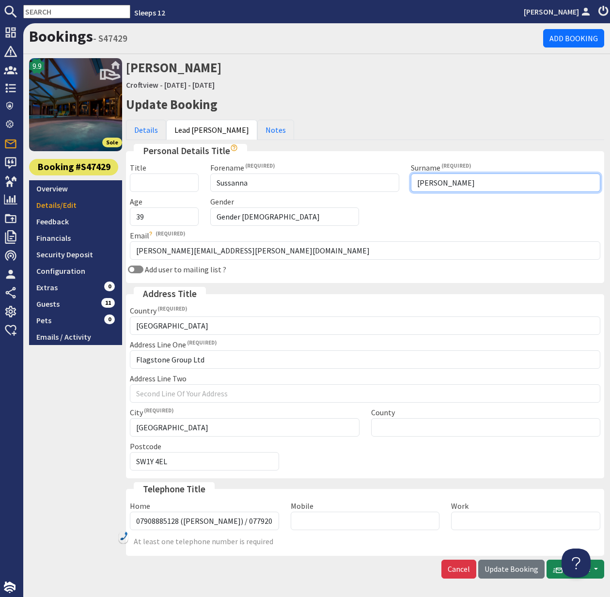
click at [432, 185] on input "Elston" at bounding box center [506, 183] width 190 height 18
type input "Brown"
click at [147, 218] on input "39" at bounding box center [164, 216] width 69 height 18
type input "38"
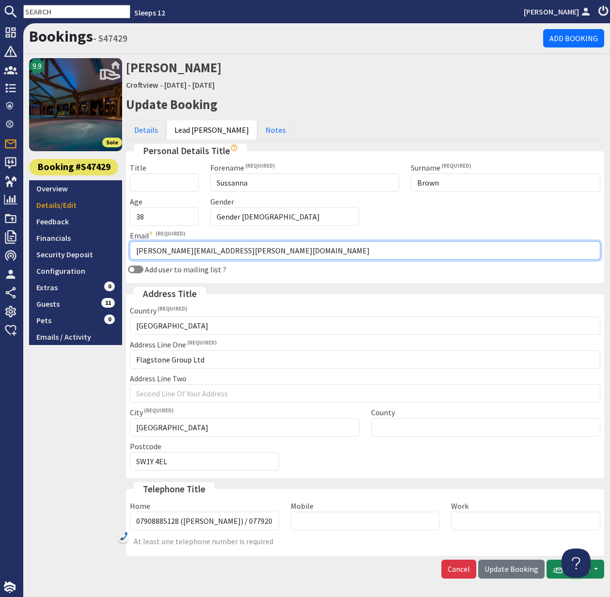
drag, startPoint x: 243, startPoint y: 254, endPoint x: 128, endPoint y: 251, distance: 114.9
click at [128, 251] on div "Email kelly.elston@flagstoneim.com Double check the email address you've entere…" at bounding box center [365, 245] width 482 height 30
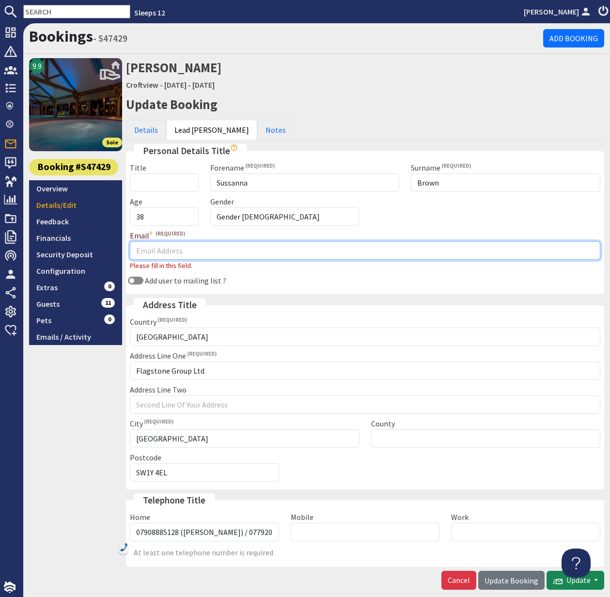
click at [147, 252] on input "Email" at bounding box center [365, 250] width 471 height 18
paste input "nat.solis@flagstoneim.com"
type input "nat.solis@flagstoneim.com"
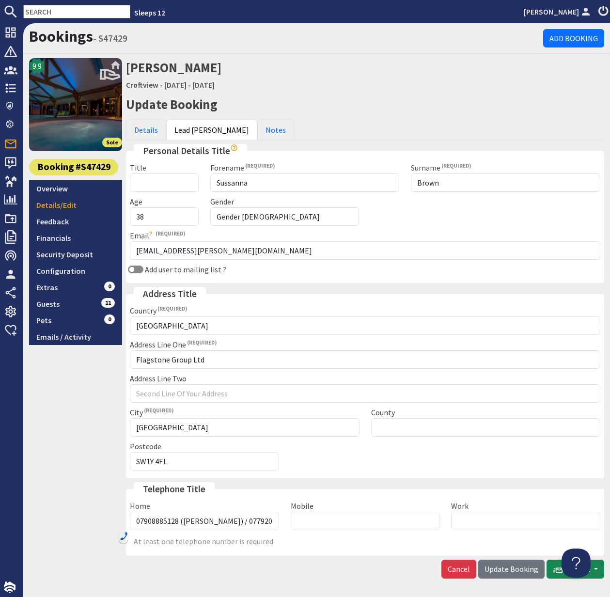
click at [525, 577] on button "Update Booking" at bounding box center [512, 569] width 66 height 18
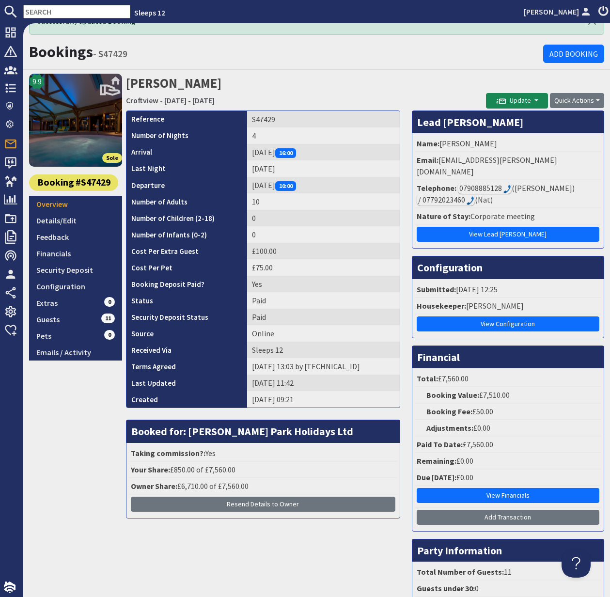
scroll to position [20, 0]
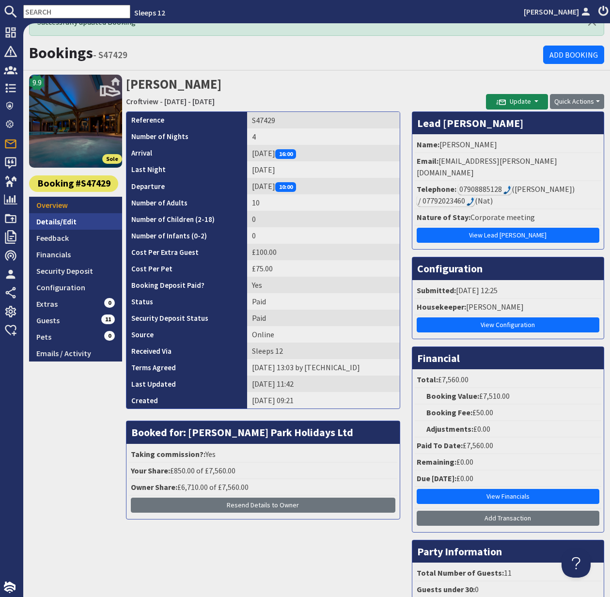
click at [63, 223] on link "Details/Edit" at bounding box center [75, 221] width 93 height 16
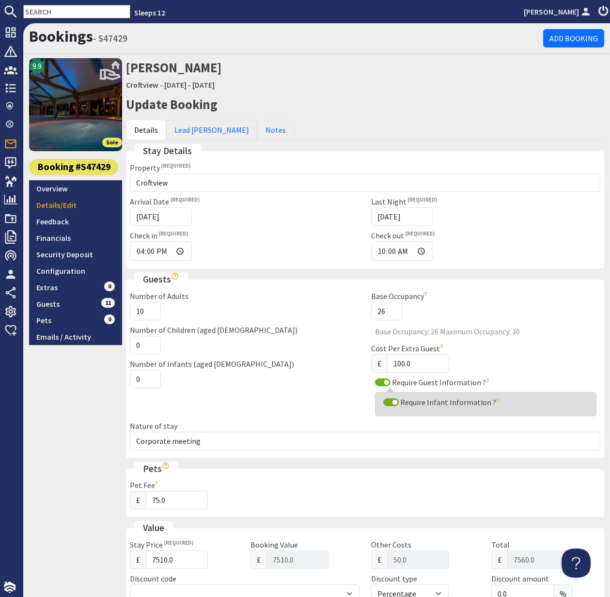
scroll to position [3, 0]
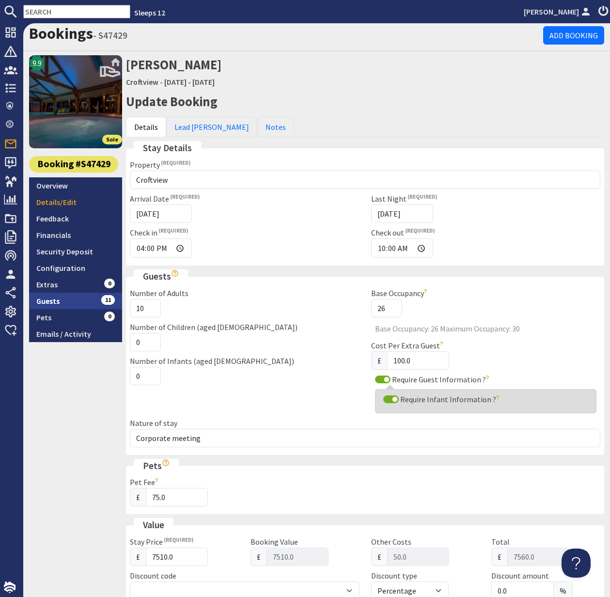
click at [47, 301] on link "Guests 11" at bounding box center [75, 301] width 93 height 16
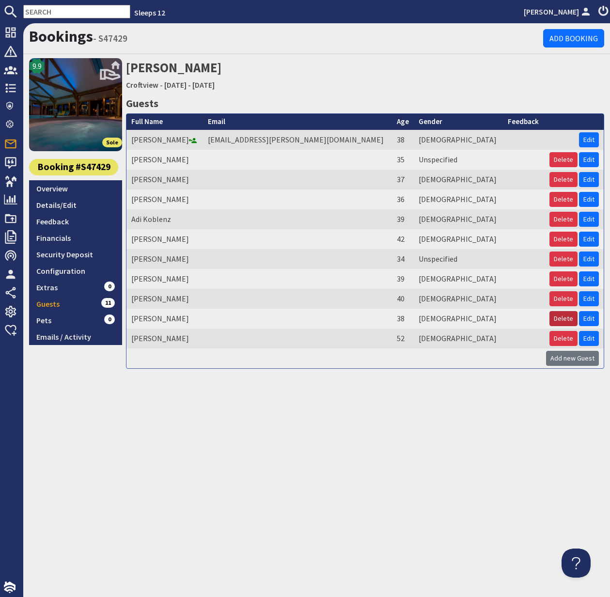
click at [566, 321] on button "Delete" at bounding box center [564, 318] width 28 height 15
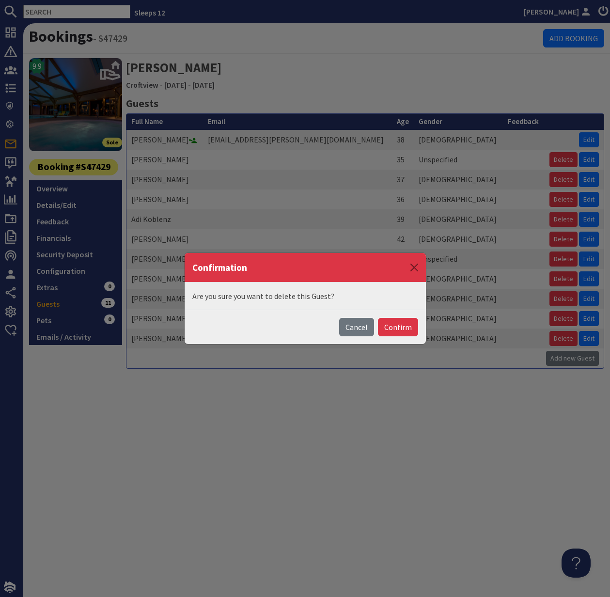
drag, startPoint x: 401, startPoint y: 330, endPoint x: 411, endPoint y: 329, distance: 9.7
click at [401, 330] on button "Confirm" at bounding box center [398, 327] width 40 height 18
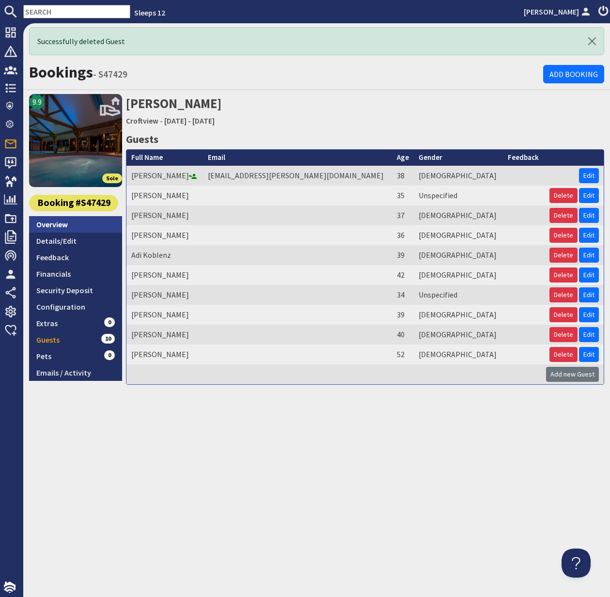
click at [61, 224] on link "Overview" at bounding box center [75, 224] width 93 height 16
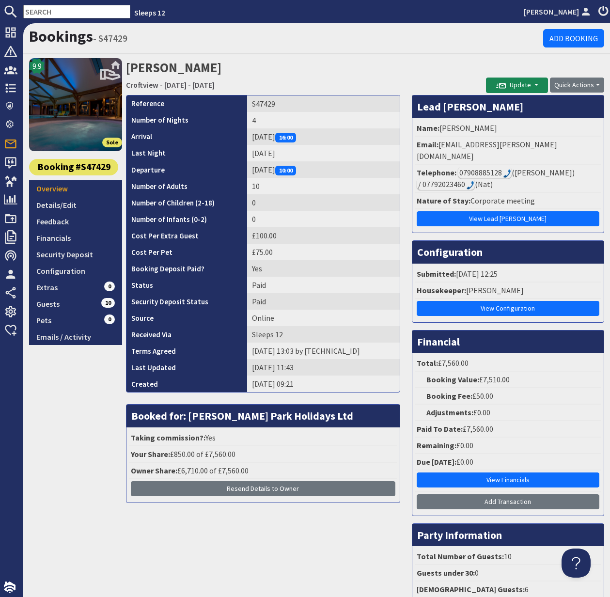
scroll to position [2, 0]
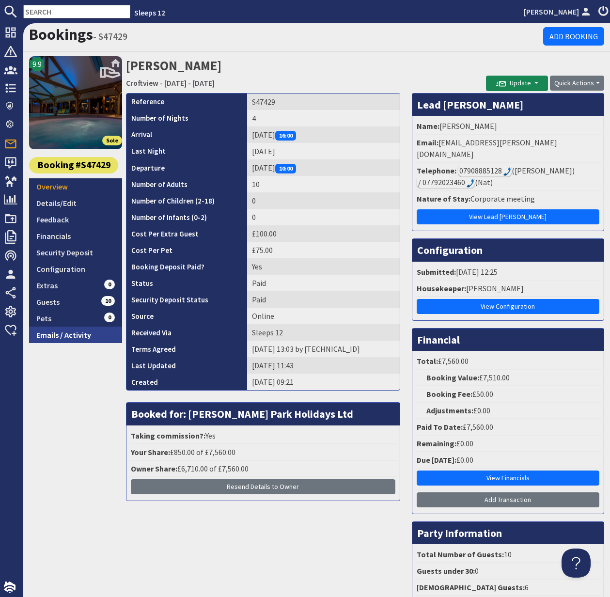
click at [66, 337] on link "Emails / Activity" at bounding box center [75, 335] width 93 height 16
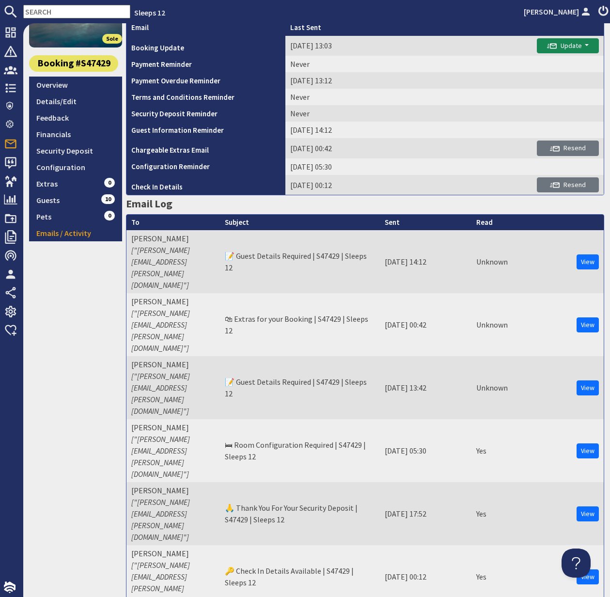
scroll to position [110, 0]
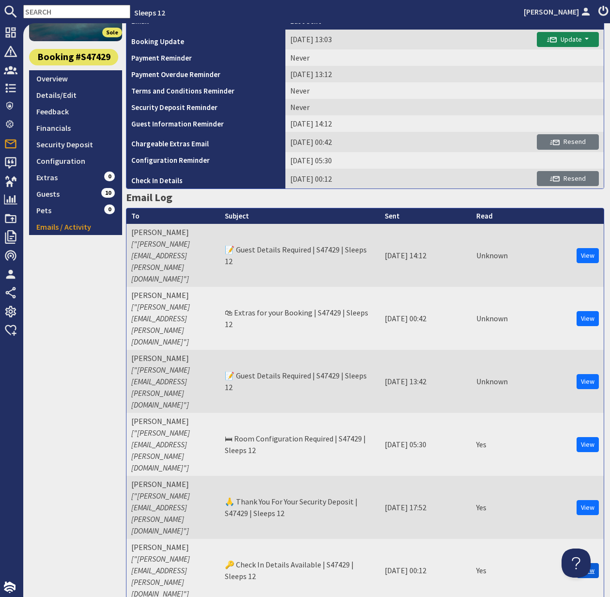
click at [589, 563] on link "View" at bounding box center [588, 570] width 22 height 15
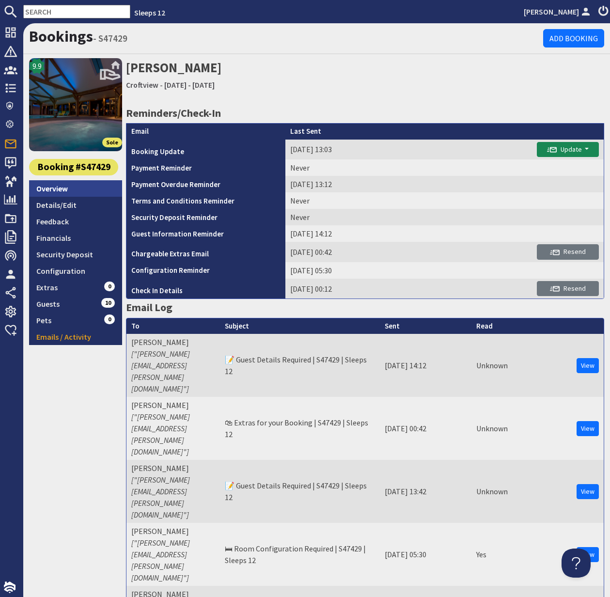
click at [56, 188] on link "Overview" at bounding box center [75, 188] width 93 height 16
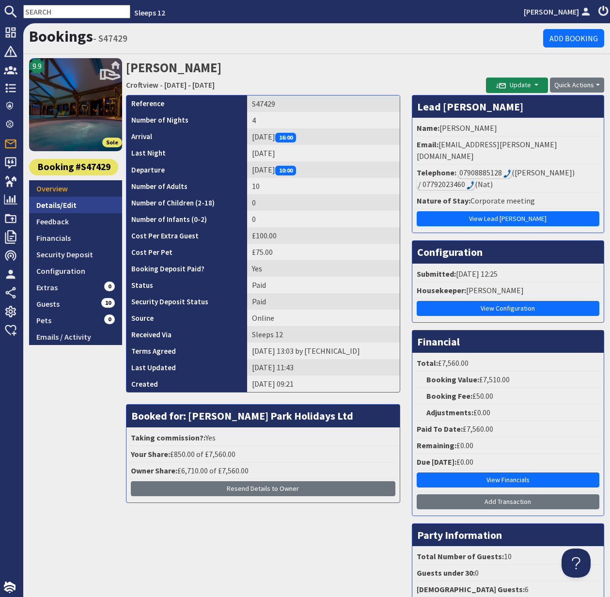
click at [58, 201] on link "Details/Edit" at bounding box center [75, 205] width 93 height 16
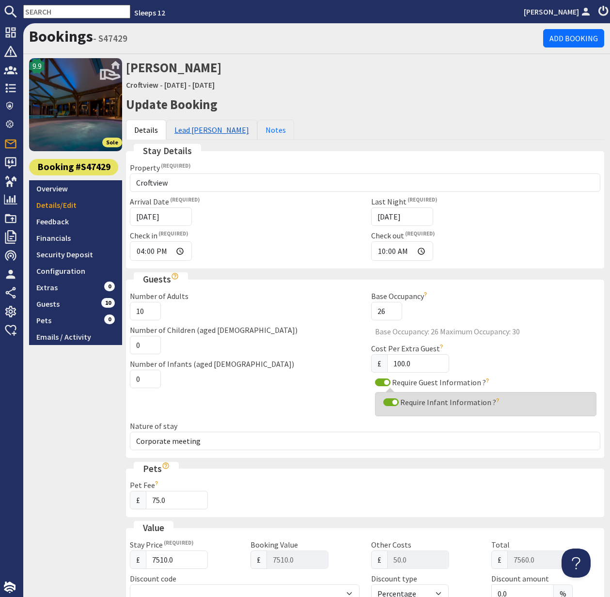
click at [194, 130] on link "Lead Booker" at bounding box center [211, 130] width 91 height 20
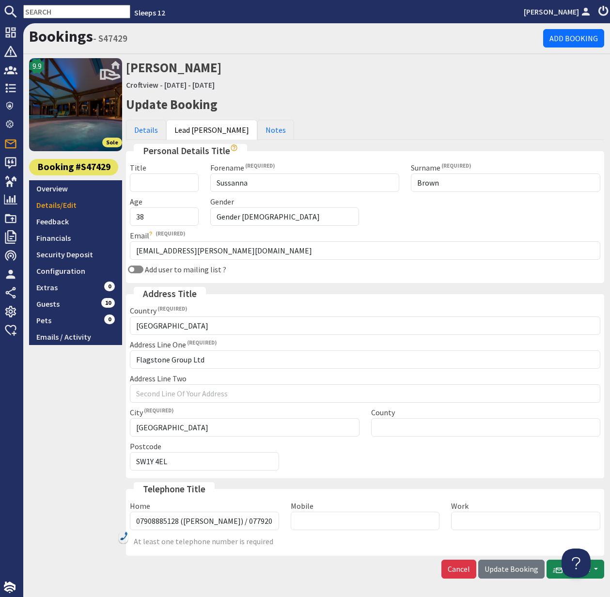
scroll to position [2, 0]
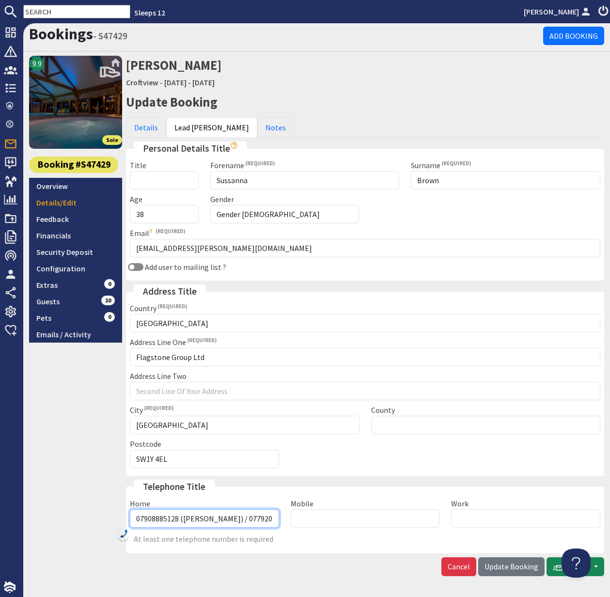
drag, startPoint x: 207, startPoint y: 519, endPoint x: 133, endPoint y: 517, distance: 73.7
click at [133, 517] on input "07908885128 (Kelly) / 07792023460 (Nat)" at bounding box center [204, 519] width 149 height 18
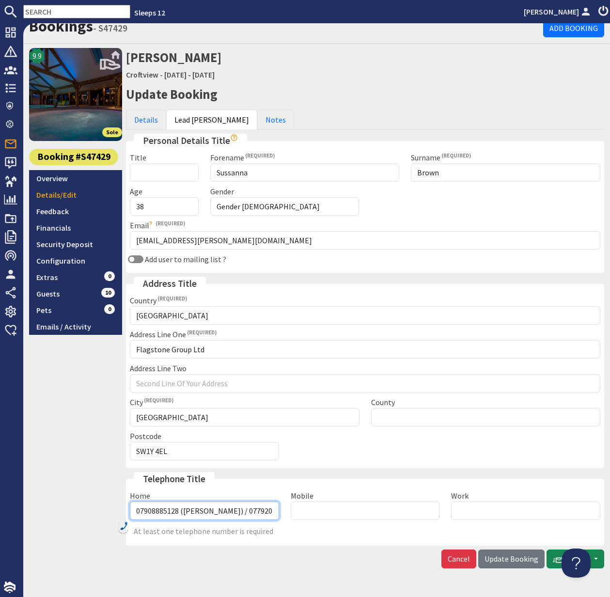
scroll to position [9, 0]
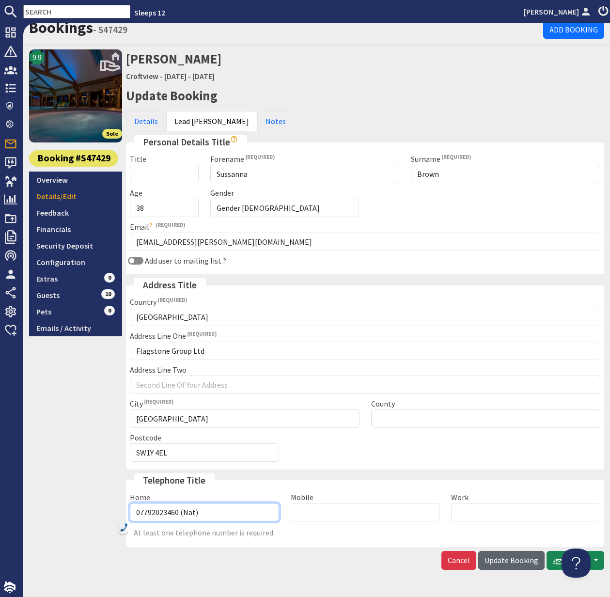
type input "07792023460 (Nat)"
click at [515, 559] on span "Update Booking" at bounding box center [512, 561] width 54 height 10
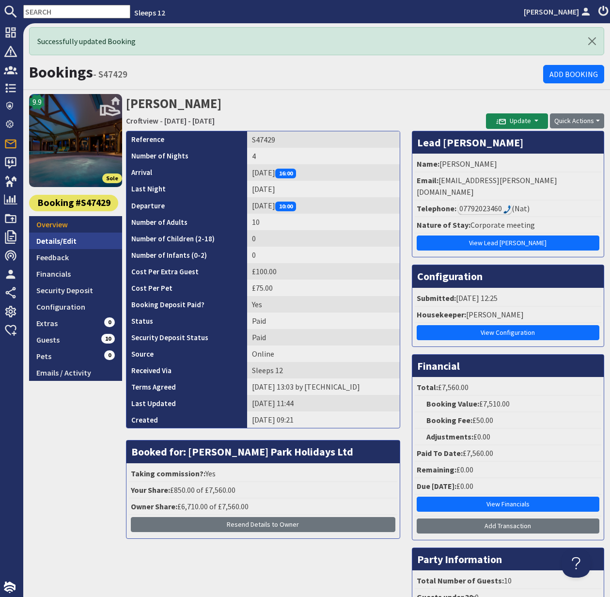
click at [58, 236] on link "Details/Edit" at bounding box center [75, 241] width 93 height 16
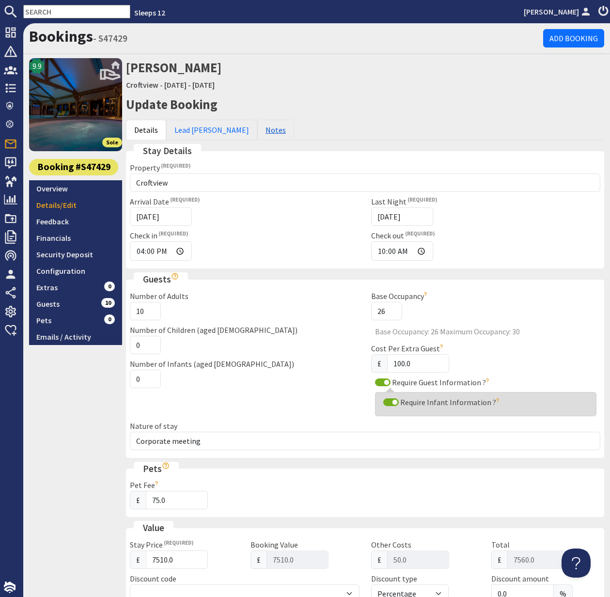
click at [257, 132] on link "Notes" at bounding box center [275, 130] width 37 height 20
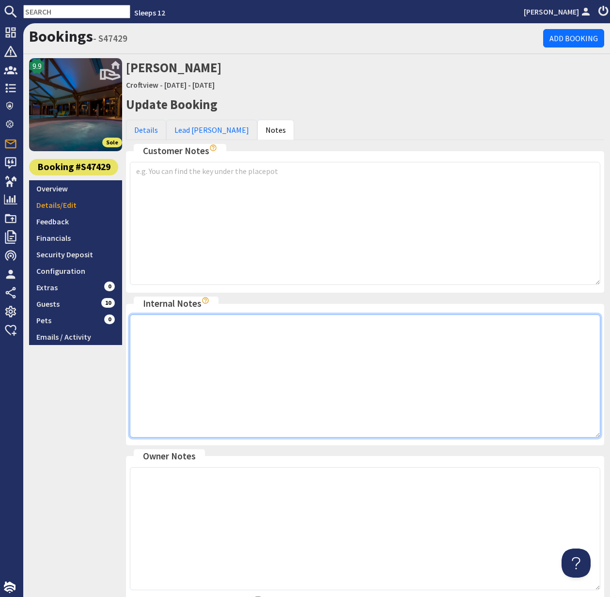
click at [180, 335] on textarea at bounding box center [365, 376] width 471 height 123
paste textarea "07908885128 (Kelly) /"
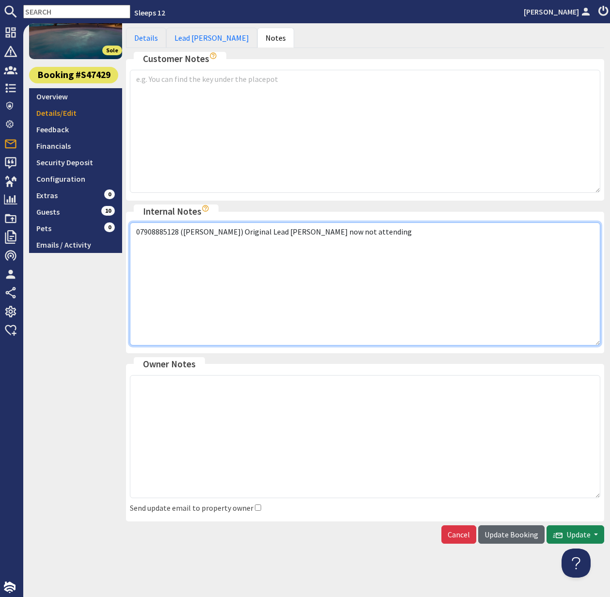
type textarea "07908885128 (Kelly) Original Lead booker now not attending"
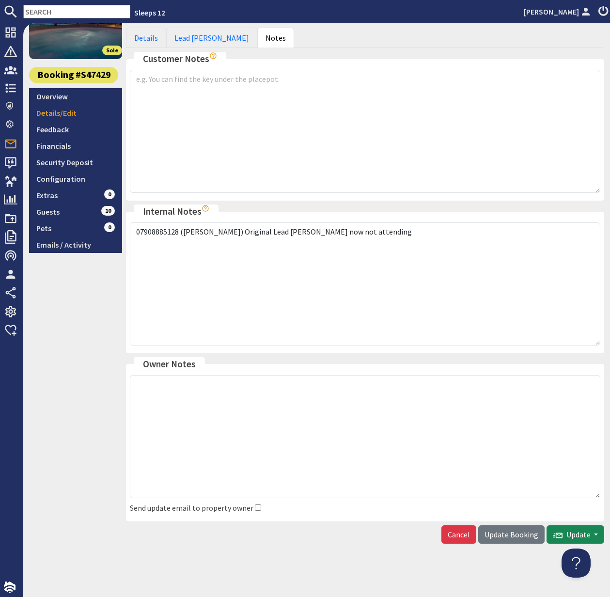
click at [517, 535] on span "Update Booking" at bounding box center [512, 535] width 54 height 10
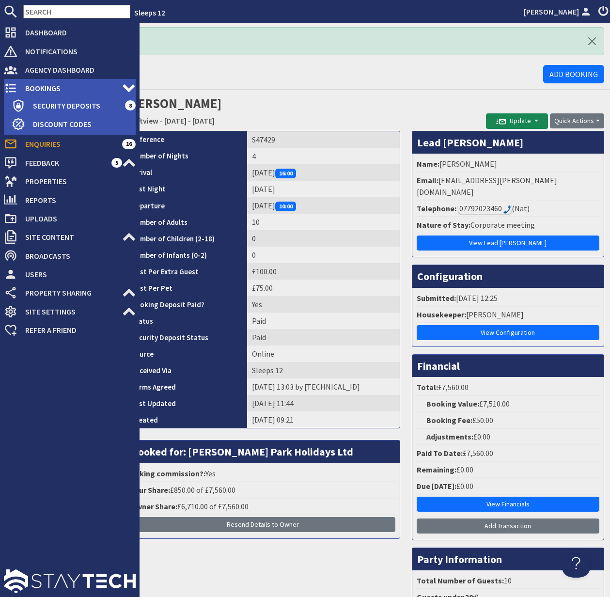
drag, startPoint x: 17, startPoint y: 89, endPoint x: 45, endPoint y: 89, distance: 28.1
click at [17, 89] on icon at bounding box center [11, 88] width 14 height 14
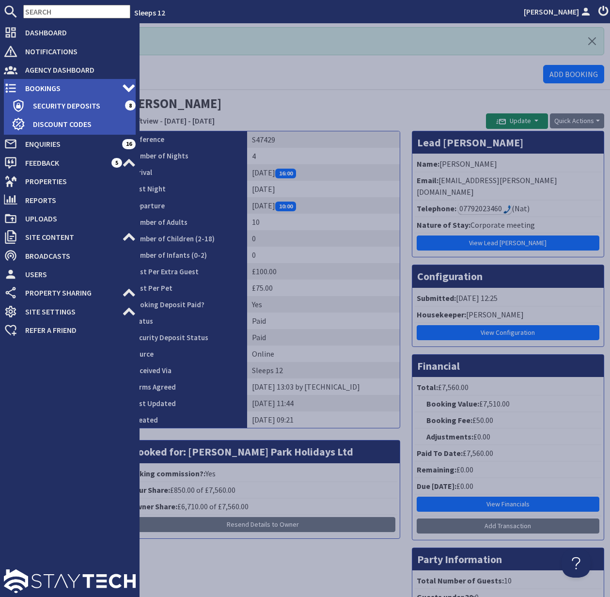
click at [46, 89] on span "Bookings" at bounding box center [69, 88] width 105 height 16
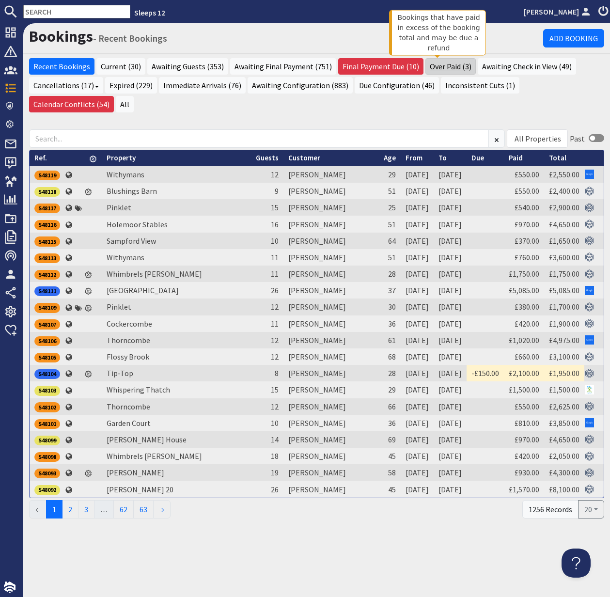
click at [441, 66] on link "Over Paid (3)" at bounding box center [451, 66] width 50 height 16
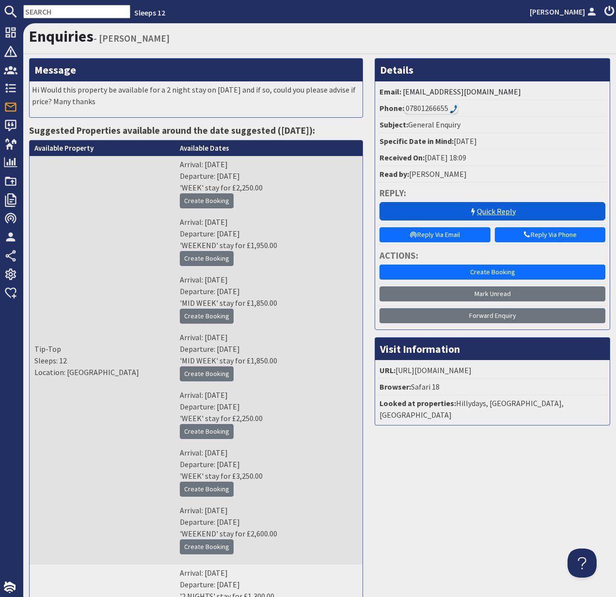
click at [498, 211] on link "Quick Reply" at bounding box center [493, 211] width 226 height 18
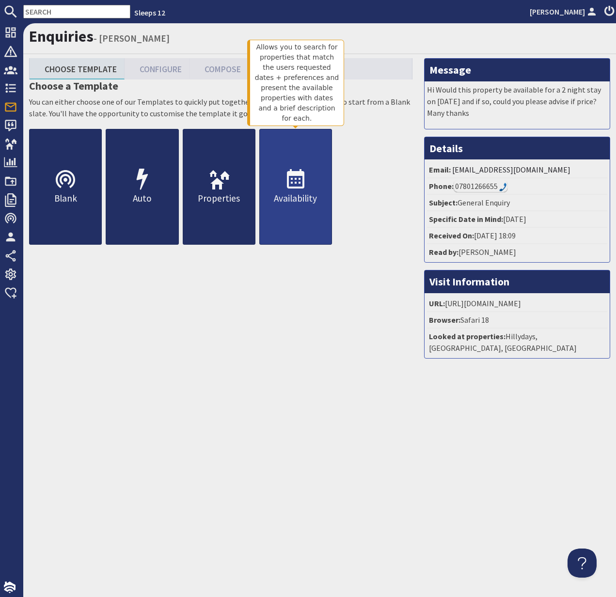
click at [317, 200] on p "Availability" at bounding box center [296, 198] width 72 height 14
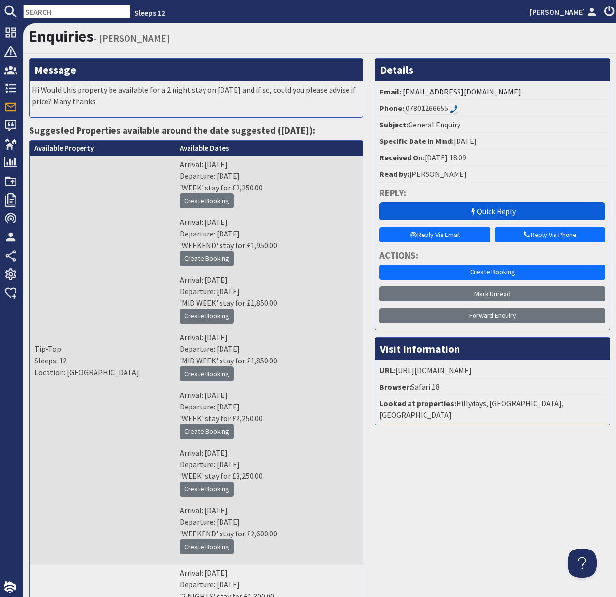
click at [497, 211] on link "Quick Reply" at bounding box center [493, 211] width 226 height 18
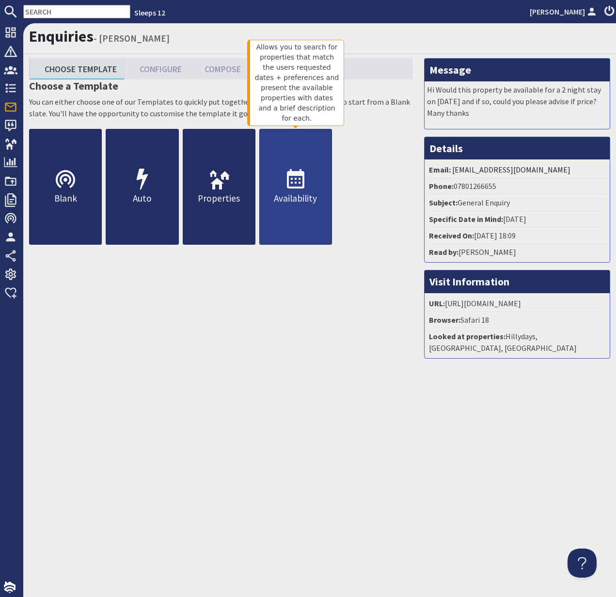
click at [302, 191] on icon at bounding box center [295, 179] width 23 height 23
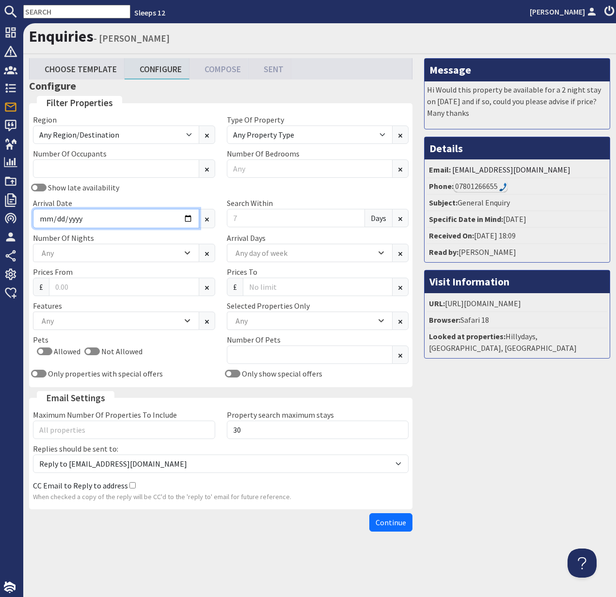
drag, startPoint x: 173, startPoint y: 218, endPoint x: 182, endPoint y: 220, distance: 8.9
click at [174, 219] on input "Arrival Date" at bounding box center [116, 218] width 166 height 19
click at [188, 219] on input "Arrival Date" at bounding box center [116, 218] width 166 height 19
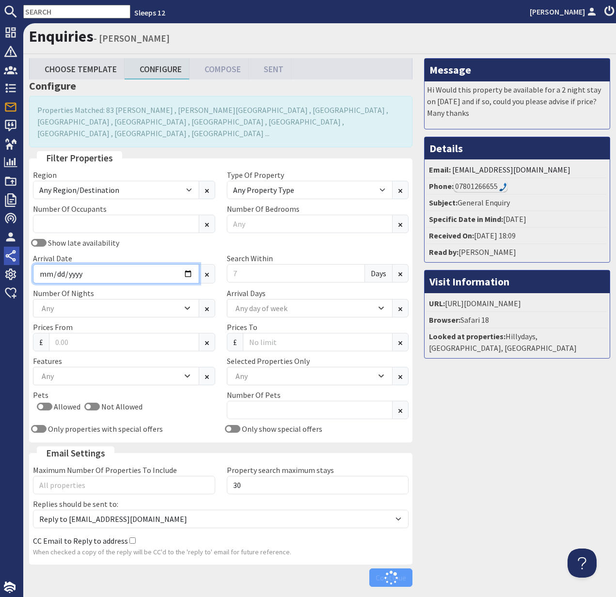
type input "2026-02-06"
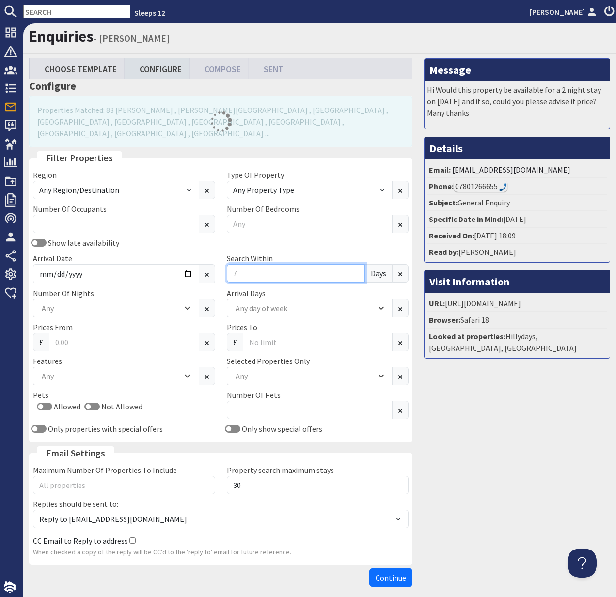
drag, startPoint x: 233, startPoint y: 262, endPoint x: 226, endPoint y: 261, distance: 6.9
click at [227, 264] on input "Search Within" at bounding box center [296, 273] width 139 height 18
type input "0"
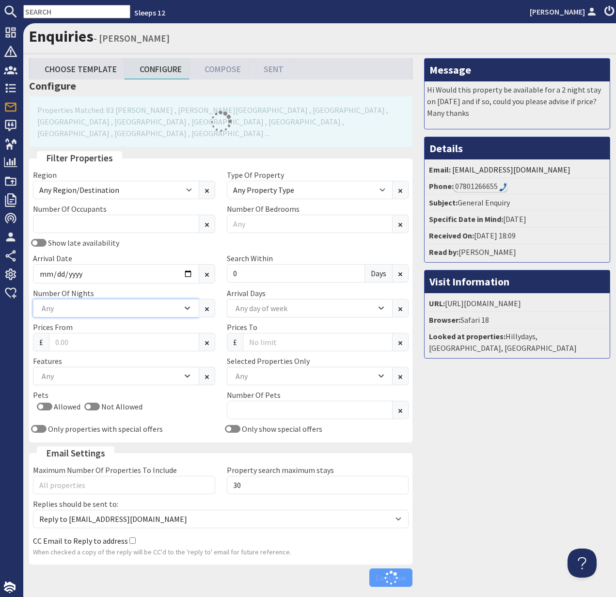
click at [187, 305] on icon "Combobox" at bounding box center [187, 308] width 5 height 6
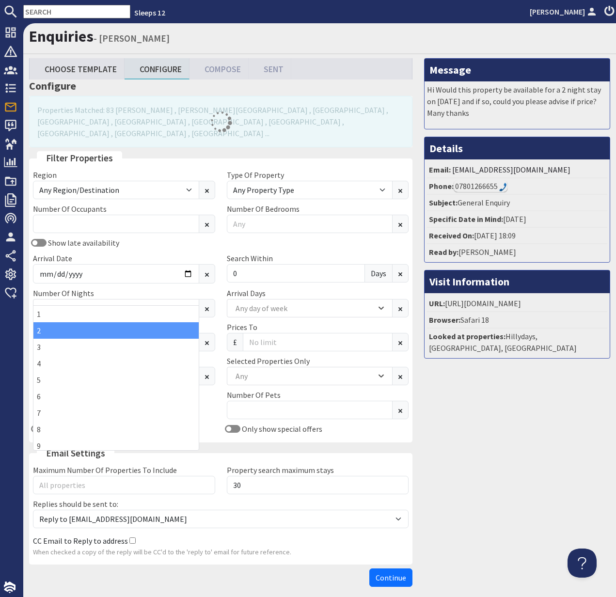
click at [144, 329] on div "2" at bounding box center [115, 330] width 165 height 16
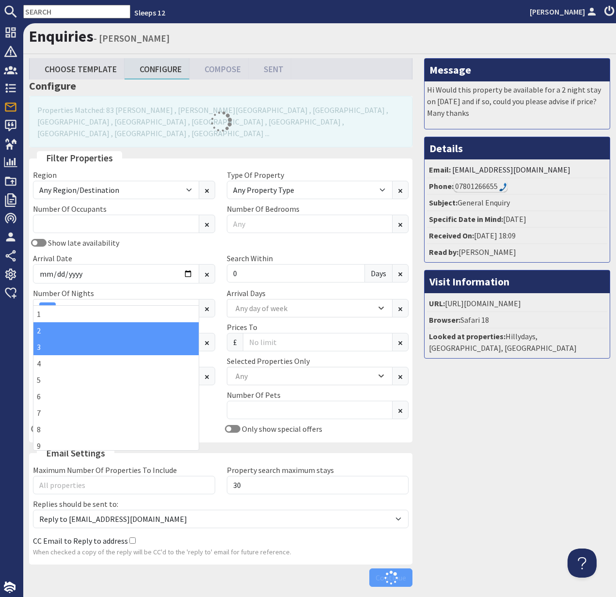
click at [139, 352] on div "3" at bounding box center [115, 347] width 165 height 16
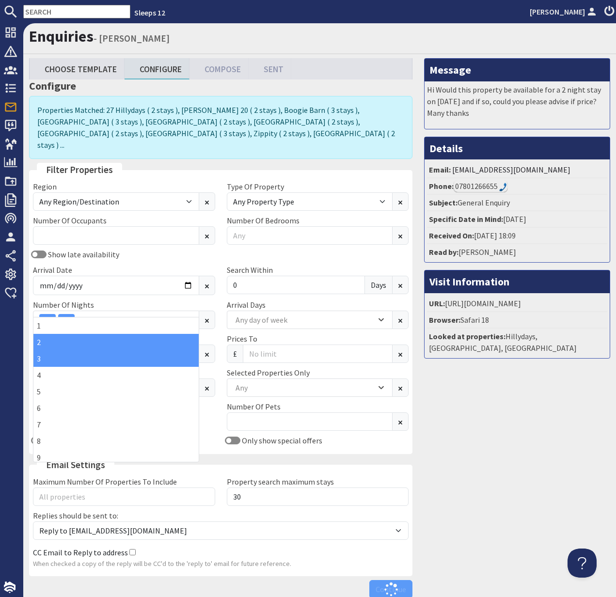
click at [276, 368] on label "Selected Properties Only" at bounding box center [268, 373] width 83 height 10
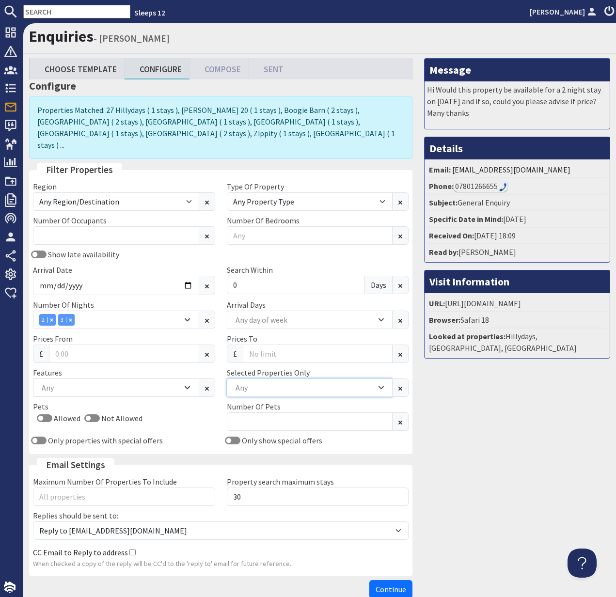
click at [267, 383] on div "Any" at bounding box center [304, 388] width 143 height 11
type input "f"
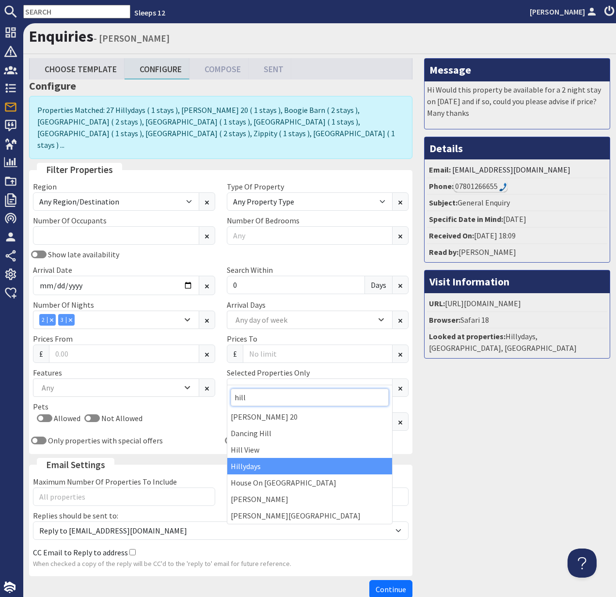
type input "hill"
click at [260, 458] on div "Hillydays" at bounding box center [309, 466] width 165 height 16
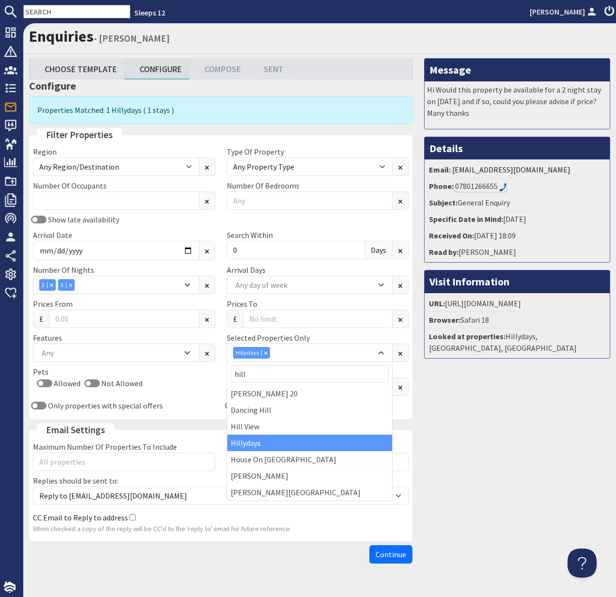
click at [386, 552] on span "Continue" at bounding box center [391, 555] width 31 height 10
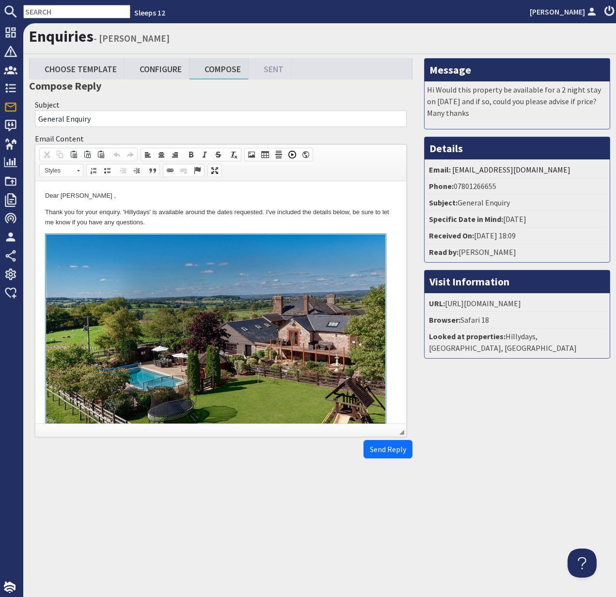
click at [40, 210] on html "Dear Eloise Norgrove , Thank you for your enquiry. 'Hillydays' is available aro…" at bounding box center [220, 396] width 371 height 431
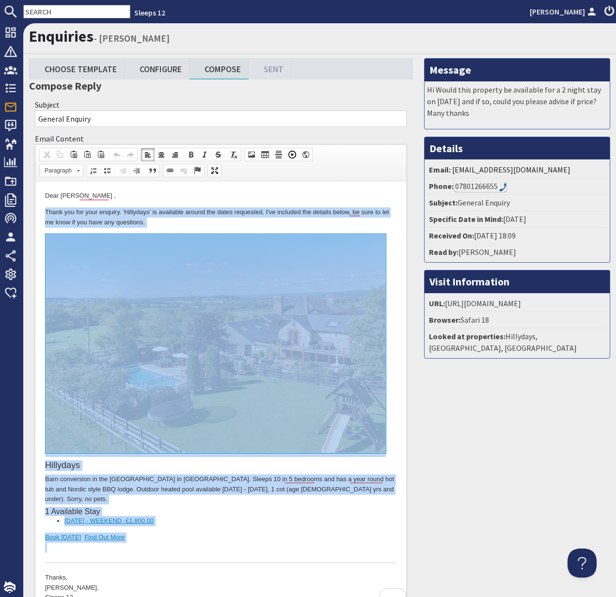
drag, startPoint x: 40, startPoint y: 210, endPoint x: 176, endPoint y: 532, distance: 349.4
click at [176, 532] on html "Dear Eloise Norgrove , Thank you for your enquiry. 'Hillydays' is available aro…" at bounding box center [220, 396] width 371 height 431
copy body "Thank you for your enquiry. 'Hillydays' is available around the dates requested…"
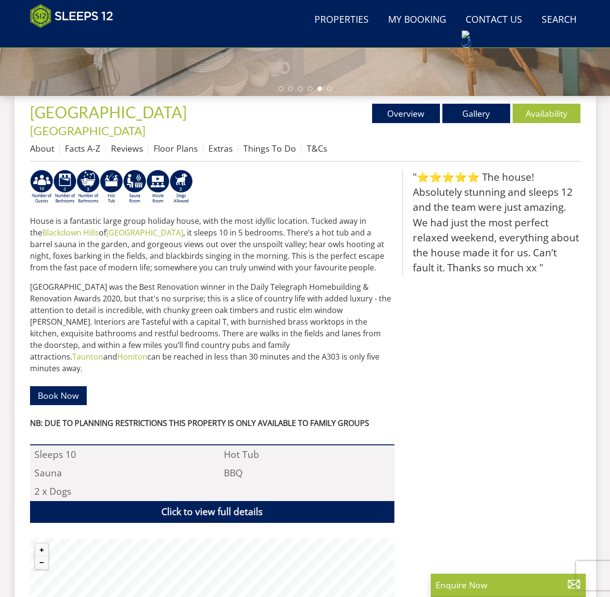
scroll to position [340, 0]
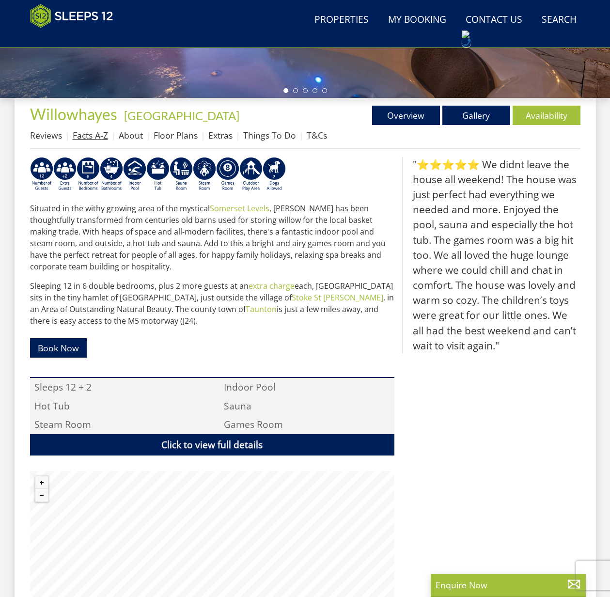
click at [89, 137] on link "Facts A-Z" at bounding box center [90, 135] width 35 height 12
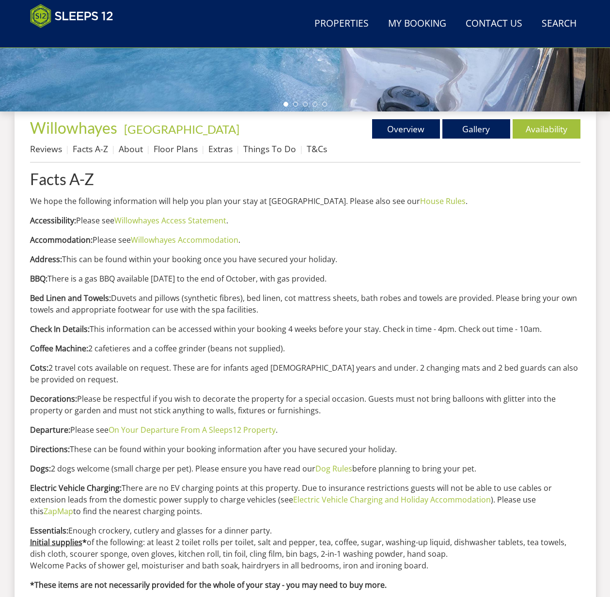
scroll to position [386, 0]
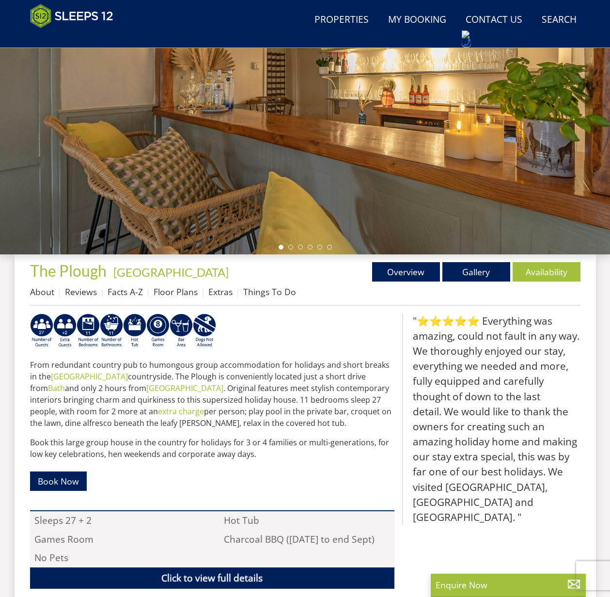
scroll to position [208, 0]
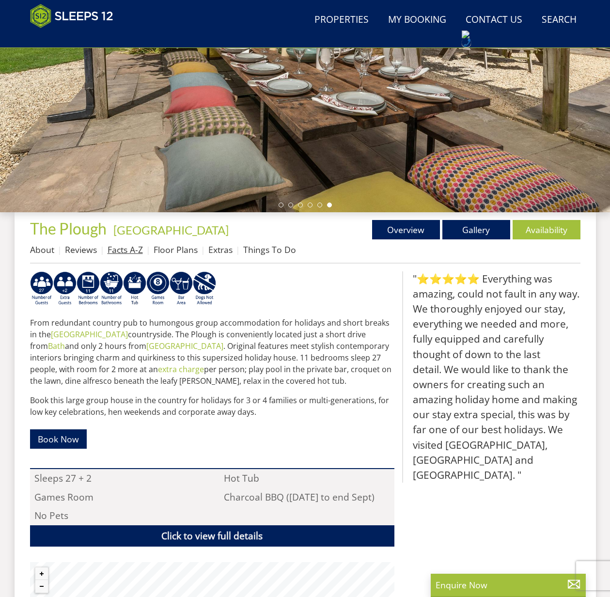
click at [123, 254] on link "Facts A-Z" at bounding box center [125, 250] width 35 height 12
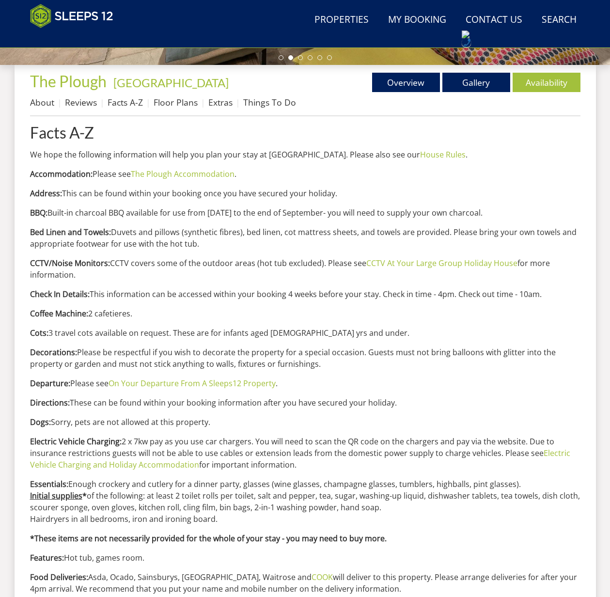
scroll to position [343, 0]
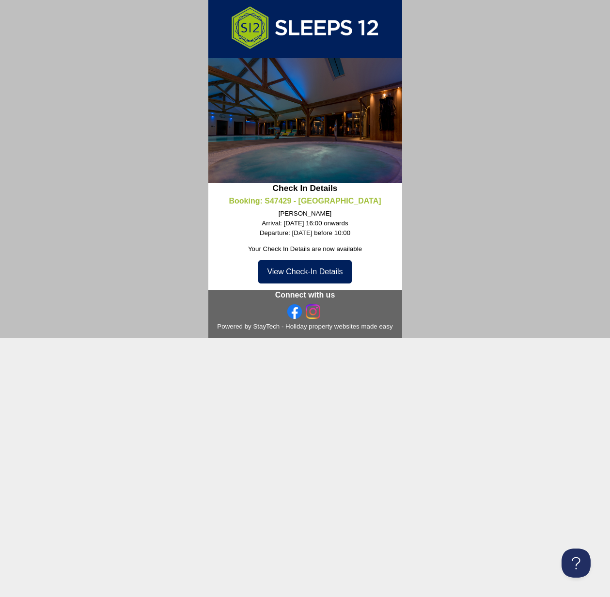
click at [299, 270] on link "View Check-In Details" at bounding box center [304, 271] width 93 height 23
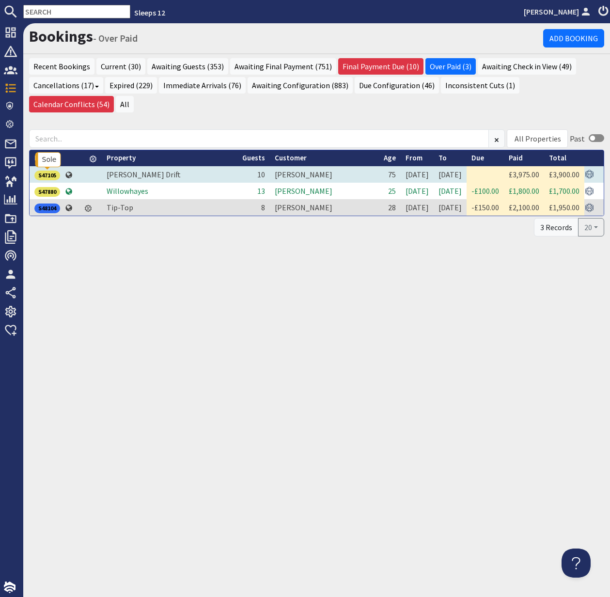
click at [50, 176] on div "S47105" at bounding box center [47, 176] width 26 height 10
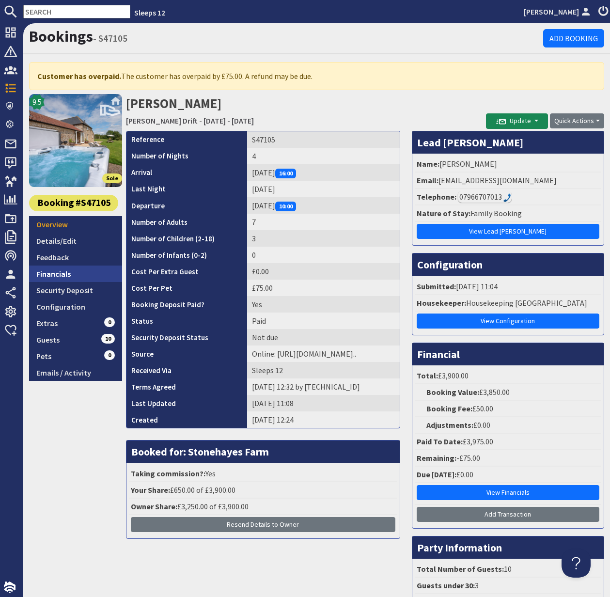
click at [64, 274] on link "Financials" at bounding box center [75, 274] width 93 height 16
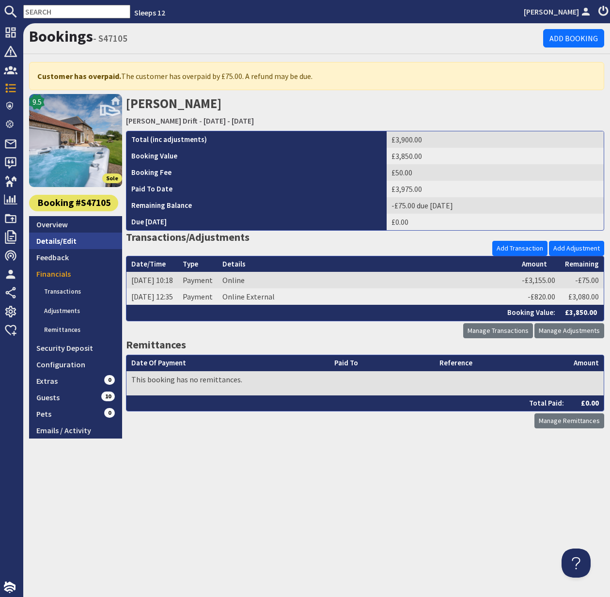
click at [66, 237] on link "Details/Edit" at bounding box center [75, 241] width 93 height 16
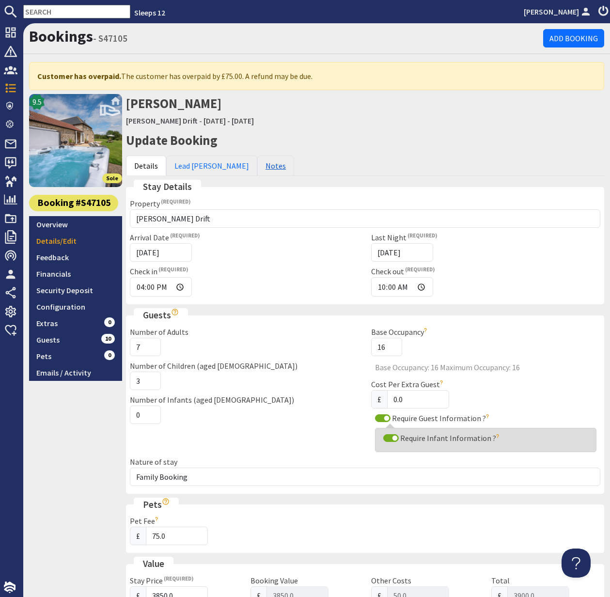
click at [257, 166] on link "Notes" at bounding box center [275, 166] width 37 height 20
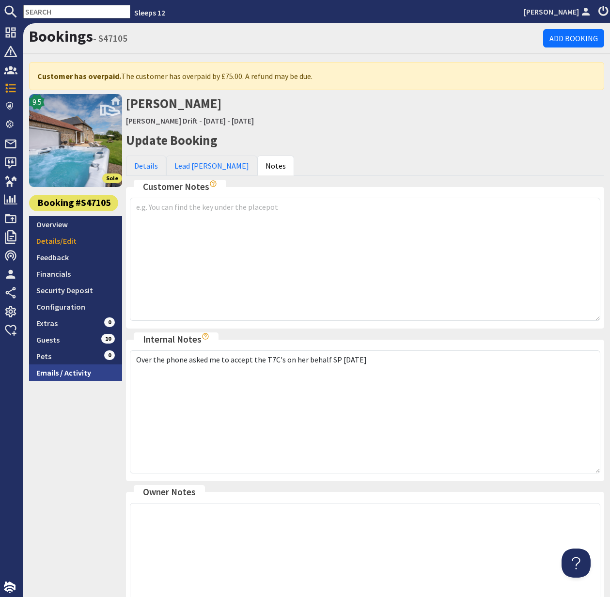
click at [56, 374] on link "Emails / Activity" at bounding box center [75, 373] width 93 height 16
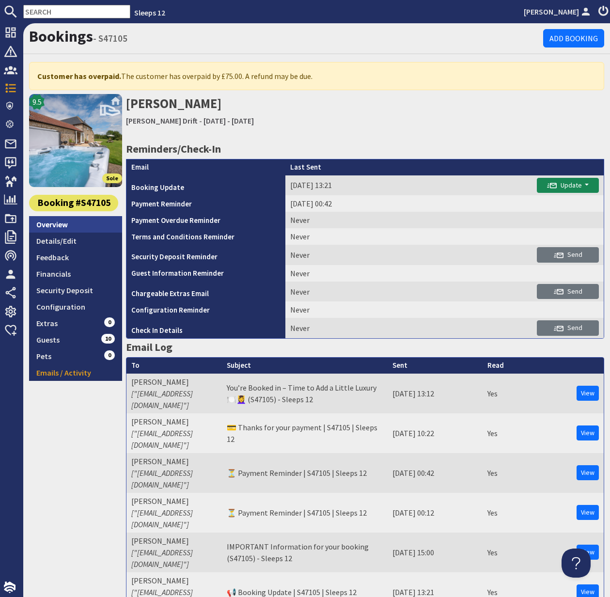
click at [61, 228] on link "Overview" at bounding box center [75, 224] width 93 height 16
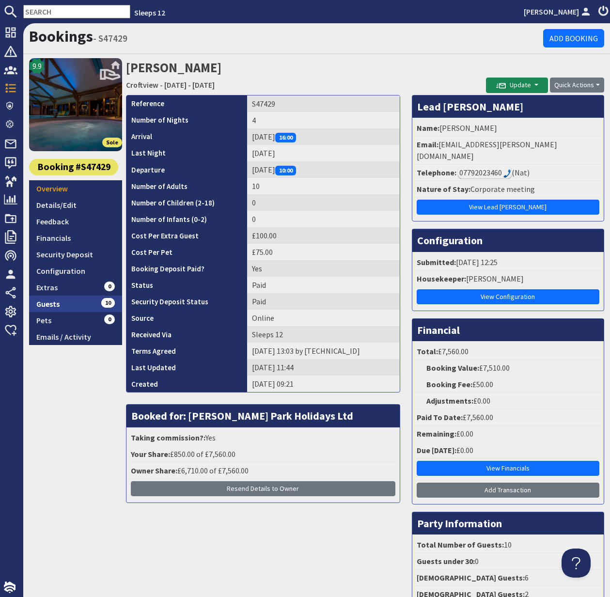
click at [55, 303] on link "Guests 10" at bounding box center [75, 304] width 93 height 16
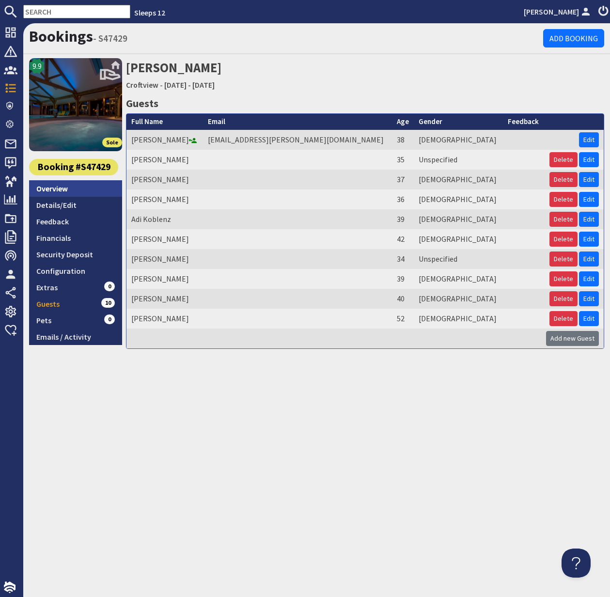
click at [63, 190] on link "Overview" at bounding box center [75, 188] width 93 height 16
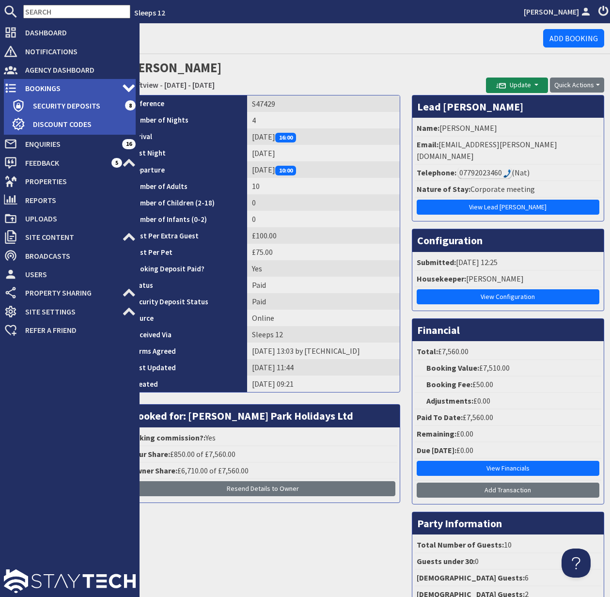
click at [12, 90] on icon at bounding box center [11, 88] width 14 height 14
click at [35, 86] on span "Bookings" at bounding box center [69, 88] width 105 height 16
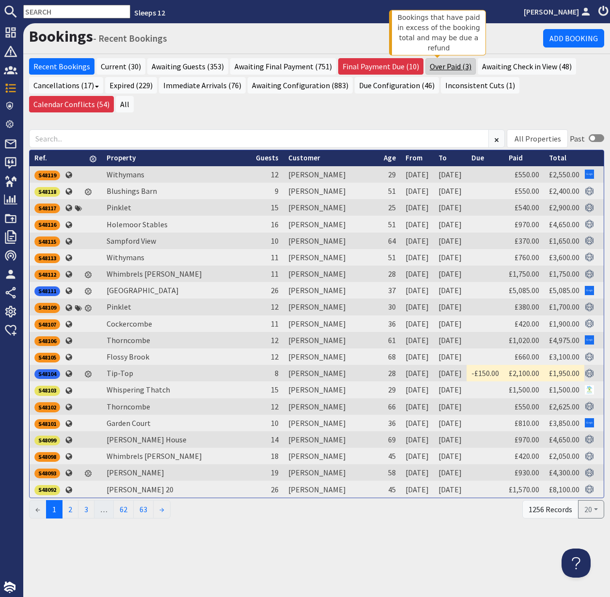
click at [434, 65] on link "Over Paid (3)" at bounding box center [451, 66] width 50 height 16
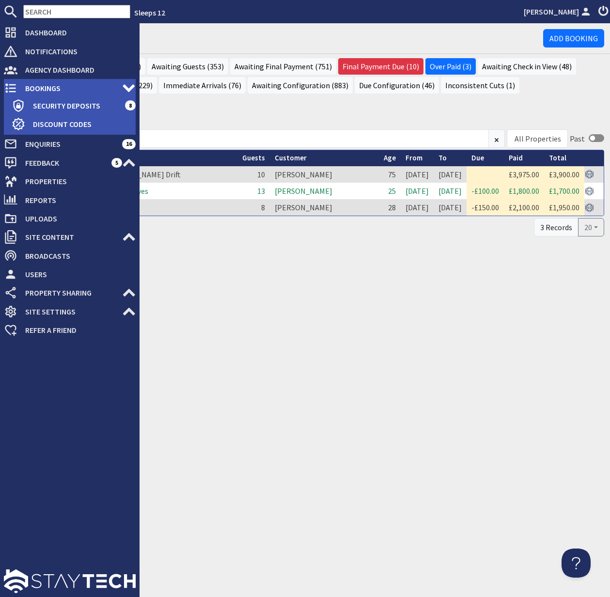
click at [64, 87] on span "Bookings" at bounding box center [69, 88] width 105 height 16
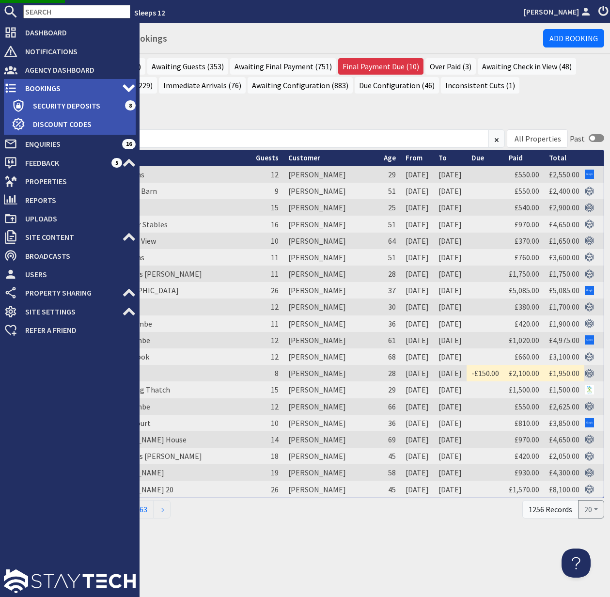
click at [49, 86] on span "Bookings" at bounding box center [69, 88] width 105 height 16
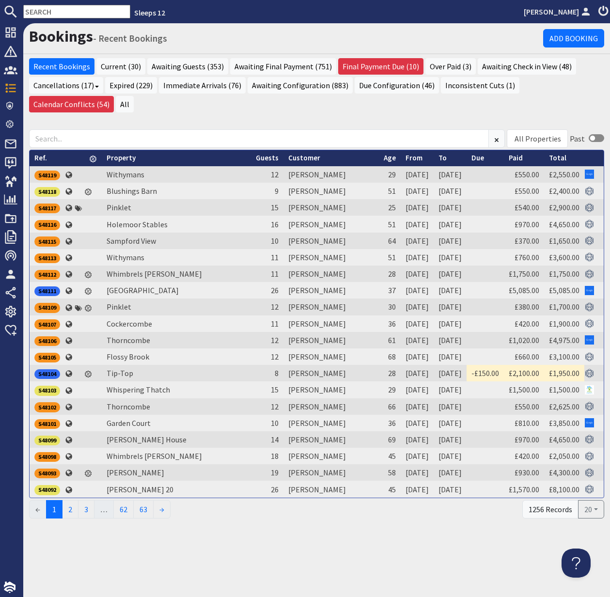
click at [47, 15] on input "text" at bounding box center [76, 12] width 107 height 14
click at [49, 12] on input "text" at bounding box center [76, 12] width 107 height 14
click at [46, 12] on input "text" at bounding box center [76, 12] width 107 height 14
click at [55, 12] on input "text" at bounding box center [76, 12] width 107 height 14
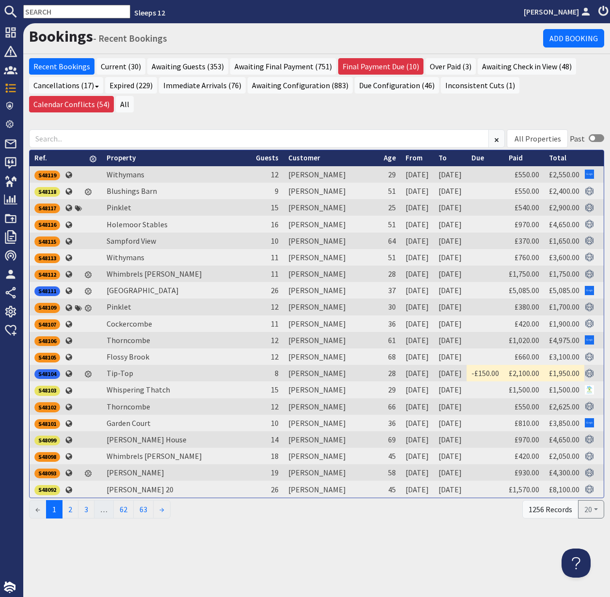
drag, startPoint x: 134, startPoint y: 107, endPoint x: 129, endPoint y: 109, distance: 5.1
click at [134, 107] on ul "Recent Bookings Current (30) Awaiting Guests (353) Awaiting Final Payment (751)…" at bounding box center [316, 86] width 575 height 57
click at [68, 125] on div "All Properties Ade Shindy Asham House Babblebrook Babbling By Bean Goose Barn B…" at bounding box center [316, 320] width 587 height 400
drag, startPoint x: 68, startPoint y: 125, endPoint x: 80, endPoint y: 112, distance: 17.2
click at [68, 125] on div "All Properties Ade Shindy Asham House Babblebrook Babbling By Bean Goose Barn B…" at bounding box center [316, 320] width 587 height 400
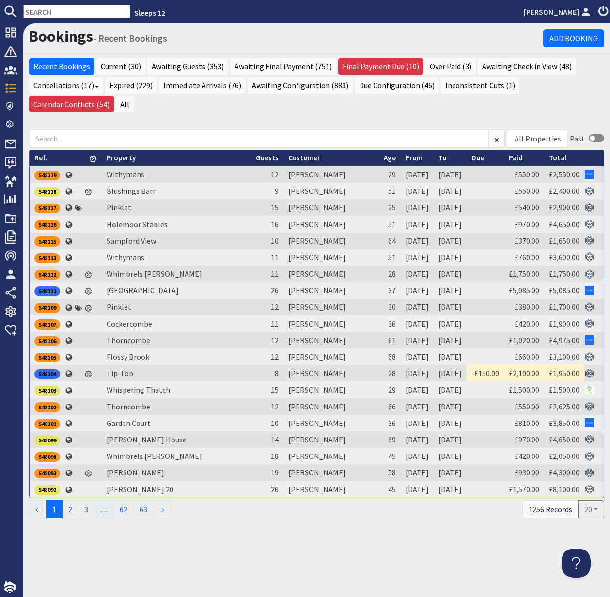
click at [43, 11] on input "text" at bounding box center [76, 12] width 107 height 14
click at [47, 9] on input "text" at bounding box center [76, 12] width 107 height 14
paste input "[EMAIL_ADDRESS][PERSON_NAME][DOMAIN_NAME]"
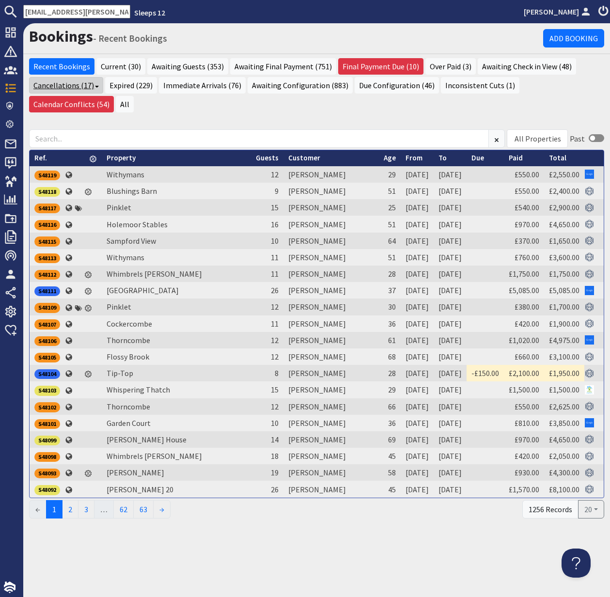
type input "[EMAIL_ADDRESS][PERSON_NAME][DOMAIN_NAME]"
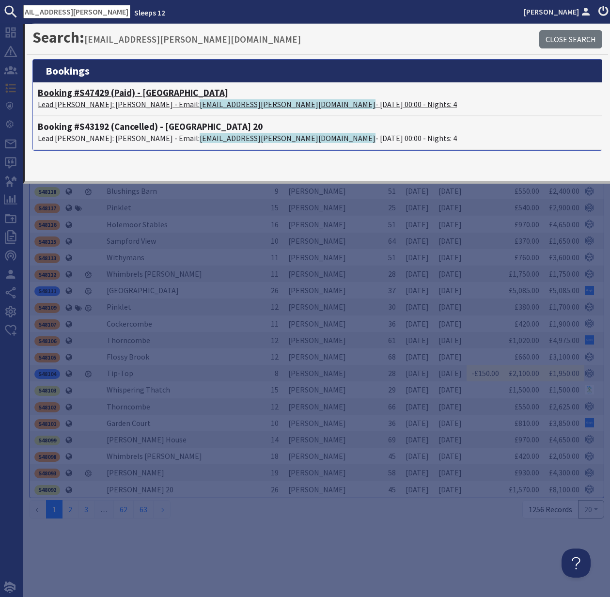
click at [92, 95] on h4 "Booking #S47429 (Paid) - [GEOGRAPHIC_DATA]" at bounding box center [317, 92] width 559 height 11
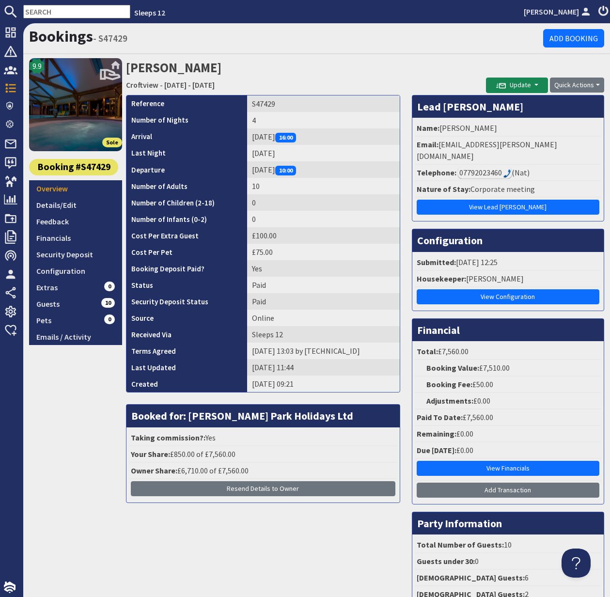
click at [44, 10] on input "text" at bounding box center [76, 12] width 107 height 14
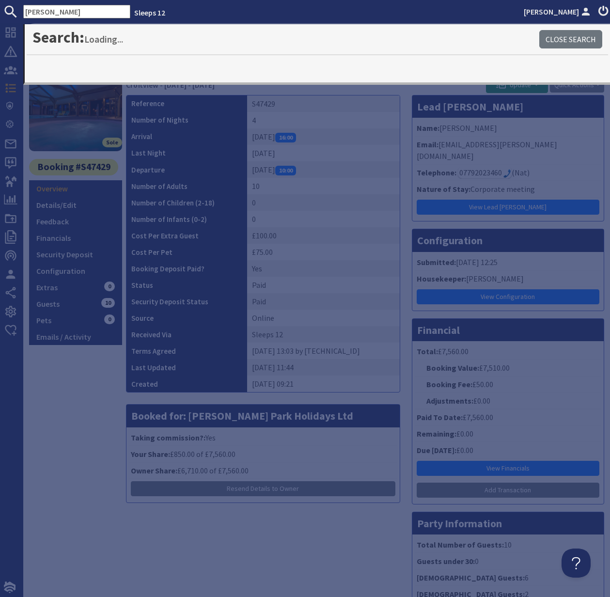
click at [83, 10] on input "[PERSON_NAME]" at bounding box center [76, 12] width 107 height 14
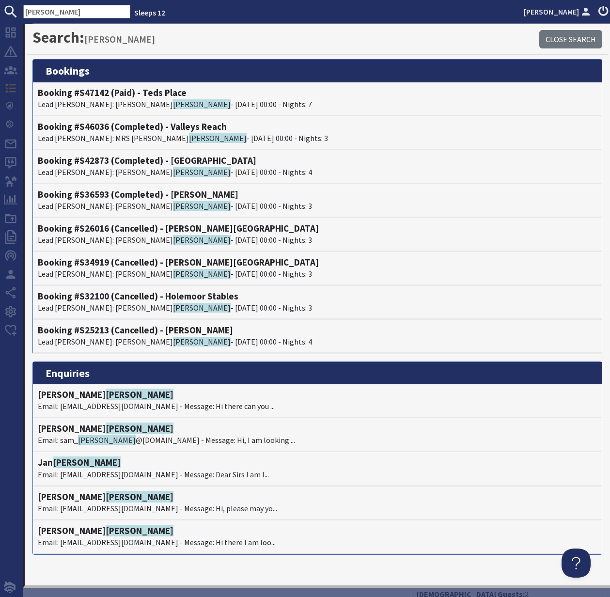
click at [80, 13] on input "[PERSON_NAME]" at bounding box center [76, 12] width 107 height 14
drag, startPoint x: 48, startPoint y: 11, endPoint x: 21, endPoint y: 11, distance: 26.2
click at [21, 11] on form "[PERSON_NAME]" at bounding box center [65, 12] width 130 height 14
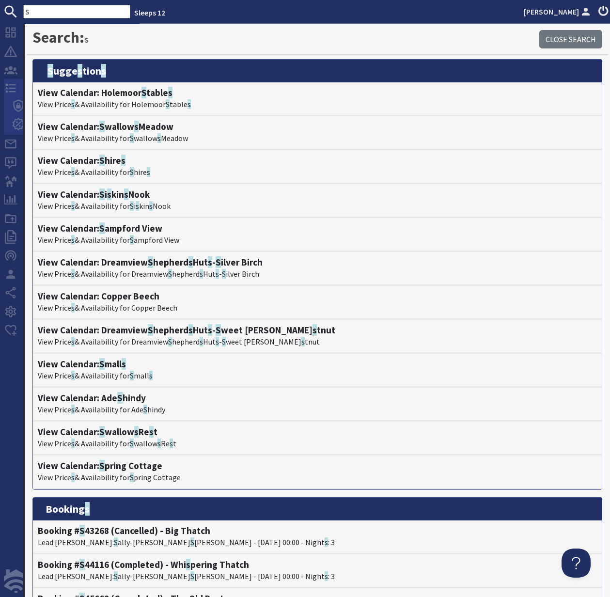
type input "S"
drag, startPoint x: 17, startPoint y: 87, endPoint x: 23, endPoint y: 86, distance: 5.9
click at [17, 87] on icon at bounding box center [11, 88] width 14 height 14
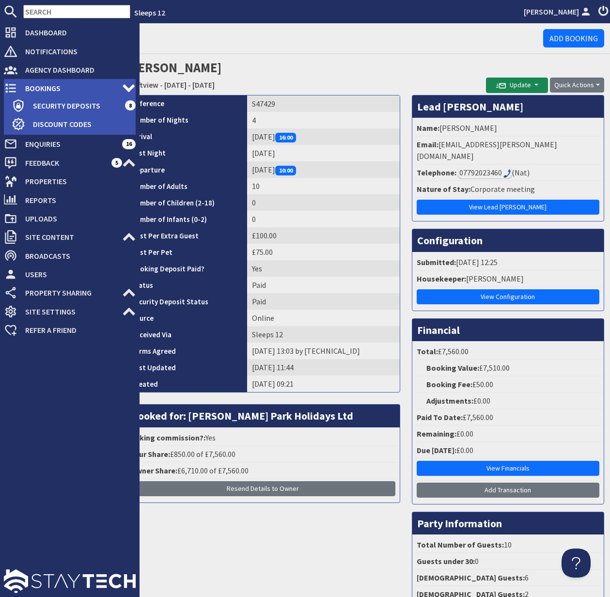
click at [50, 87] on span "Bookings" at bounding box center [69, 88] width 105 height 16
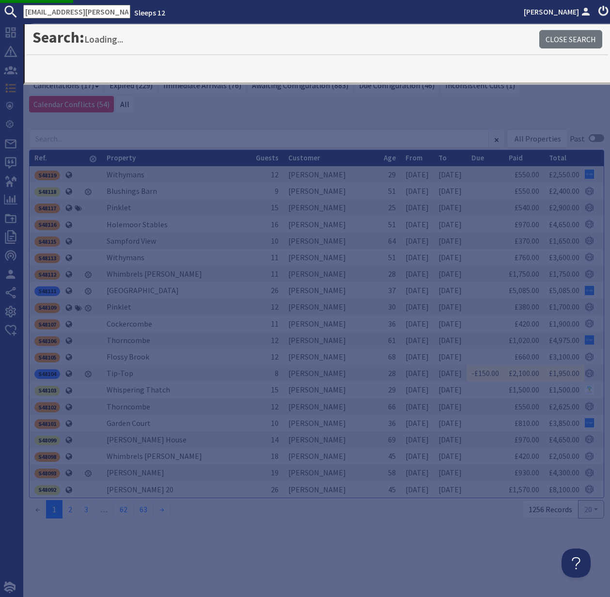
click at [411, 113] on ul "Recent Bookings Current (30) Awaiting Guests (353) Awaiting Final Payment (751)…" at bounding box center [316, 86] width 575 height 57
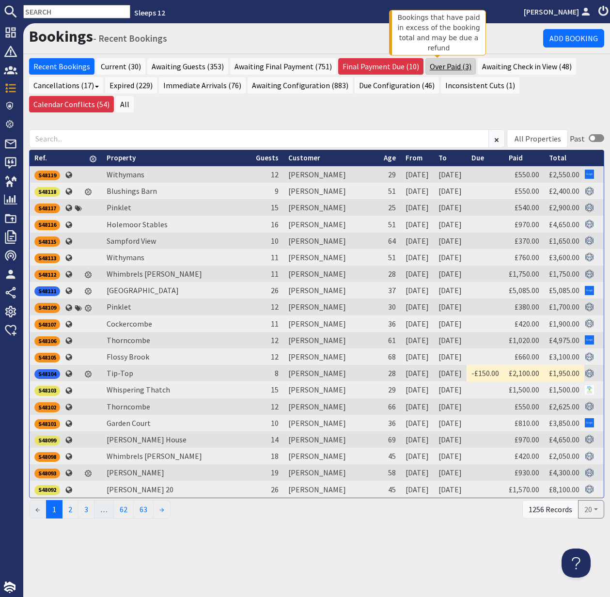
click at [433, 66] on link "Over Paid (3)" at bounding box center [451, 66] width 50 height 16
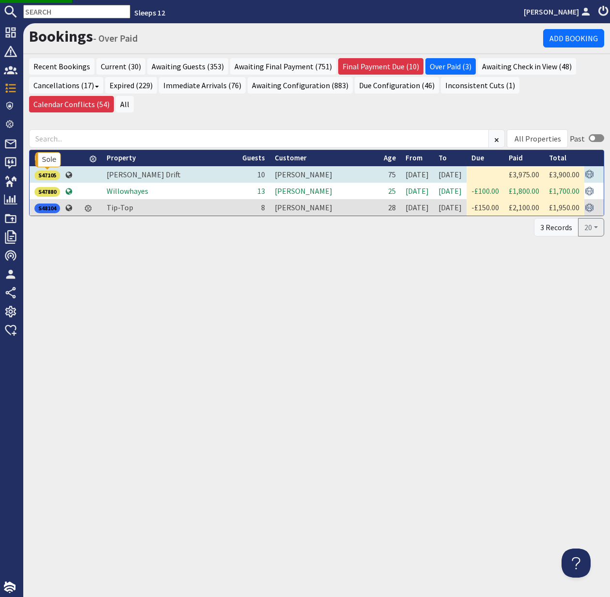
click at [50, 176] on div "S47105" at bounding box center [47, 176] width 26 height 10
click at [145, 114] on ul "Recent Bookings Current (30) Awaiting Guests (353) Awaiting Final Payment (751)…" at bounding box center [316, 86] width 575 height 57
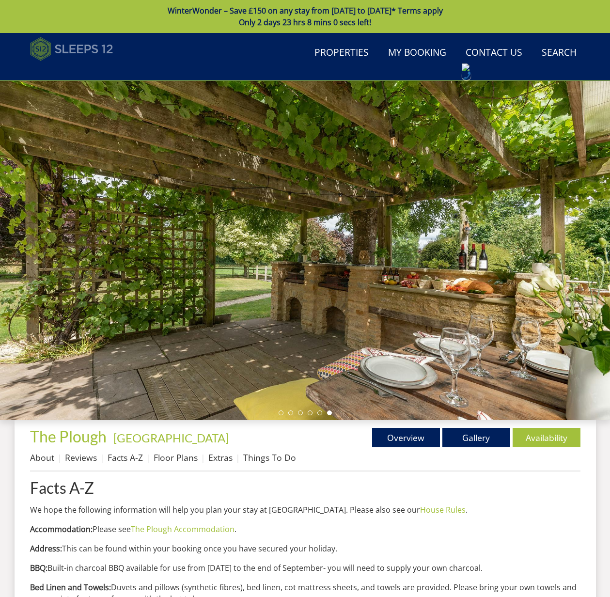
scroll to position [343, 0]
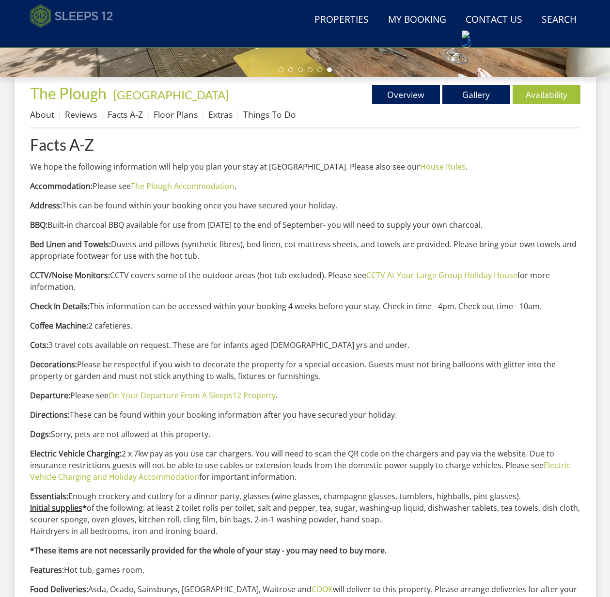
click at [70, 17] on img at bounding box center [71, 16] width 83 height 24
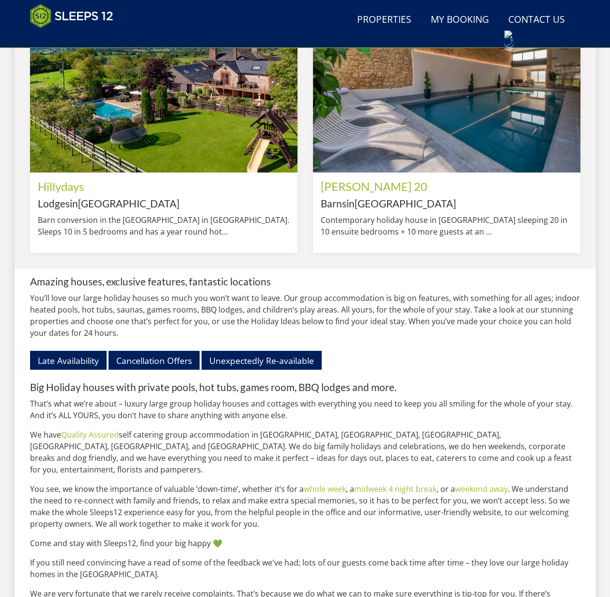
scroll to position [1154, 0]
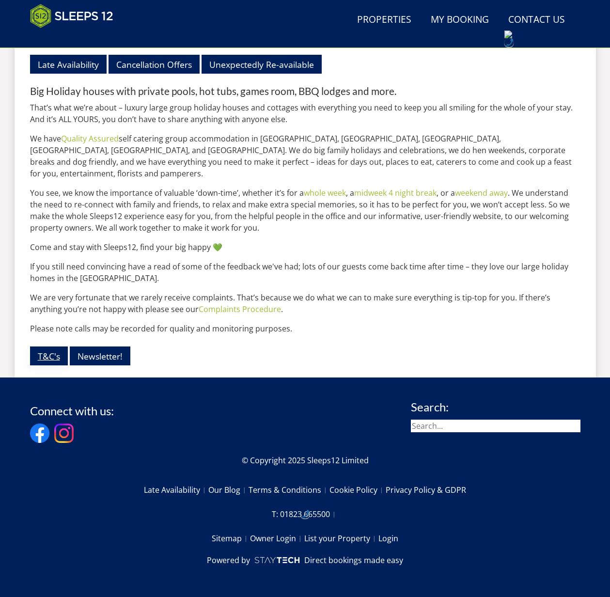
click at [48, 360] on link "T&C's" at bounding box center [49, 356] width 38 height 19
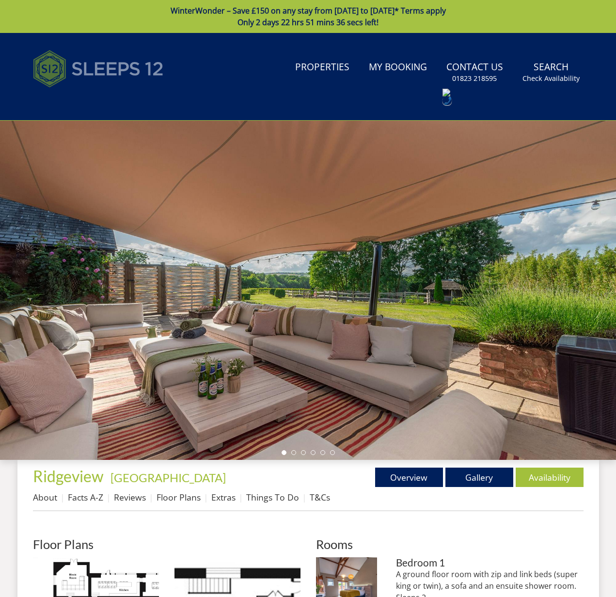
click at [94, 64] on img at bounding box center [98, 69] width 131 height 48
